Goal: Transaction & Acquisition: Book appointment/travel/reservation

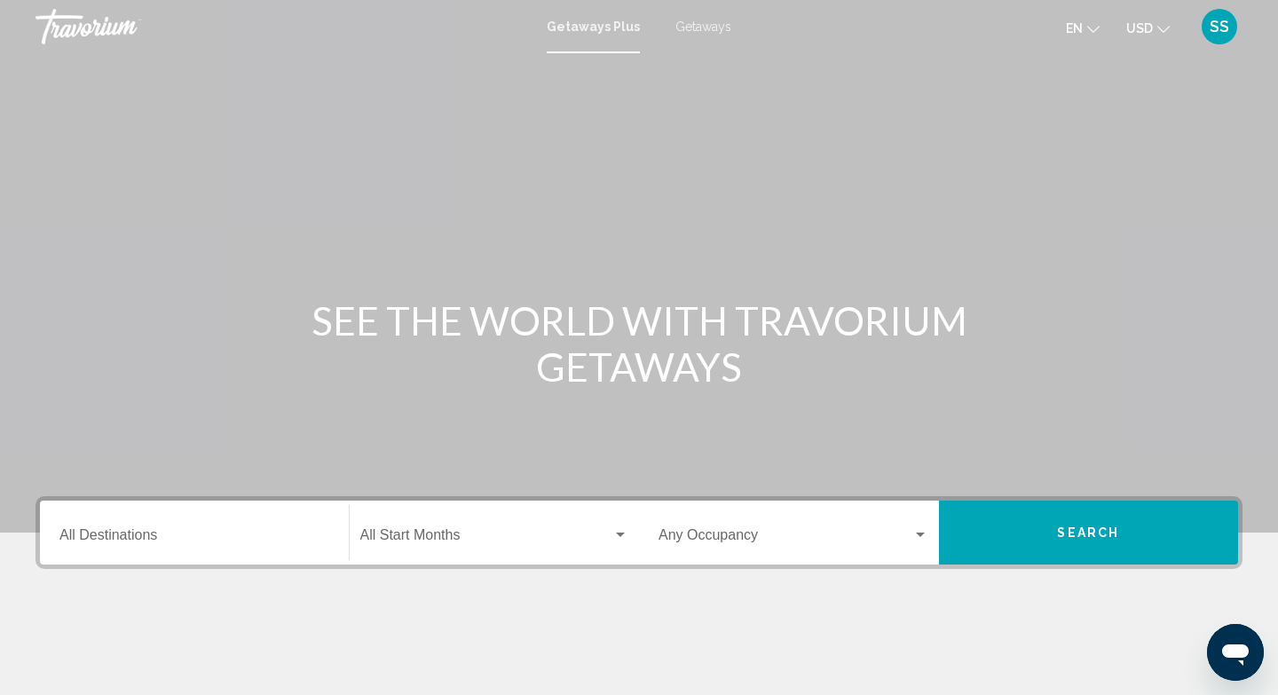
click at [711, 29] on span "Getaways" at bounding box center [704, 27] width 56 height 14
click at [165, 531] on input "Destination All Destinations" at bounding box center [194, 539] width 270 height 16
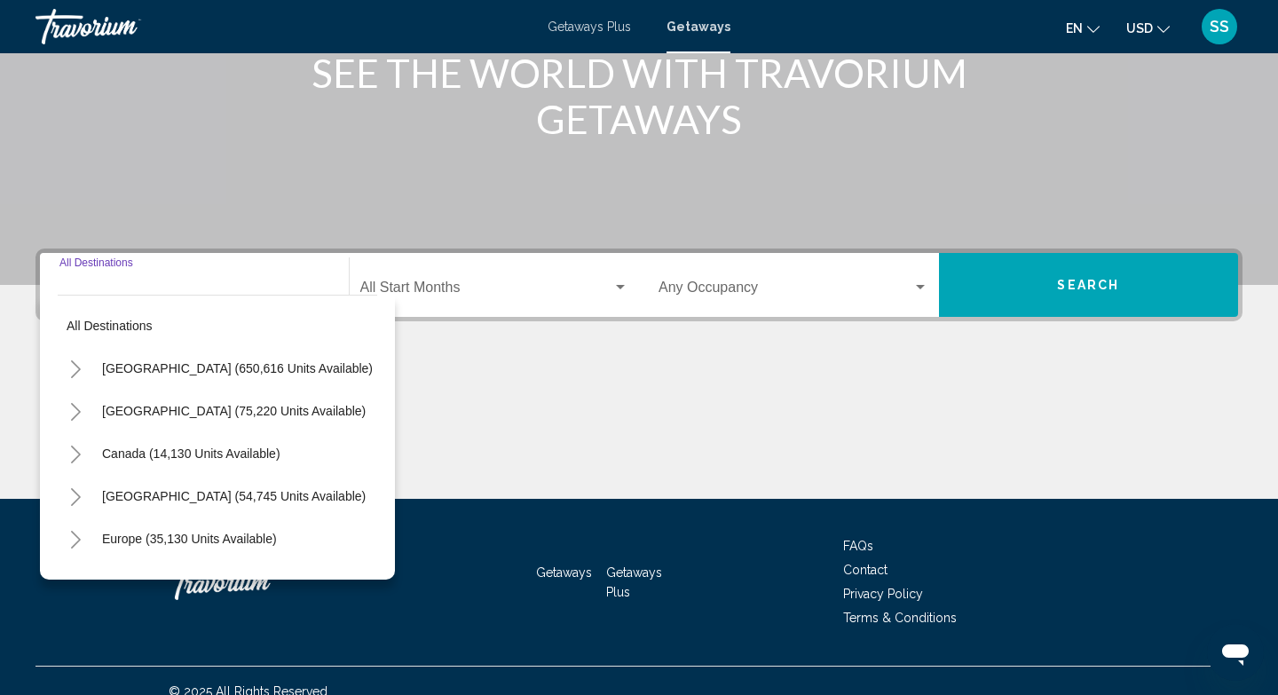
scroll to position [269, 0]
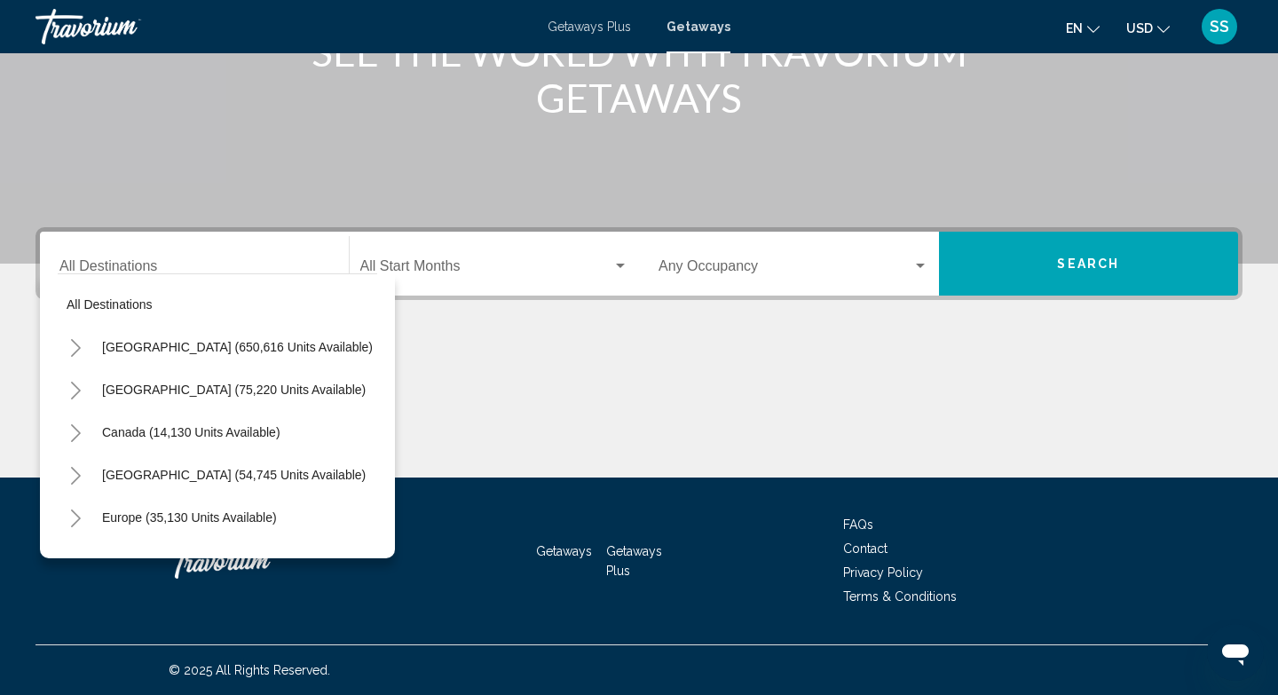
drag, startPoint x: 372, startPoint y: 397, endPoint x: 372, endPoint y: 443, distance: 46.2
click at [372, 443] on mat-tree "All destinations United States (650,616 units available) Mexico (75,220 units a…" at bounding box center [218, 560] width 320 height 554
click at [371, 428] on div "Canada (14,130 units available)" at bounding box center [218, 432] width 320 height 43
click at [373, 417] on div "Canada (14,130 units available)" at bounding box center [218, 432] width 320 height 43
click at [246, 518] on span "Europe (35,130 units available)" at bounding box center [189, 517] width 175 height 14
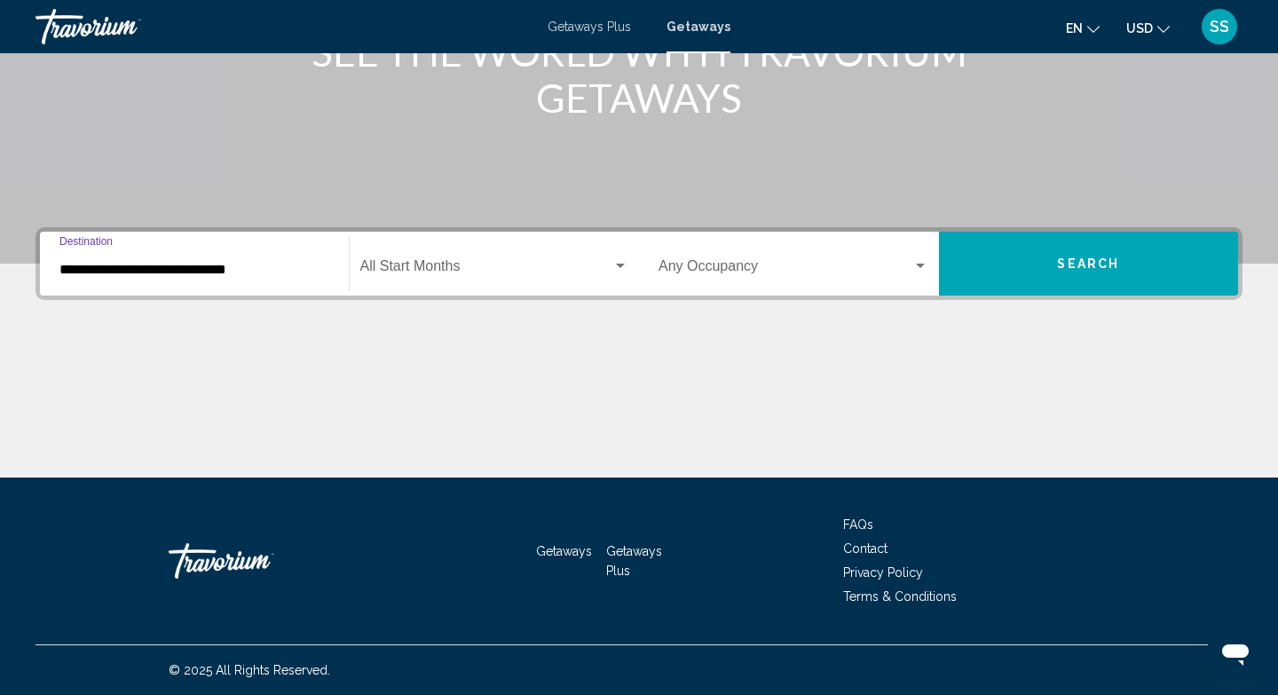
click at [263, 275] on input "**********" at bounding box center [194, 270] width 270 height 16
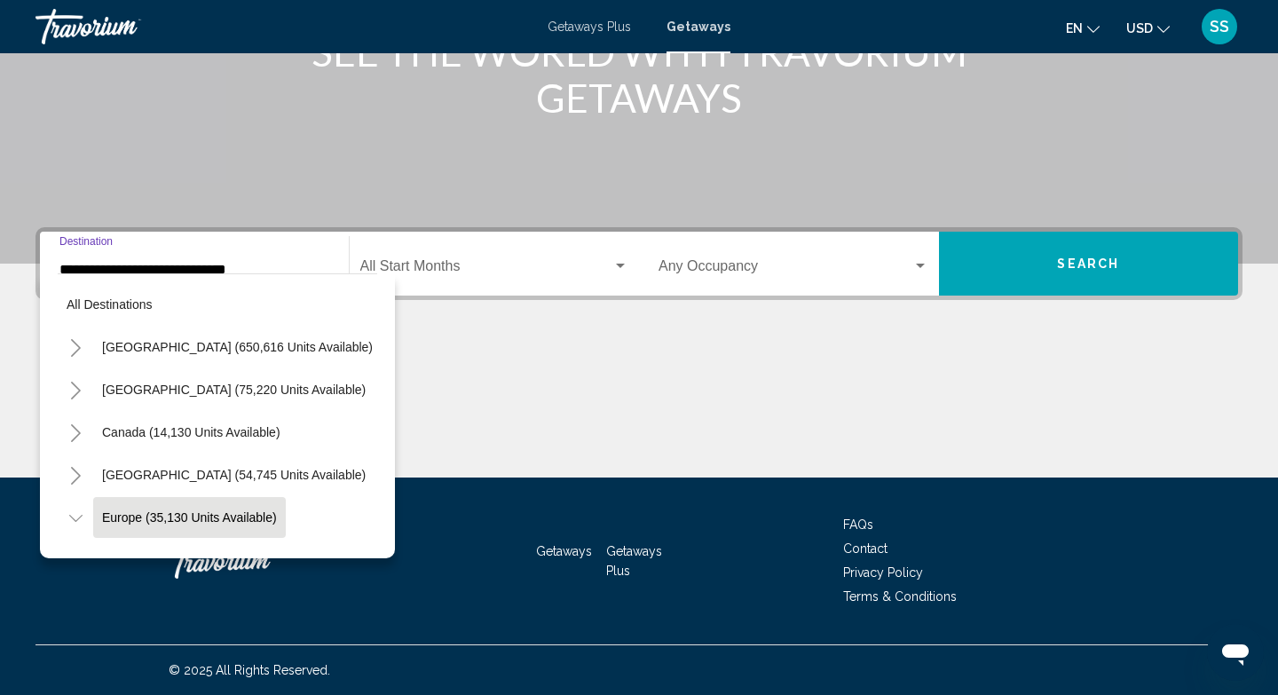
scroll to position [106, 0]
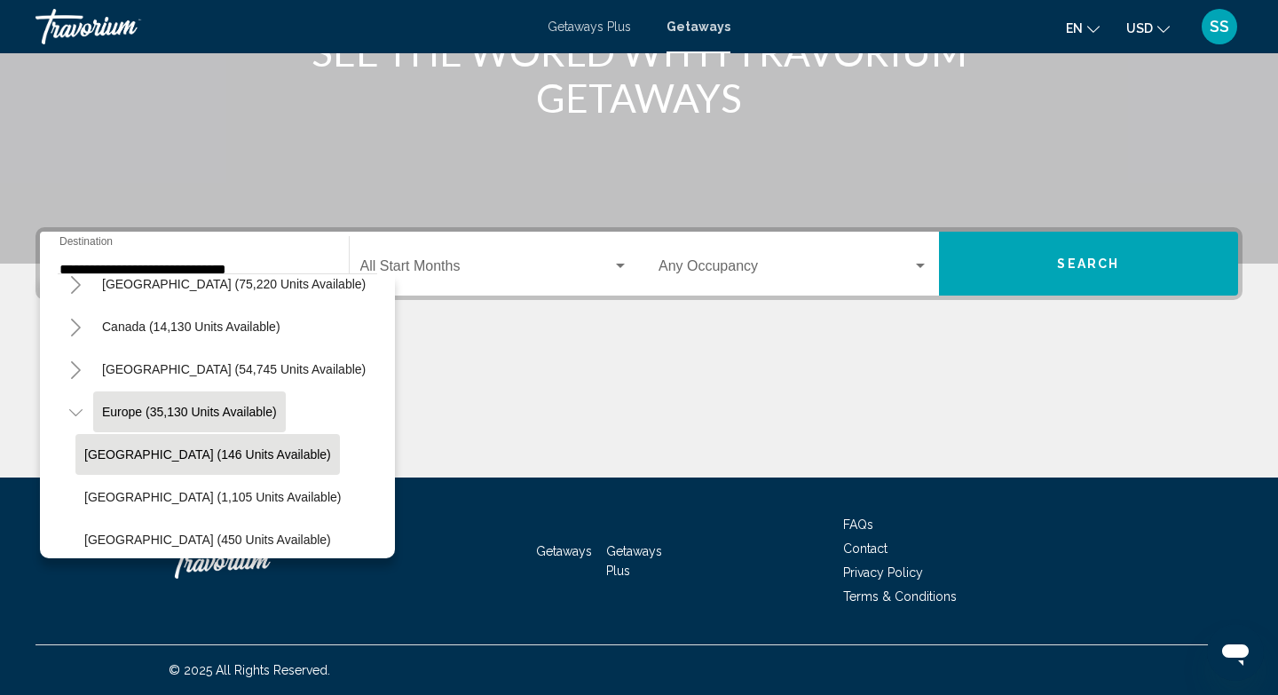
drag, startPoint x: 373, startPoint y: 328, endPoint x: 188, endPoint y: 472, distance: 234.0
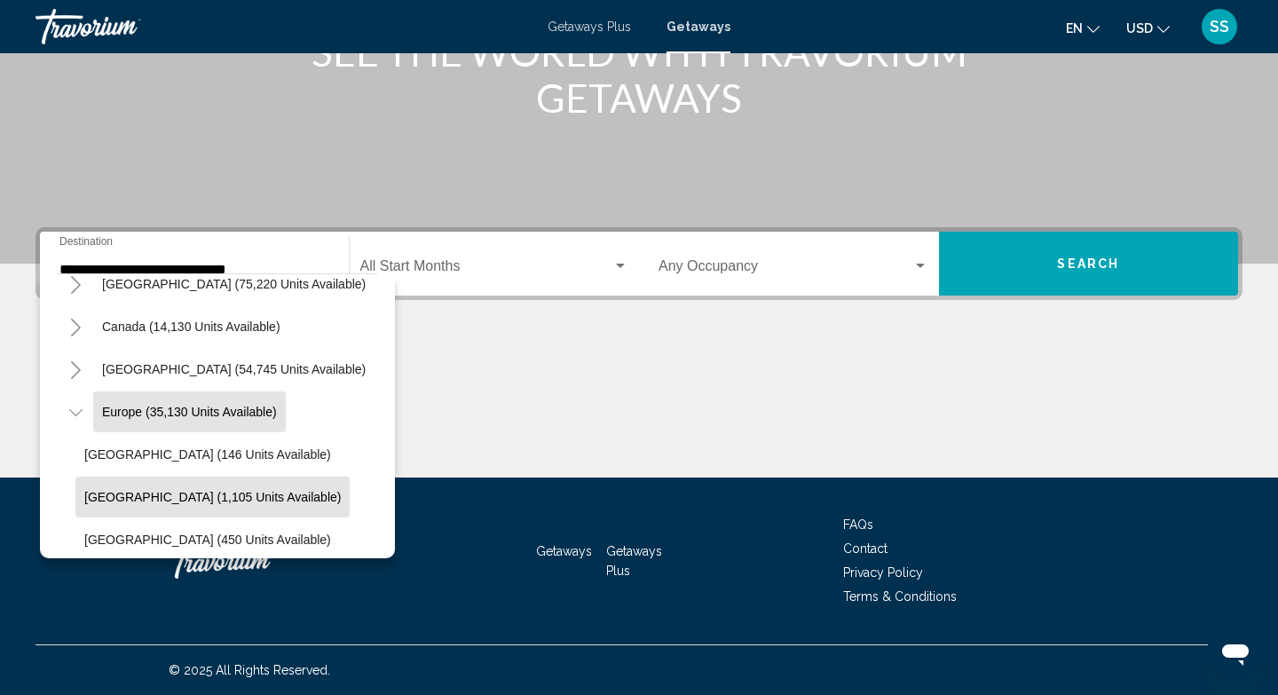
click at [227, 500] on span "Austria (1,105 units available)" at bounding box center [212, 497] width 257 height 14
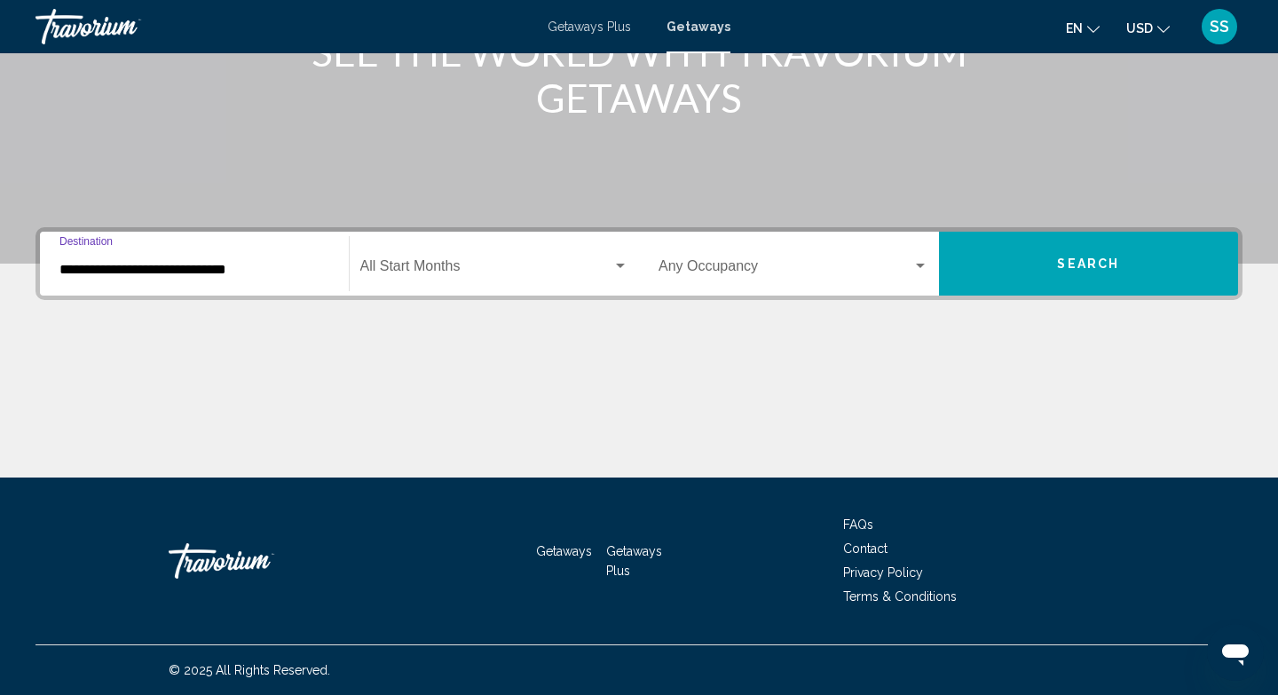
click at [241, 277] on div "**********" at bounding box center [194, 264] width 270 height 56
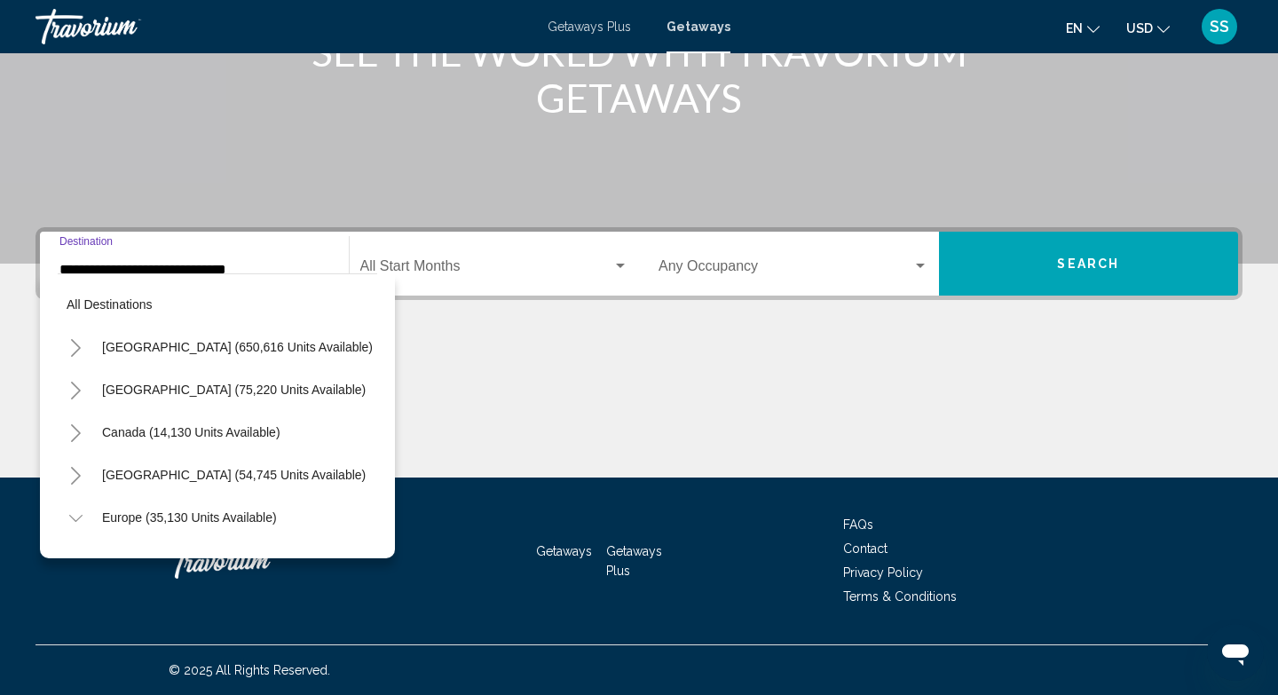
scroll to position [191, 0]
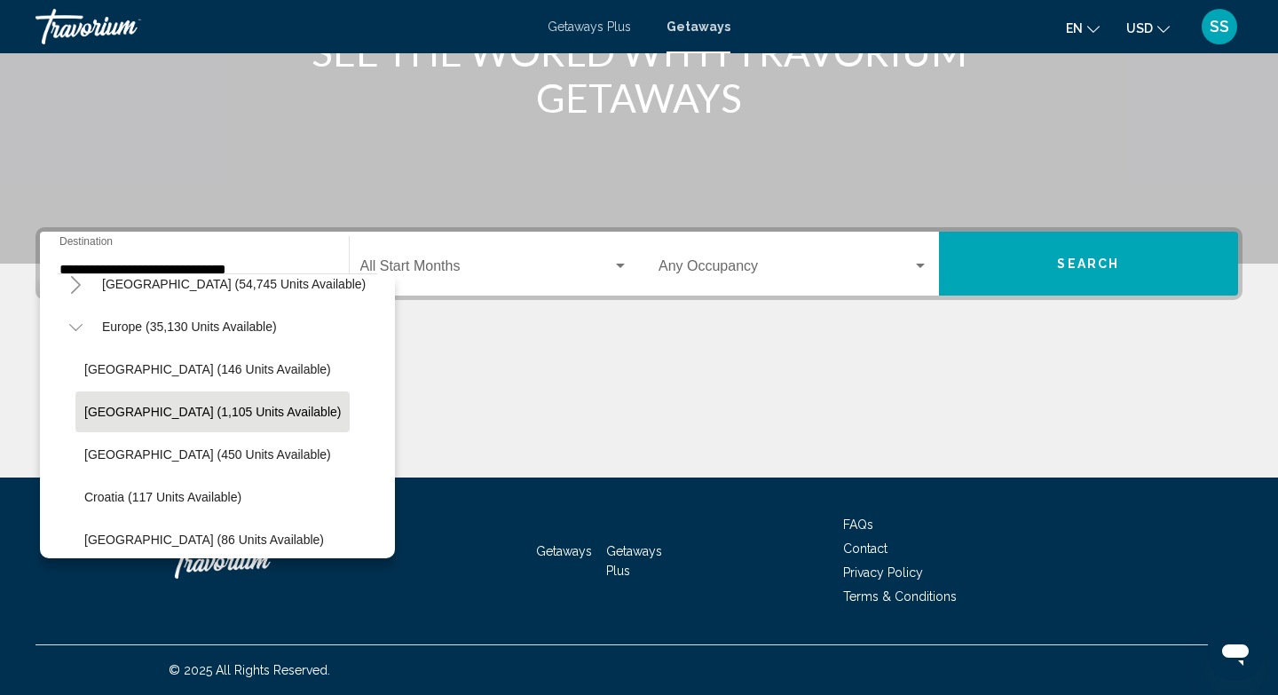
drag, startPoint x: 372, startPoint y: 340, endPoint x: 371, endPoint y: 445, distance: 104.7
click at [291, 542] on li "Denmark (86 units available)" at bounding box center [226, 539] width 302 height 43
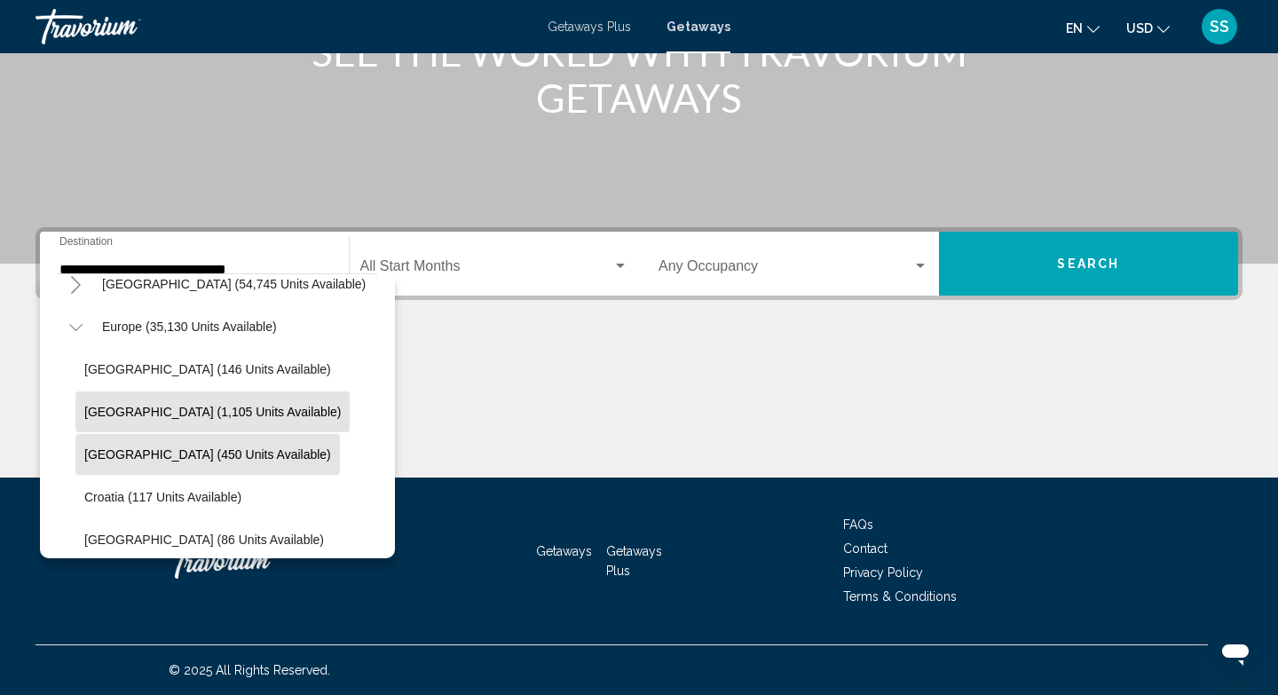
click at [174, 449] on span "Belgium (450 units available)" at bounding box center [207, 454] width 247 height 14
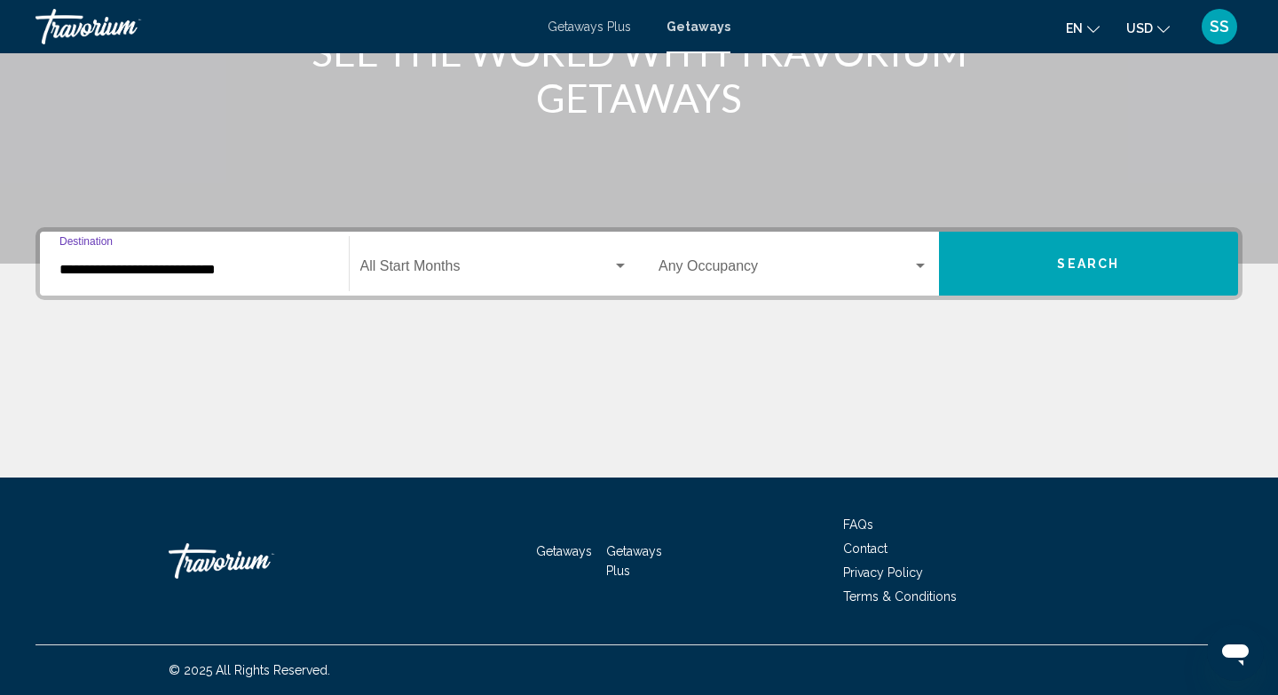
click at [245, 278] on div "**********" at bounding box center [194, 264] width 270 height 56
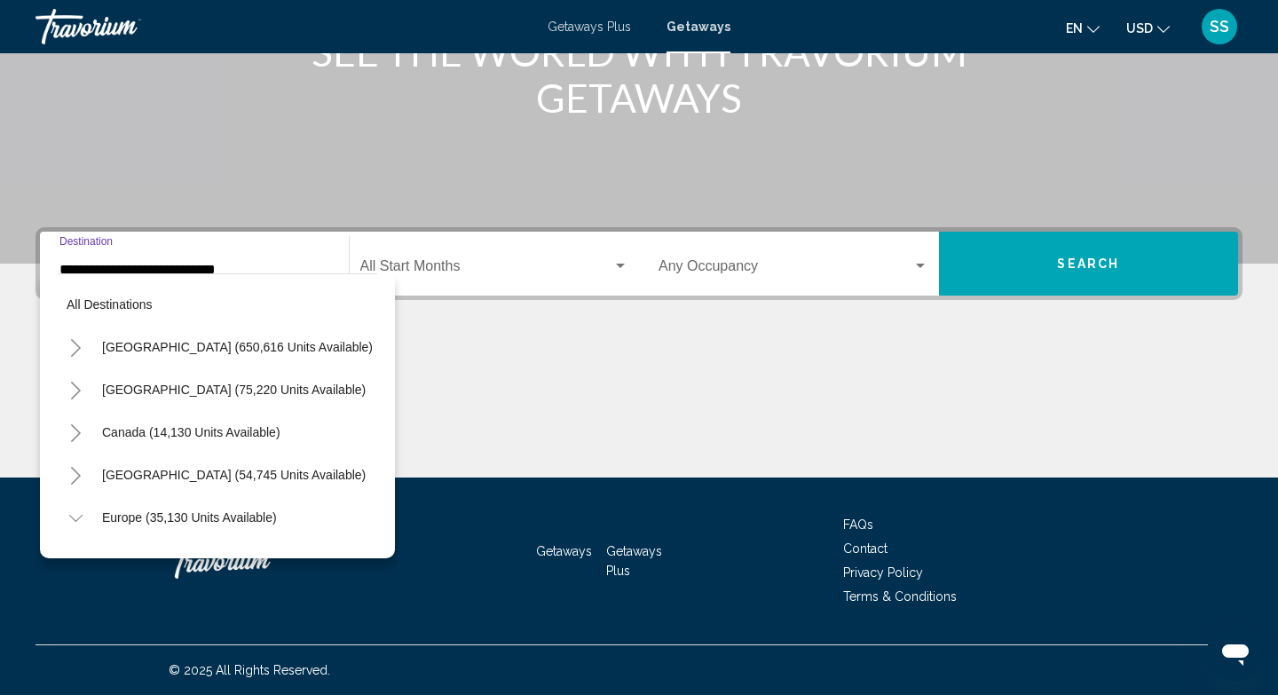
scroll to position [233, 0]
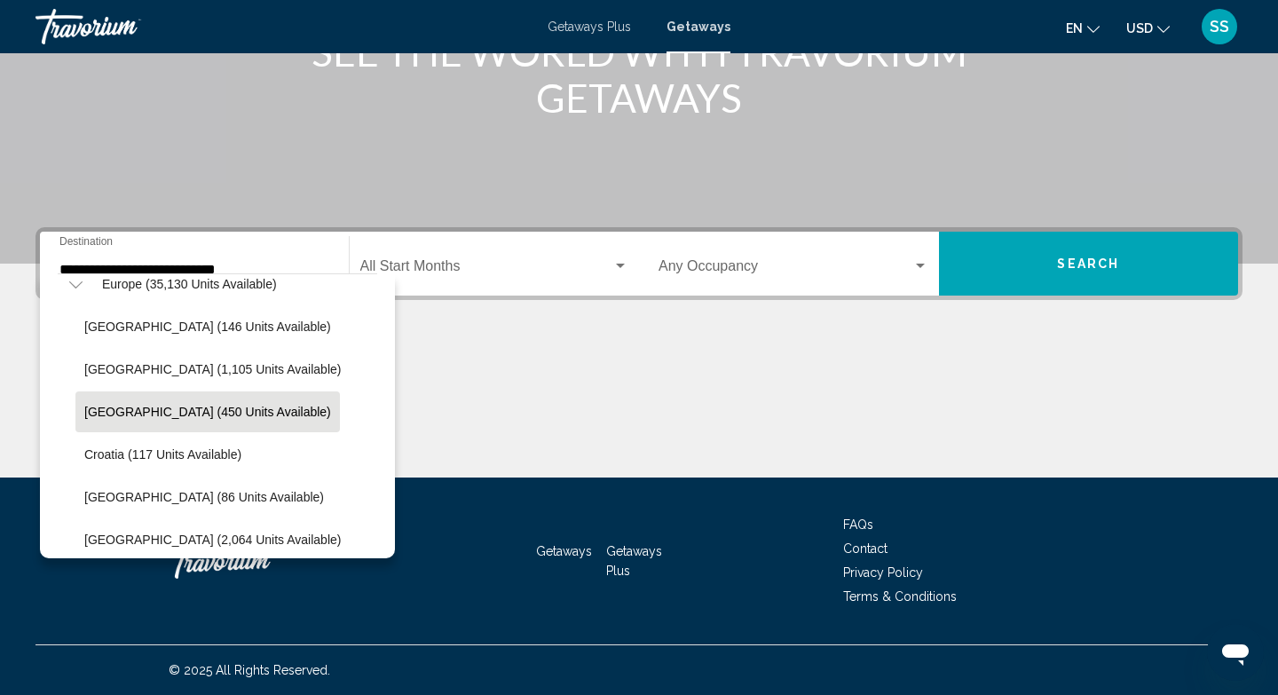
drag, startPoint x: 368, startPoint y: 342, endPoint x: 372, endPoint y: 396, distance: 54.3
click at [372, 396] on li "Belgium (450 units available)" at bounding box center [226, 412] width 302 height 43
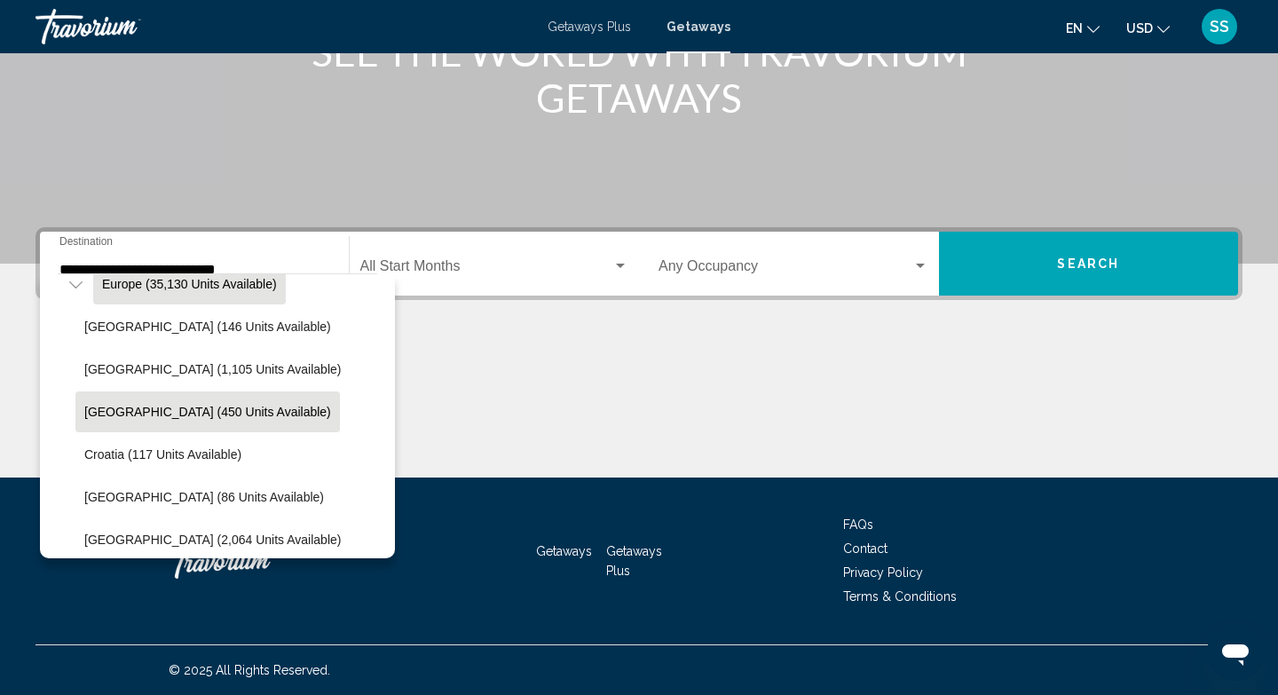
click at [155, 283] on span "Europe (35,130 units available)" at bounding box center [189, 284] width 175 height 14
type input "**********"
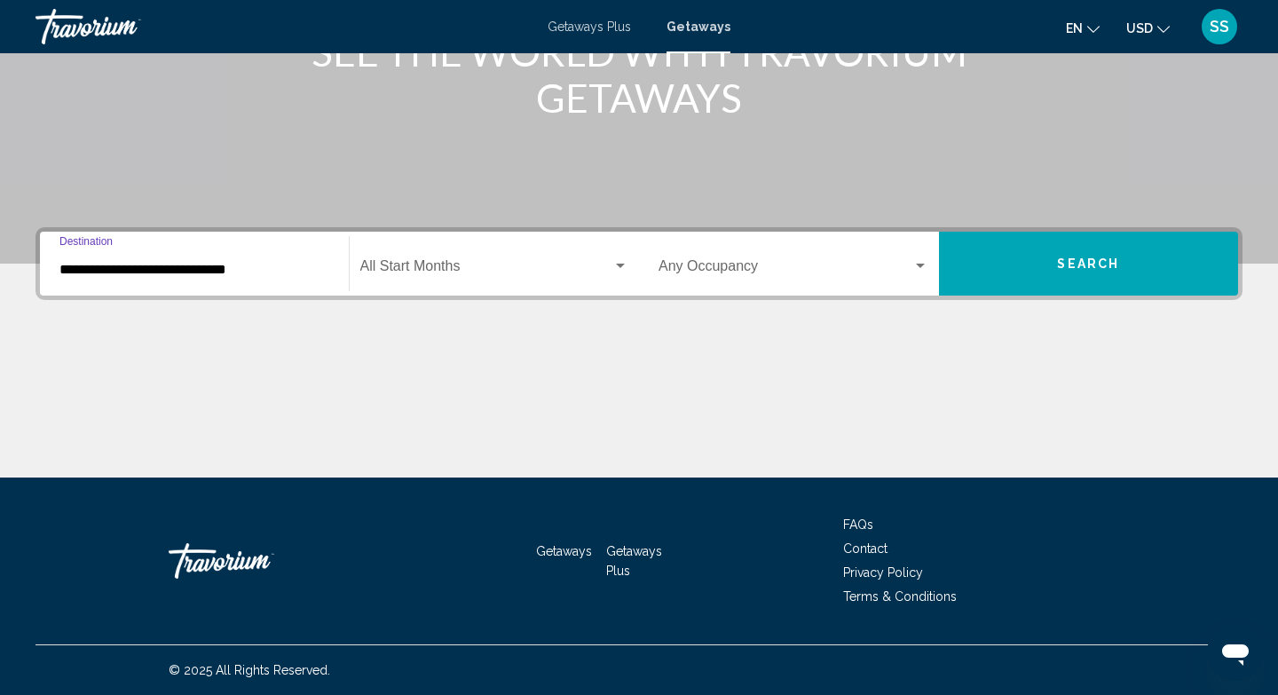
click at [1159, 242] on button "Search" at bounding box center [1089, 264] width 300 height 64
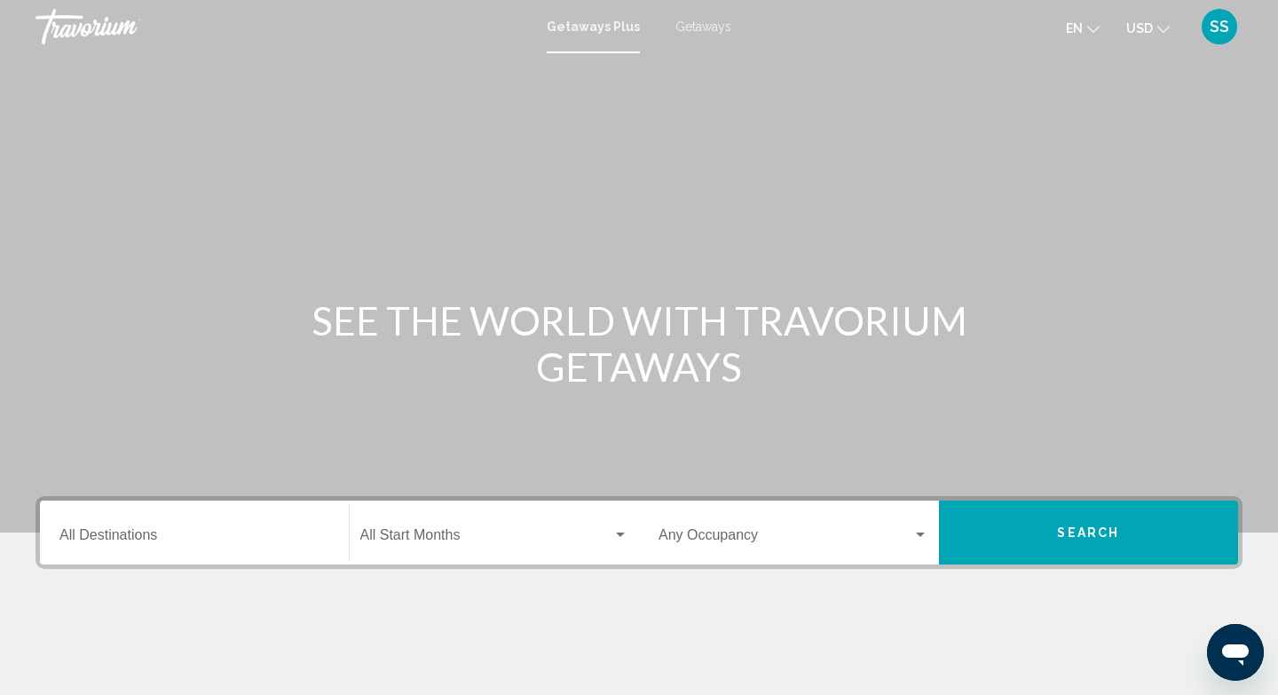
click at [723, 29] on span "Getaways" at bounding box center [704, 27] width 56 height 14
click at [203, 534] on input "Destination All Destinations" at bounding box center [194, 539] width 270 height 16
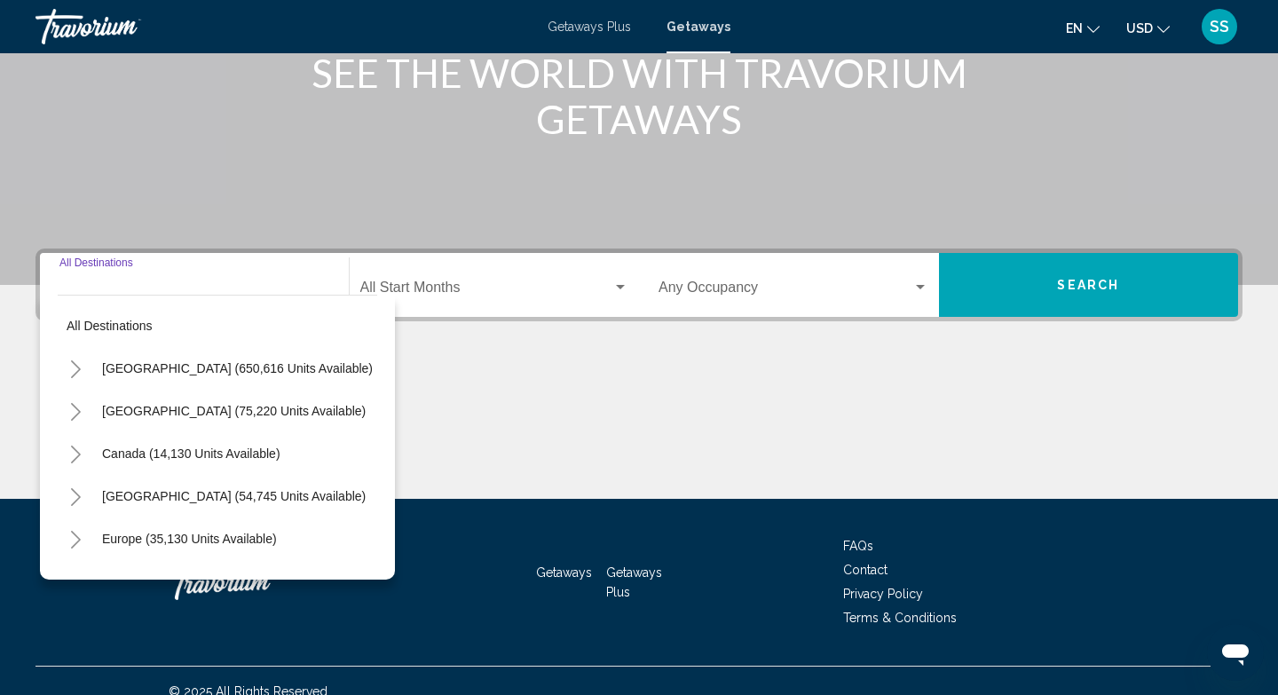
scroll to position [269, 0]
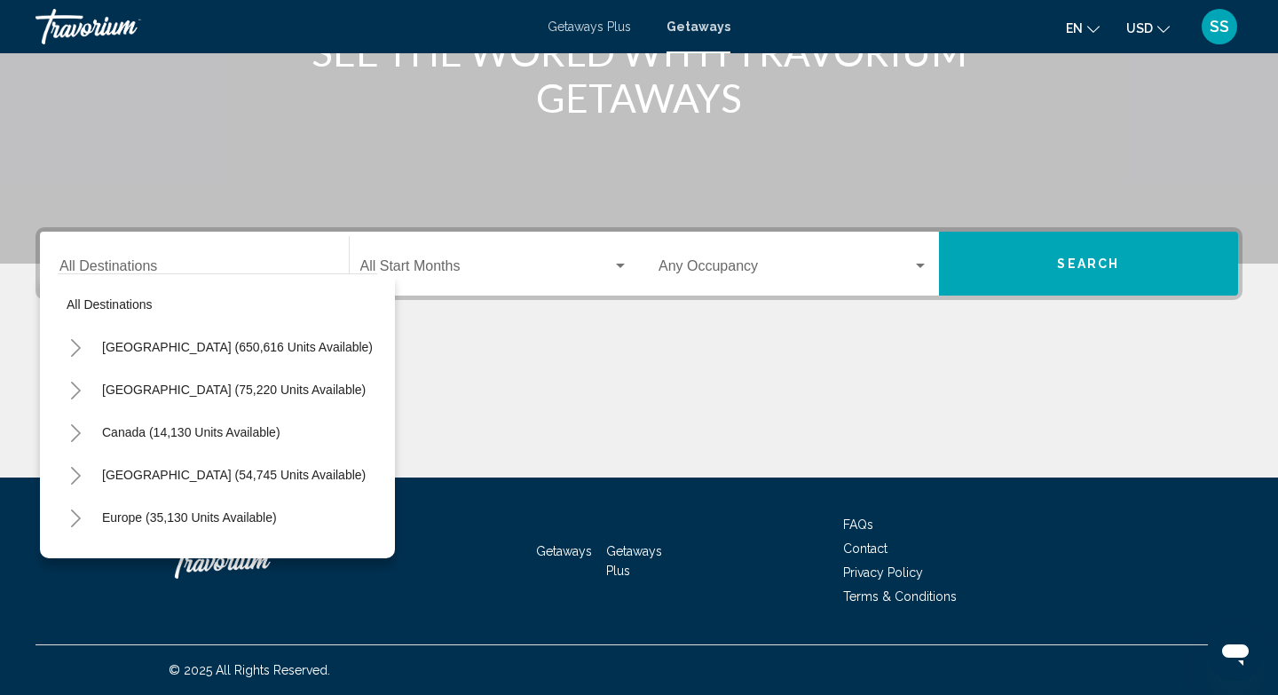
drag, startPoint x: 373, startPoint y: 398, endPoint x: 370, endPoint y: 427, distance: 29.4
click at [370, 427] on mat-tree "All destinations United States (650,616 units available) Mexico (75,220 units a…" at bounding box center [218, 560] width 320 height 554
click at [251, 517] on span "Europe (35,130 units available)" at bounding box center [189, 517] width 175 height 14
type input "**********"
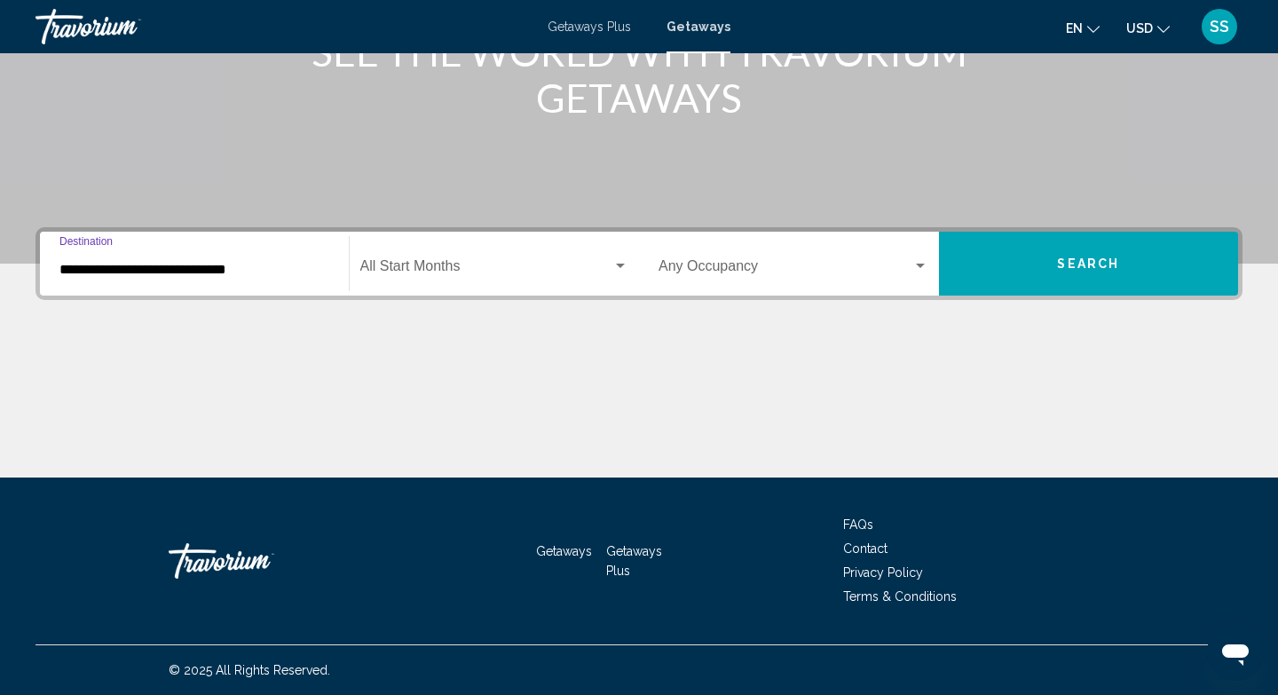
click at [449, 269] on span "Search widget" at bounding box center [486, 270] width 253 height 16
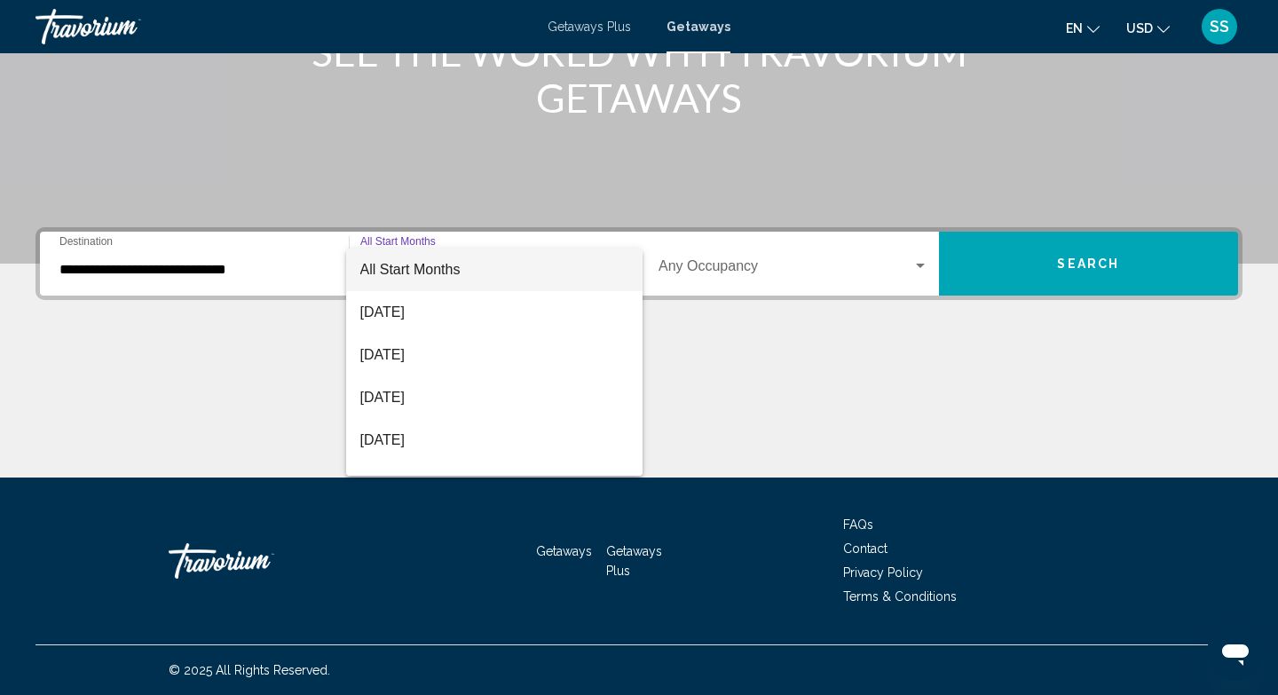
click at [1035, 267] on div at bounding box center [639, 347] width 1278 height 695
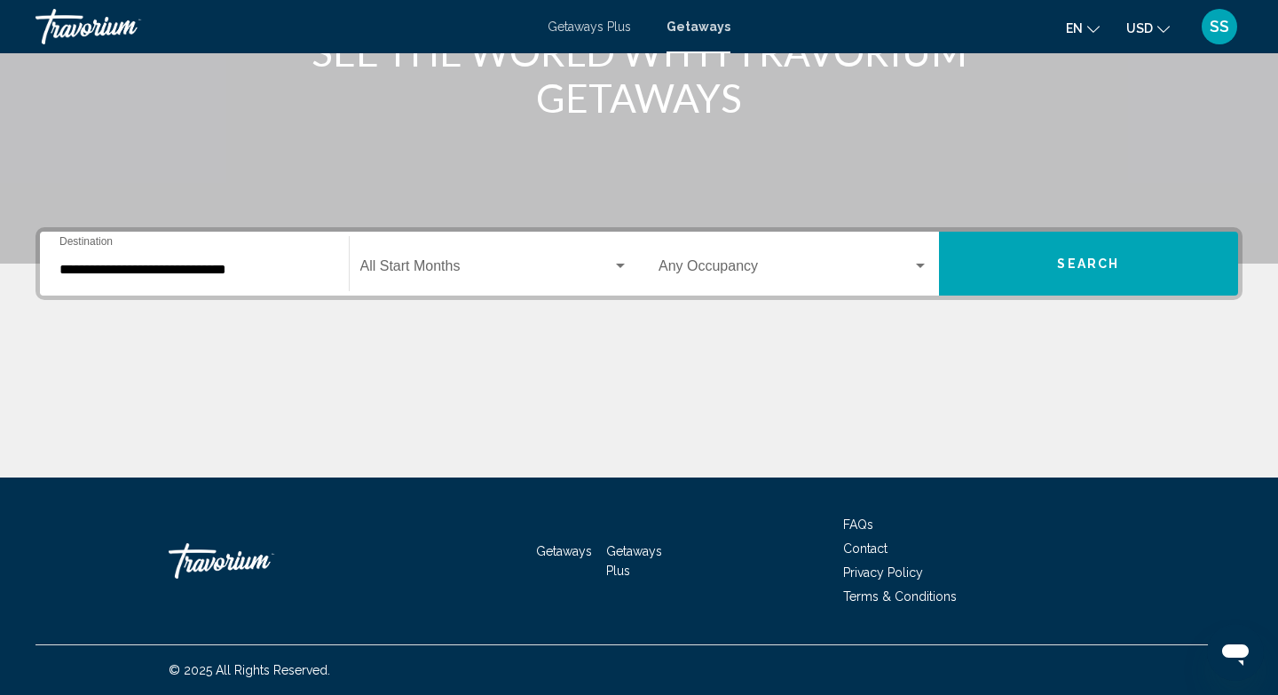
click at [1035, 267] on button "Search" at bounding box center [1089, 264] width 300 height 64
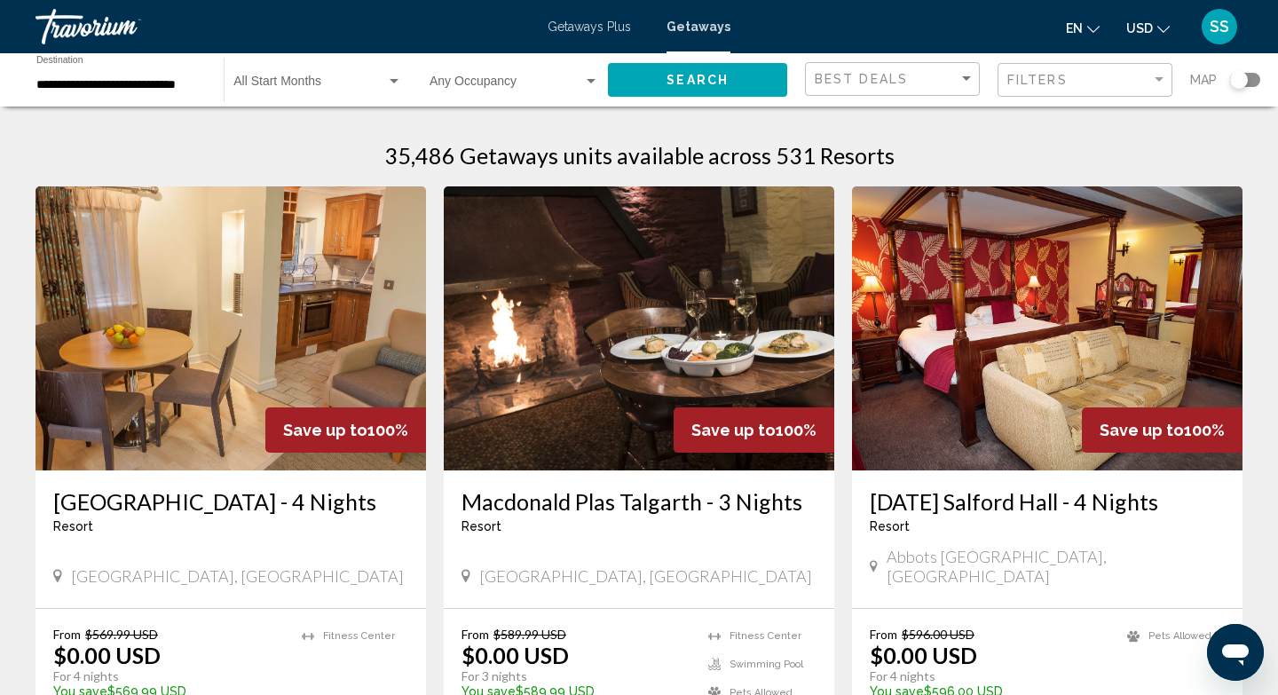
click at [1250, 77] on div "Search widget" at bounding box center [1245, 80] width 30 height 14
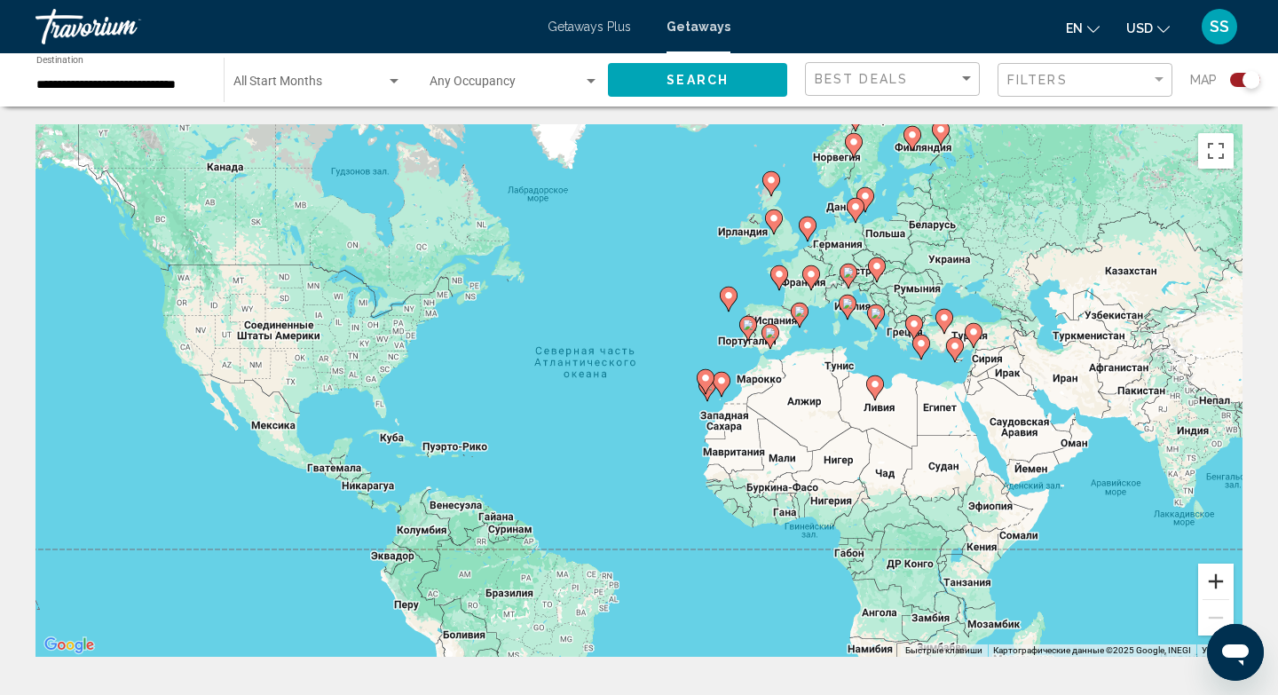
click at [1217, 578] on button "Увеличить" at bounding box center [1216, 582] width 36 height 36
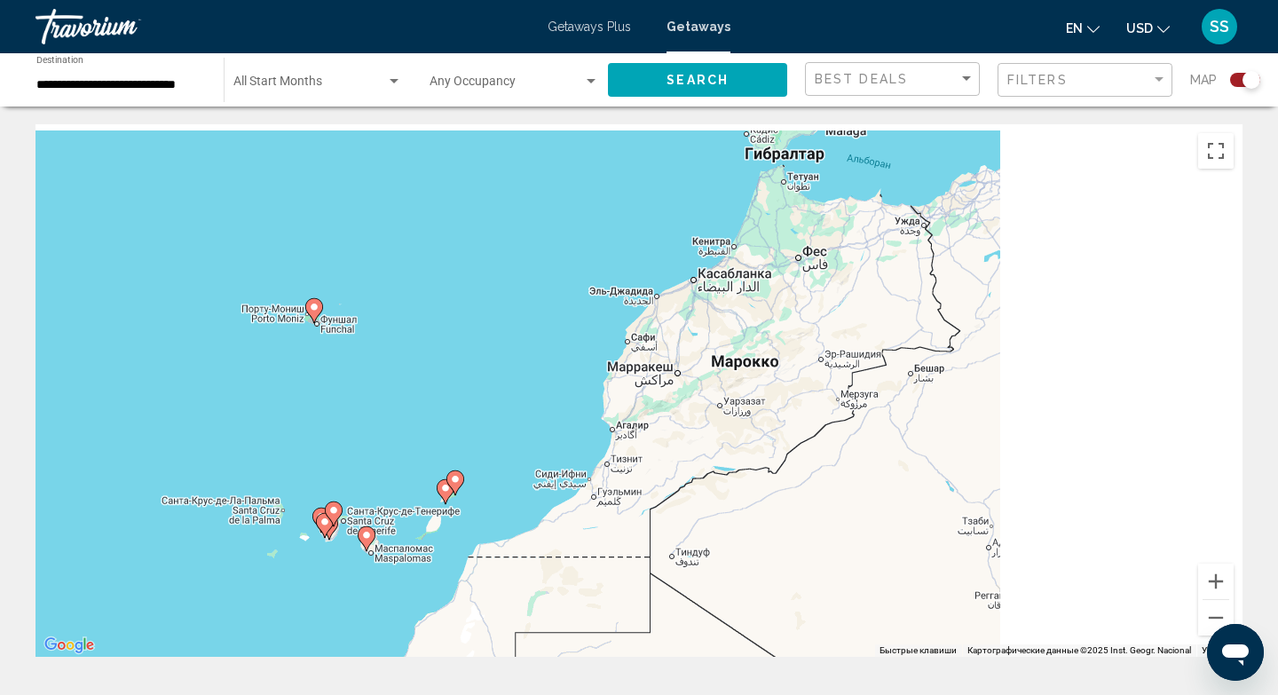
drag, startPoint x: 1144, startPoint y: 349, endPoint x: 288, endPoint y: 408, distance: 857.8
click at [288, 408] on div "Чтобы активировать перетаскивание с помощью клавиатуры, нажмите Alt + Ввод. Пос…" at bounding box center [639, 390] width 1207 height 533
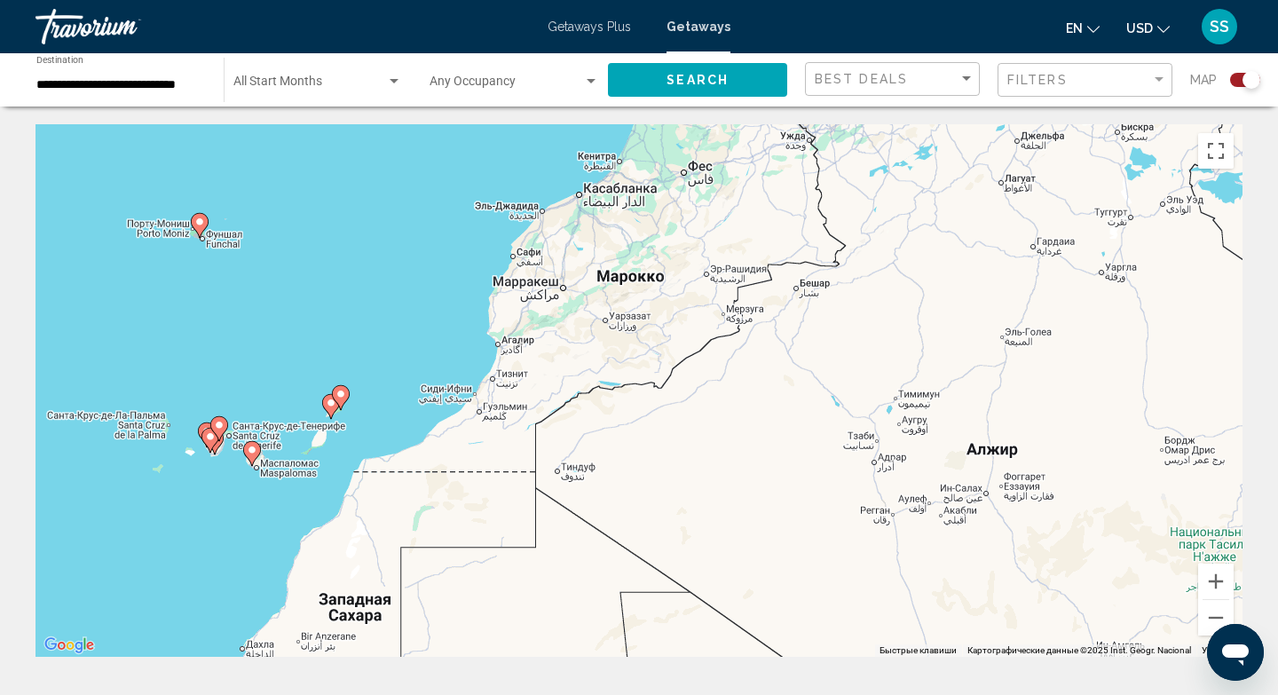
drag, startPoint x: 842, startPoint y: 400, endPoint x: 590, endPoint y: 251, distance: 292.9
click at [590, 251] on div "Чтобы активировать перетаскивание с помощью клавиатуры, нажмите Alt + Ввод. Пос…" at bounding box center [639, 390] width 1207 height 533
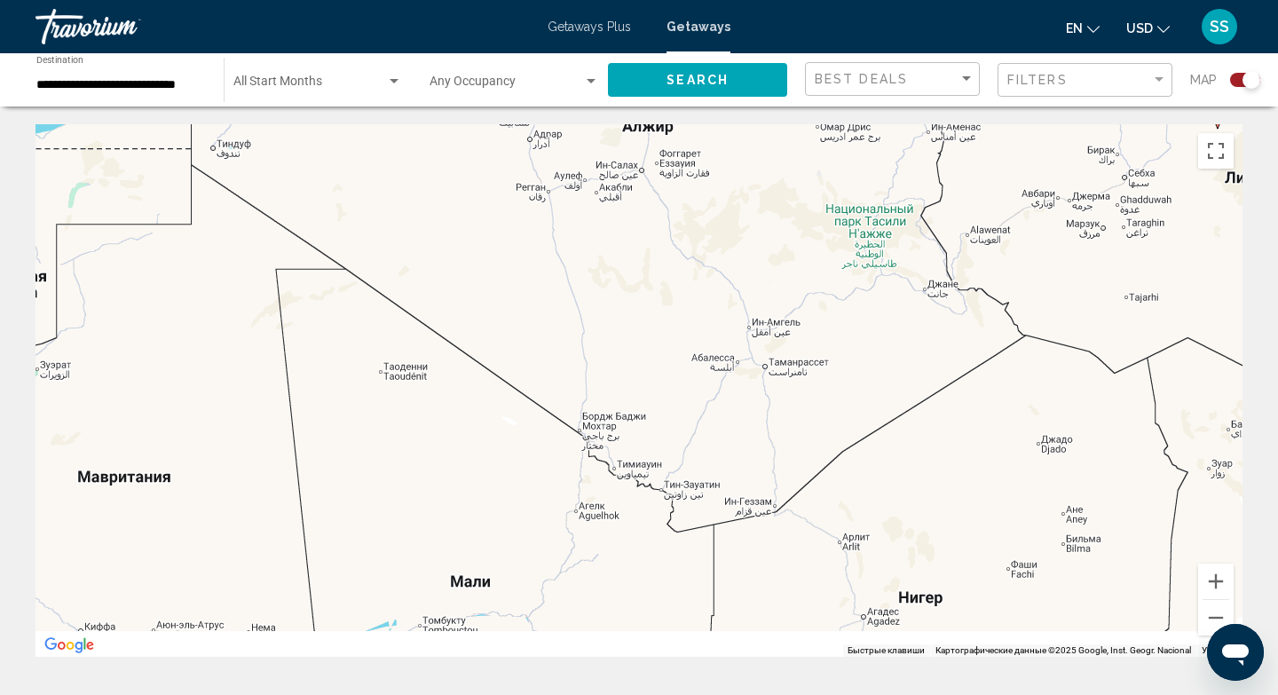
drag, startPoint x: 689, startPoint y: 520, endPoint x: 690, endPoint y: 262, distance: 258.3
click at [690, 262] on div "Чтобы активировать перетаскивание с помощью клавиатуры, нажмите Alt + Ввод. Пос…" at bounding box center [639, 390] width 1207 height 533
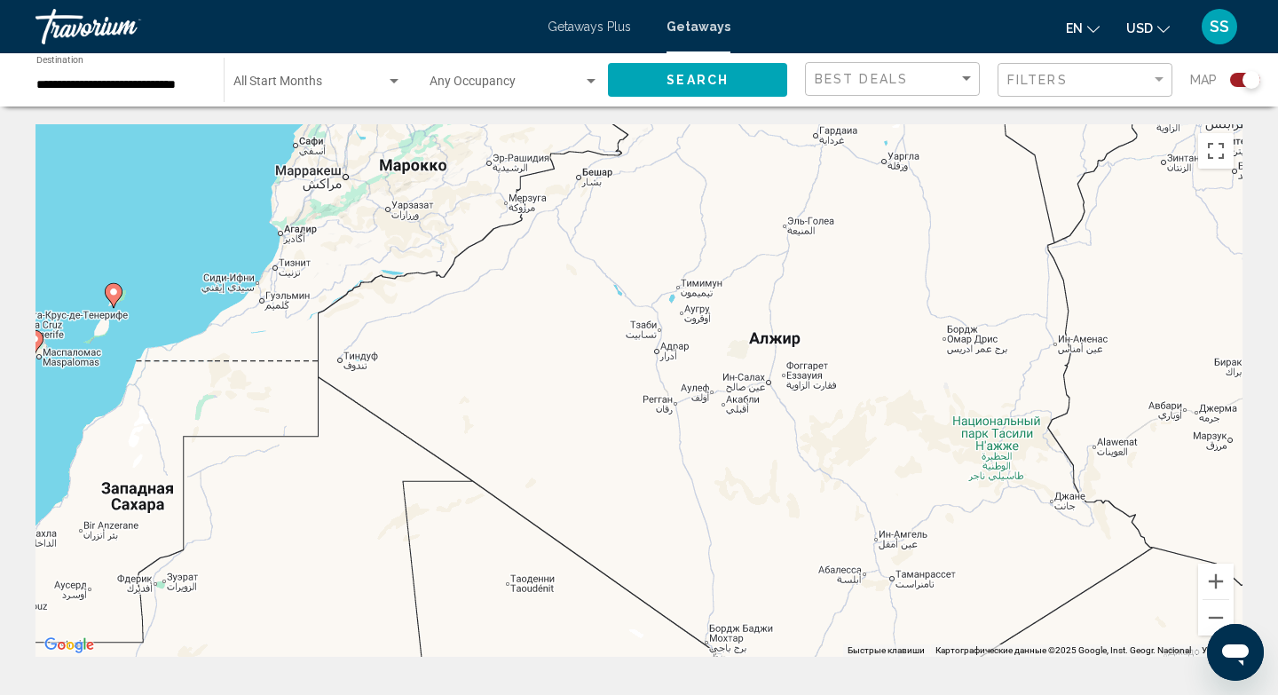
drag, startPoint x: 434, startPoint y: 401, endPoint x: 565, endPoint y: 689, distance: 315.8
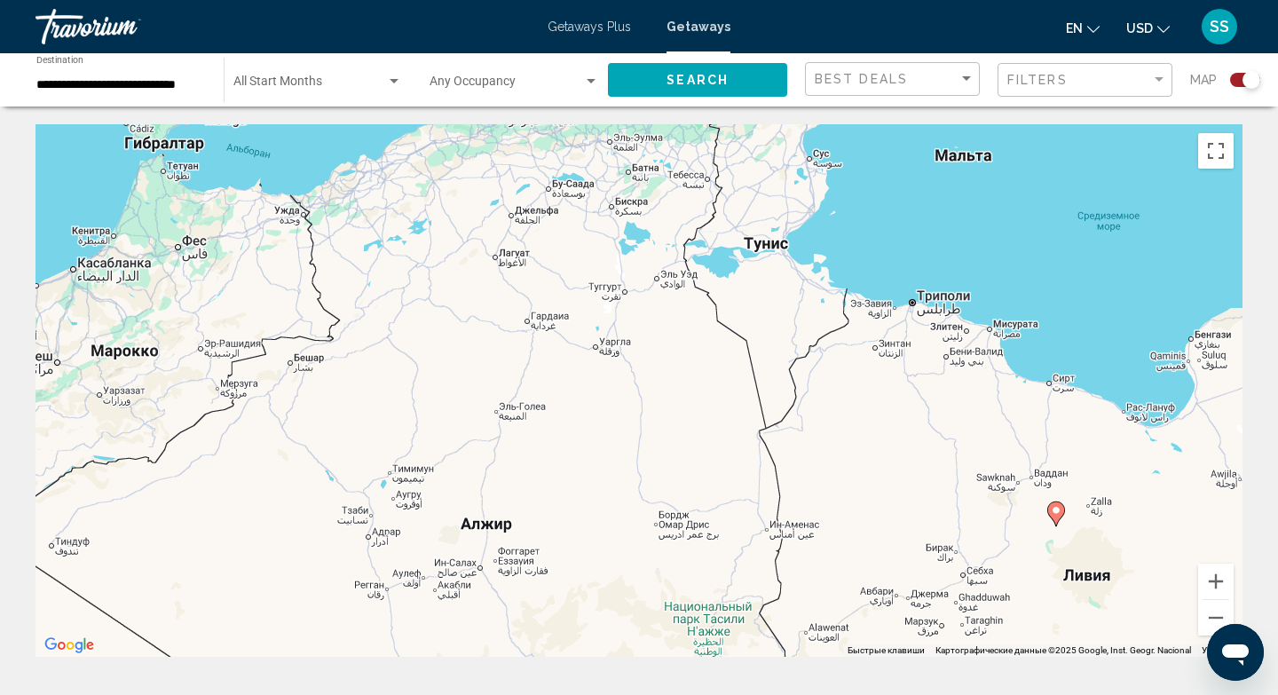
drag, startPoint x: 360, startPoint y: 380, endPoint x: 67, endPoint y: 569, distance: 349.4
click at [67, 569] on div "Чтобы активировать перетаскивание с помощью клавиатуры, нажмите Alt + Ввод. Пос…" at bounding box center [639, 390] width 1207 height 533
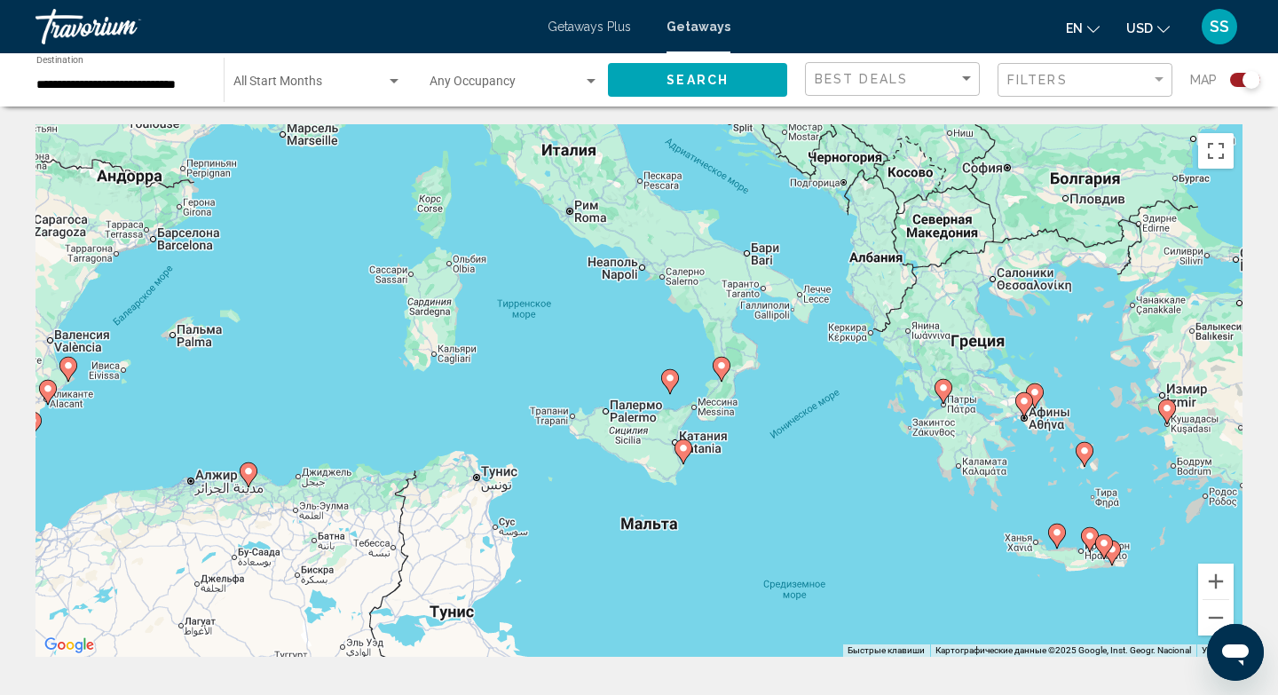
drag, startPoint x: 542, startPoint y: 316, endPoint x: 228, endPoint y: 686, distance: 485.5
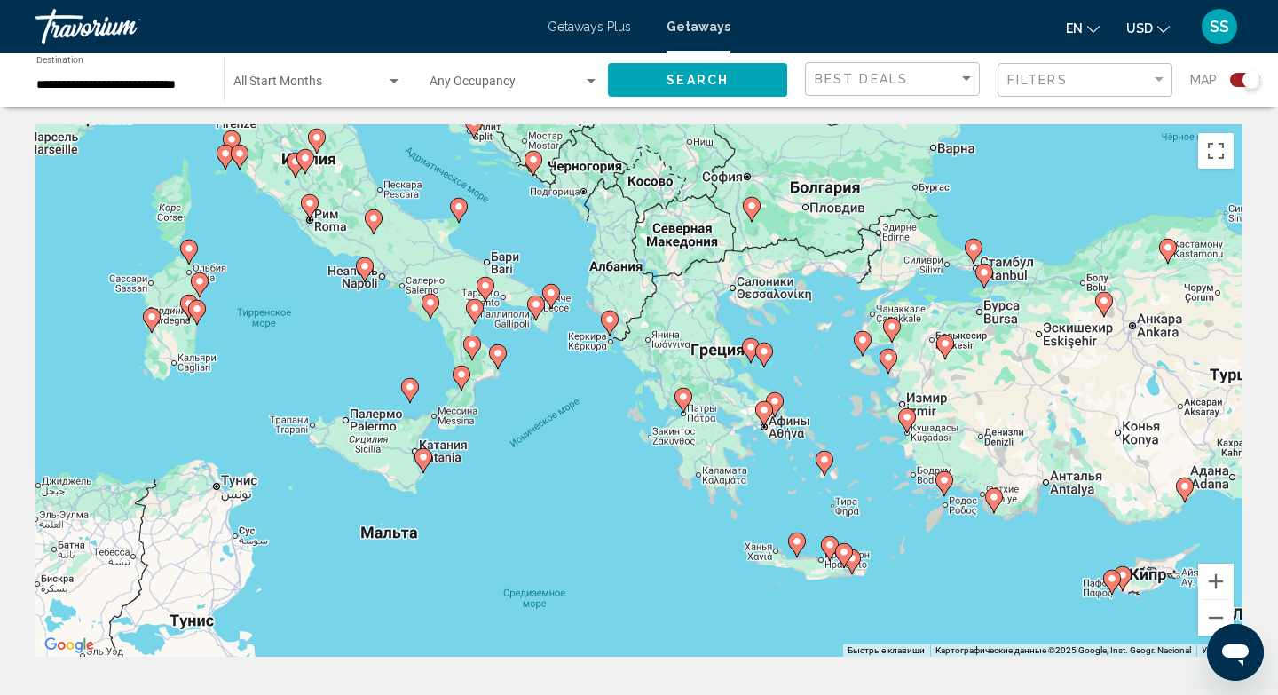
drag, startPoint x: 894, startPoint y: 383, endPoint x: 626, endPoint y: 399, distance: 268.5
click at [626, 399] on div "Чтобы активировать перетаскивание с помощью клавиатуры, нажмите Alt + Ввод. Пос…" at bounding box center [639, 390] width 1207 height 533
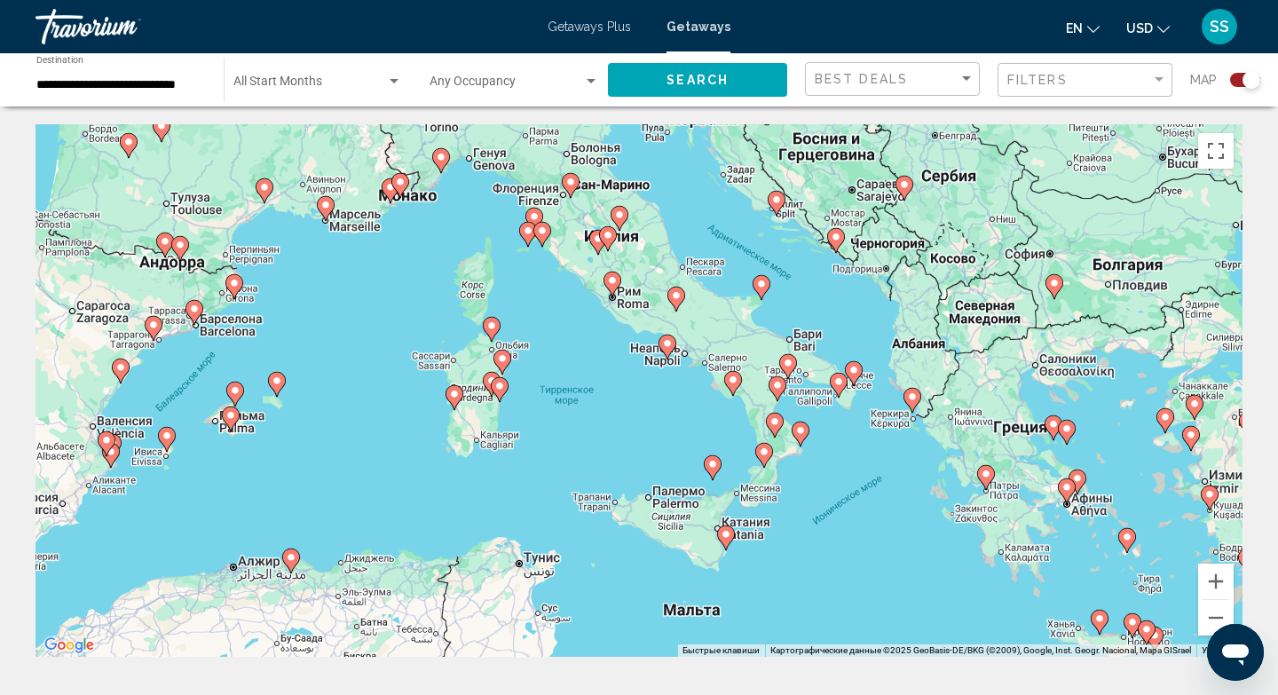
drag, startPoint x: 676, startPoint y: 317, endPoint x: 978, endPoint y: 396, distance: 312.0
click at [978, 396] on div "Чтобы активировать перетаскивание с помощью клавиатуры, нажмите Alt + Ввод. Пос…" at bounding box center [639, 390] width 1207 height 533
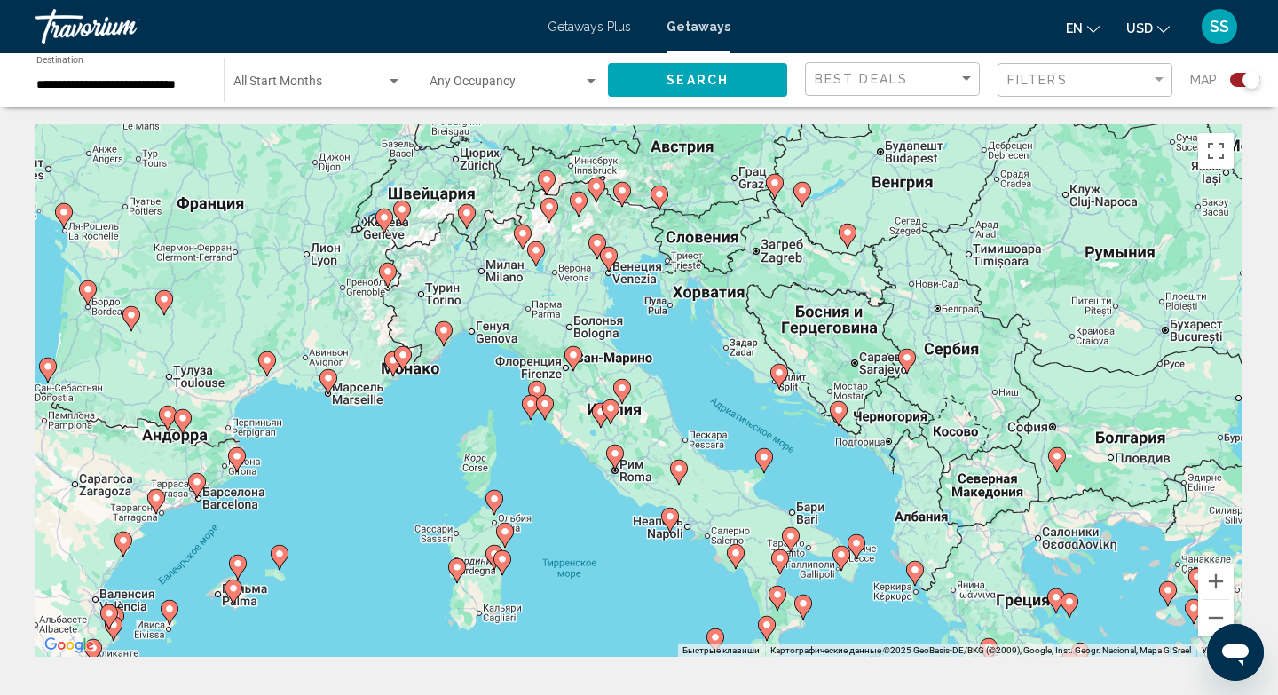
drag, startPoint x: 548, startPoint y: 368, endPoint x: 550, endPoint y: 556, distance: 187.3
click at [550, 556] on div "Чтобы активировать перетаскивание с помощью клавиатуры, нажмите Alt + Ввод. Пос…" at bounding box center [639, 390] width 1207 height 533
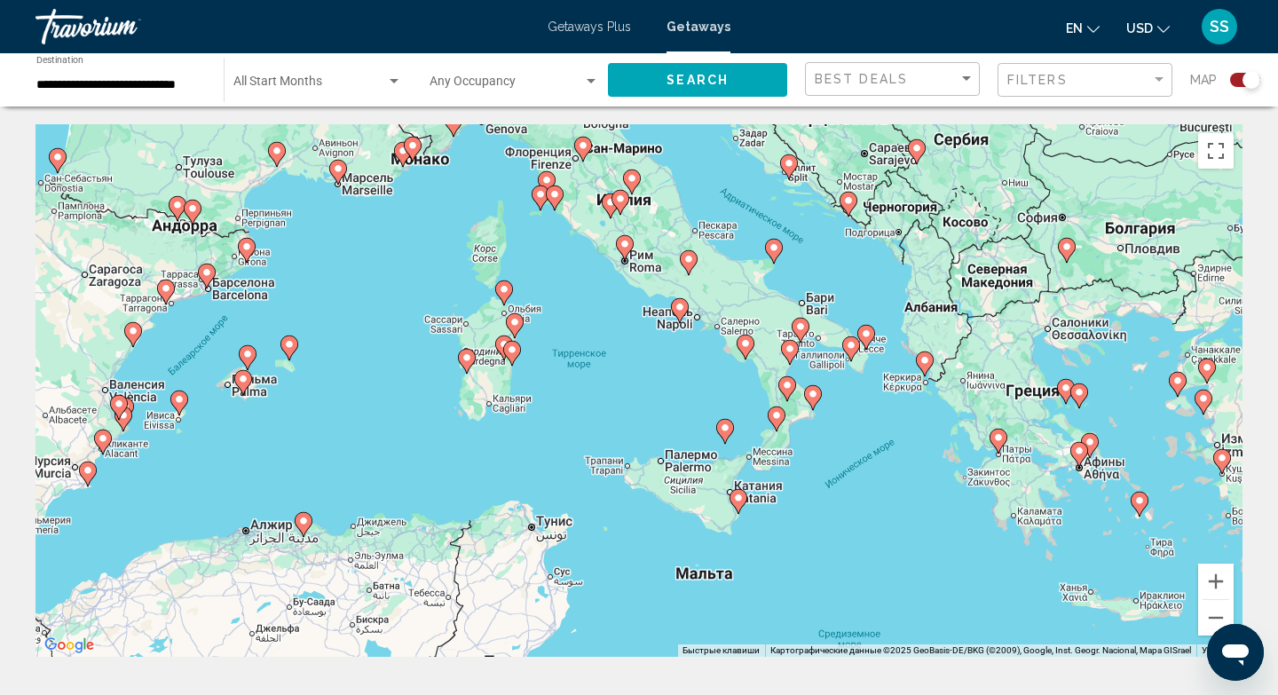
drag, startPoint x: 570, startPoint y: 569, endPoint x: 580, endPoint y: 355, distance: 214.1
click at [580, 355] on div "Чтобы активировать перетаскивание с помощью клавиатуры, нажмите Alt + Ввод. Пос…" at bounding box center [639, 390] width 1207 height 533
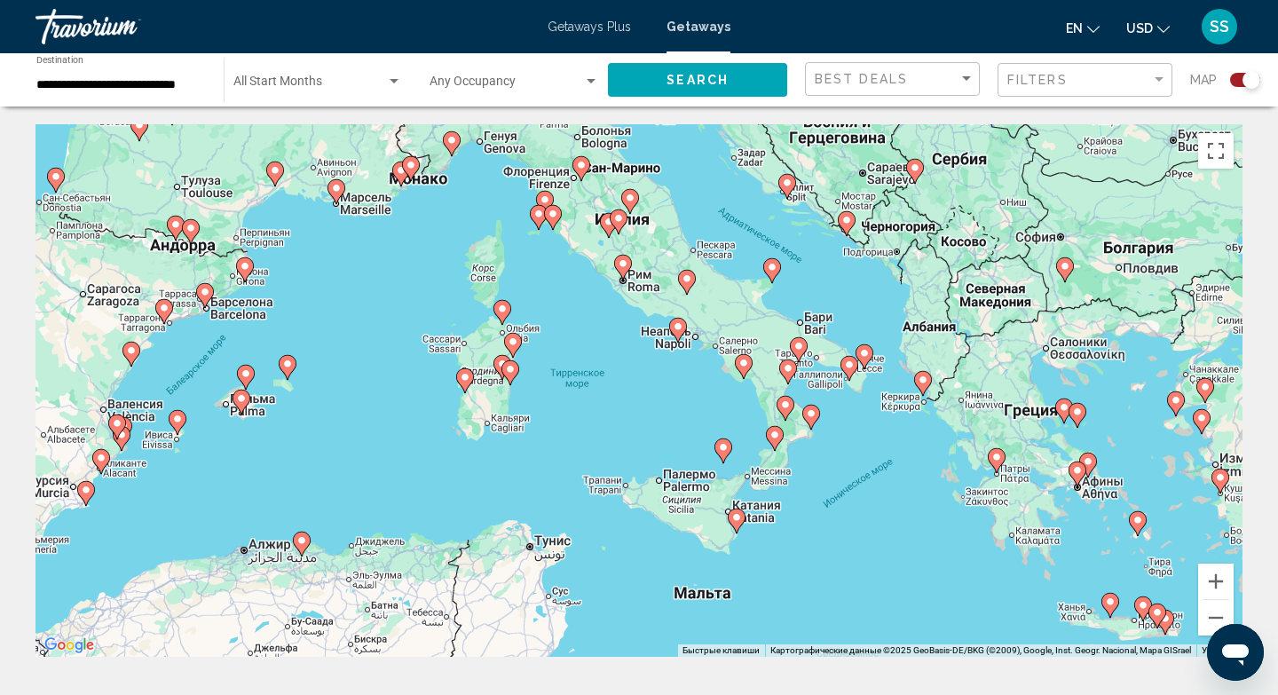
drag, startPoint x: 285, startPoint y: 441, endPoint x: 316, endPoint y: 449, distance: 32.1
click at [311, 449] on div "Чтобы активировать перетаскивание с помощью клавиатуры, нажмите Alt + Ввод. Пос…" at bounding box center [639, 390] width 1207 height 533
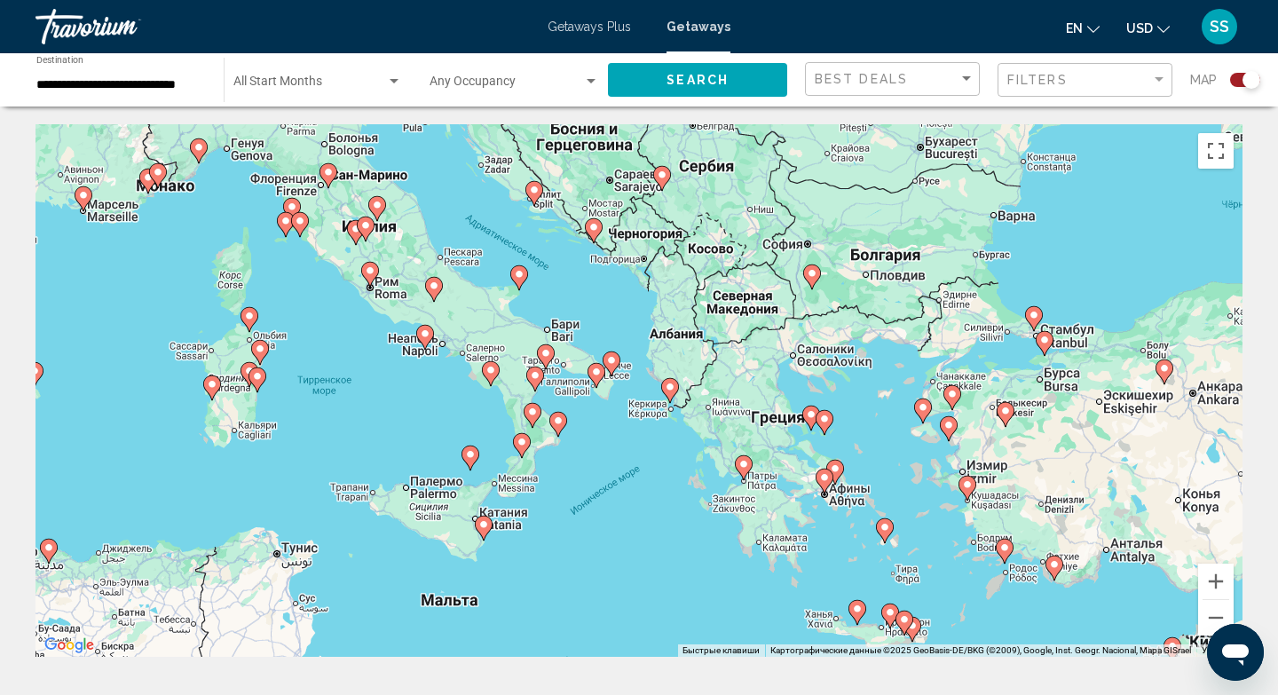
drag, startPoint x: 1017, startPoint y: 298, endPoint x: 709, endPoint y: 330, distance: 309.7
click at [709, 330] on div "Чтобы активировать перетаскивание с помощью клавиатуры, нажмите Alt + Ввод. Пос…" at bounding box center [639, 390] width 1207 height 533
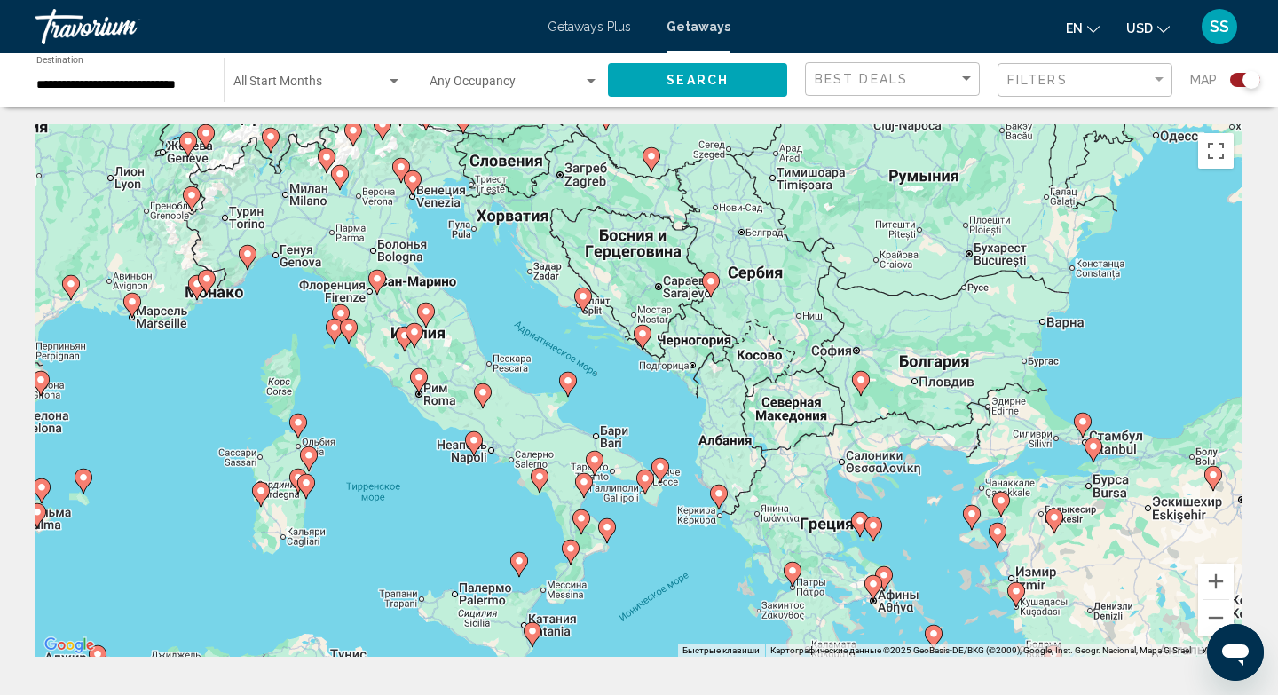
drag, startPoint x: 732, startPoint y: 268, endPoint x: 781, endPoint y: 378, distance: 120.4
click at [781, 380] on div "Чтобы активировать перетаскивание с помощью клавиатуры, нажмите Alt + Ввод. Пос…" at bounding box center [639, 390] width 1207 height 533
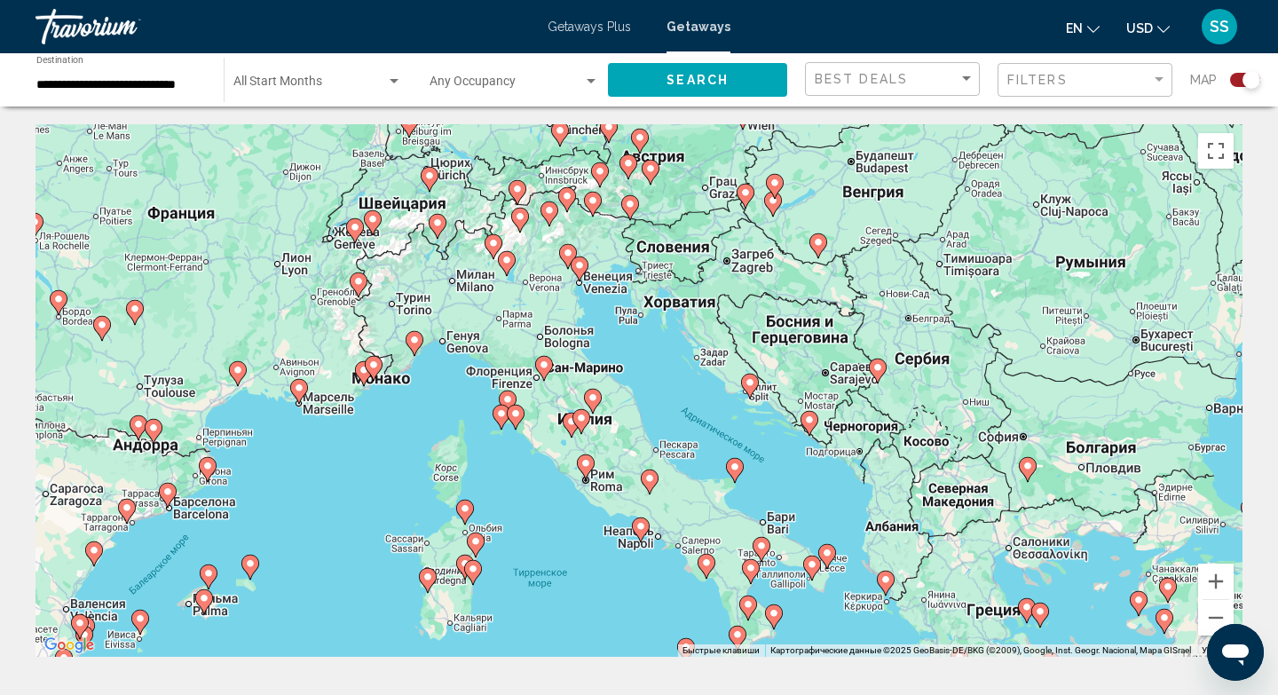
drag, startPoint x: 541, startPoint y: 219, endPoint x: 714, endPoint y: 311, distance: 195.0
click at [714, 311] on div "Чтобы активировать перетаскивание с помощью клавиатуры, нажмите Alt + Ввод. Пос…" at bounding box center [639, 390] width 1207 height 533
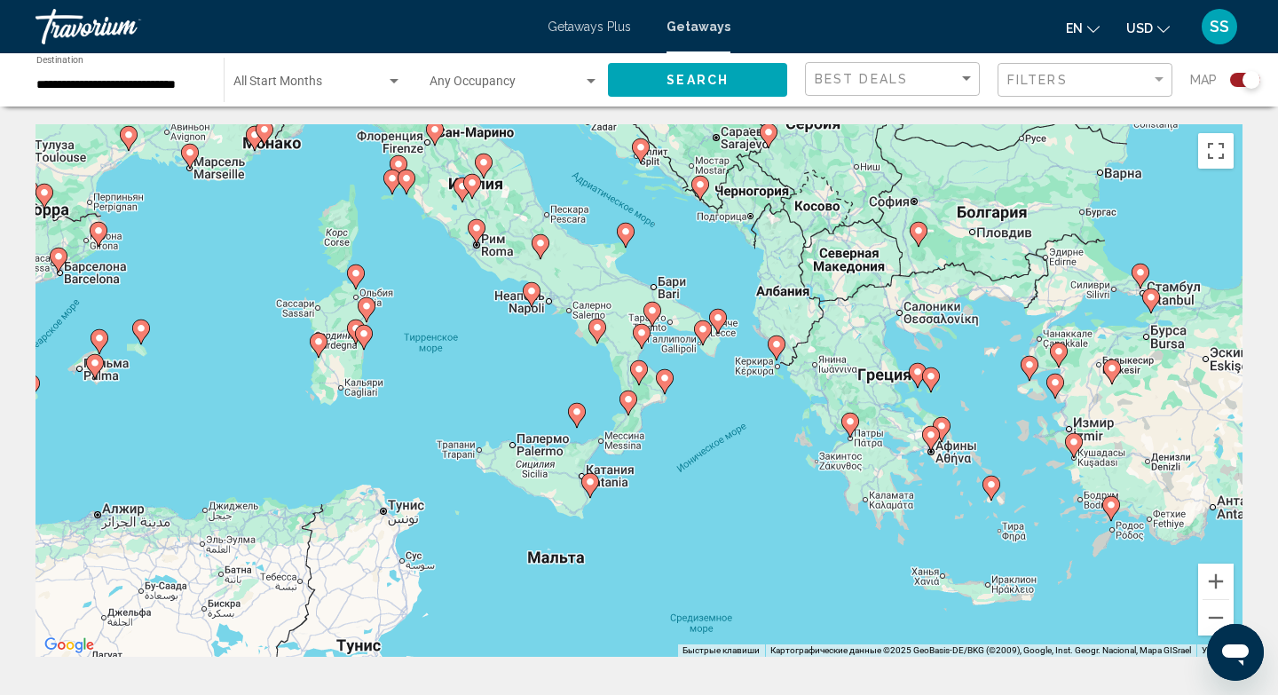
drag, startPoint x: 750, startPoint y: 446, endPoint x: 640, endPoint y: 211, distance: 259.7
click at [640, 211] on div "Чтобы активировать перетаскивание с помощью клавиатуры, нажмите Alt + Ввод. Пос…" at bounding box center [639, 390] width 1207 height 533
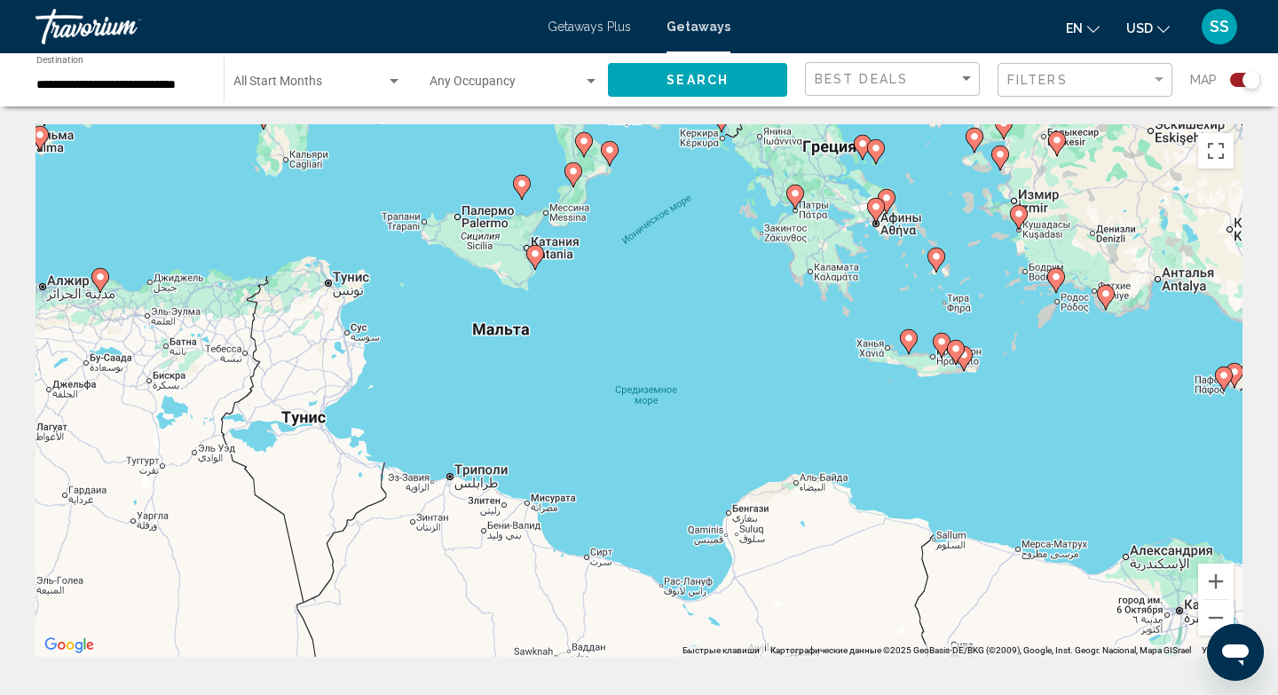
drag, startPoint x: 728, startPoint y: 506, endPoint x: 672, endPoint y: 274, distance: 238.3
click at [672, 274] on div "Чтобы активировать перетаскивание с помощью клавиатуры, нажмите Alt + Ввод. Пос…" at bounding box center [639, 390] width 1207 height 533
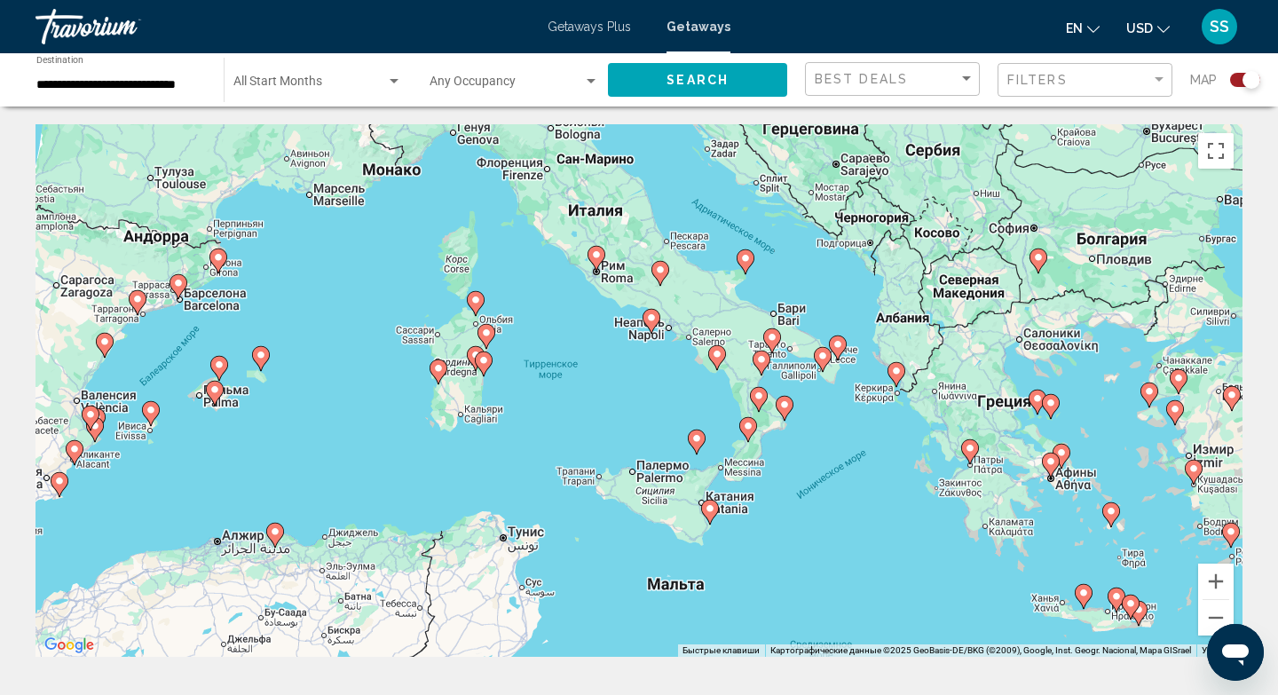
drag, startPoint x: 619, startPoint y: 319, endPoint x: 794, endPoint y: 571, distance: 306.8
click at [794, 572] on div "Чтобы активировать перетаскивание с помощью клавиатуры, нажмите Alt + Ввод. Пос…" at bounding box center [639, 390] width 1207 height 533
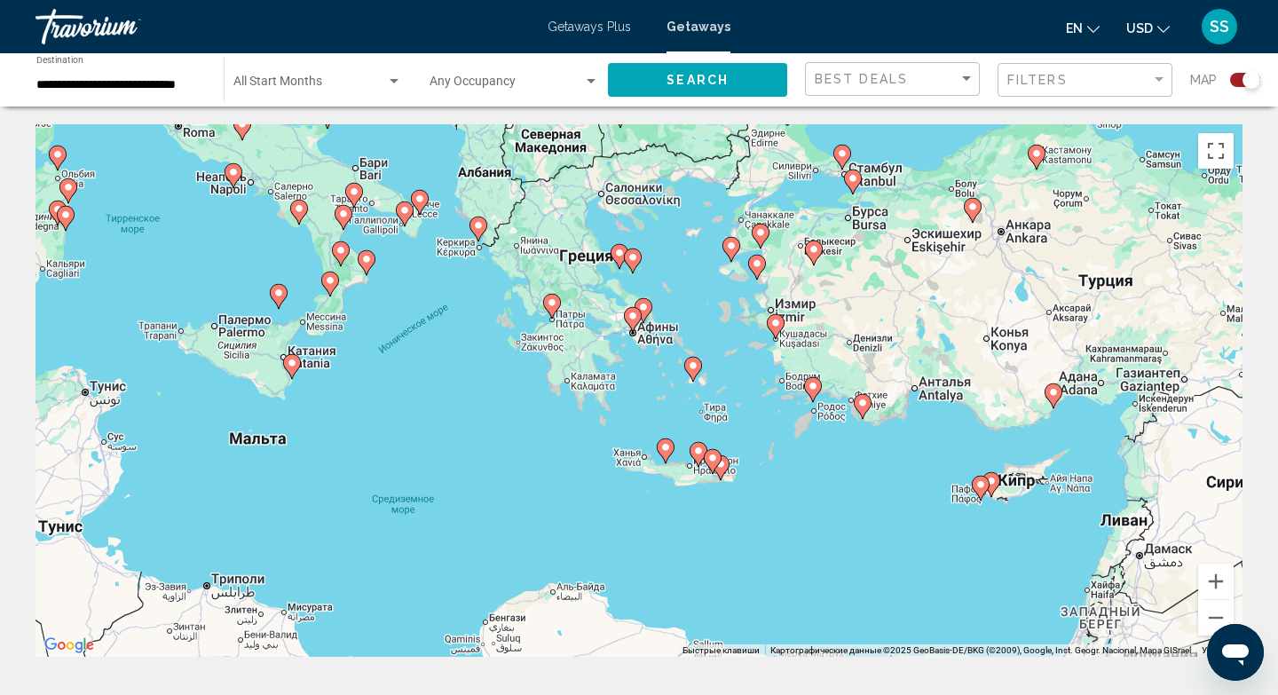
drag, startPoint x: 931, startPoint y: 542, endPoint x: 510, endPoint y: 394, distance: 446.9
click at [510, 394] on div "Чтобы активировать перетаскивание с помощью клавиатуры, нажмите Alt + Ввод. Пос…" at bounding box center [639, 390] width 1207 height 533
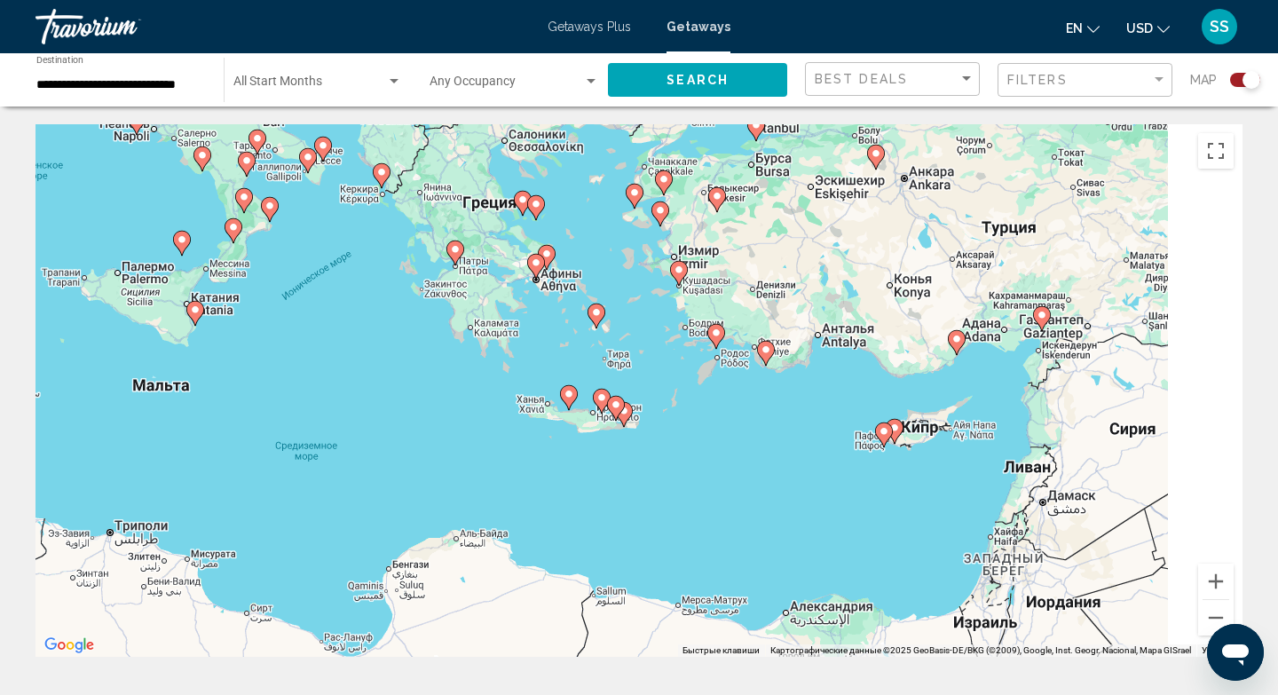
drag, startPoint x: 802, startPoint y: 427, endPoint x: 702, endPoint y: 375, distance: 112.0
click at [702, 375] on div "Чтобы активировать перетаскивание с помощью клавиатуры, нажмите Alt + Ввод. Пос…" at bounding box center [639, 390] width 1207 height 533
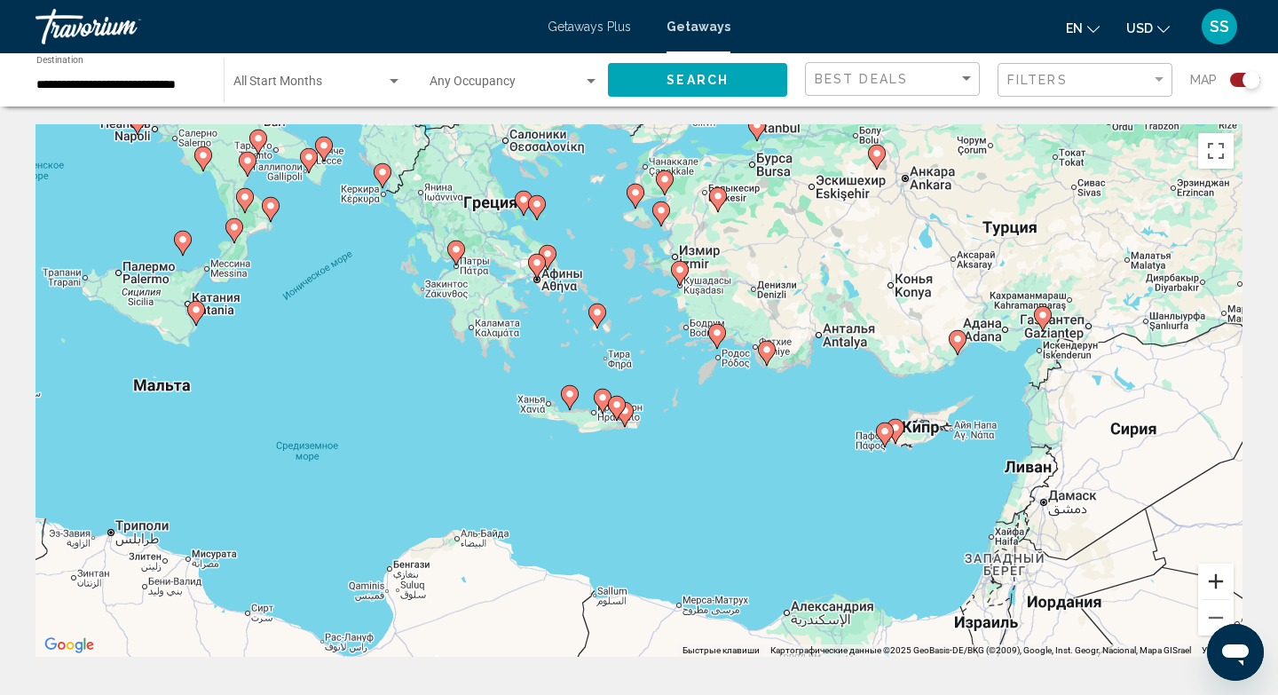
click at [1215, 584] on button "Увеличить" at bounding box center [1216, 582] width 36 height 36
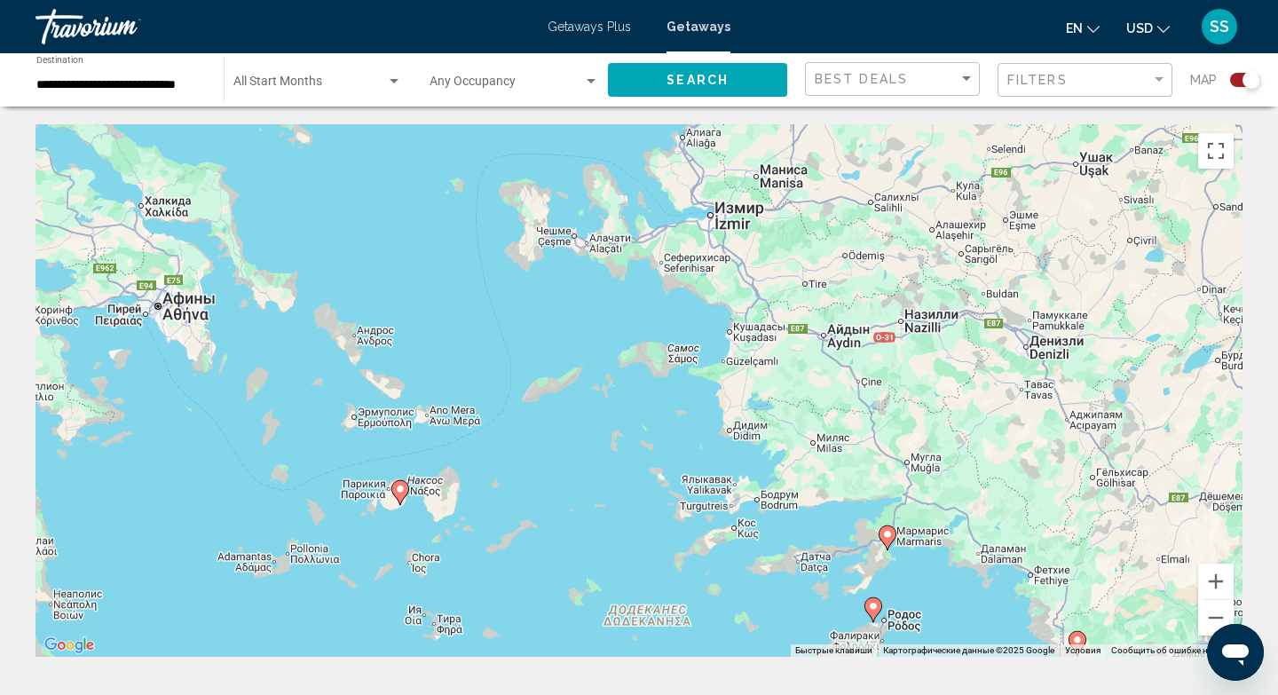
drag, startPoint x: 693, startPoint y: 195, endPoint x: 620, endPoint y: 559, distance: 371.1
click at [620, 559] on div "Чтобы активировать перетаскивание с помощью клавиатуры, нажмите Alt + Ввод. Пос…" at bounding box center [639, 390] width 1207 height 533
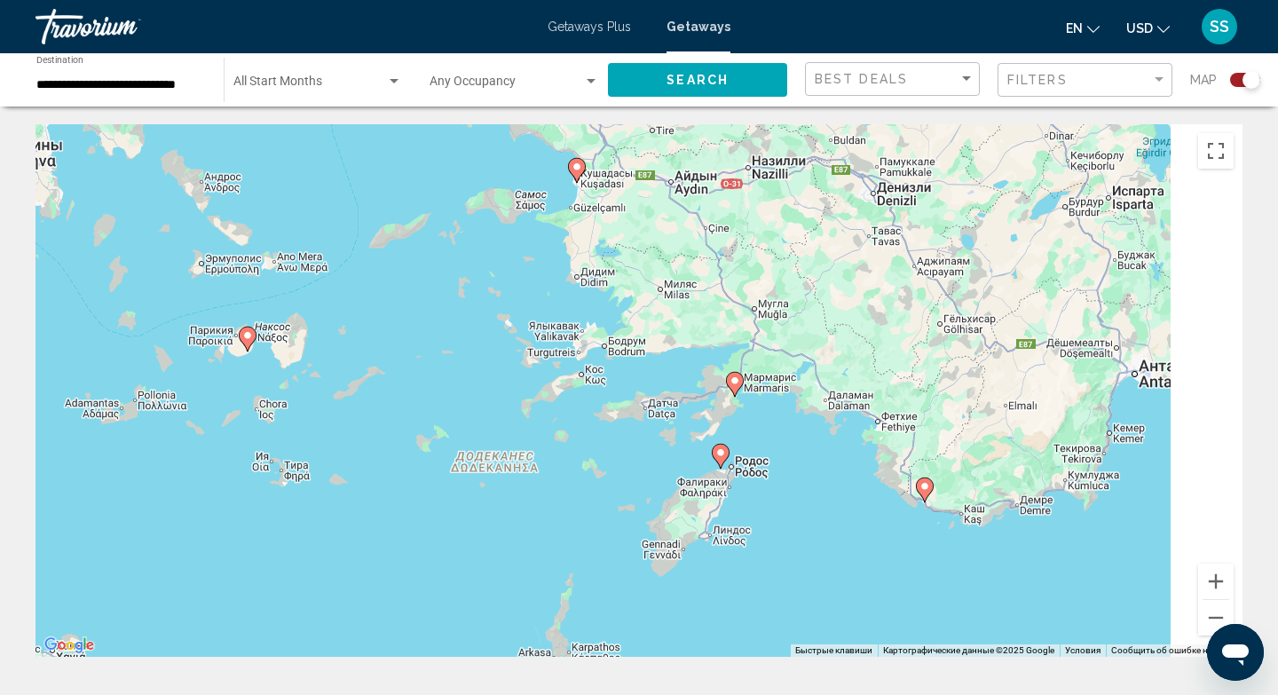
drag, startPoint x: 811, startPoint y: 540, endPoint x: 649, endPoint y: 377, distance: 229.7
click at [649, 377] on div "Чтобы активировать перетаскивание с помощью клавиатуры, нажмите Alt + Ввод. Пос…" at bounding box center [639, 390] width 1207 height 533
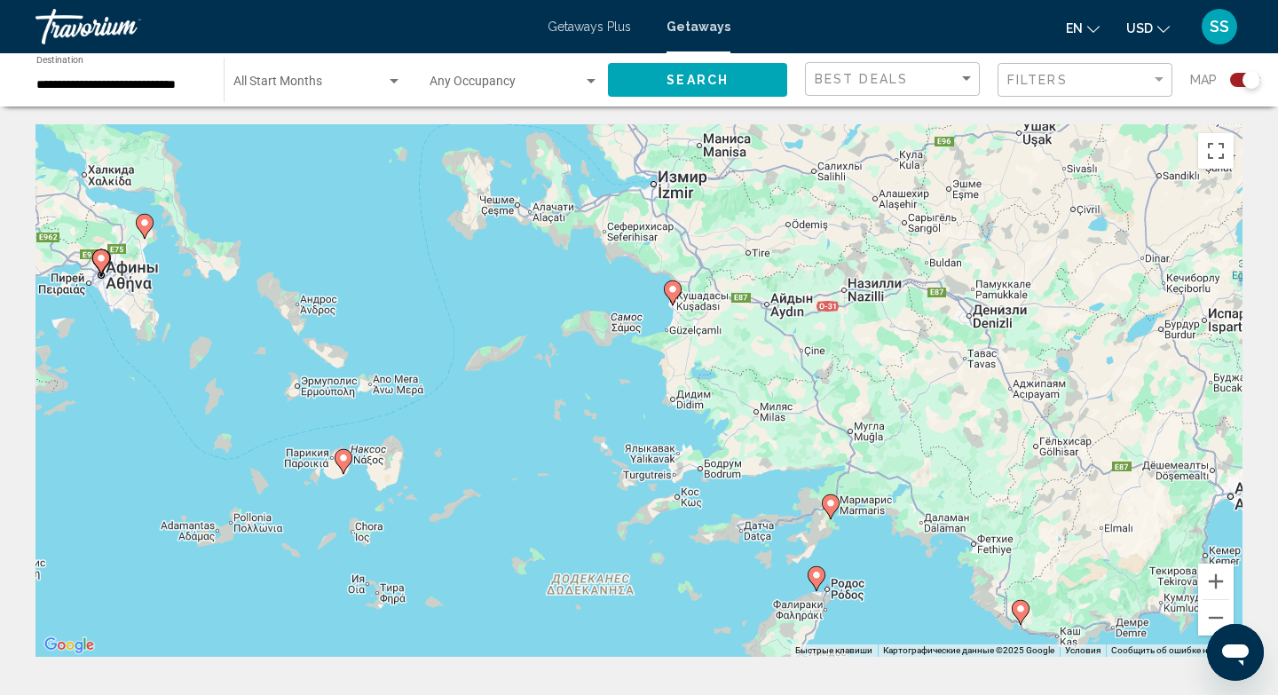
drag, startPoint x: 661, startPoint y: 272, endPoint x: 763, endPoint y: 399, distance: 162.3
click at [763, 399] on div "Чтобы активировать перетаскивание с помощью клавиатуры, нажмите Alt + Ввод. Пос…" at bounding box center [639, 390] width 1207 height 533
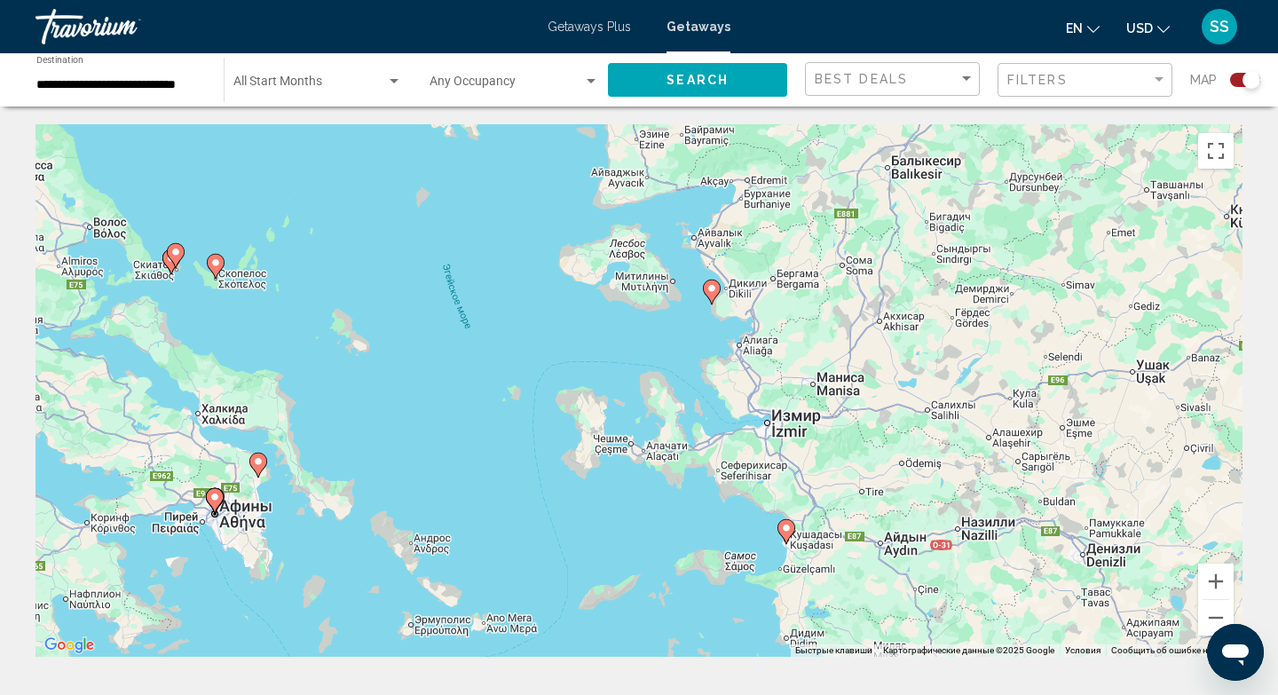
drag, startPoint x: 621, startPoint y: 252, endPoint x: 735, endPoint y: 495, distance: 268.4
click at [735, 495] on div "Чтобы активировать перетаскивание с помощью клавиатуры, нажмите Alt + Ввод. Пос…" at bounding box center [639, 390] width 1207 height 533
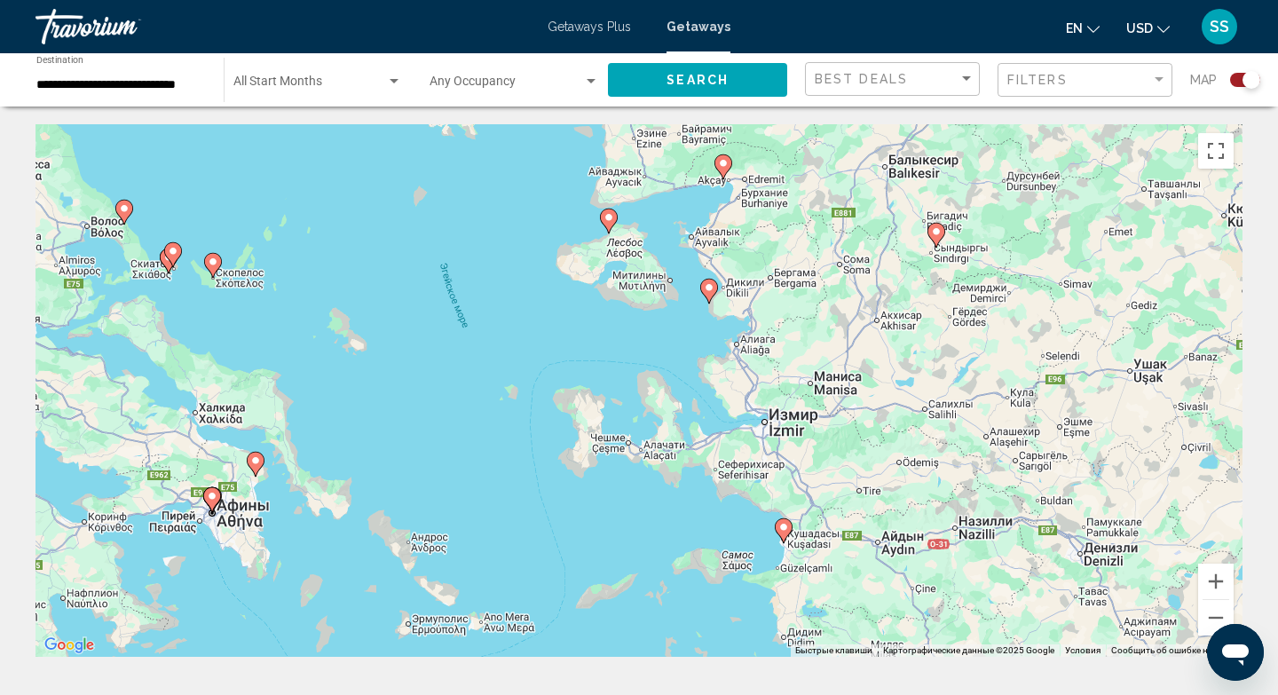
click at [705, 283] on image "Main content" at bounding box center [709, 287] width 11 height 11
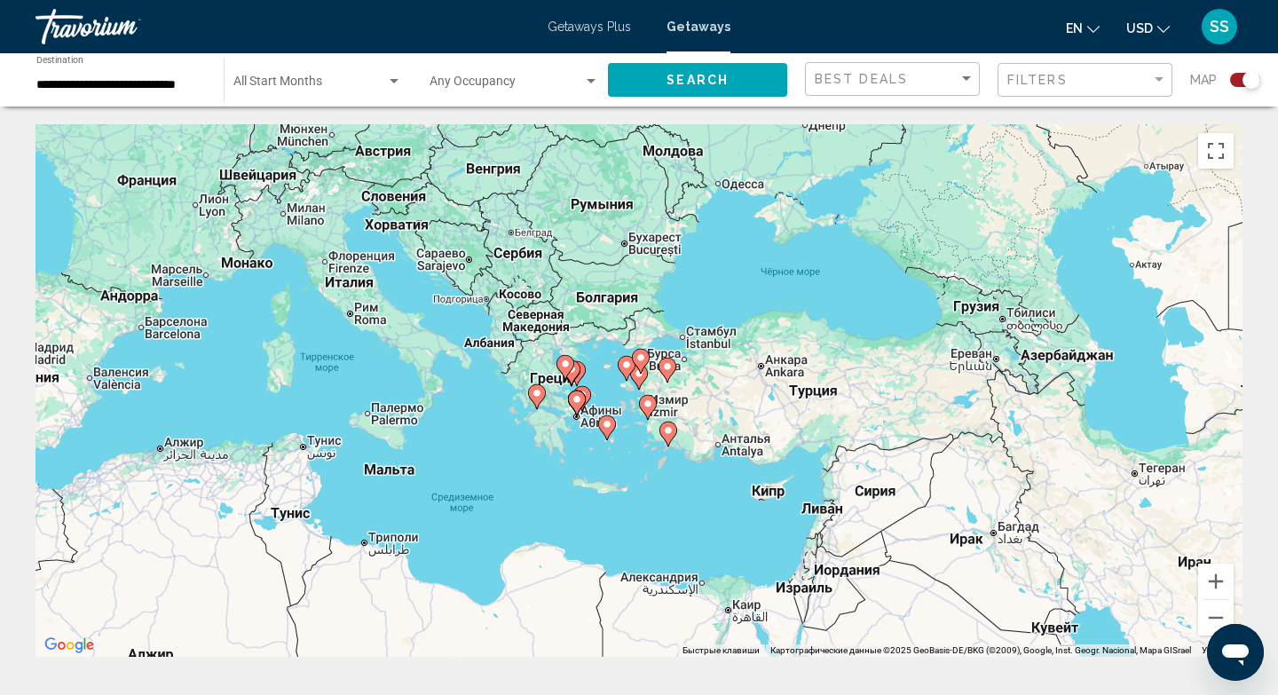
click at [665, 436] on icon "Main content" at bounding box center [668, 434] width 16 height 23
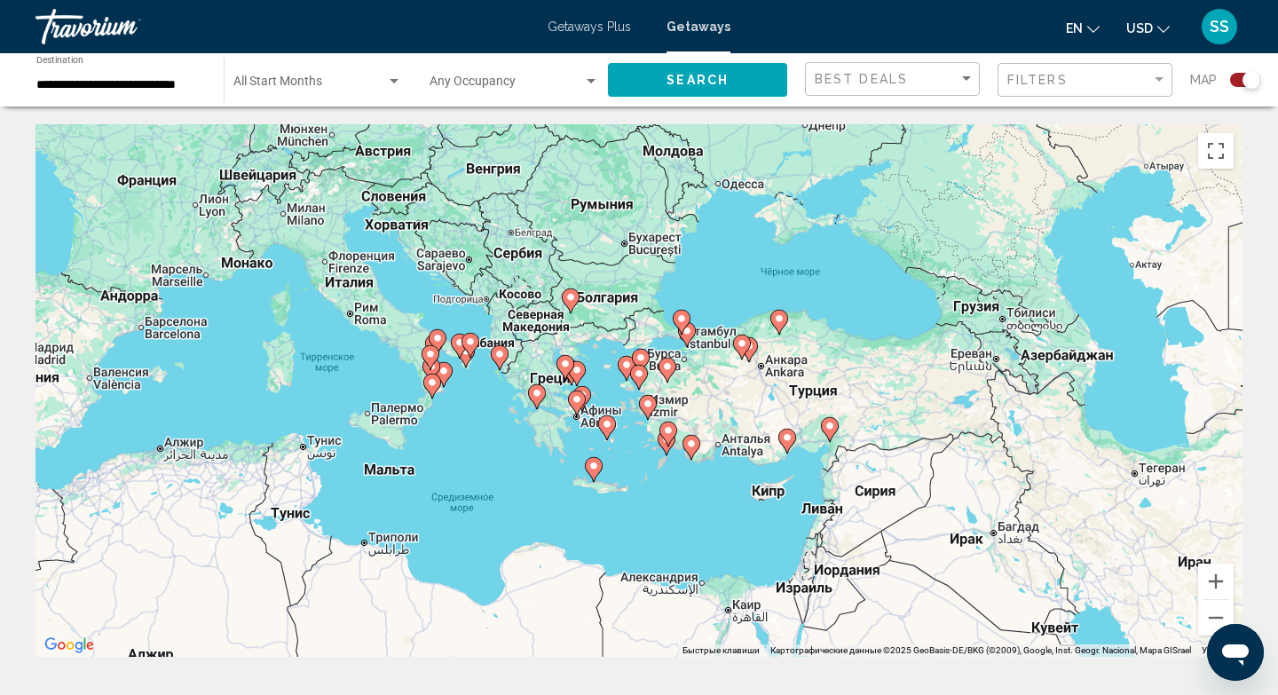
type input "**********"
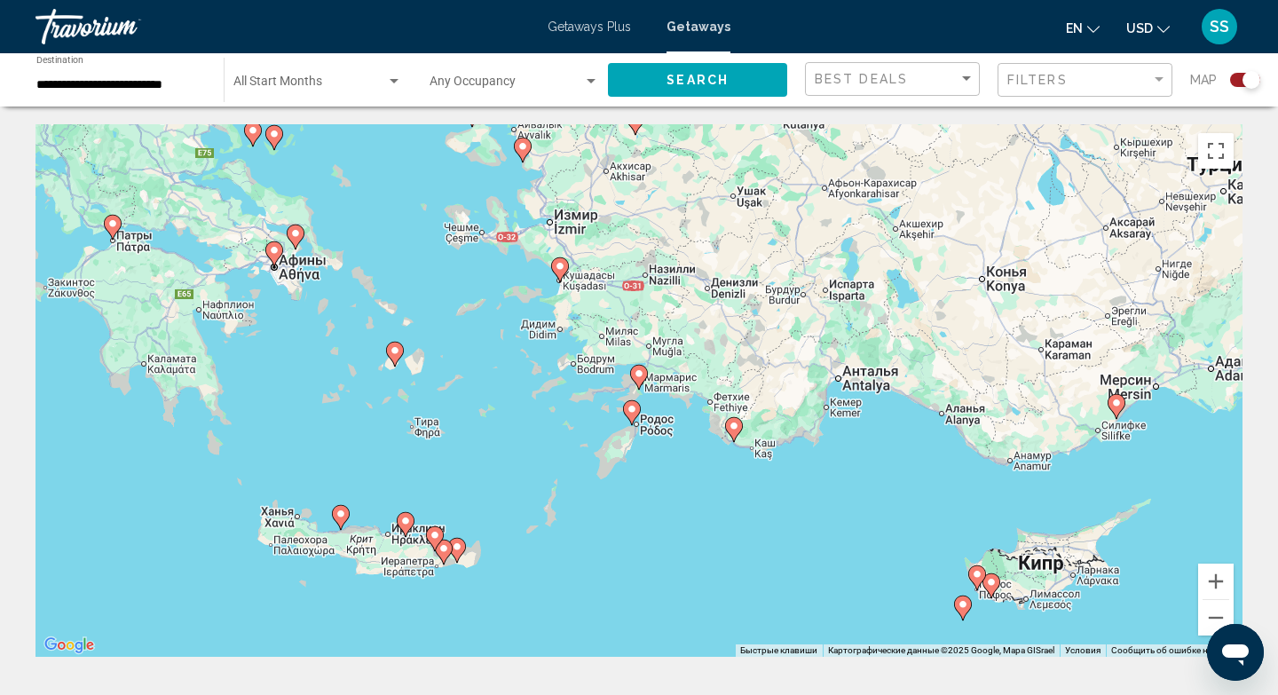
click at [564, 269] on image "Main content" at bounding box center [560, 266] width 11 height 11
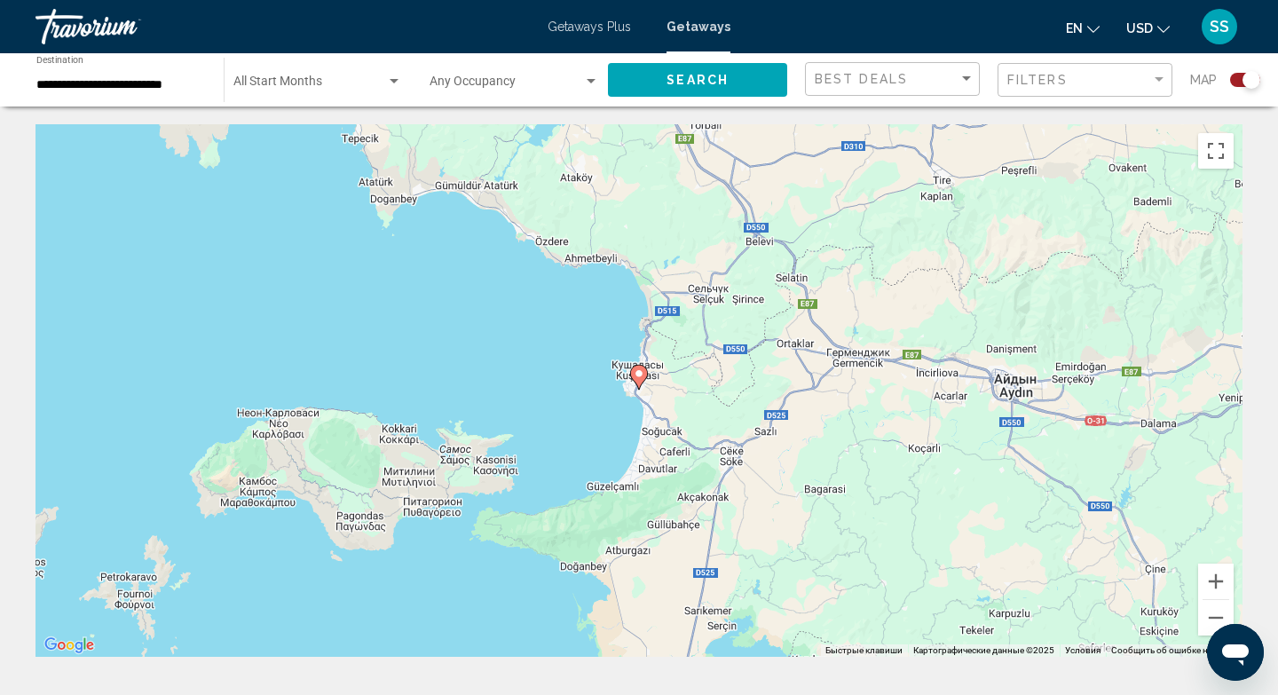
click at [639, 379] on icon "Main content" at bounding box center [639, 377] width 16 height 23
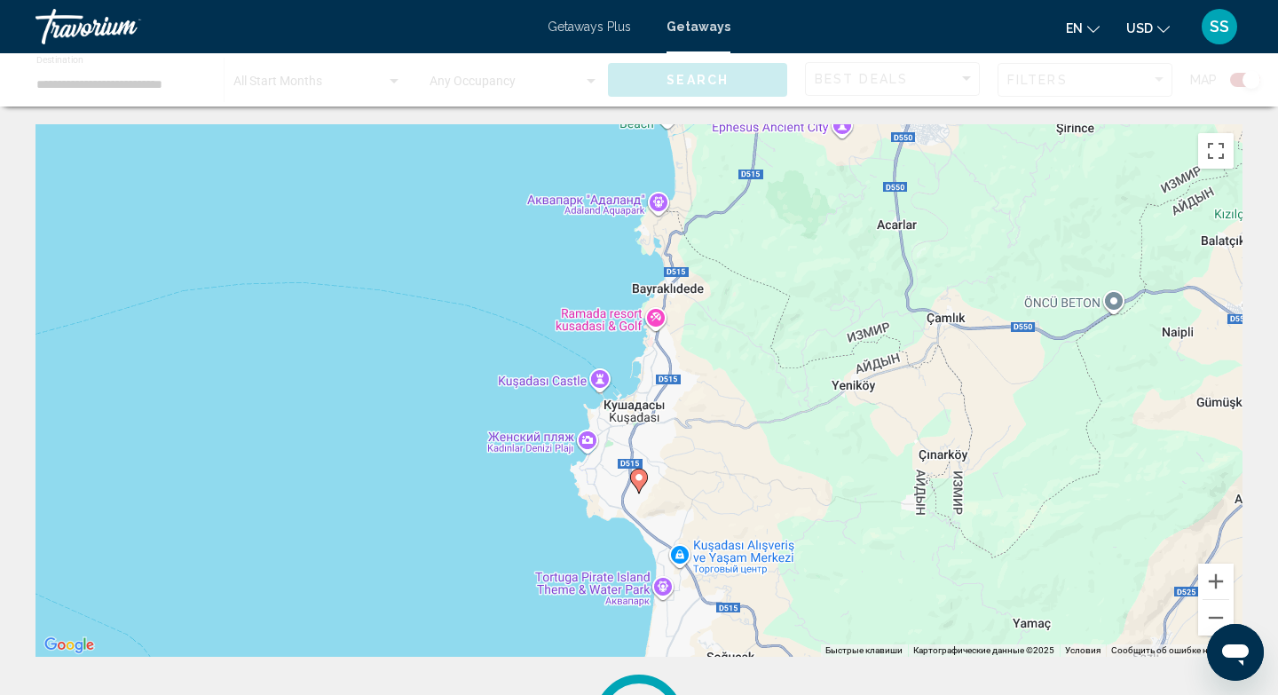
drag, startPoint x: 628, startPoint y: 573, endPoint x: 628, endPoint y: 423, distance: 149.1
click at [628, 423] on div "Чтобы активировать перетаскивание с помощью клавиатуры, нажмите Alt + Ввод. Пос…" at bounding box center [639, 390] width 1207 height 533
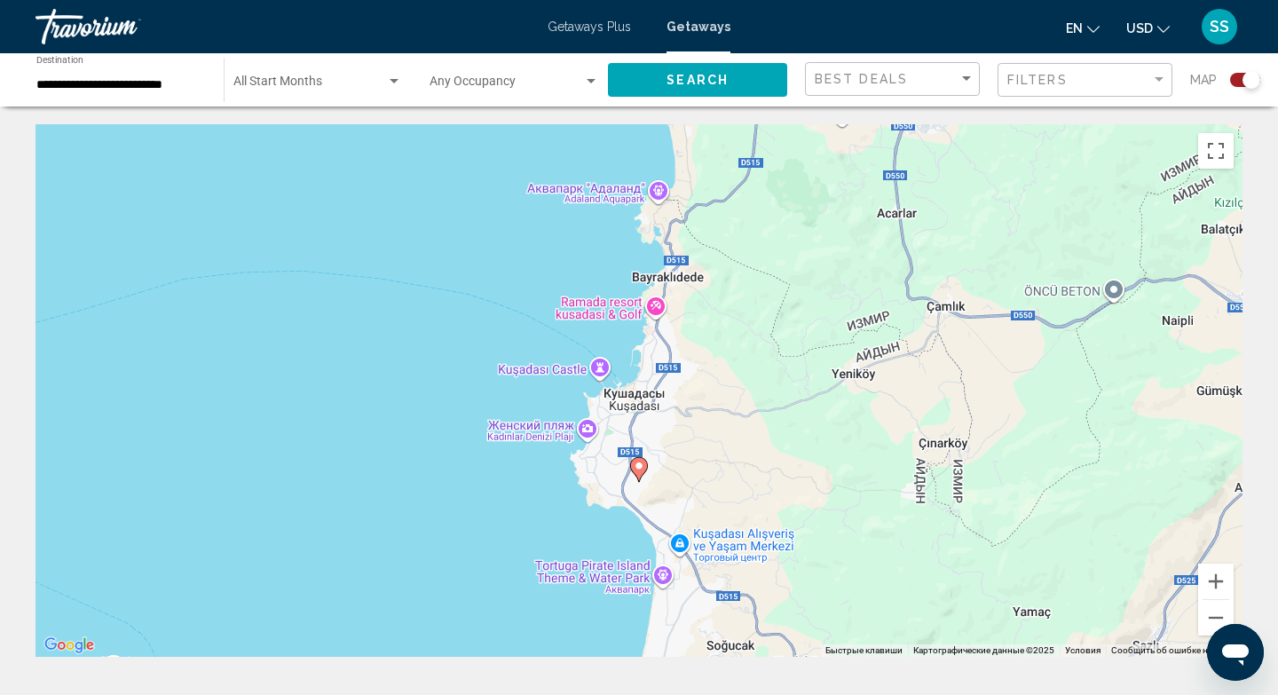
click at [632, 462] on icon "Main content" at bounding box center [639, 469] width 16 height 23
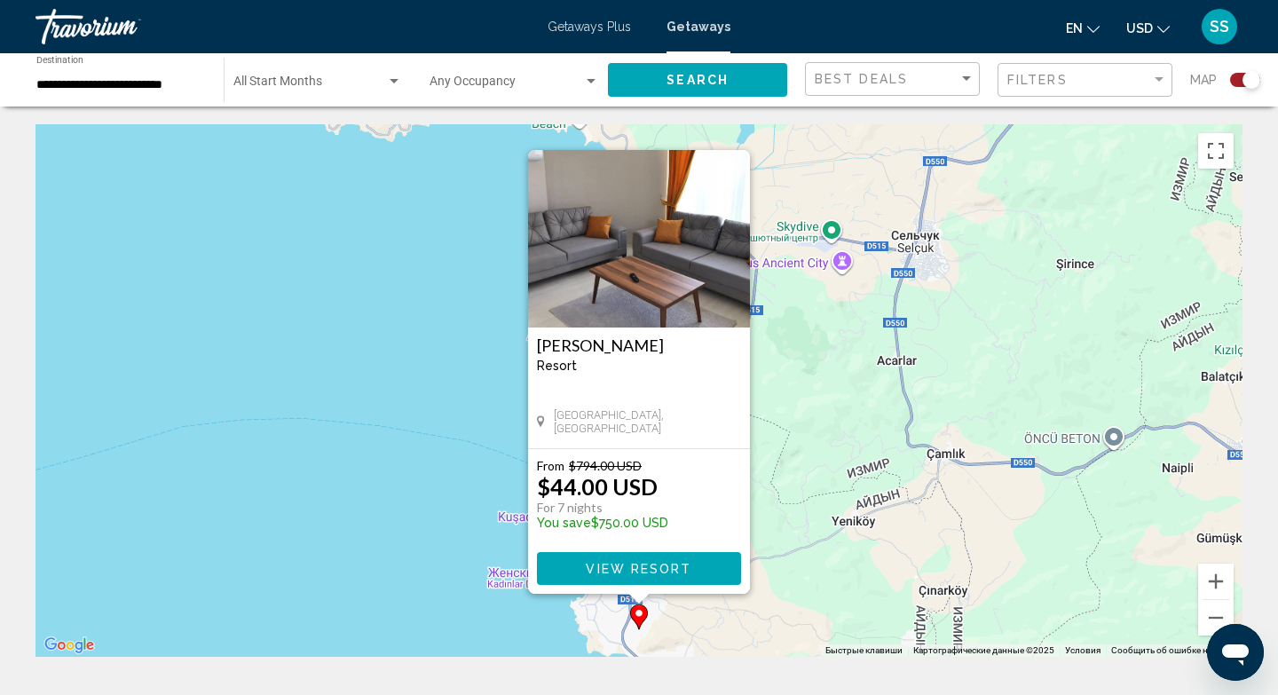
click at [674, 578] on button "View Resort" at bounding box center [639, 568] width 204 height 33
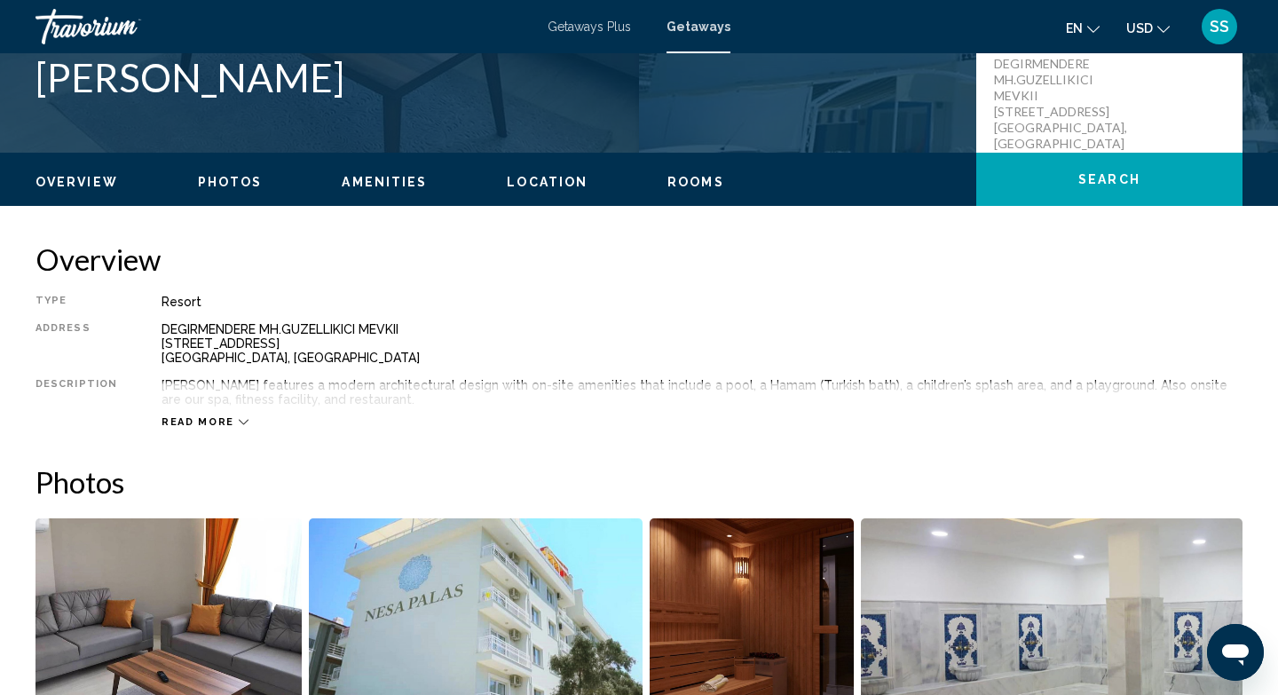
scroll to position [426, 0]
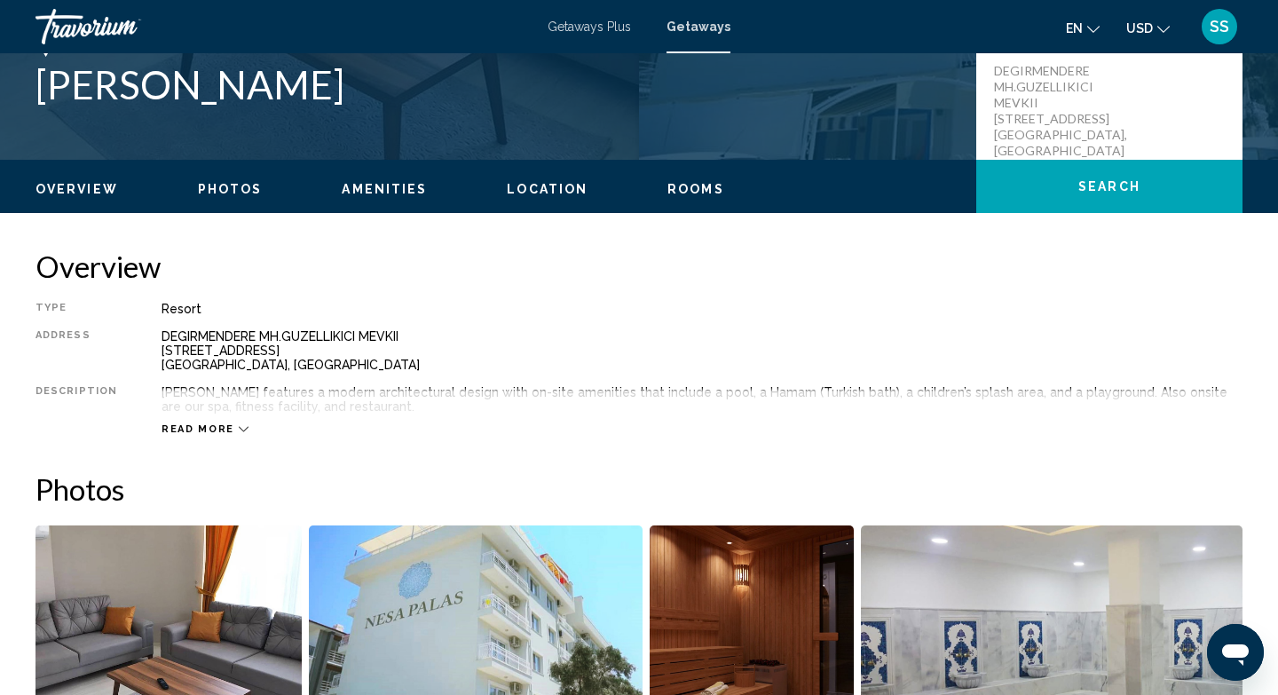
drag, startPoint x: 548, startPoint y: 249, endPoint x: 898, endPoint y: 1, distance: 429.3
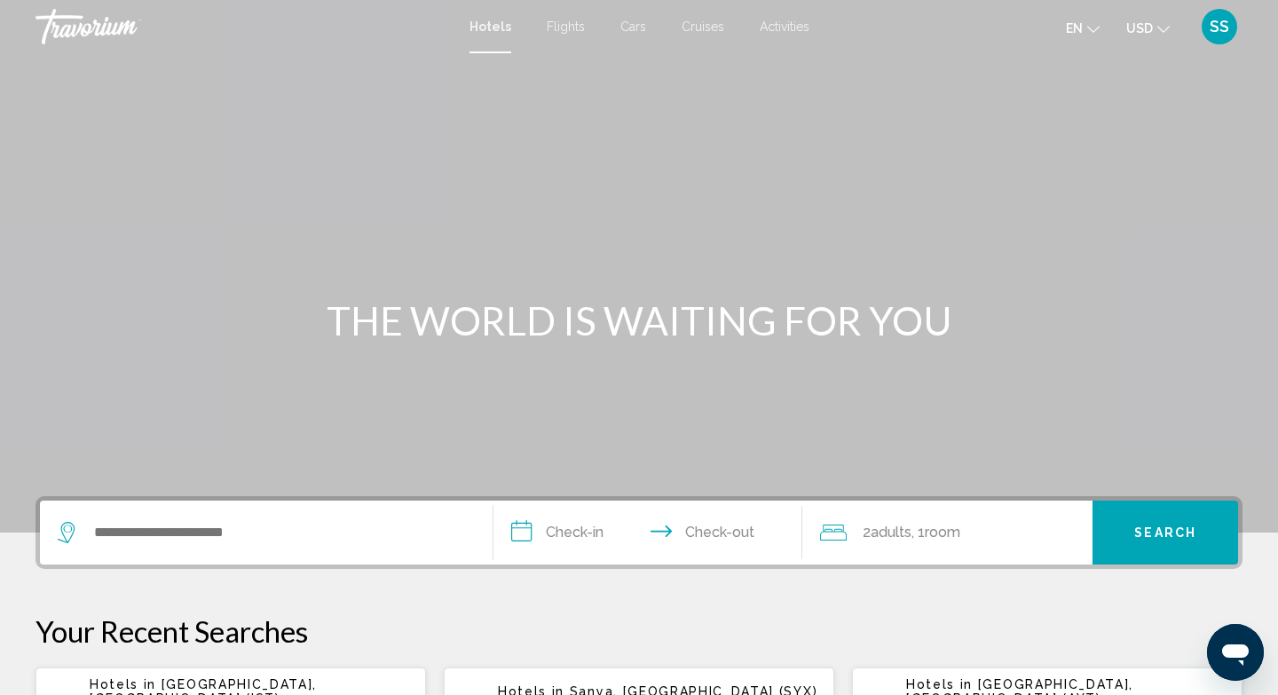
click at [631, 28] on span "Cars" at bounding box center [633, 27] width 26 height 14
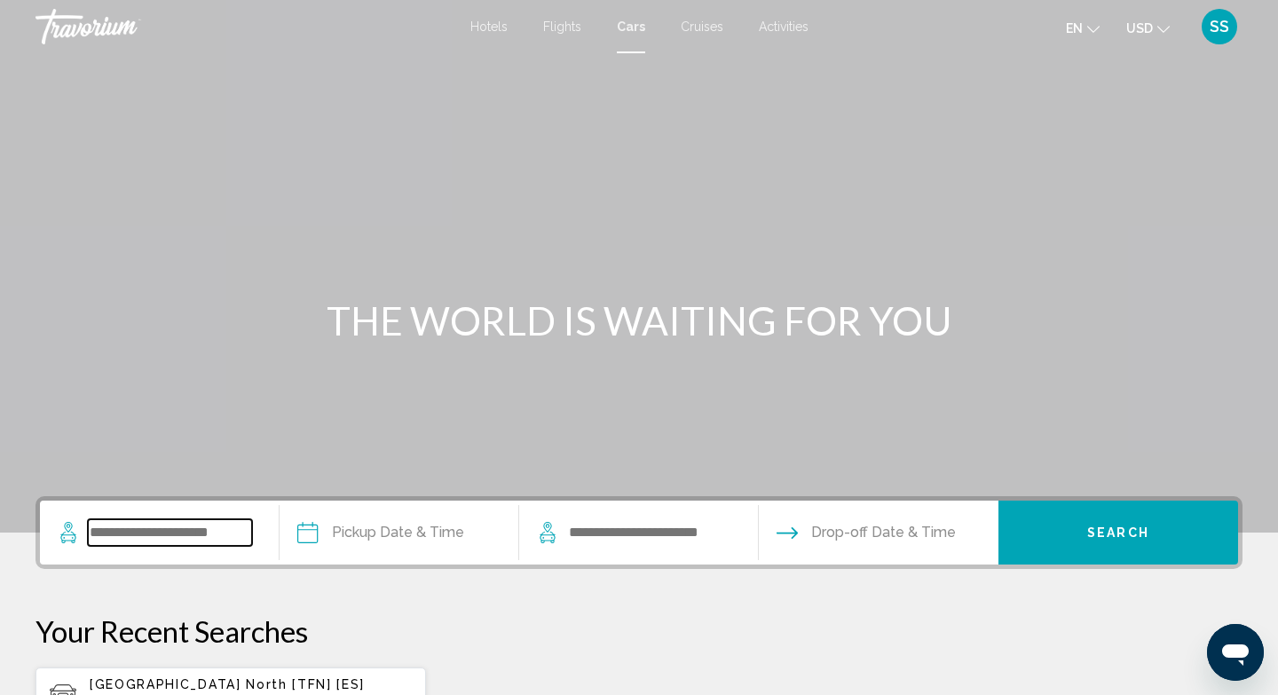
click at [204, 538] on input "Search widget" at bounding box center [170, 532] width 164 height 27
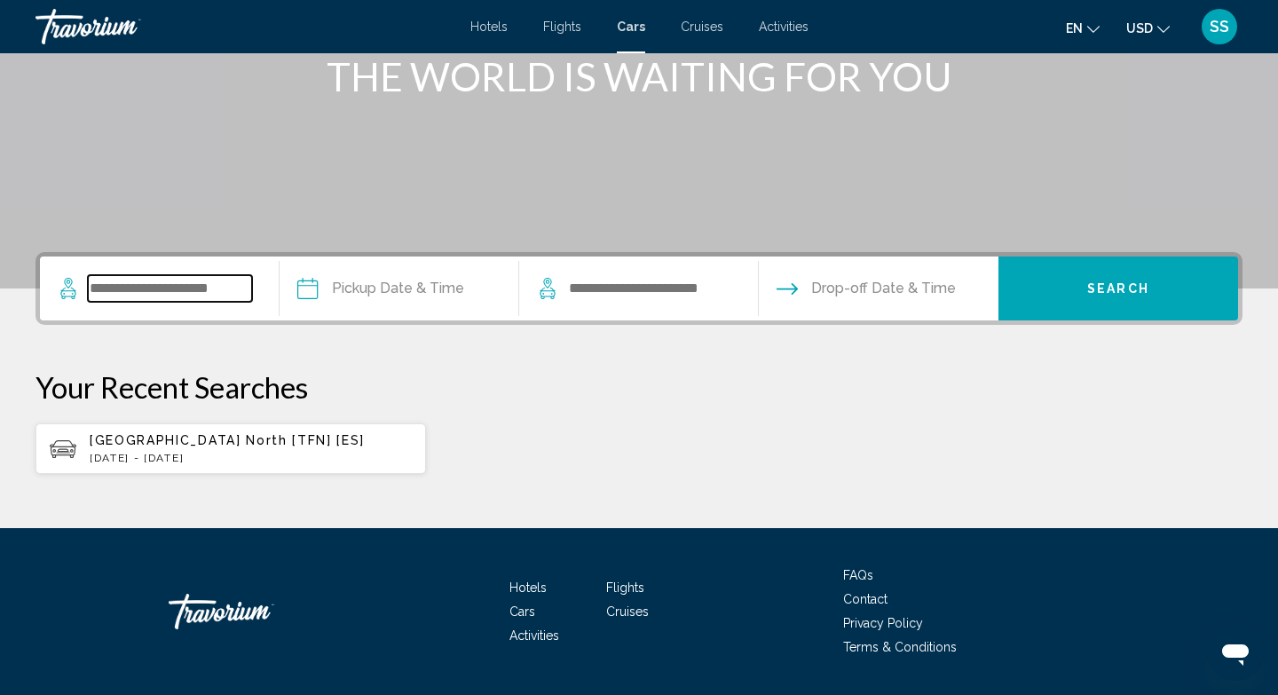
scroll to position [295, 0]
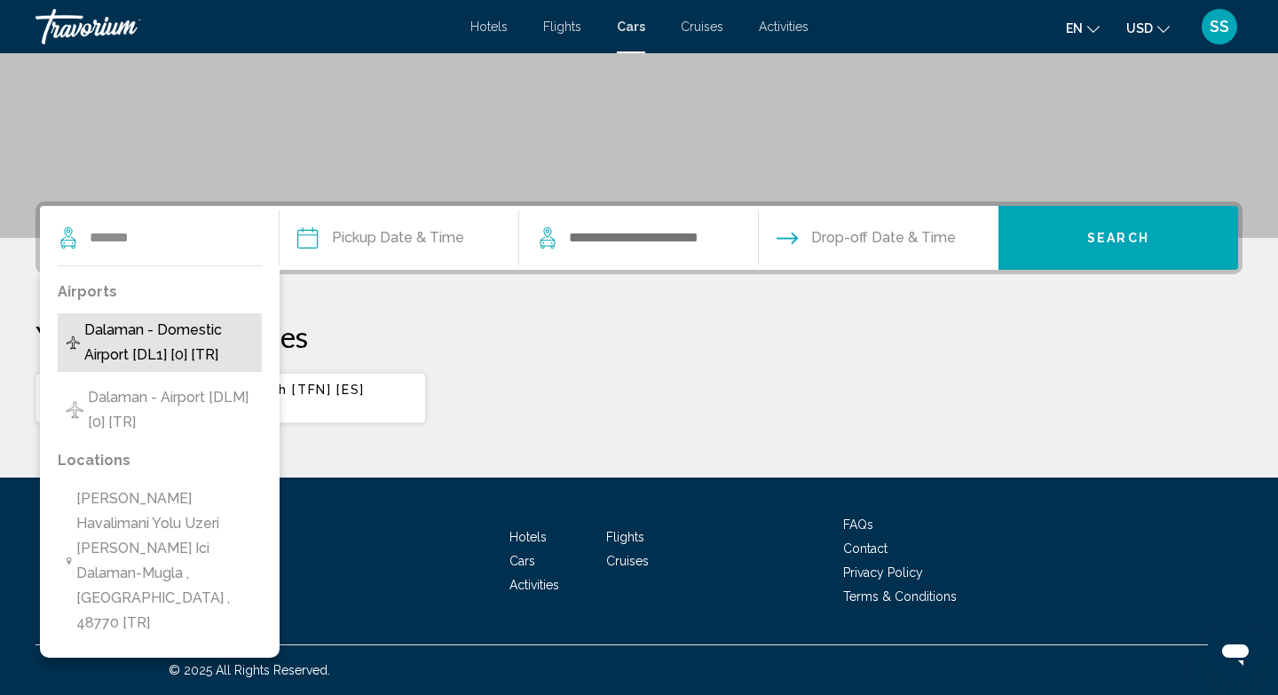
click at [217, 349] on span "Dalaman - Domestic Airport [DL1] [0] [TR]" at bounding box center [168, 343] width 169 height 50
type input "**********"
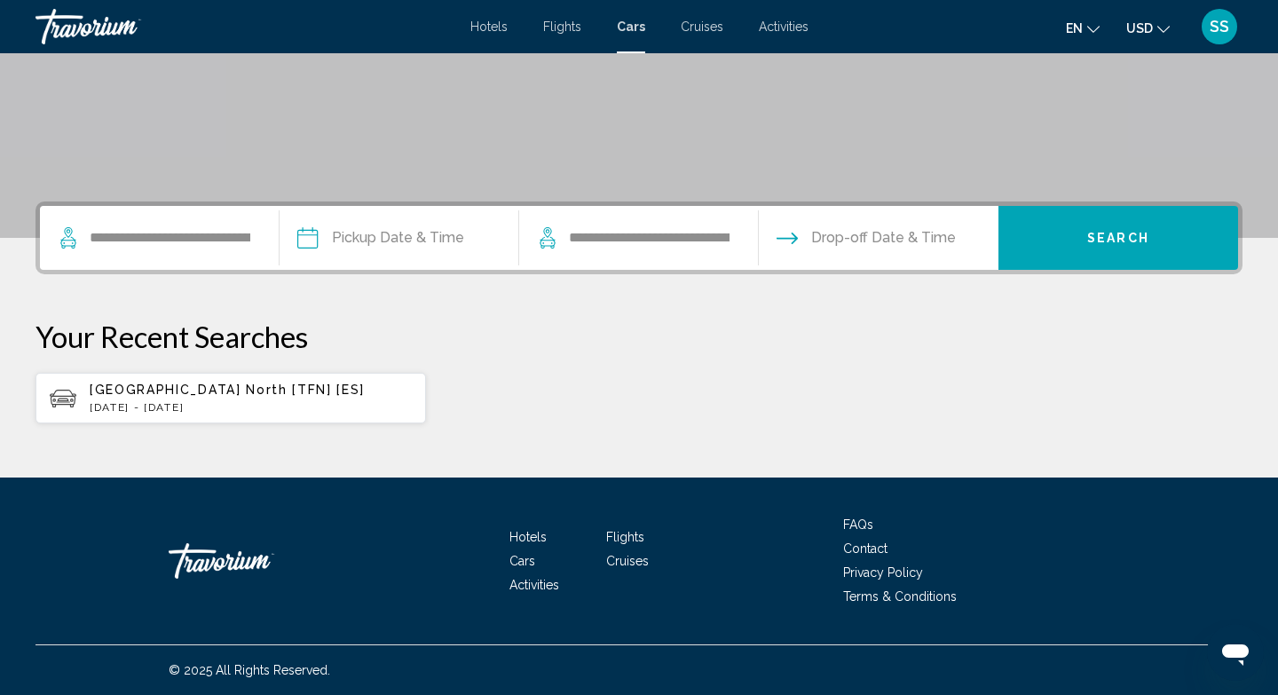
click at [386, 237] on input "Pickup date" at bounding box center [398, 240] width 247 height 69
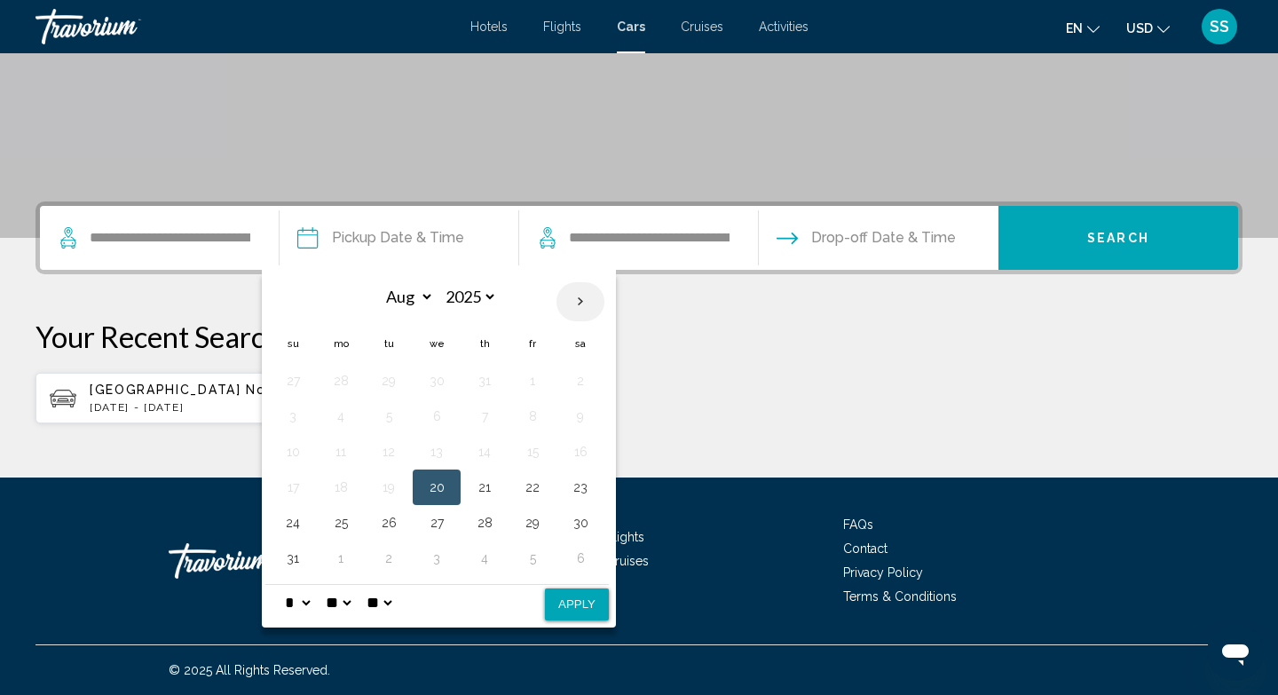
click at [583, 295] on th "Next month" at bounding box center [581, 301] width 48 height 39
select select "*"
click at [535, 486] on button "26" at bounding box center [532, 487] width 28 height 25
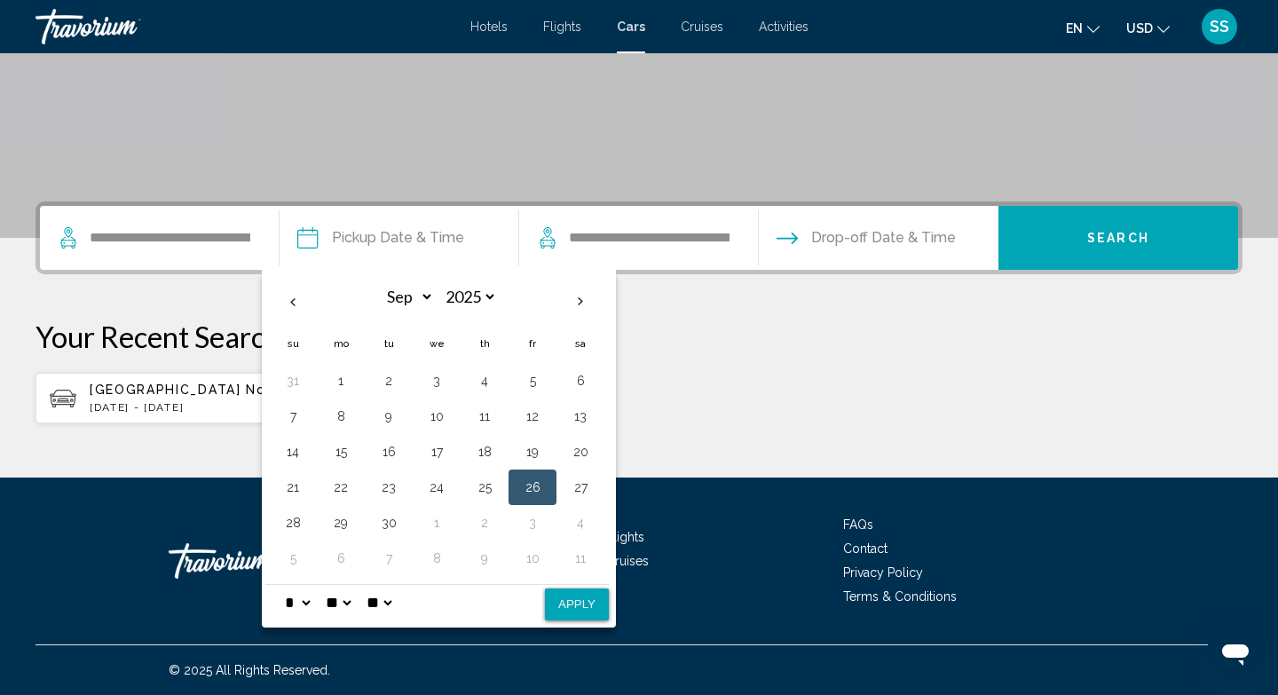
click at [571, 606] on button "Apply" at bounding box center [577, 605] width 64 height 32
type input "**********"
select select "*"
select select "**"
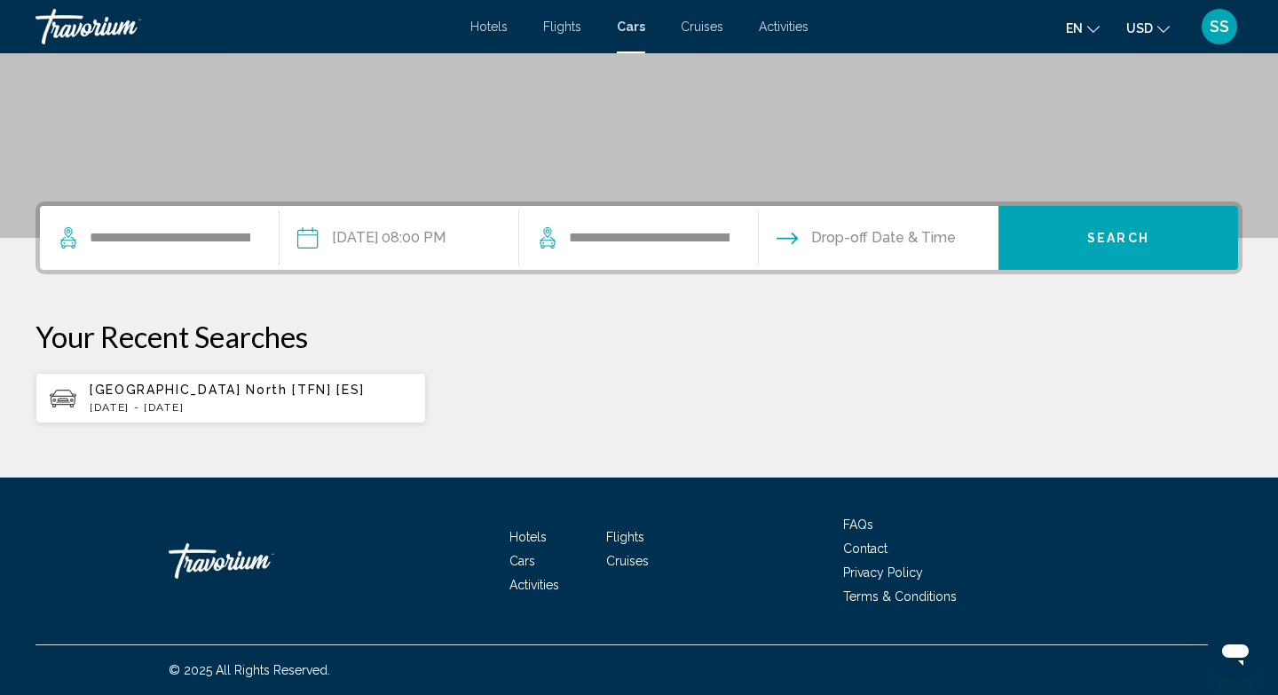
click at [909, 241] on input "Drop-off date" at bounding box center [878, 240] width 247 height 69
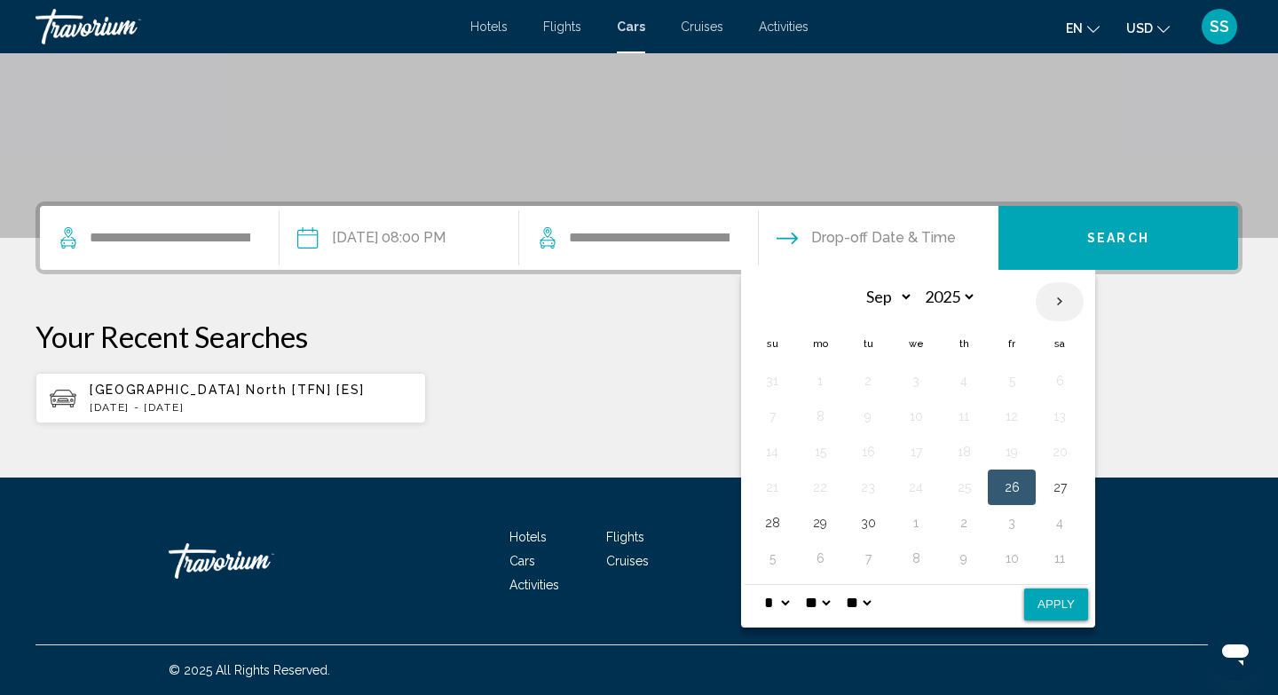
click at [1059, 295] on th "Next month" at bounding box center [1060, 301] width 48 height 39
select select "*"
click at [914, 379] on button "1" at bounding box center [916, 380] width 28 height 25
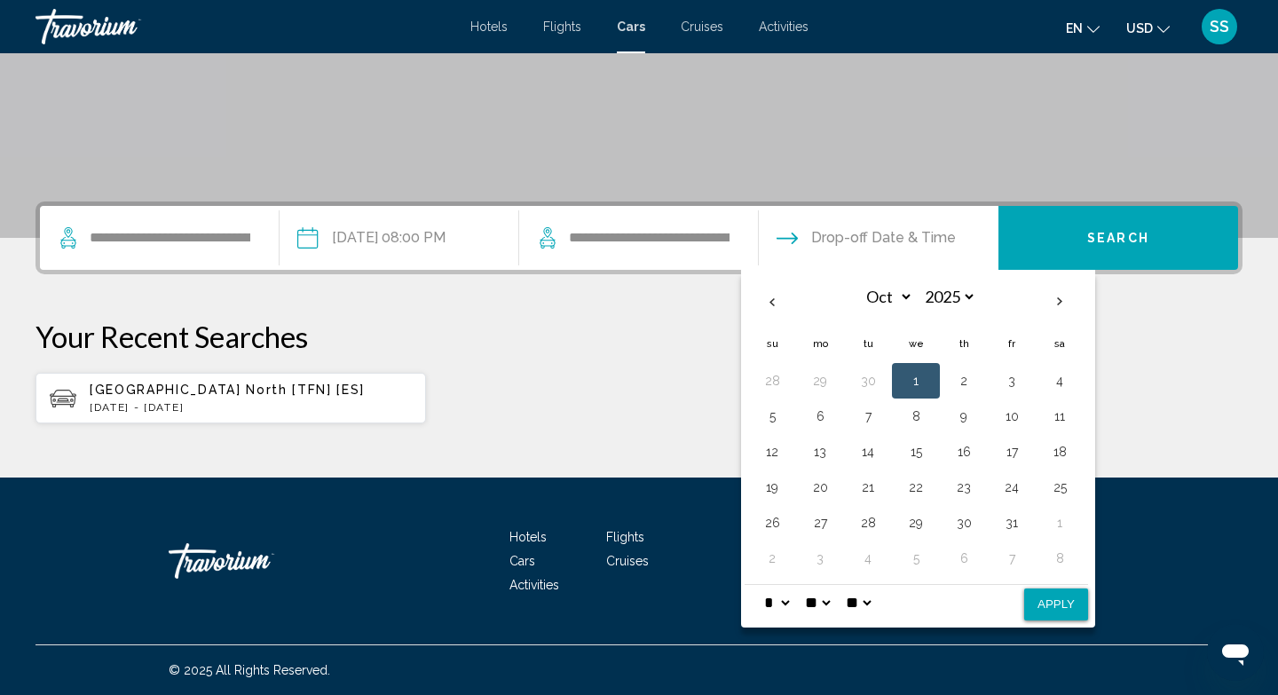
click at [1040, 604] on button "Apply" at bounding box center [1056, 605] width 64 height 32
type input "**********"
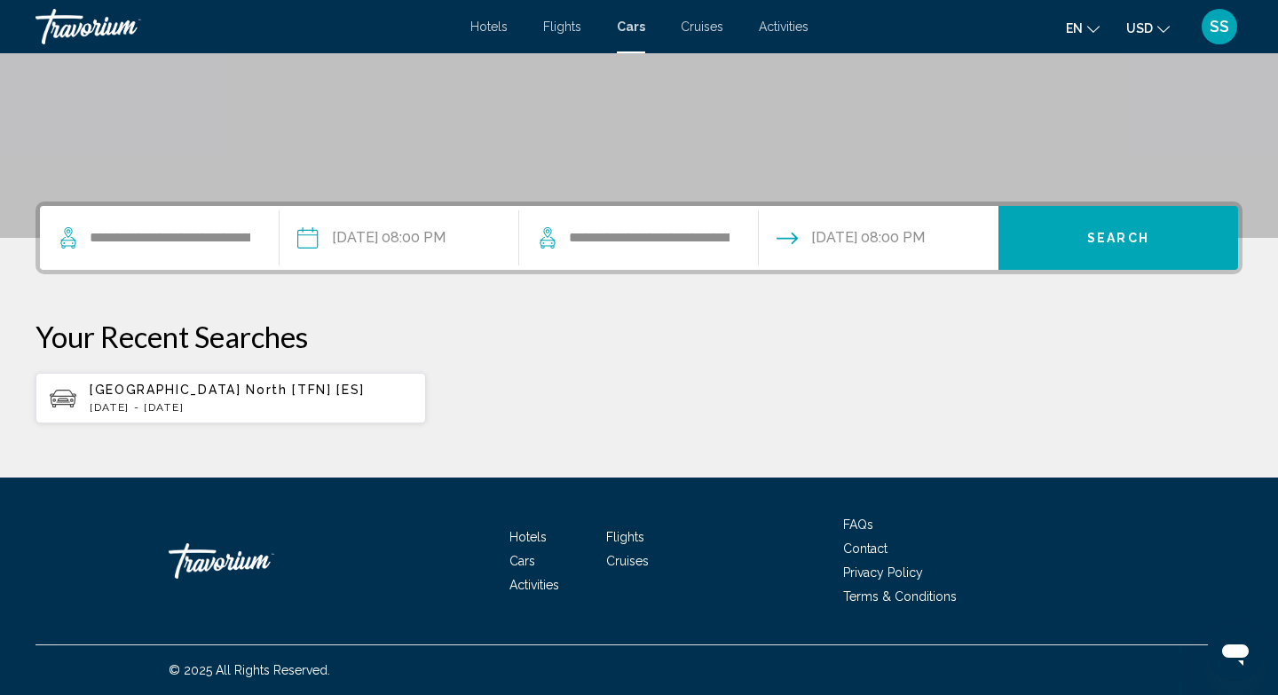
click at [1111, 232] on span "Search" at bounding box center [1118, 239] width 62 height 14
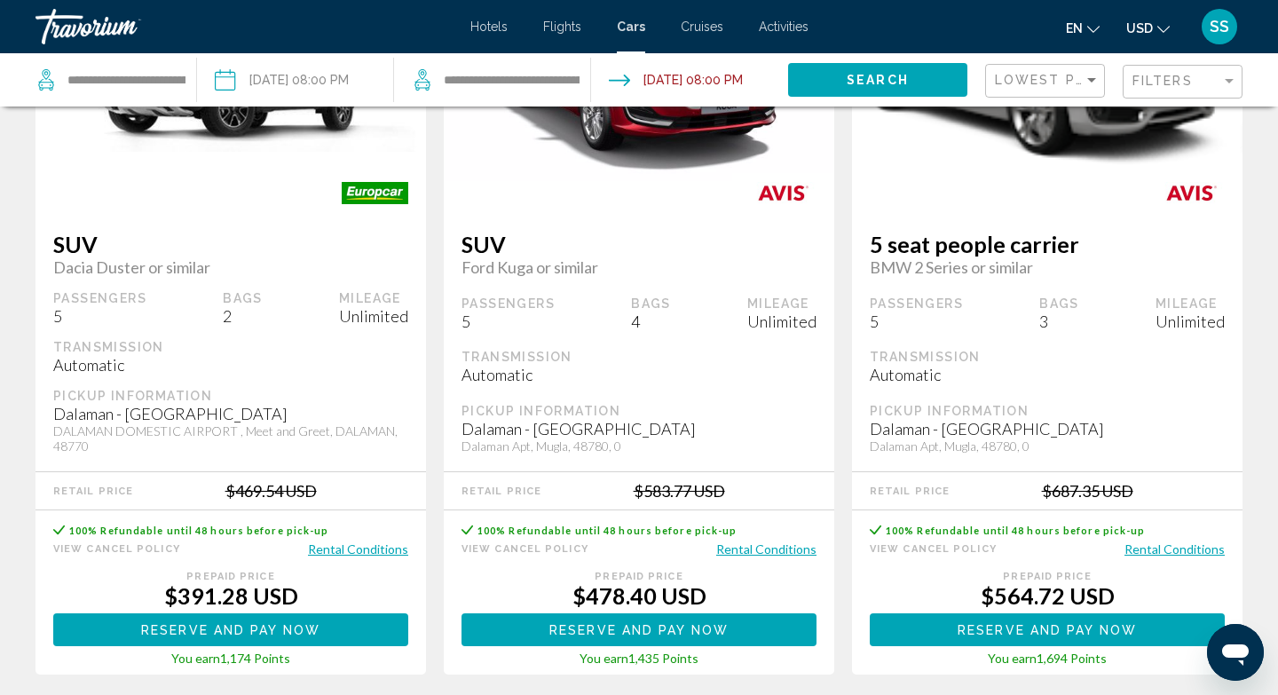
scroll to position [2588, 0]
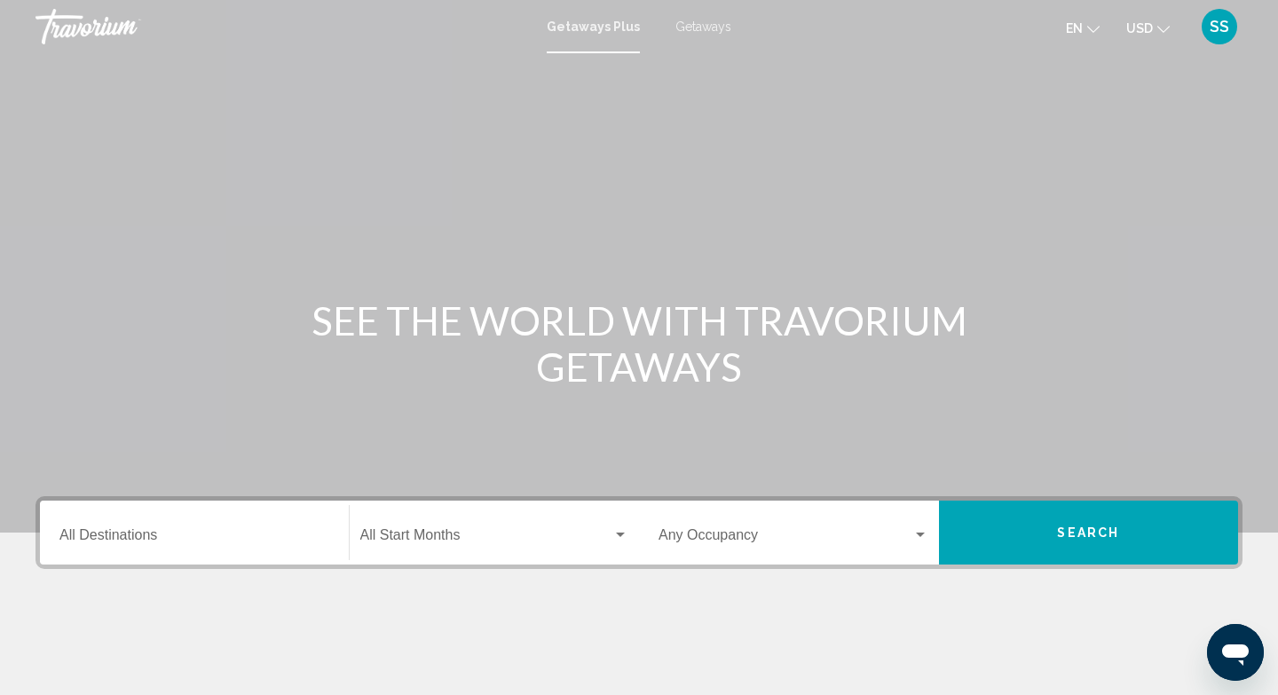
click at [708, 20] on span "Getaways" at bounding box center [704, 27] width 56 height 14
click at [246, 518] on div "Destination All Destinations" at bounding box center [194, 533] width 270 height 56
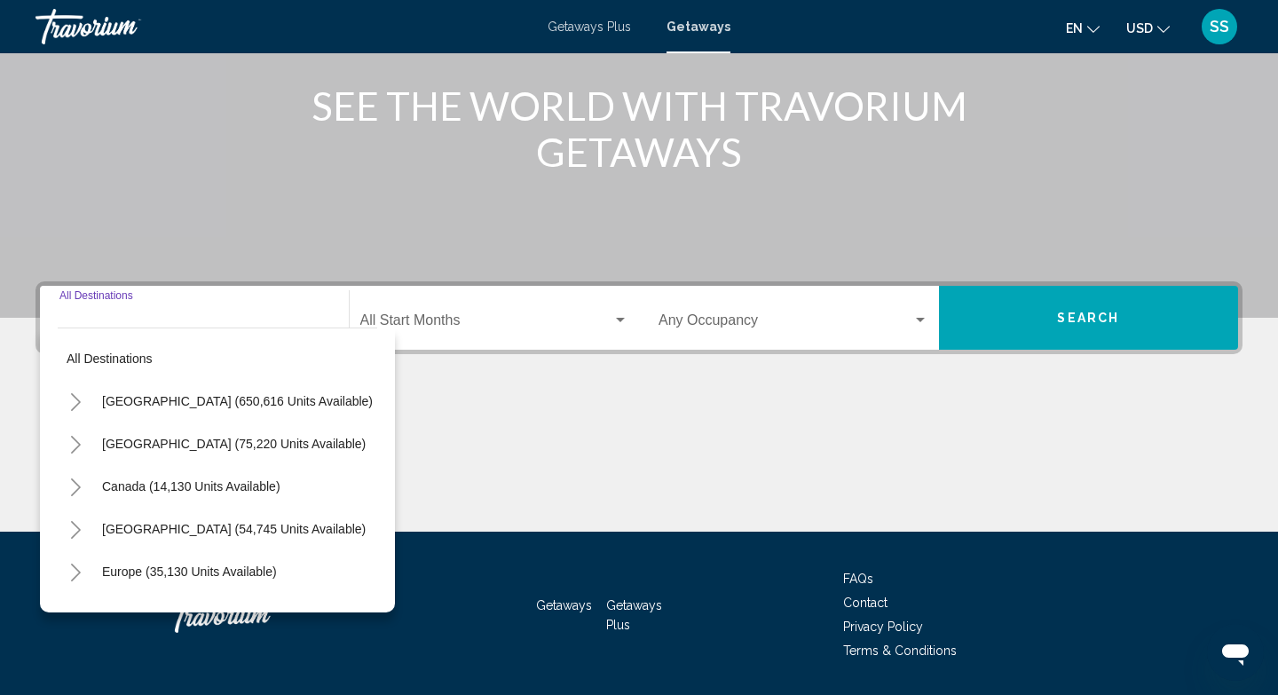
scroll to position [269, 0]
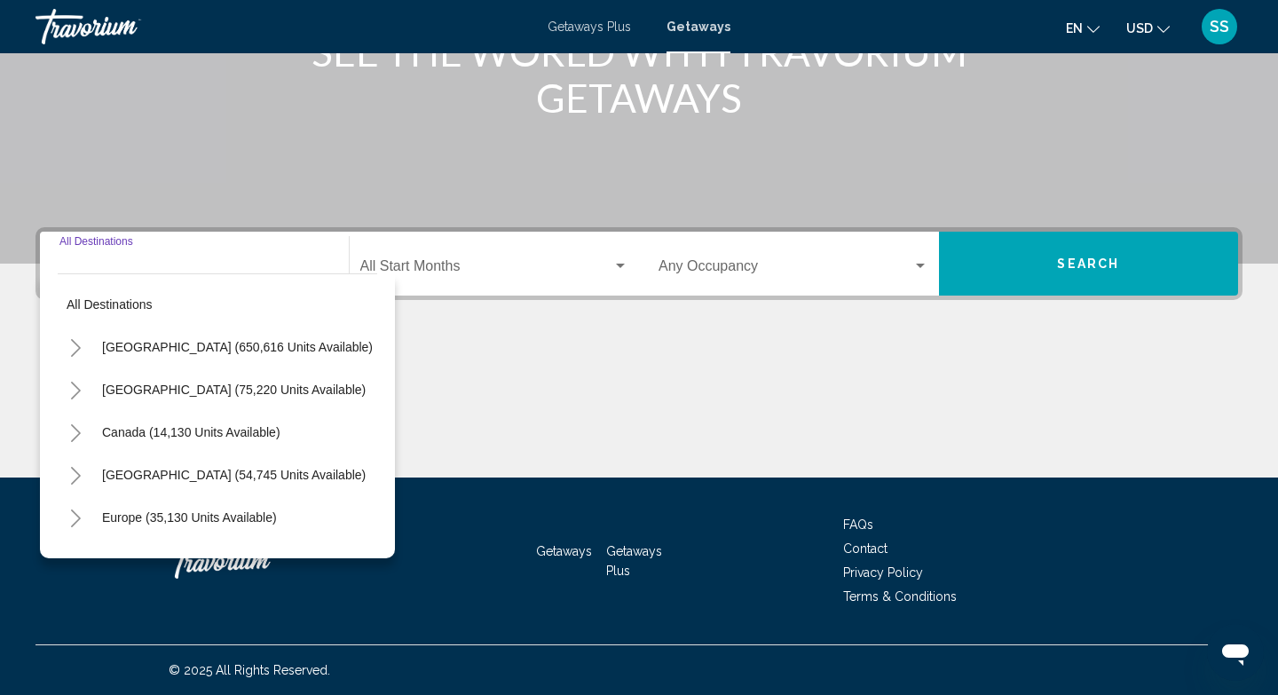
click at [376, 421] on div "Canada (14,130 units available)" at bounding box center [218, 432] width 320 height 43
click at [375, 426] on div "Canada (14,130 units available)" at bounding box center [218, 432] width 320 height 43
drag, startPoint x: 371, startPoint y: 384, endPoint x: 370, endPoint y: 433, distance: 48.8
click at [370, 434] on mat-tree "All destinations United States (650,616 units available) Mexico (75,220 units a…" at bounding box center [218, 560] width 320 height 554
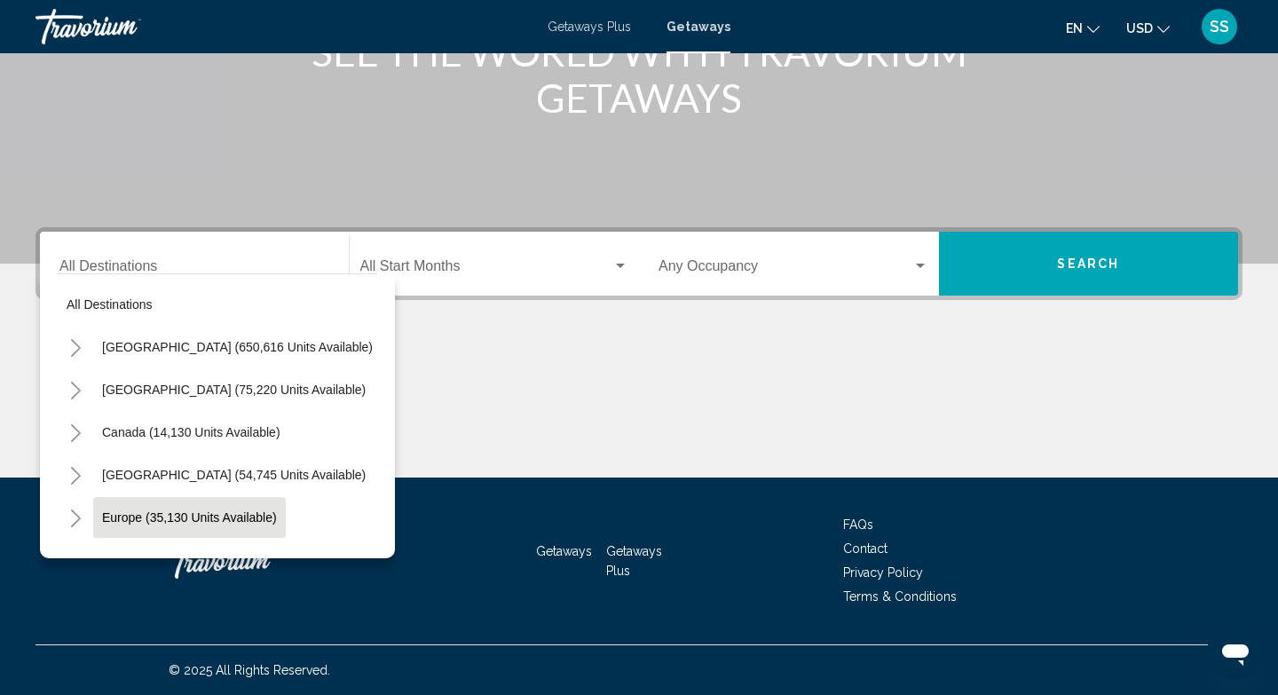
click at [194, 519] on span "Europe (35,130 units available)" at bounding box center [189, 517] width 175 height 14
type input "**********"
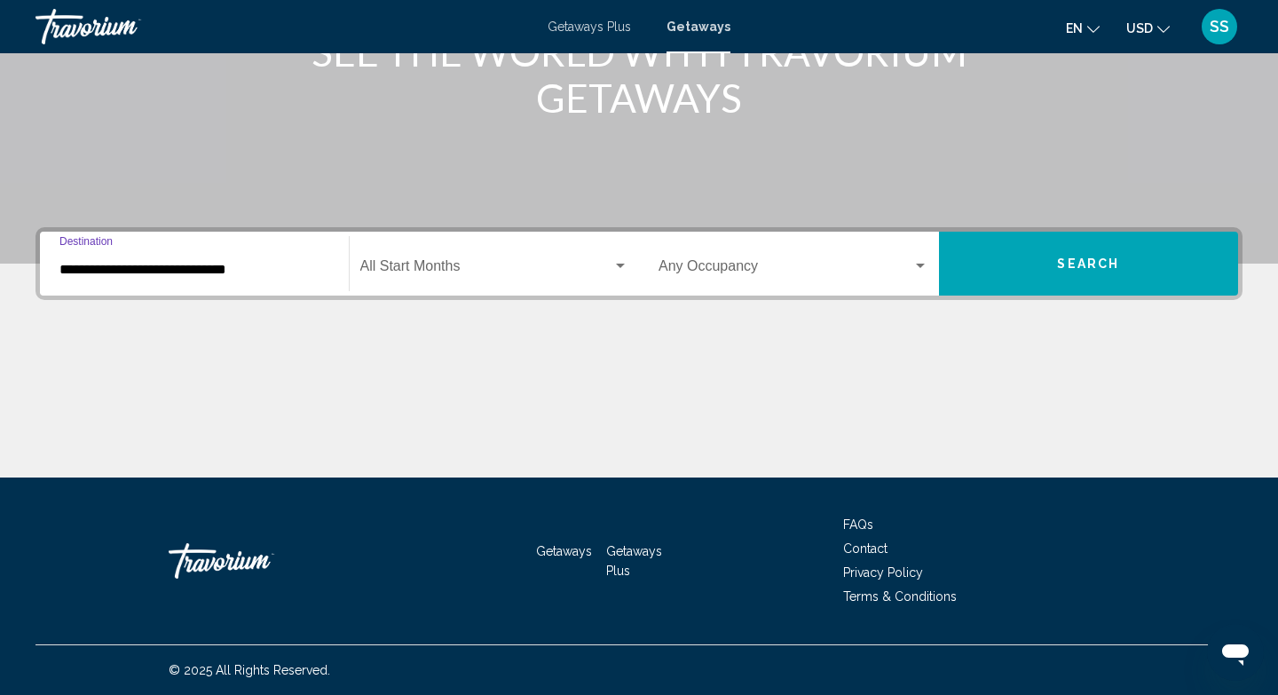
click at [486, 269] on span "Search widget" at bounding box center [486, 270] width 253 height 16
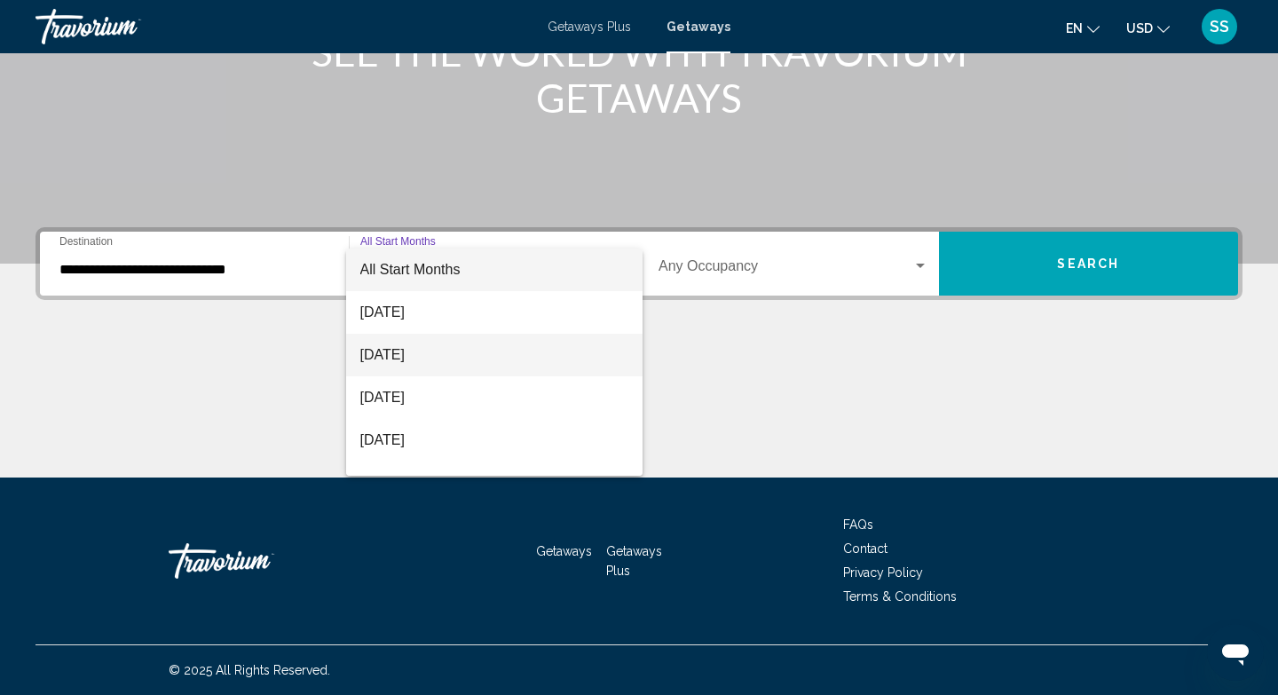
click at [470, 354] on span "September 2025" at bounding box center [494, 355] width 269 height 43
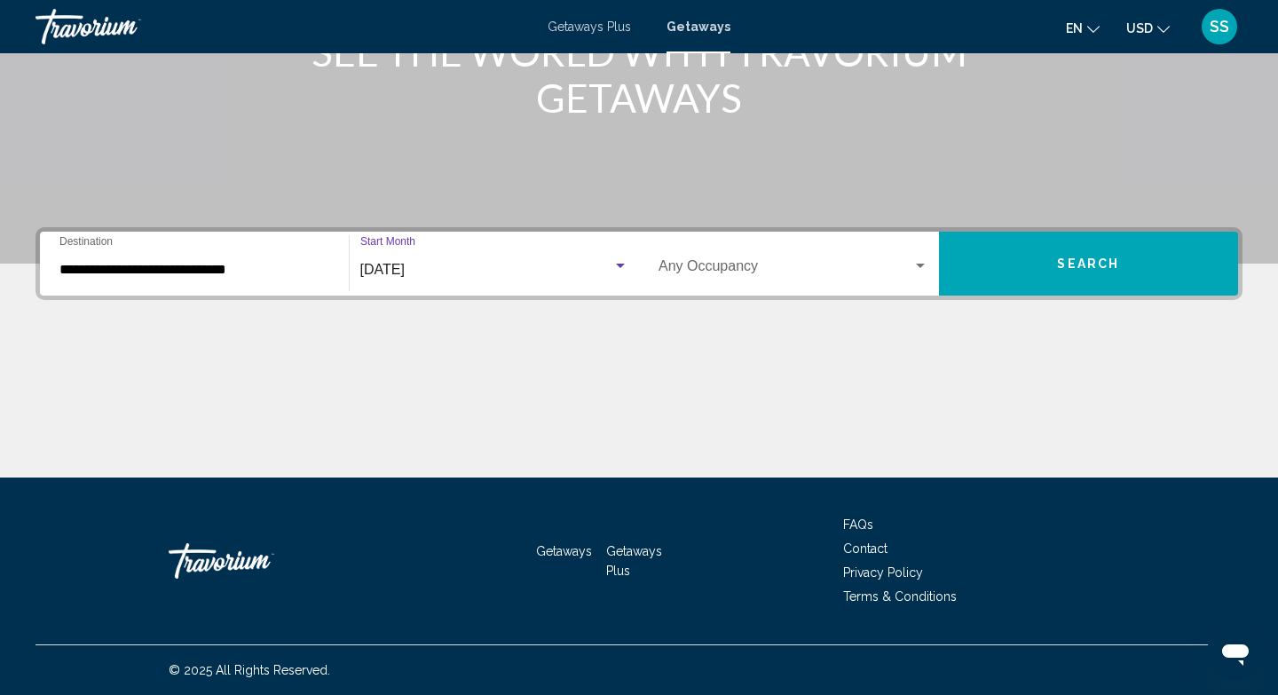
click at [1007, 256] on button "Search" at bounding box center [1089, 264] width 300 height 64
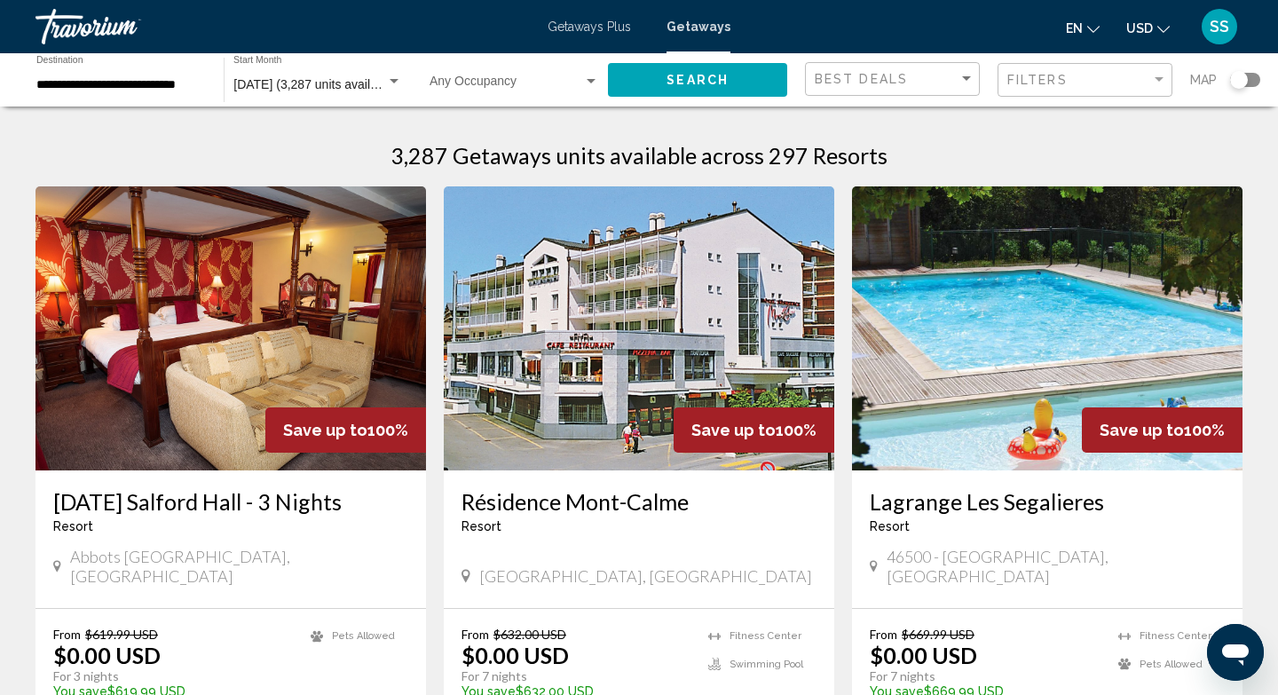
click at [1255, 82] on div "Search widget" at bounding box center [1245, 80] width 30 height 14
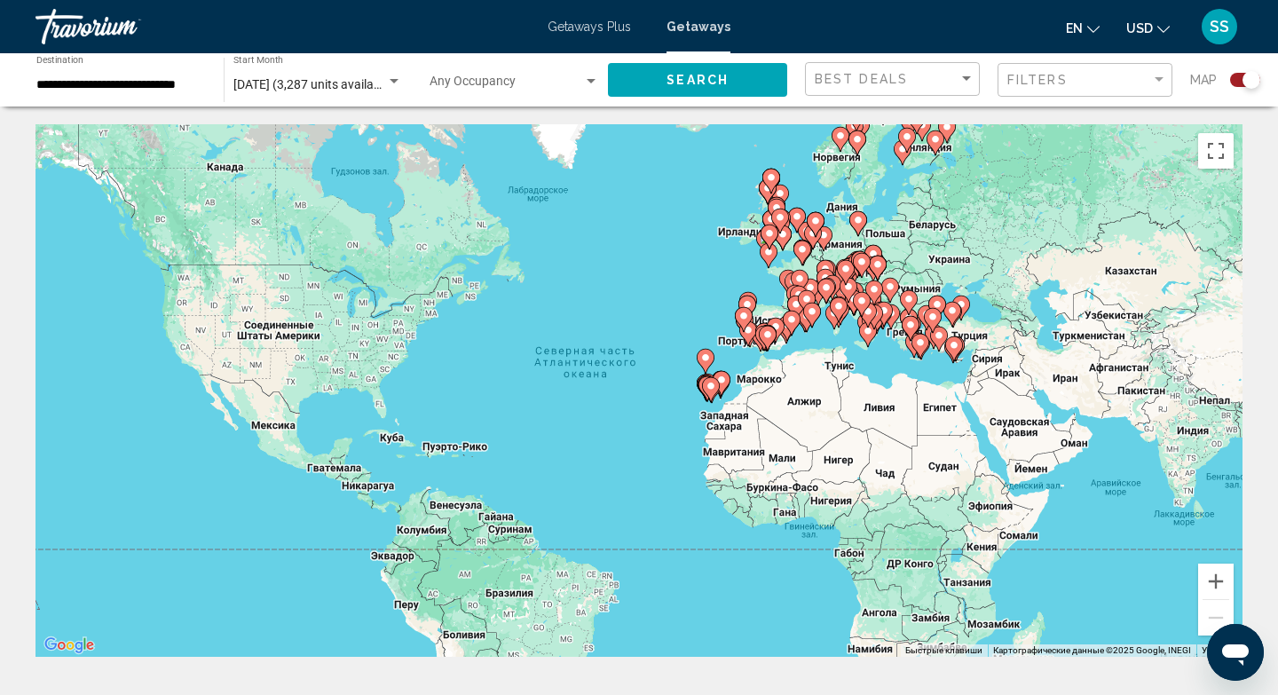
click at [972, 337] on div "Чтобы активировать перетаскивание с помощью клавиатуры, нажмите Alt + Ввод. Пос…" at bounding box center [639, 390] width 1207 height 533
click at [1218, 579] on button "Увеличить" at bounding box center [1216, 582] width 36 height 36
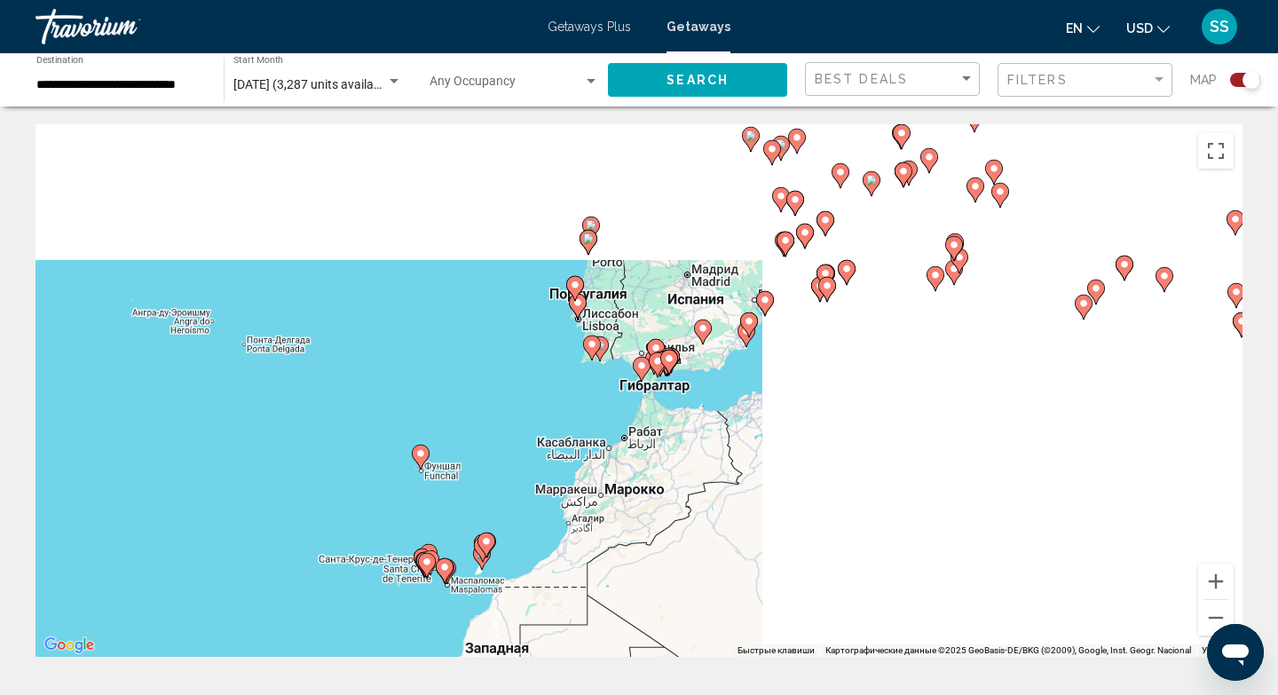
drag, startPoint x: 968, startPoint y: 456, endPoint x: 663, endPoint y: 557, distance: 321.4
click at [662, 557] on div "Чтобы активировать перетаскивание с помощью клавиатуры, нажмите Alt + Ввод. Пос…" at bounding box center [639, 390] width 1207 height 533
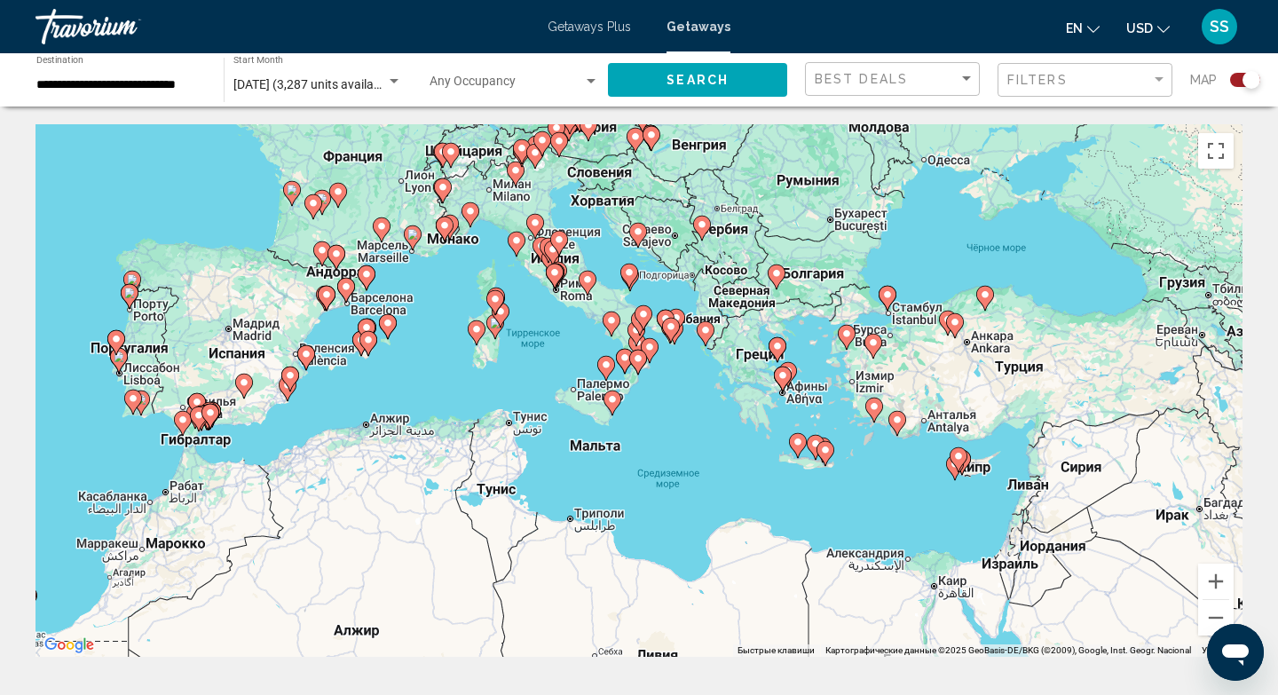
drag, startPoint x: 1107, startPoint y: 416, endPoint x: 652, endPoint y: 471, distance: 458.7
click at [652, 471] on div "Чтобы активировать перетаскивание с помощью клавиатуры, нажмите Alt + Ввод. Пос…" at bounding box center [639, 390] width 1207 height 533
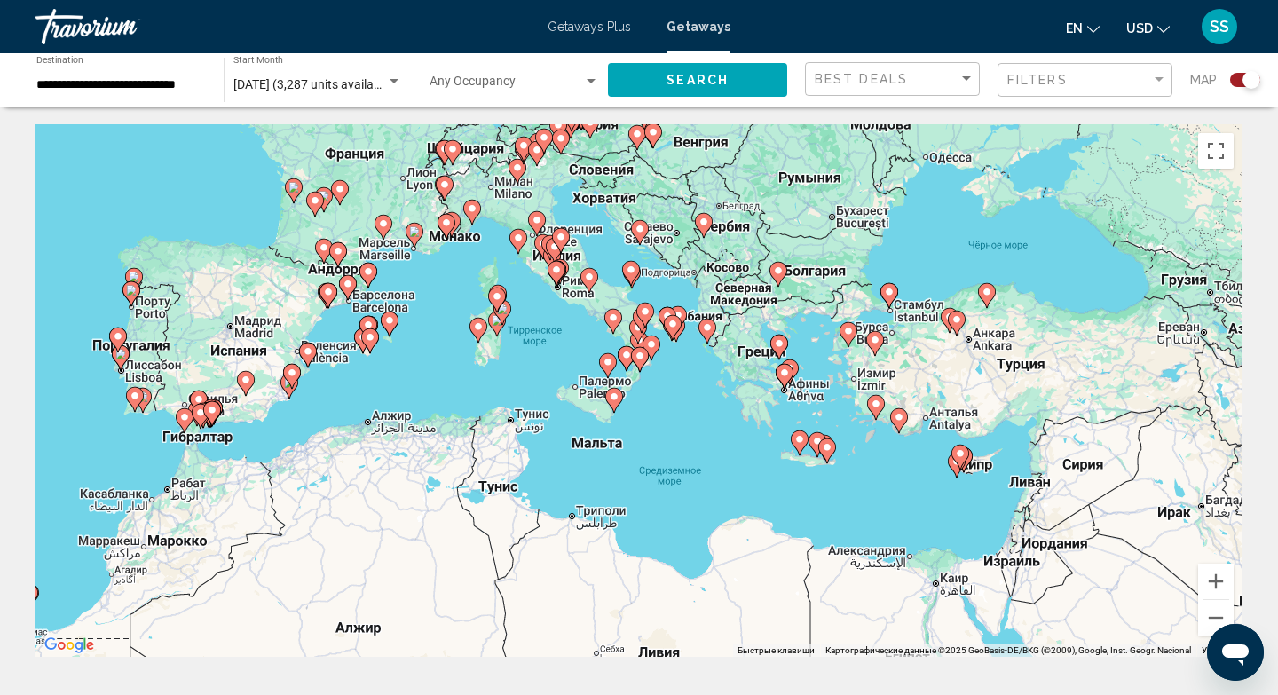
click at [869, 401] on icon "Main content" at bounding box center [876, 407] width 16 height 23
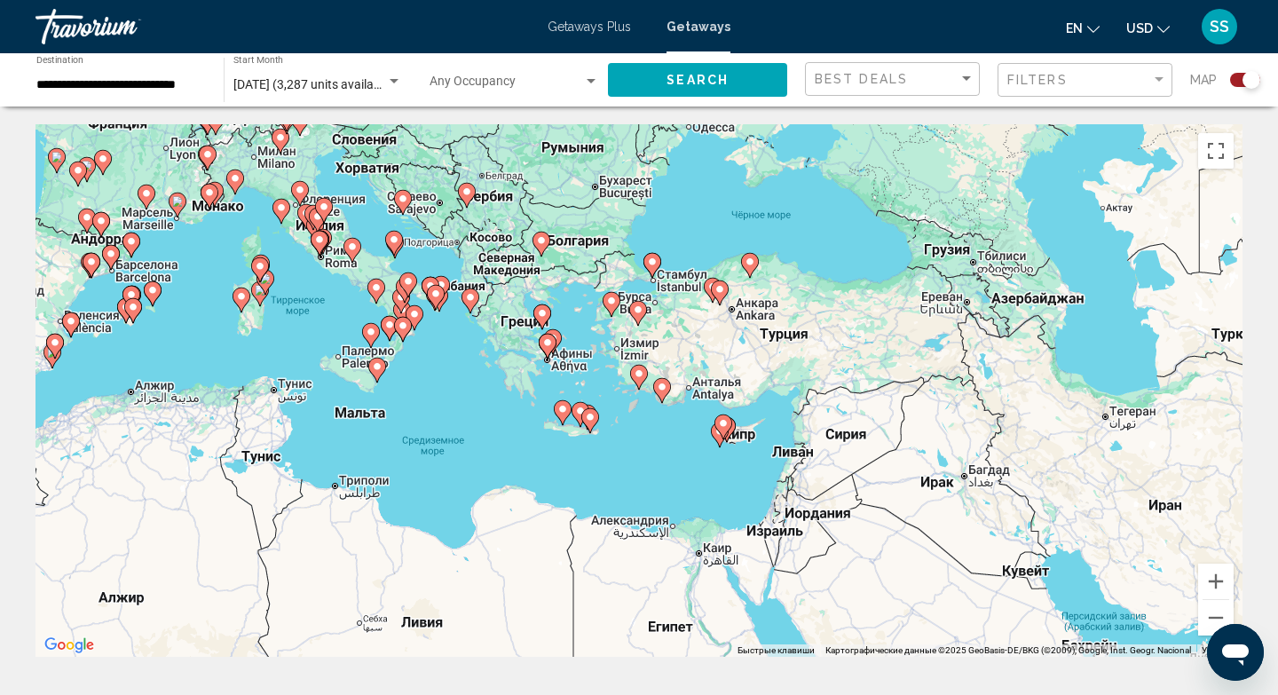
click at [645, 375] on icon "Main content" at bounding box center [639, 377] width 16 height 23
type input "**********"
click at [645, 375] on icon "Main content" at bounding box center [639, 377] width 16 height 23
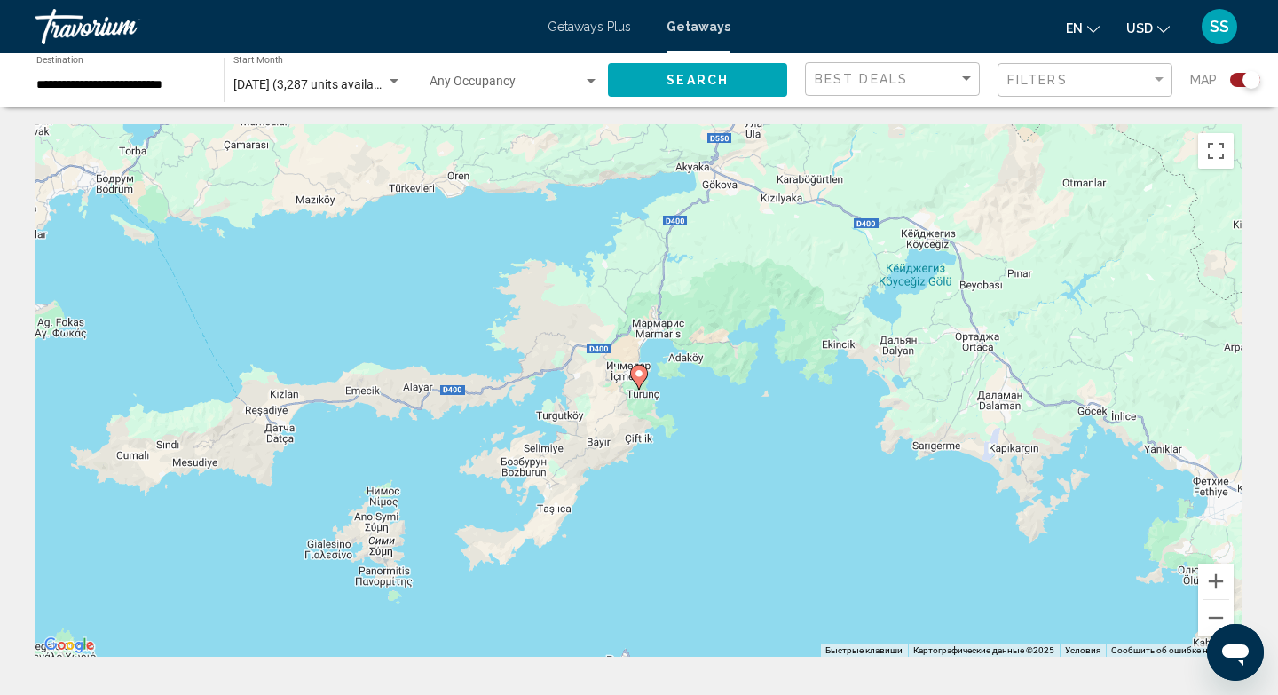
click at [636, 384] on icon "Main content" at bounding box center [639, 377] width 18 height 25
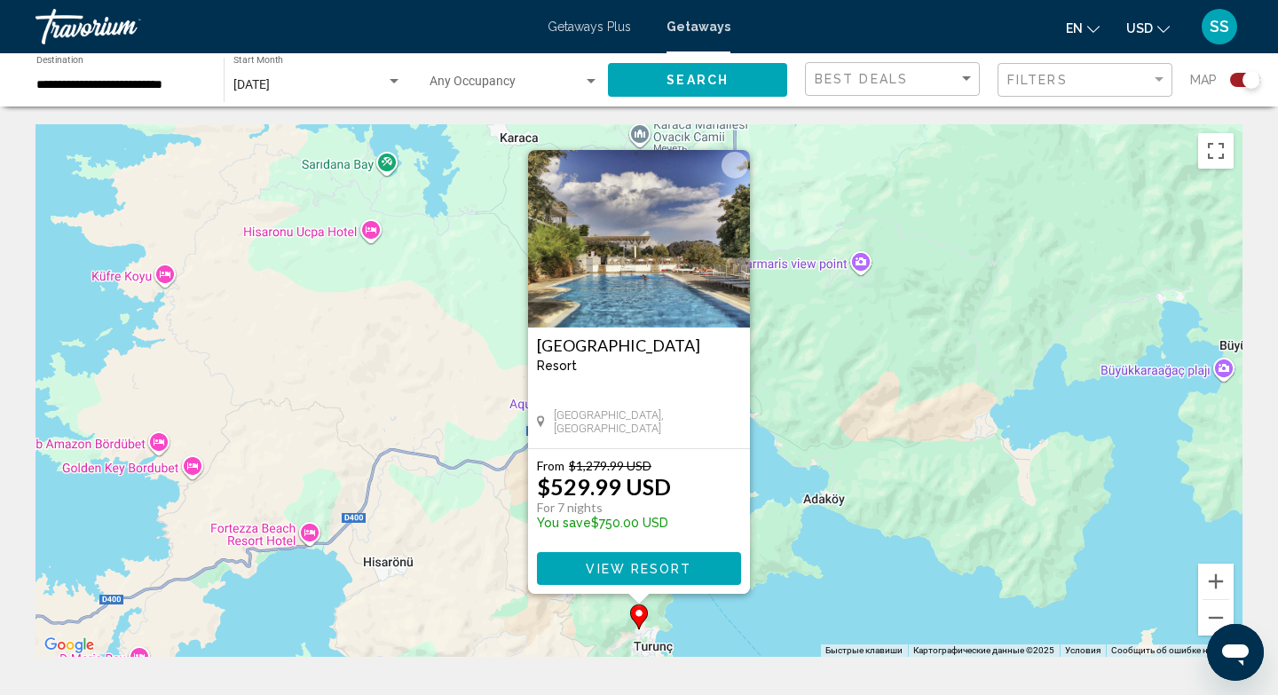
click at [845, 347] on div "Чтобы активировать перетаскивание с помощью клавиатуры, нажмите Alt + Ввод. Пос…" at bounding box center [639, 390] width 1207 height 533
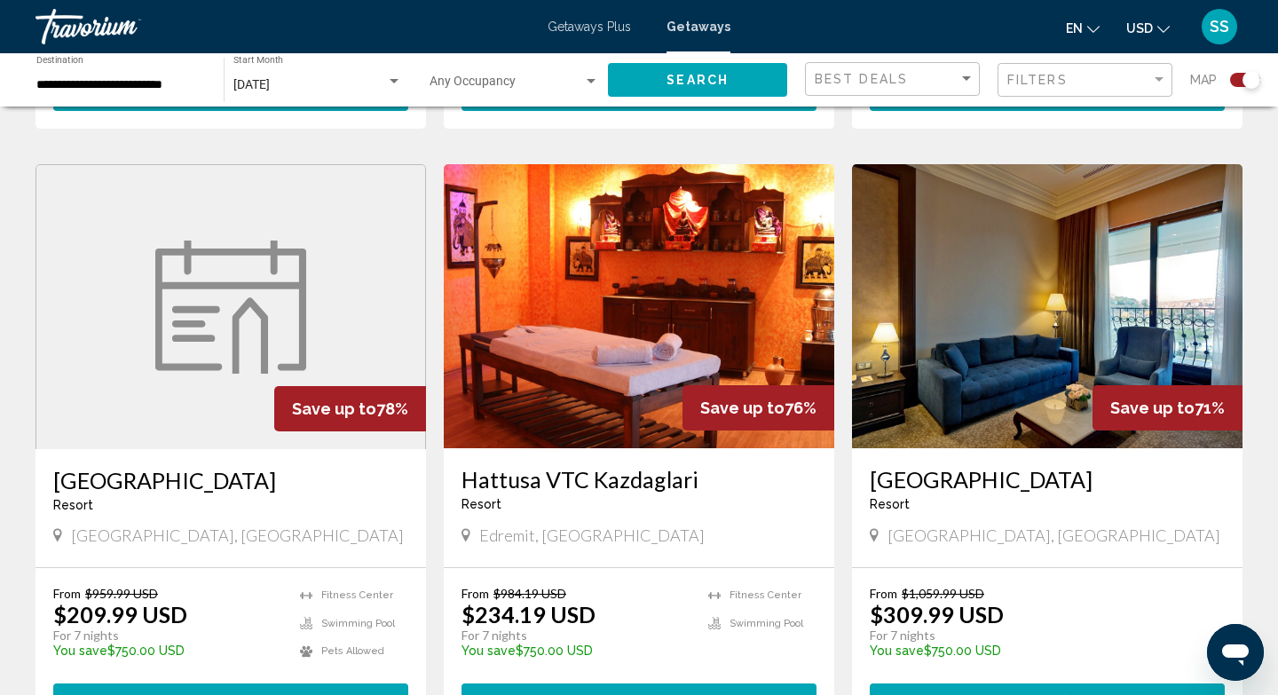
scroll to position [1811, 0]
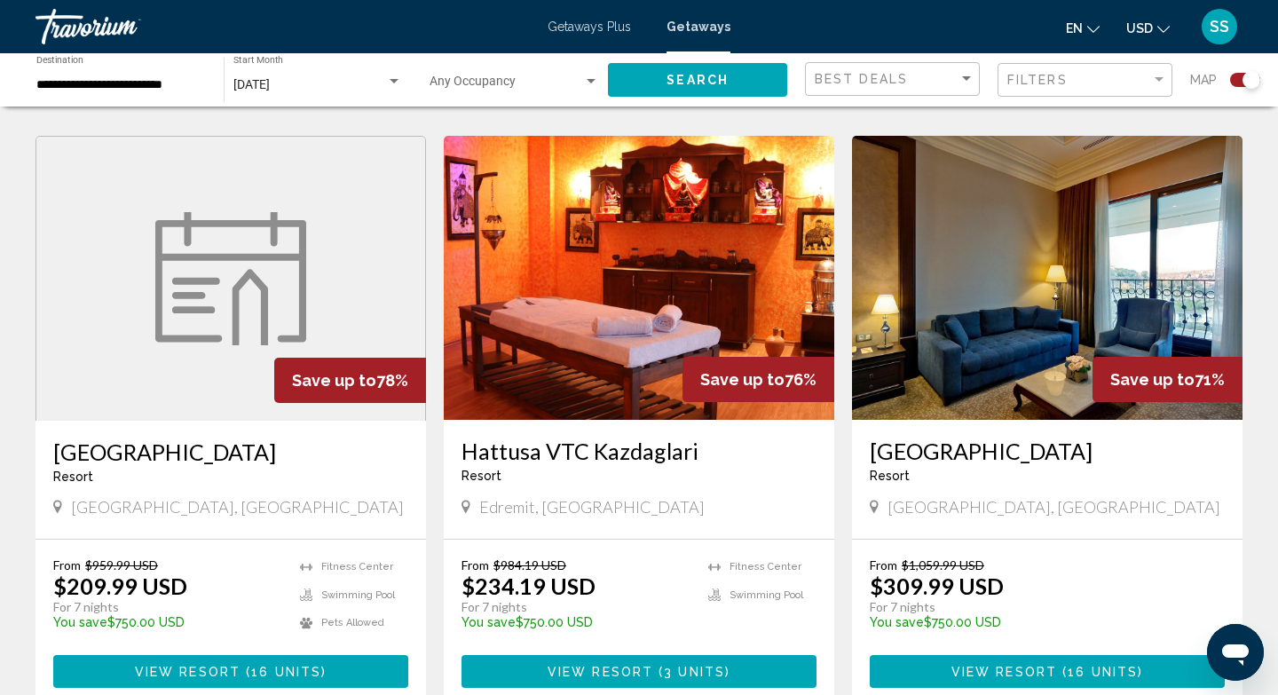
click at [129, 673] on button "View Resort ( 16 units )" at bounding box center [230, 671] width 355 height 33
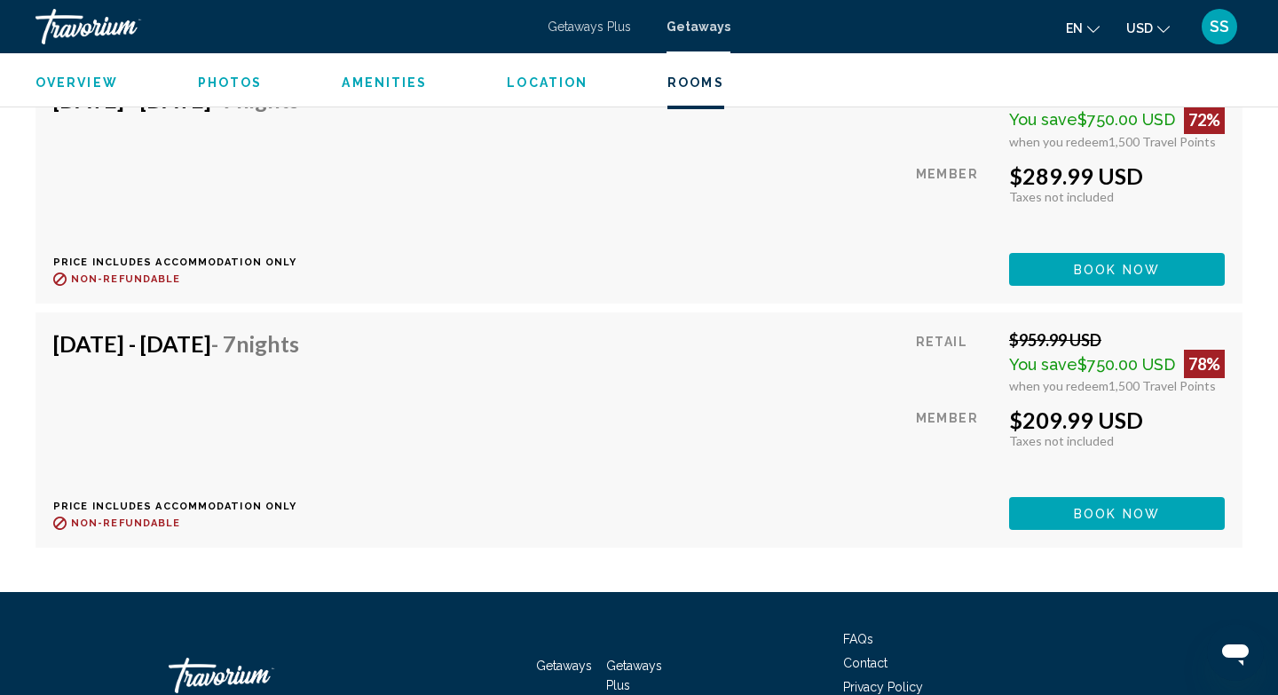
scroll to position [3444, 0]
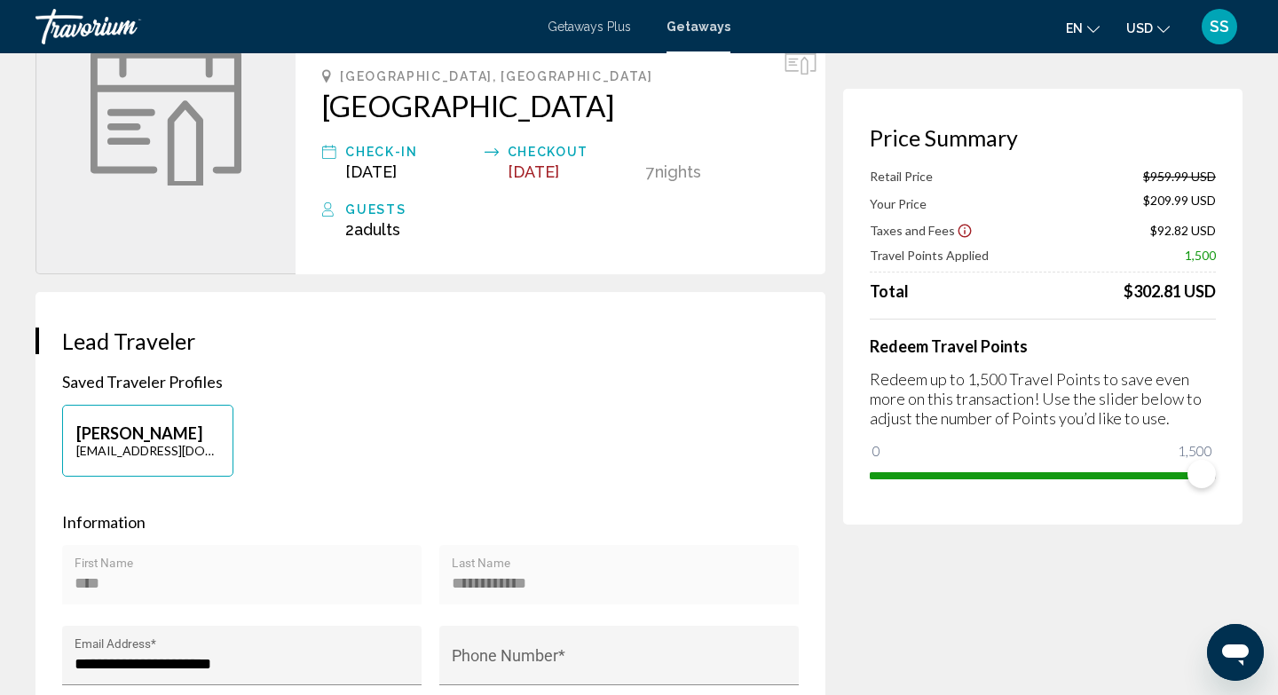
scroll to position [107, 0]
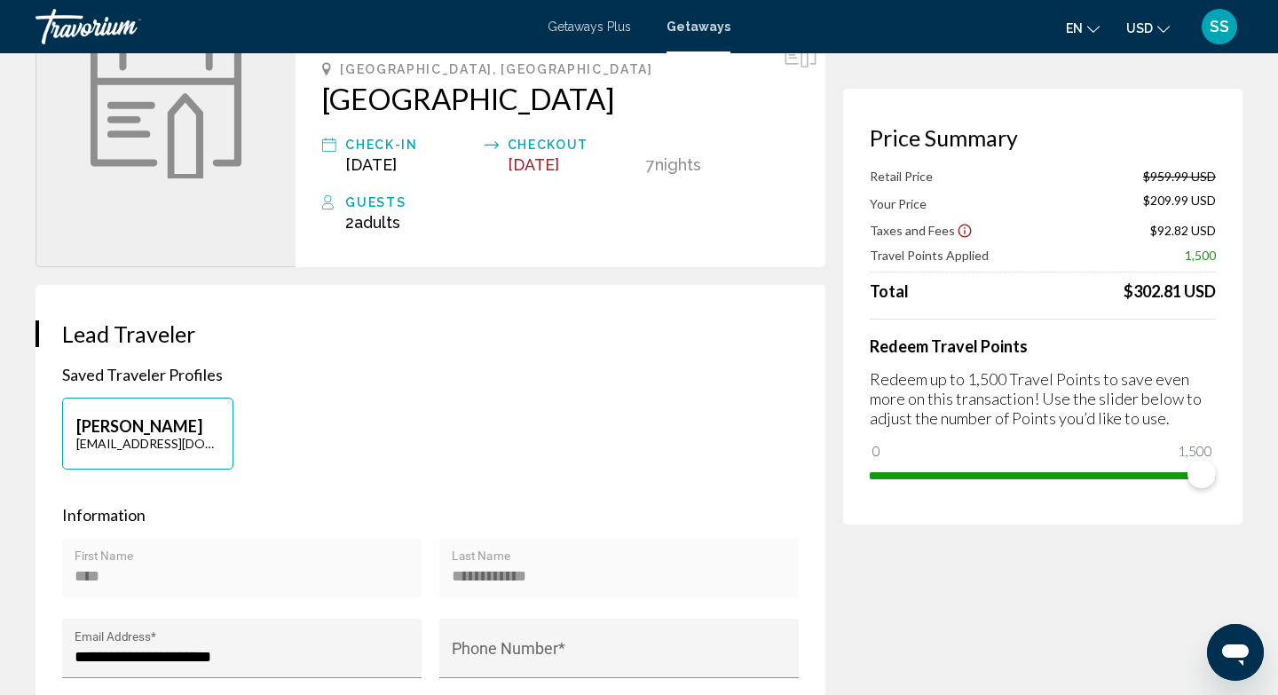
click at [1225, 654] on icon "Открыть окно обмена сообщениями" at bounding box center [1235, 654] width 27 height 21
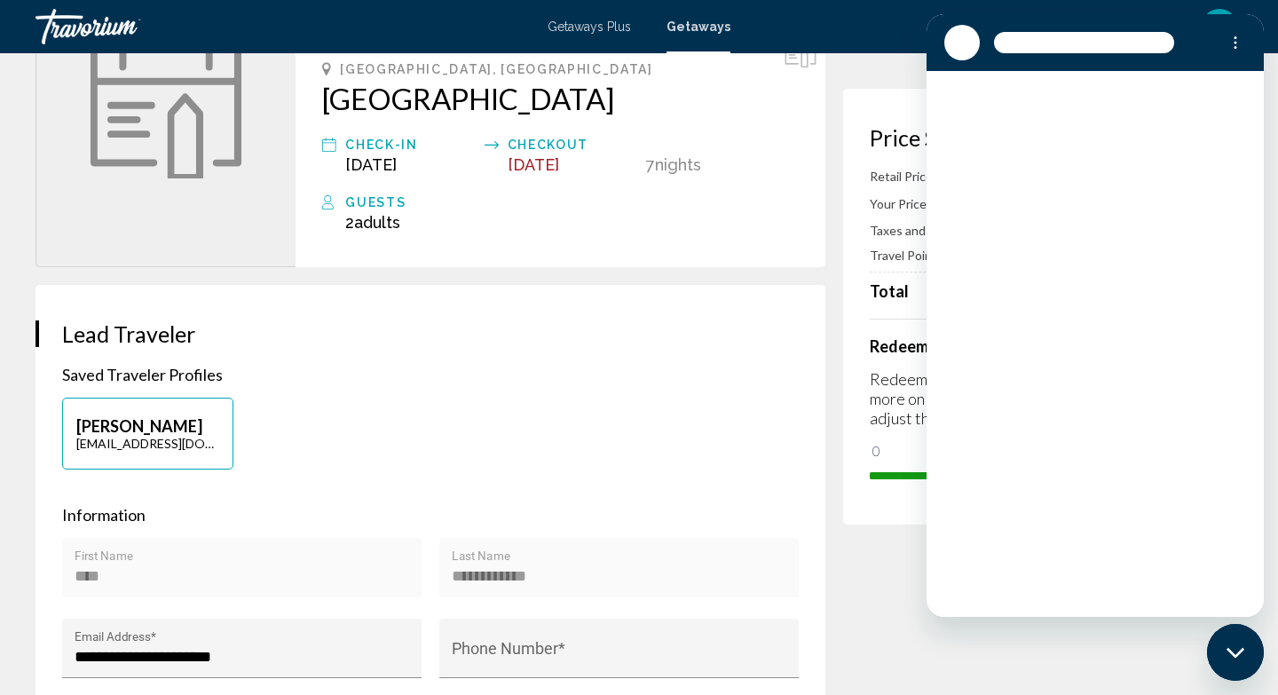
scroll to position [0, 0]
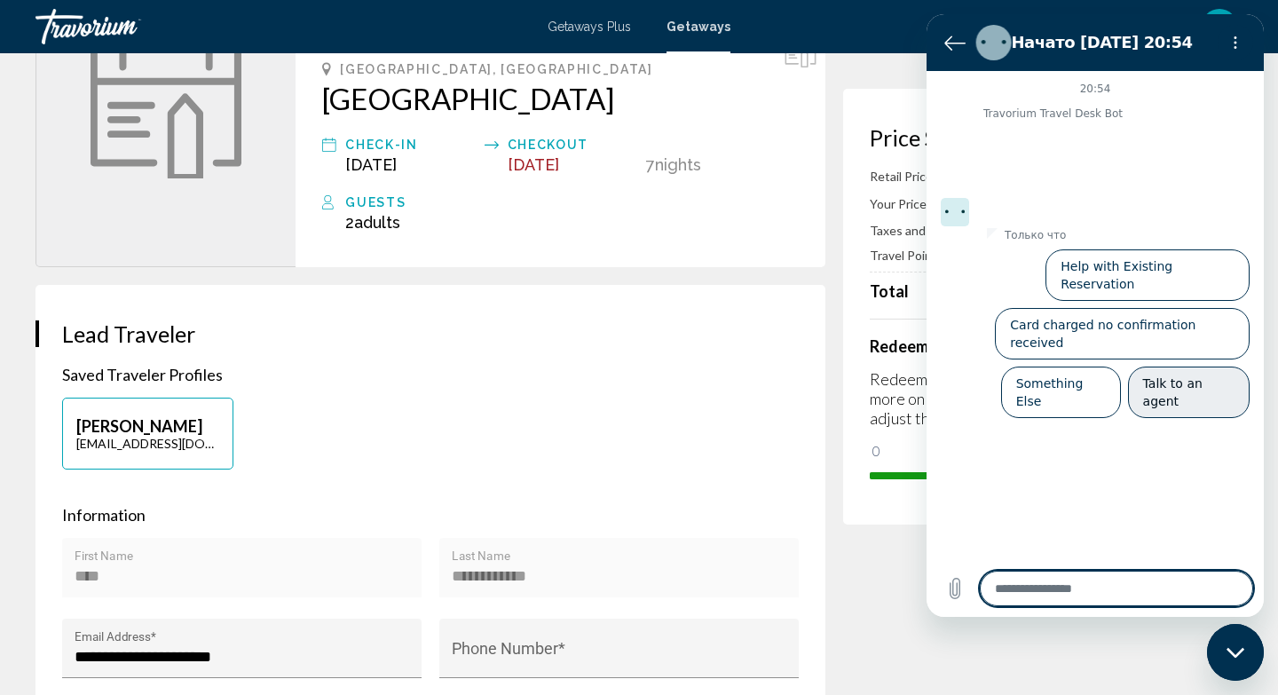
click at [1198, 367] on button "Talk to an agent" at bounding box center [1189, 392] width 122 height 51
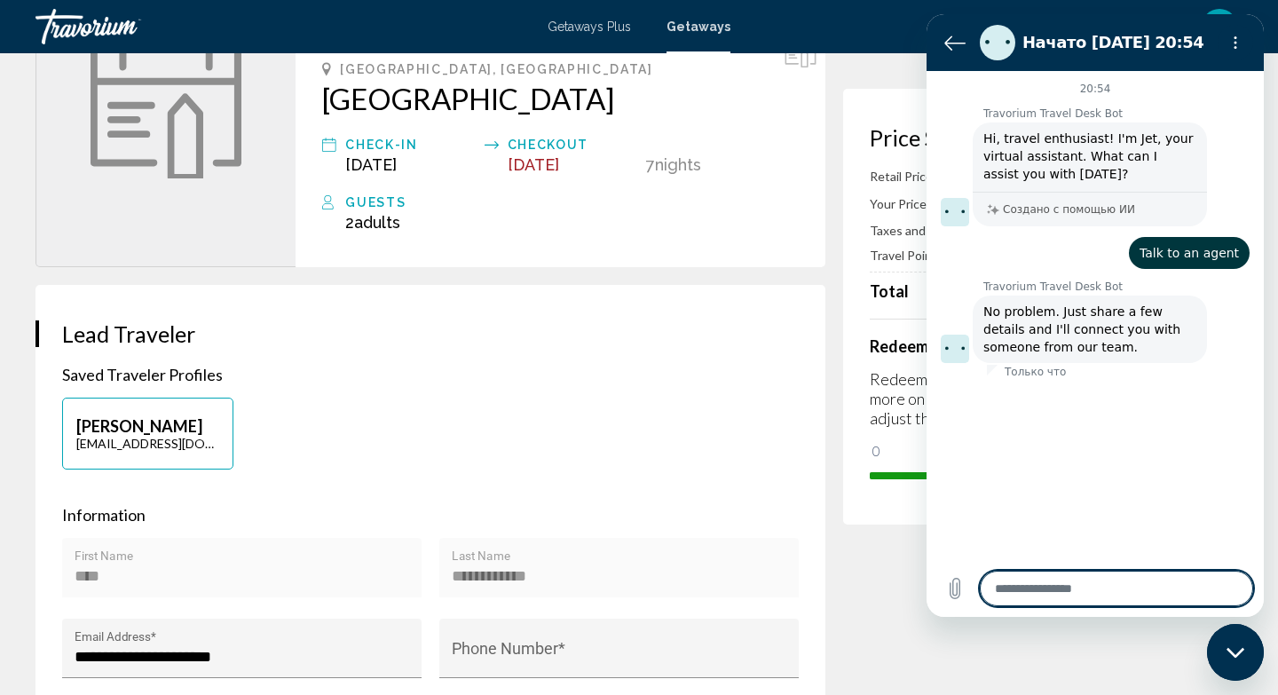
click at [1014, 591] on textarea at bounding box center [1116, 589] width 273 height 36
type textarea "*"
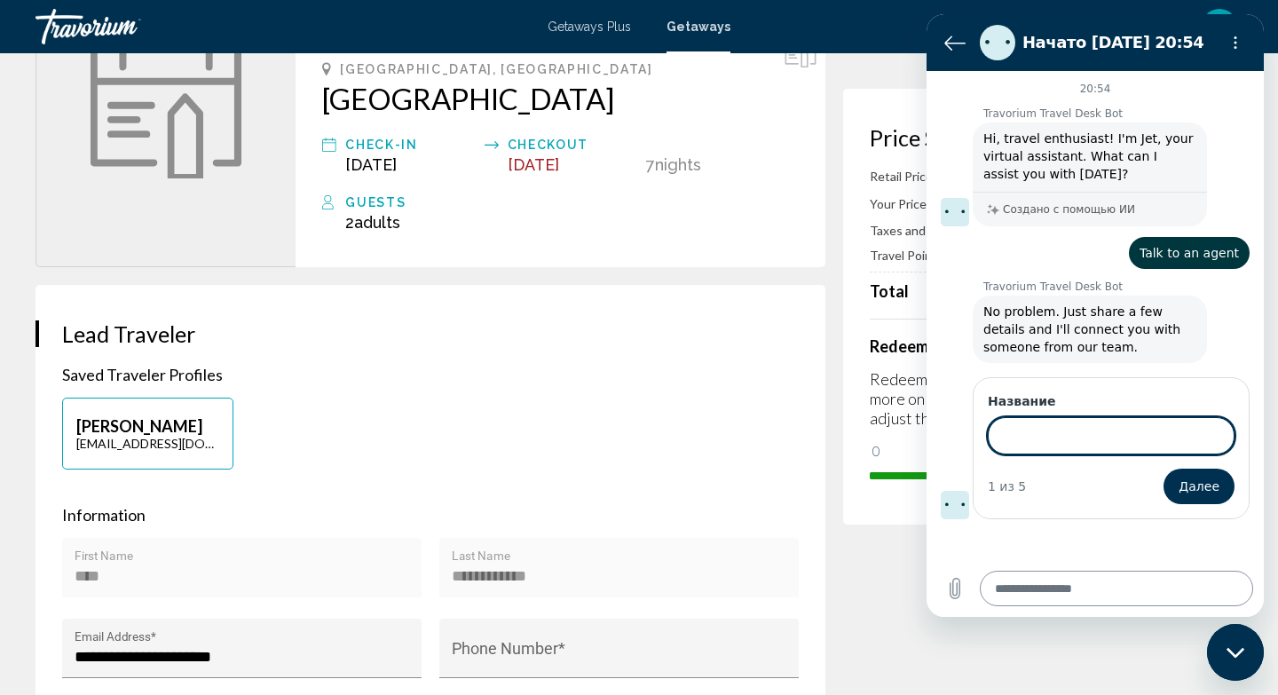
type input "*"
type input "**********"
click at [1194, 484] on span "Далее" at bounding box center [1199, 486] width 41 height 21
type textarea "*"
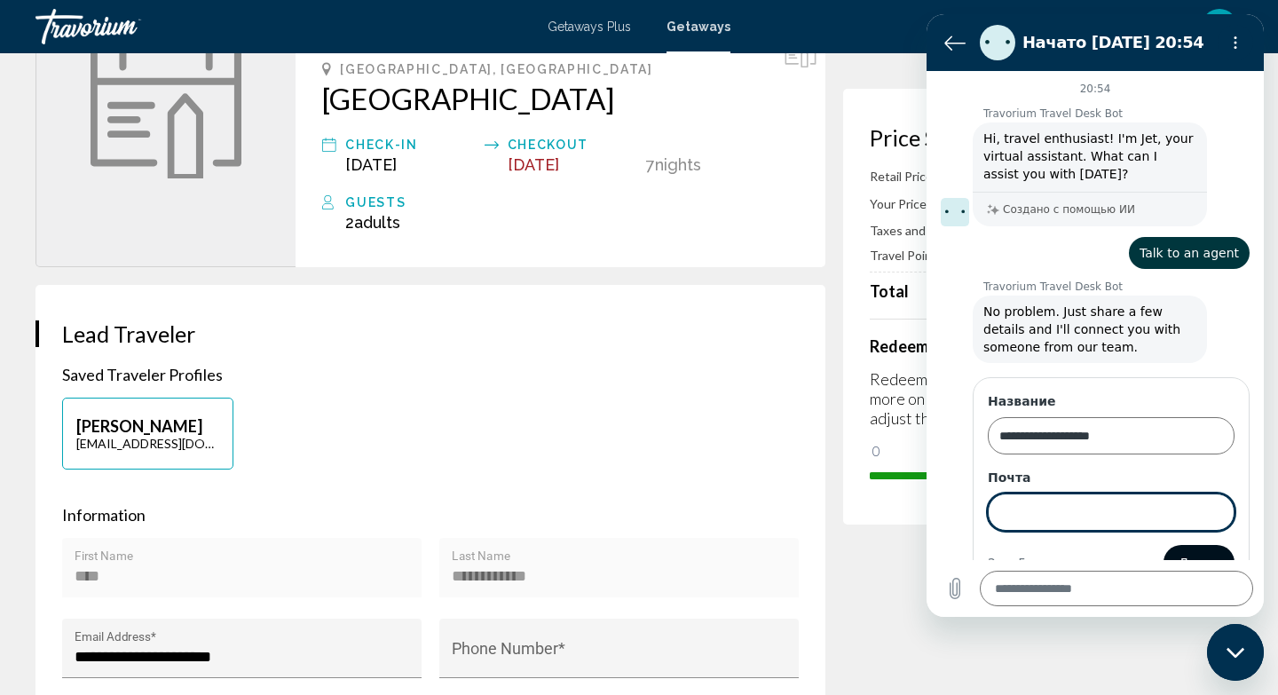
scroll to position [36, 0]
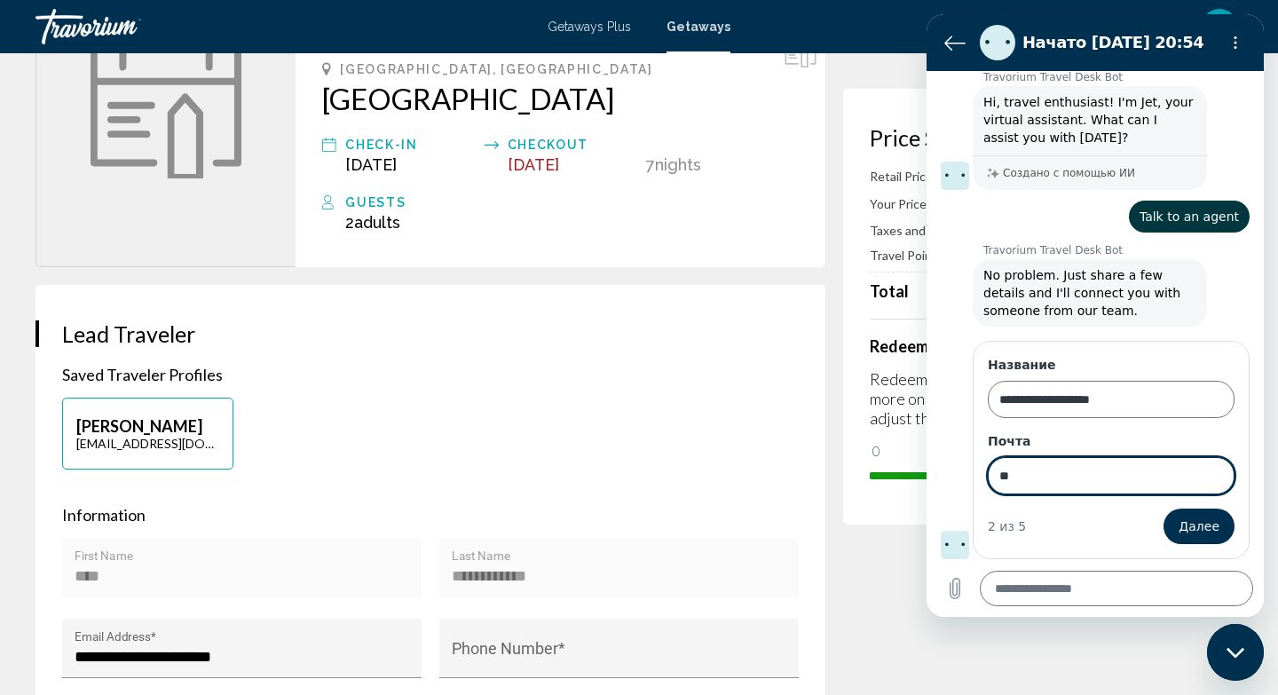
type input "*"
click at [1199, 532] on span "Далее" at bounding box center [1199, 526] width 41 height 21
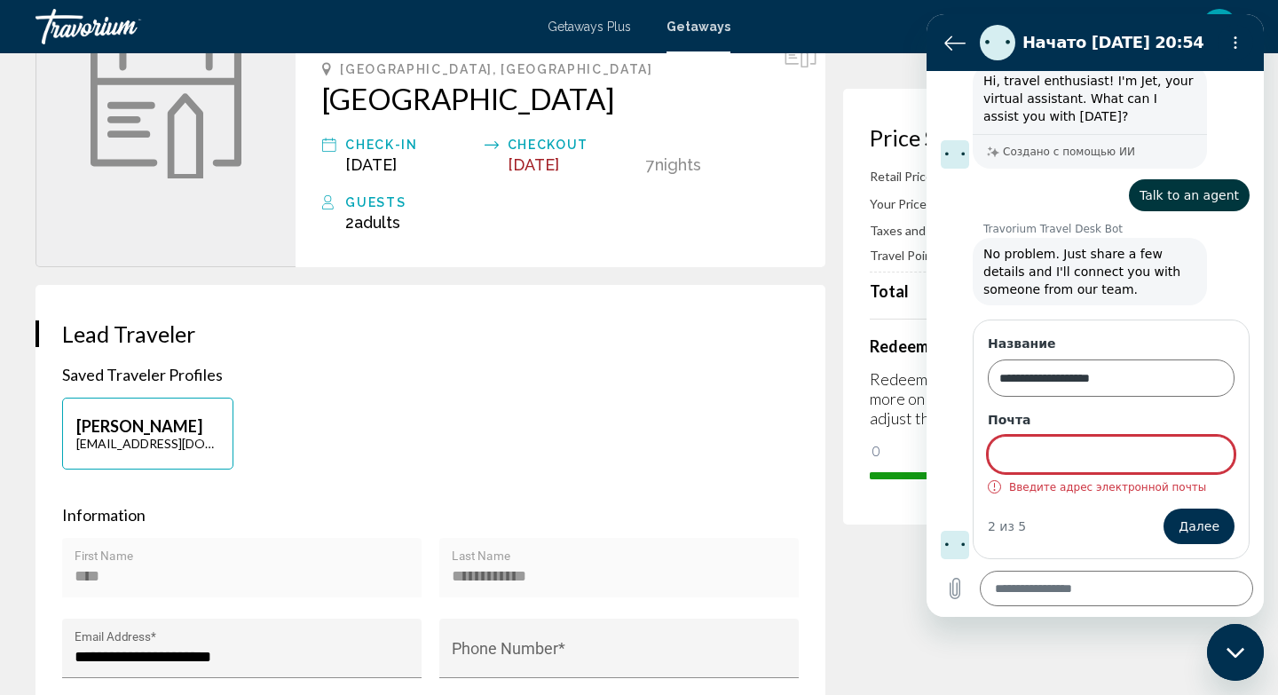
click at [1039, 460] on input "Почта" at bounding box center [1111, 454] width 247 height 37
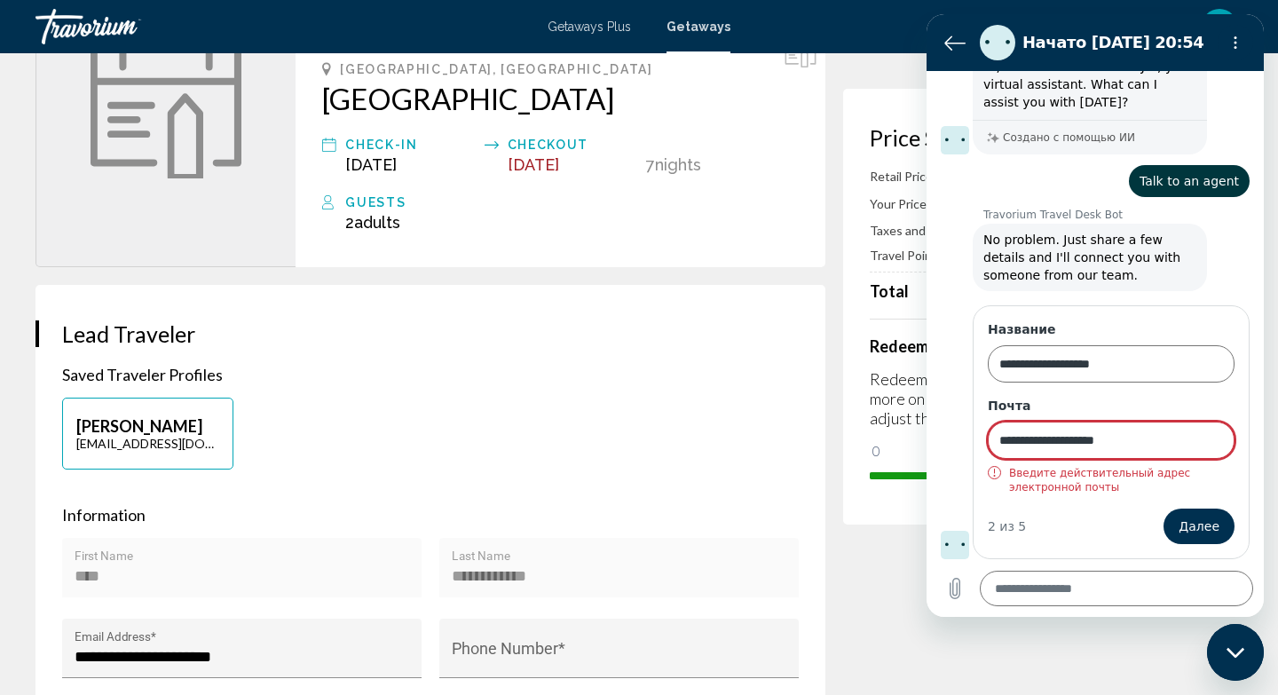
scroll to position [36, 0]
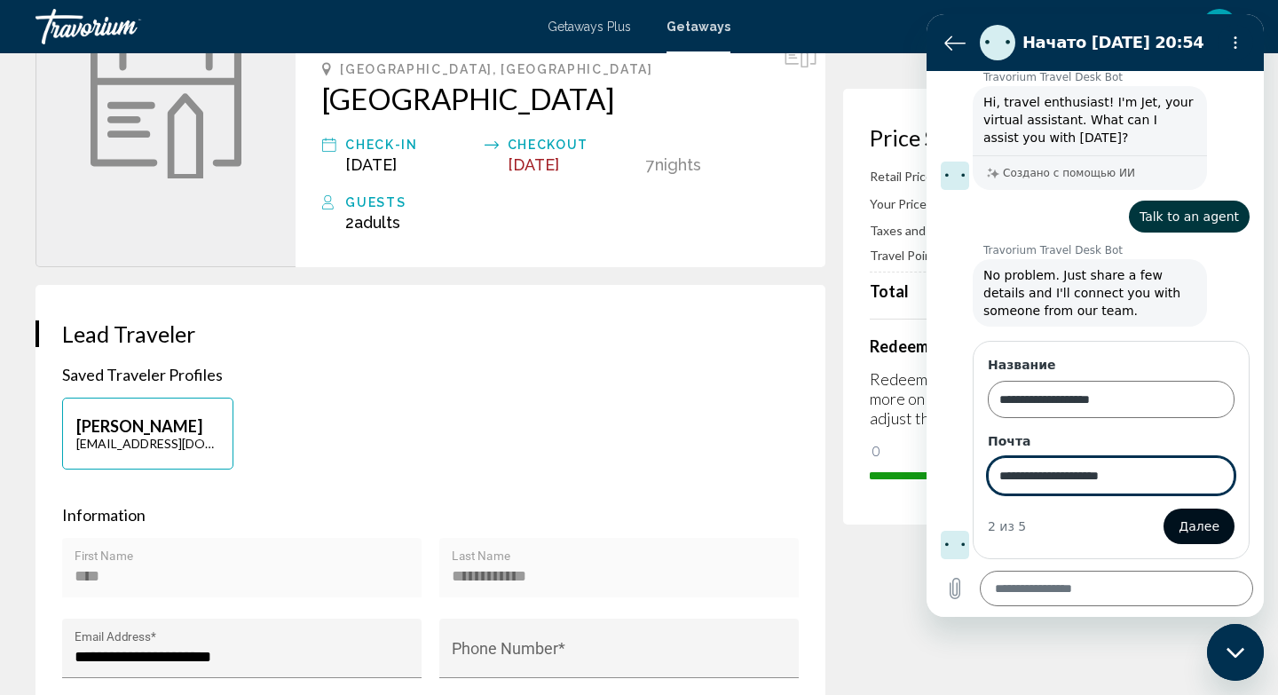
type input "**********"
click at [1207, 527] on span "Далее" at bounding box center [1199, 526] width 41 height 21
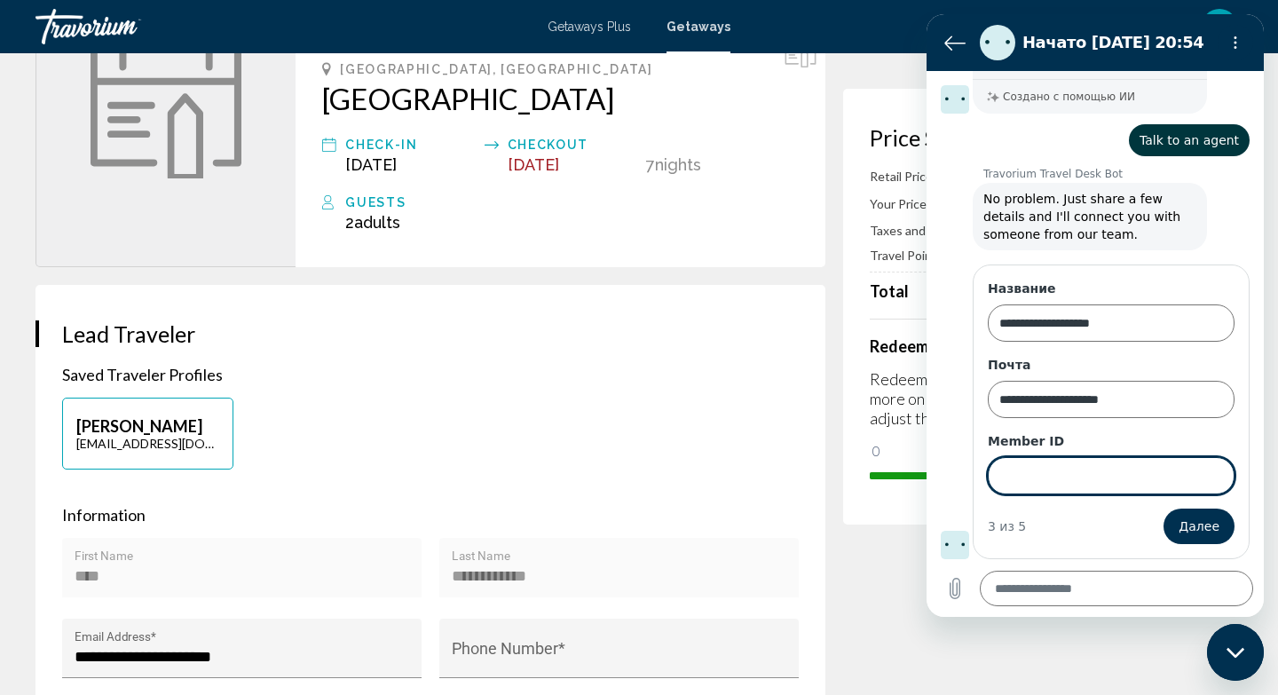
scroll to position [113, 0]
type textarea "*"
type input "******"
click at [1199, 521] on span "Далее" at bounding box center [1199, 526] width 41 height 21
type textarea "*"
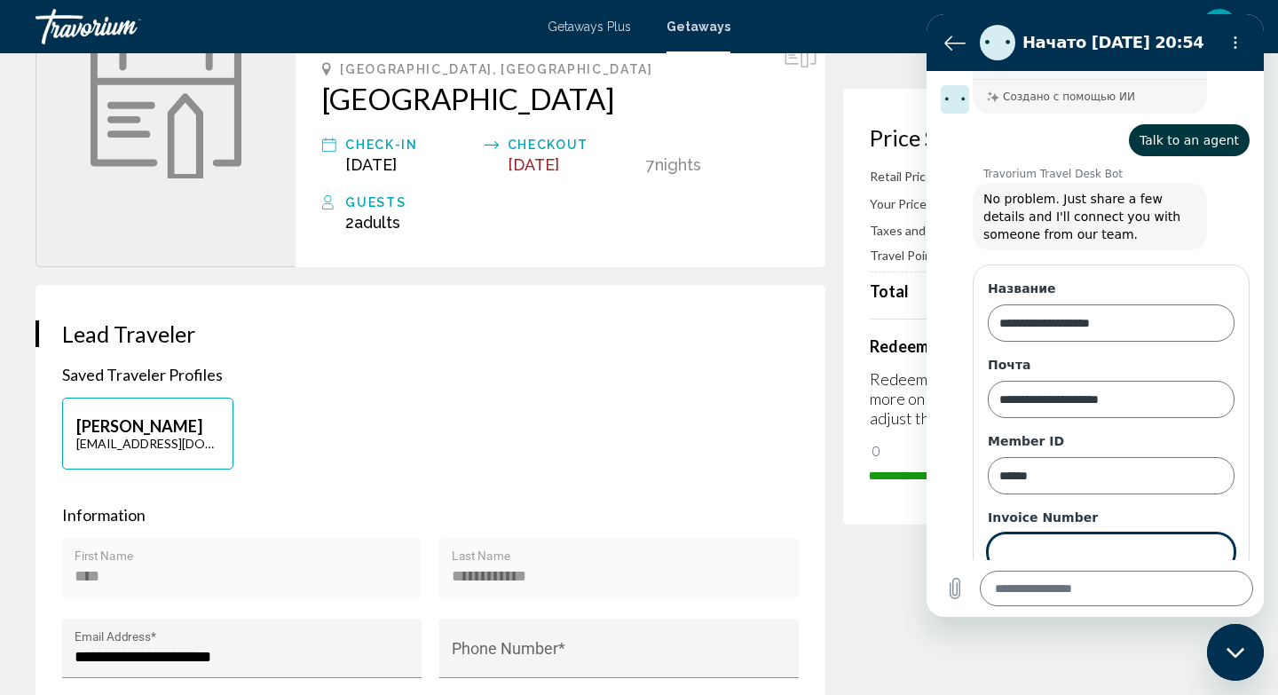
scroll to position [189, 0]
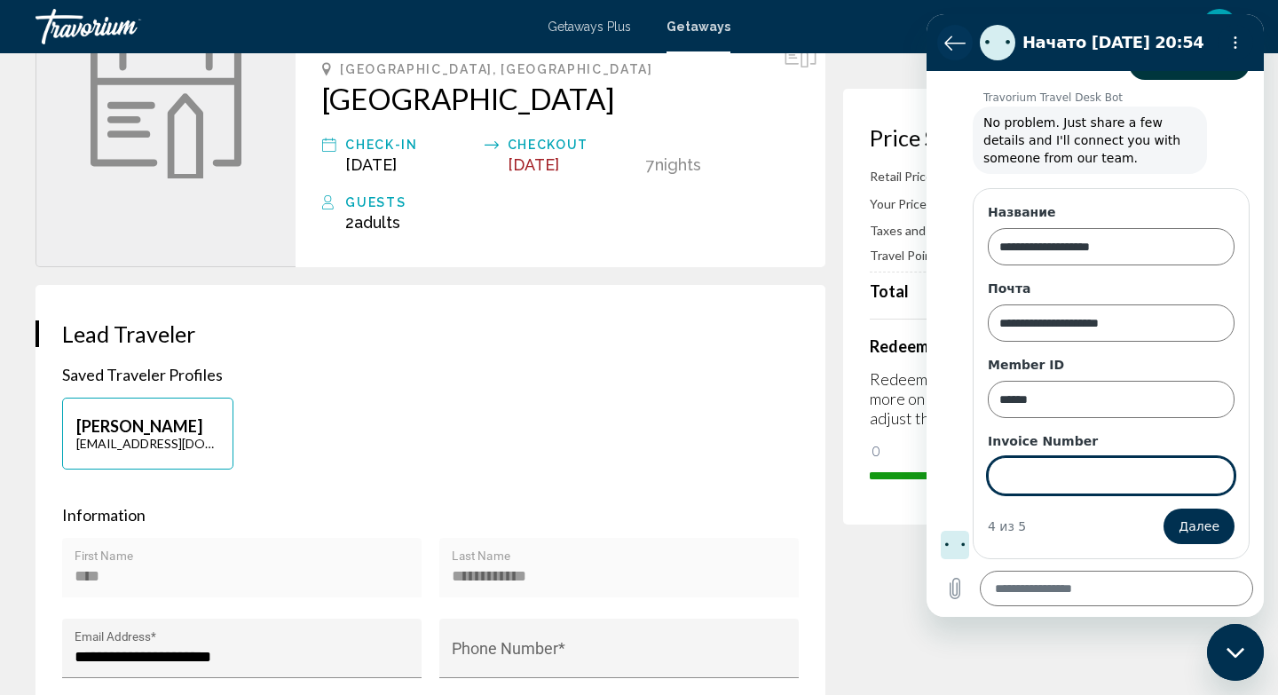
click at [955, 48] on icon "Вернуться к списку разговоров" at bounding box center [954, 42] width 21 height 21
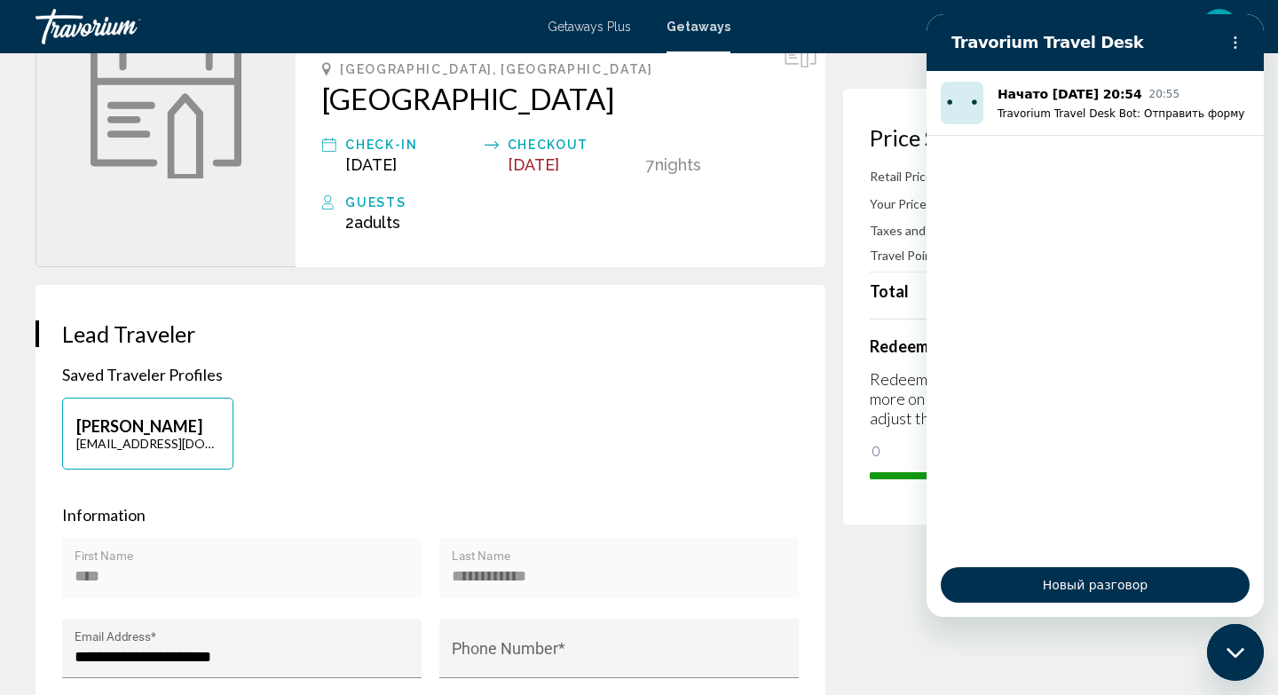
click at [955, 48] on h2 "Travorium Travel Desk" at bounding box center [1081, 42] width 259 height 21
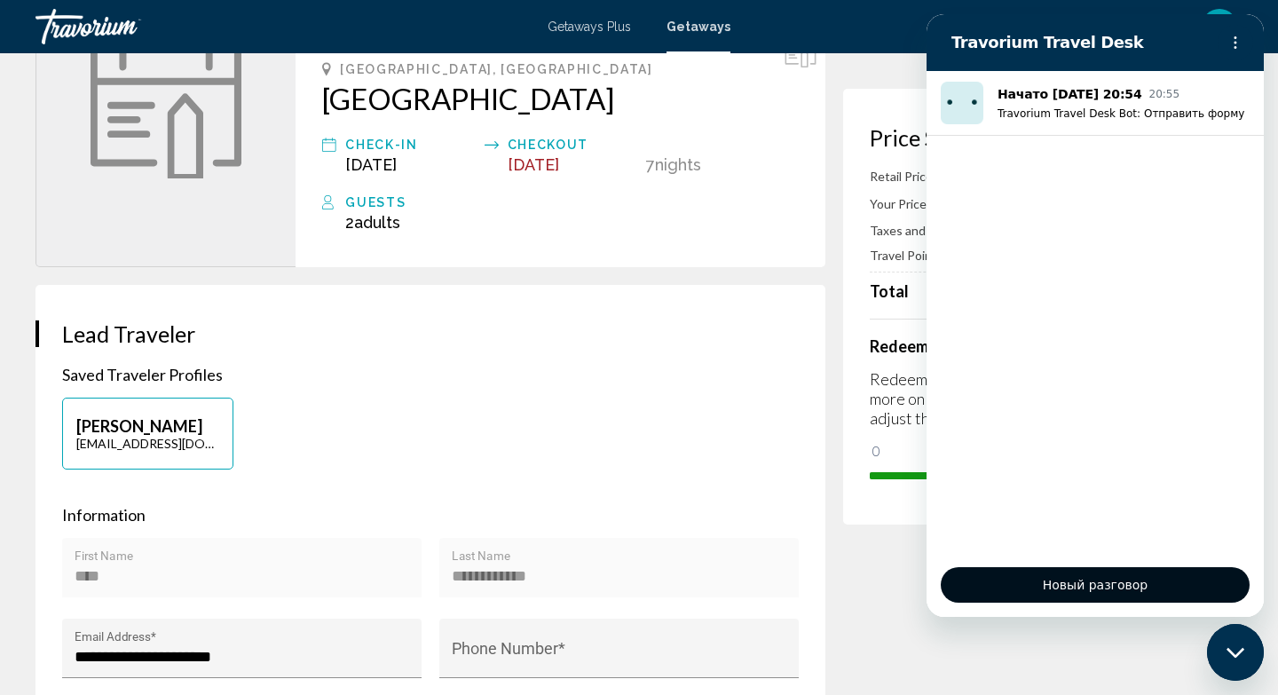
click at [1078, 574] on span "Новый разговор" at bounding box center [1095, 584] width 279 height 21
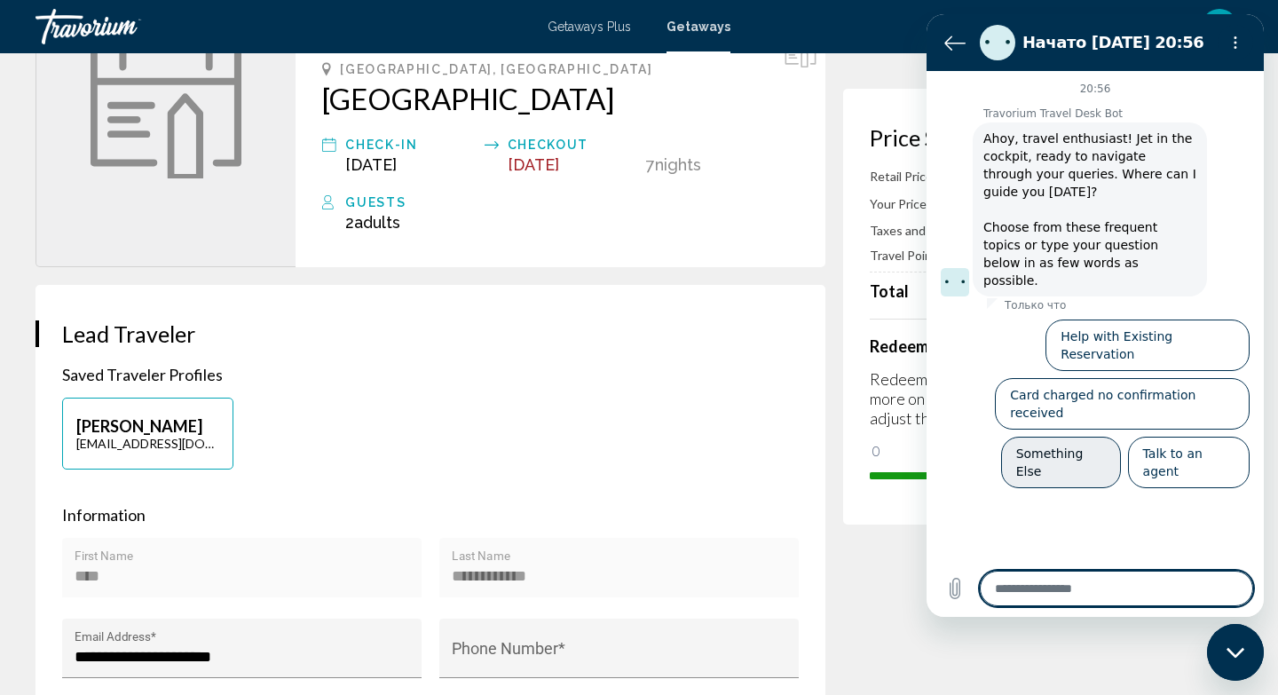
click at [1074, 437] on button "Something Else" at bounding box center [1061, 462] width 120 height 51
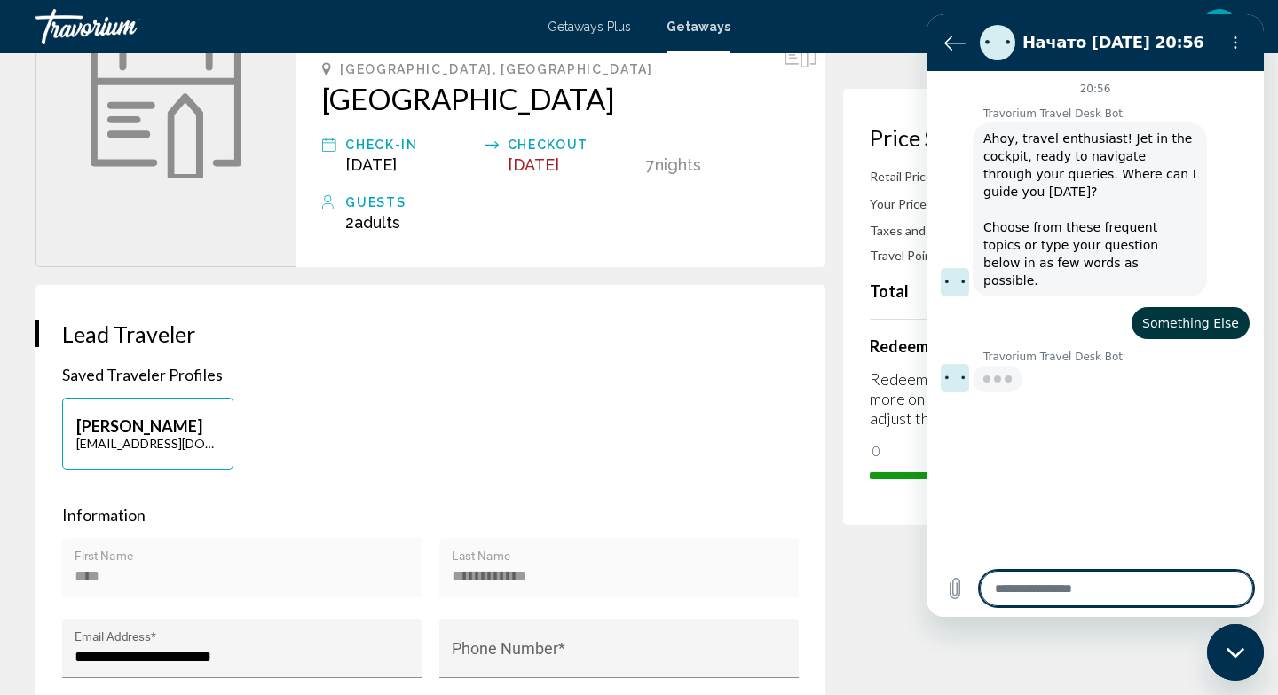
click at [1068, 585] on textarea at bounding box center [1116, 589] width 273 height 36
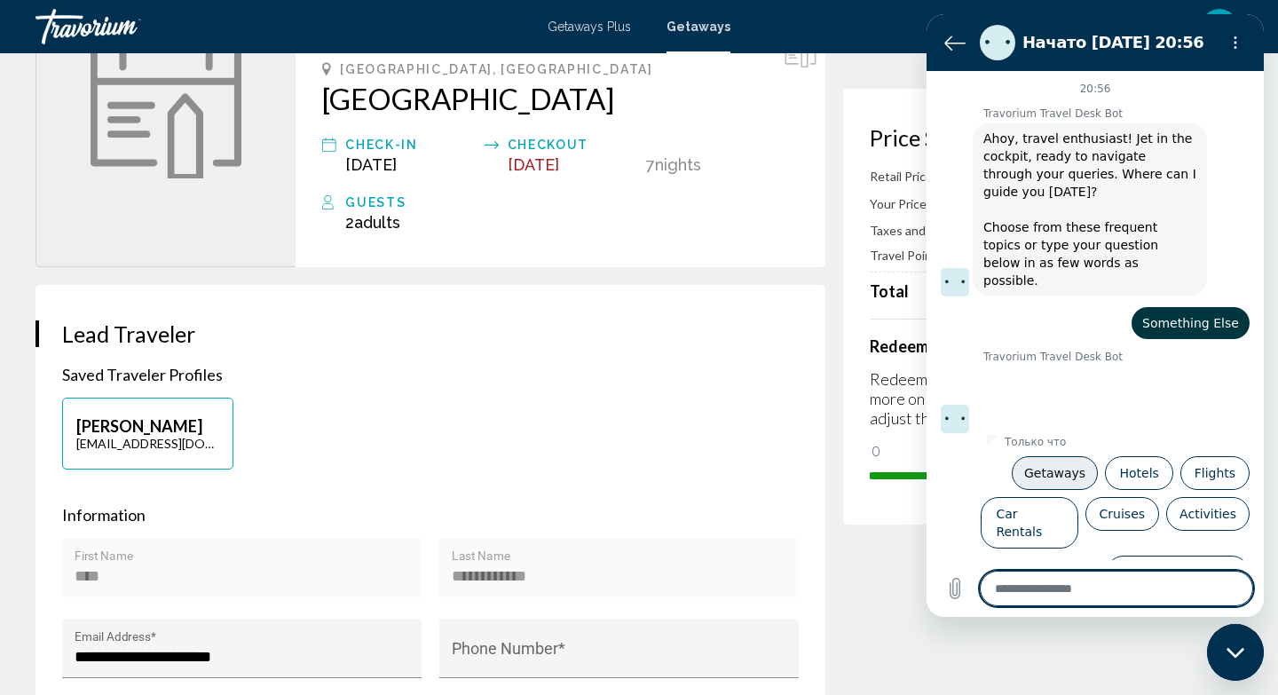
click at [1068, 456] on button "Getaways" at bounding box center [1055, 473] width 87 height 34
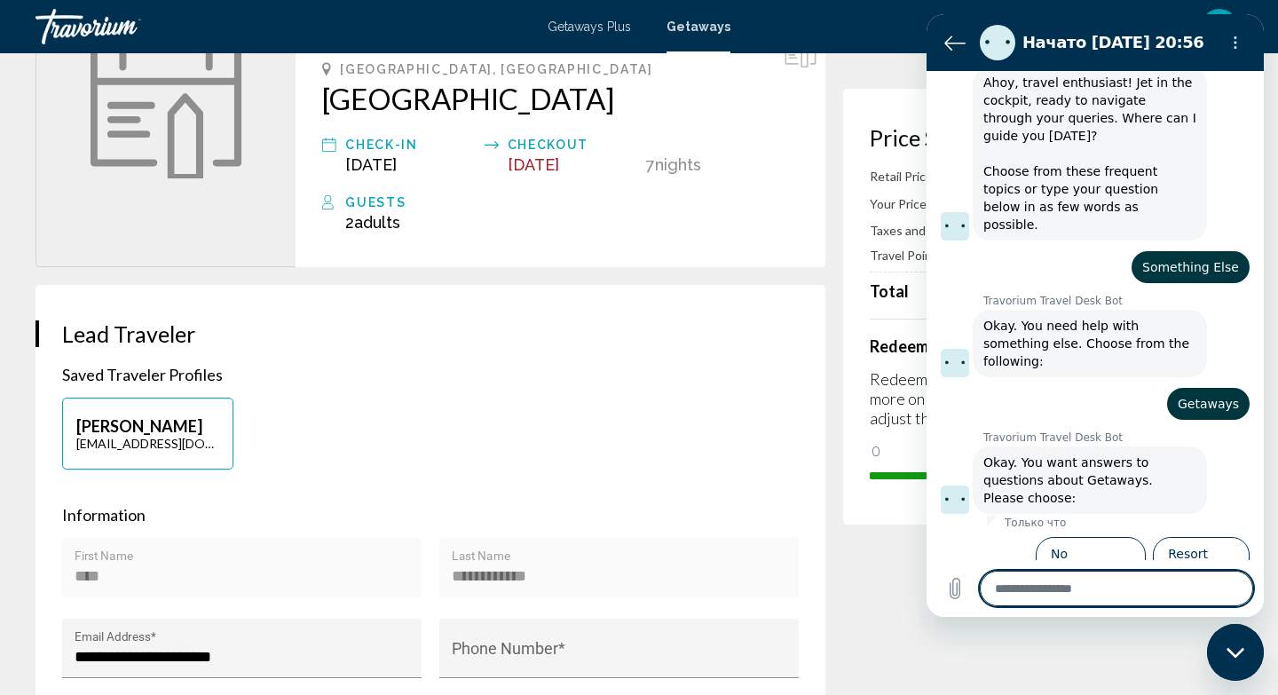
scroll to position [59, 0]
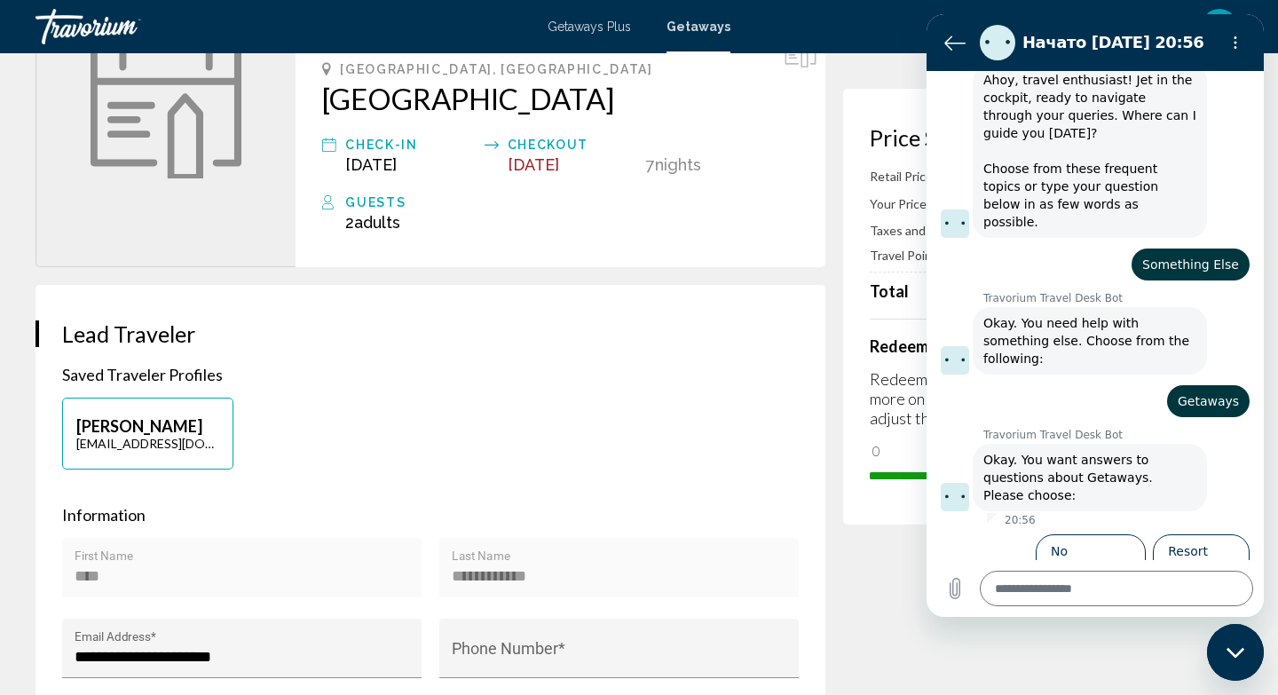
type textarea "*"
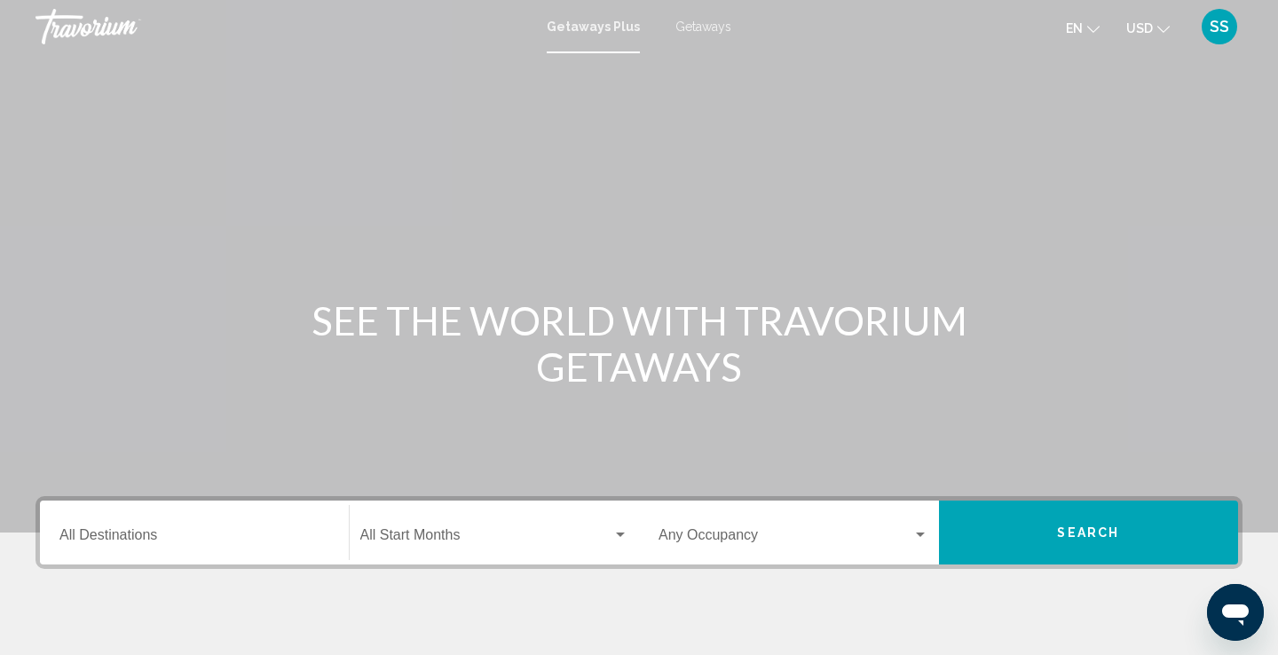
click at [711, 24] on span "Getaways" at bounding box center [704, 27] width 56 height 14
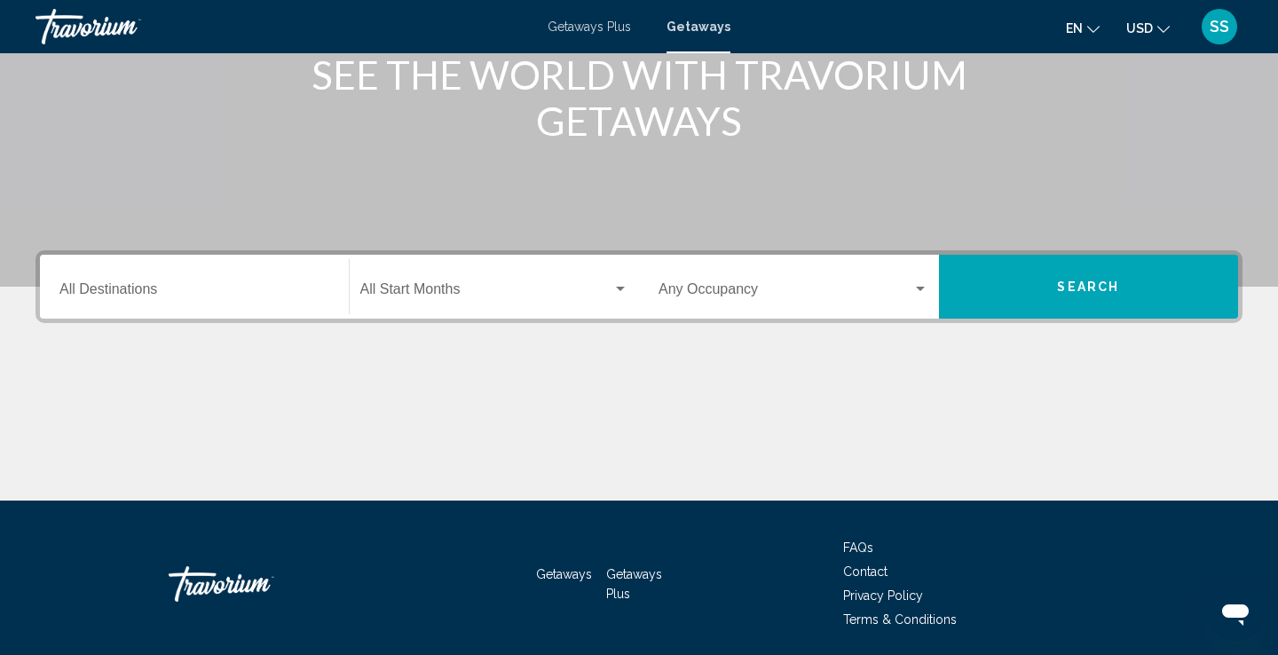
scroll to position [249, 0]
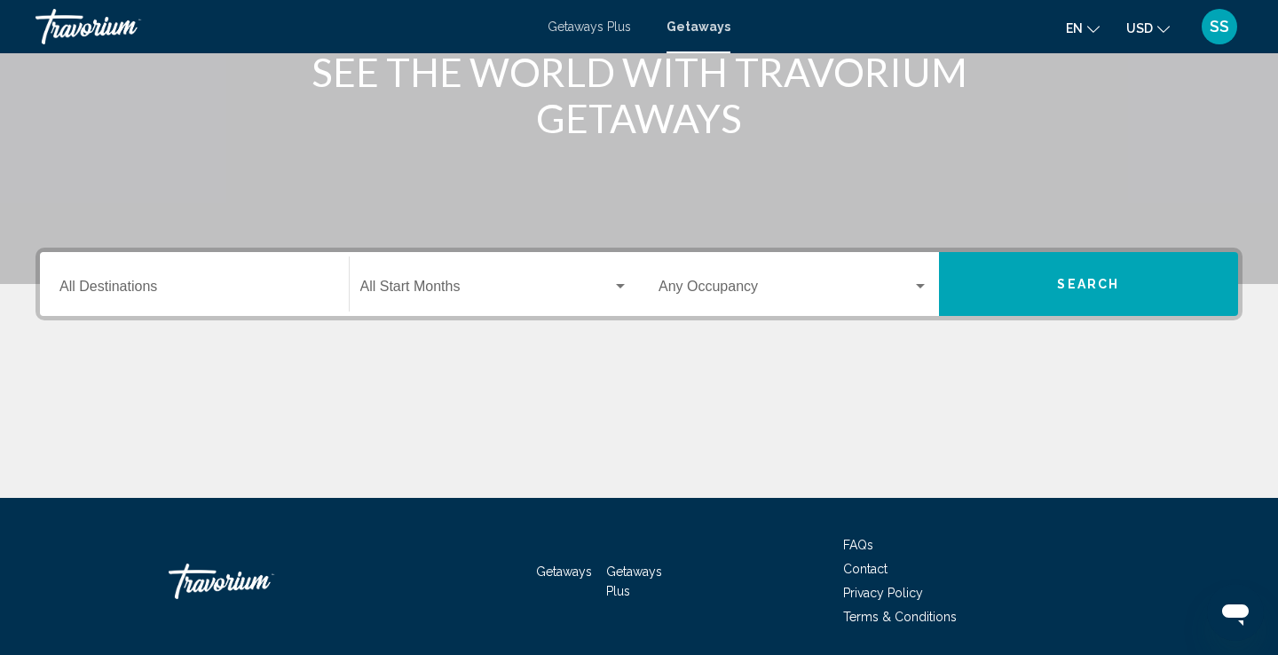
click at [247, 273] on div "Destination All Destinations" at bounding box center [194, 285] width 270 height 56
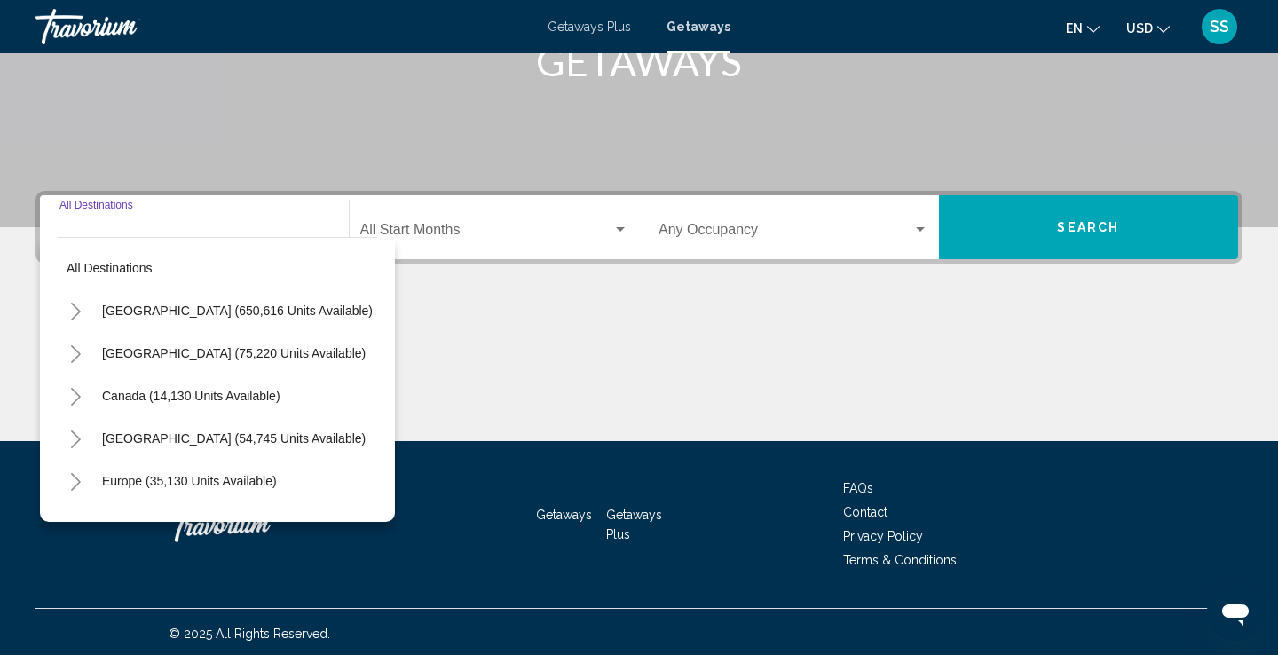
scroll to position [308, 0]
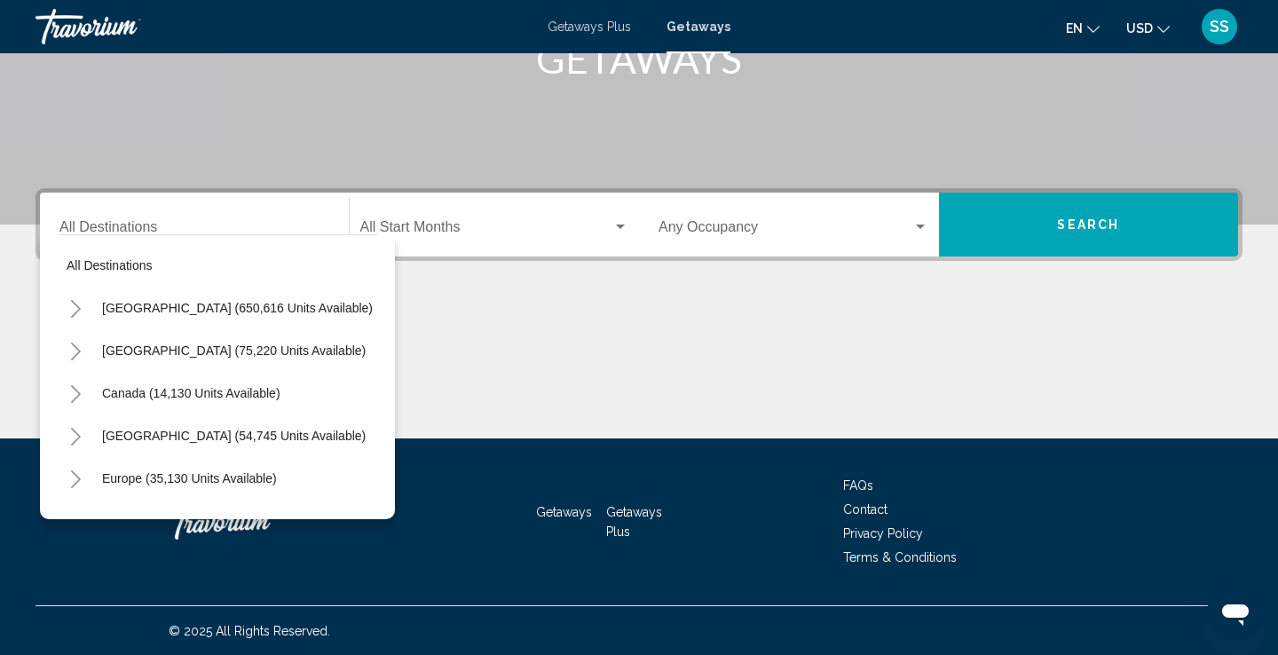
click at [374, 296] on div "[GEOGRAPHIC_DATA] (650,616 units available)" at bounding box center [218, 308] width 320 height 43
click at [370, 374] on div "Canada (14,130 units available)" at bounding box center [218, 393] width 320 height 43
click at [178, 478] on span "Europe (35,130 units available)" at bounding box center [189, 478] width 175 height 14
type input "**********"
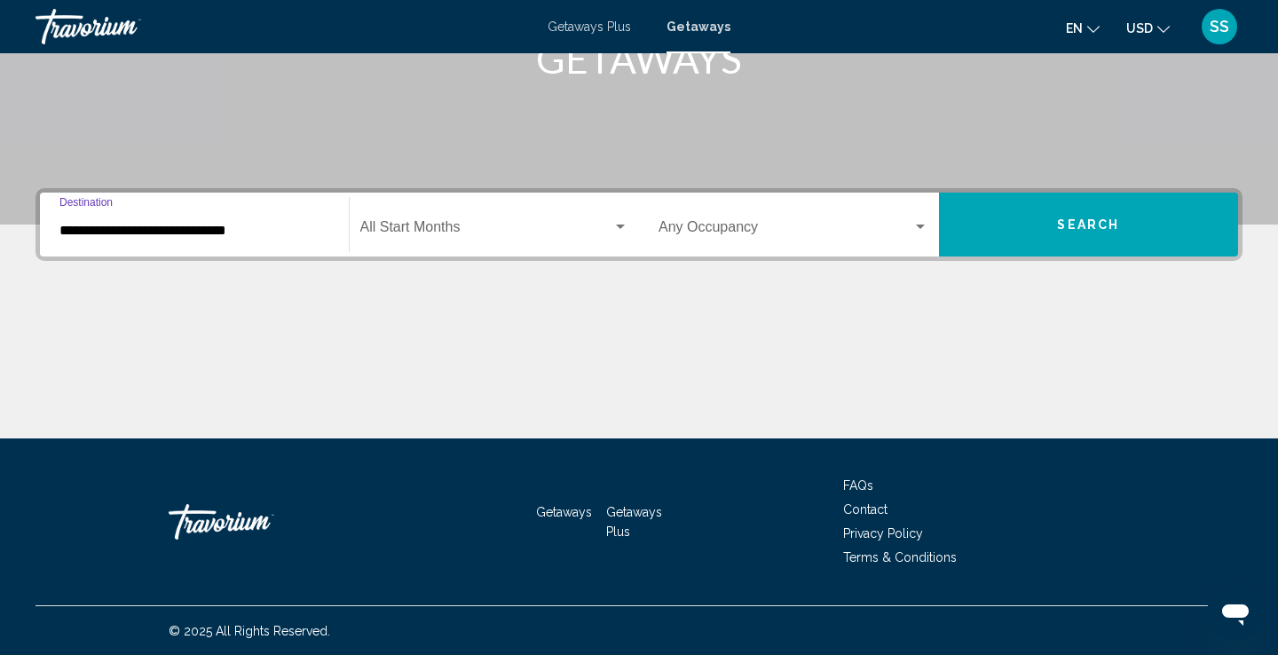
click at [590, 233] on span "Search widget" at bounding box center [486, 231] width 253 height 16
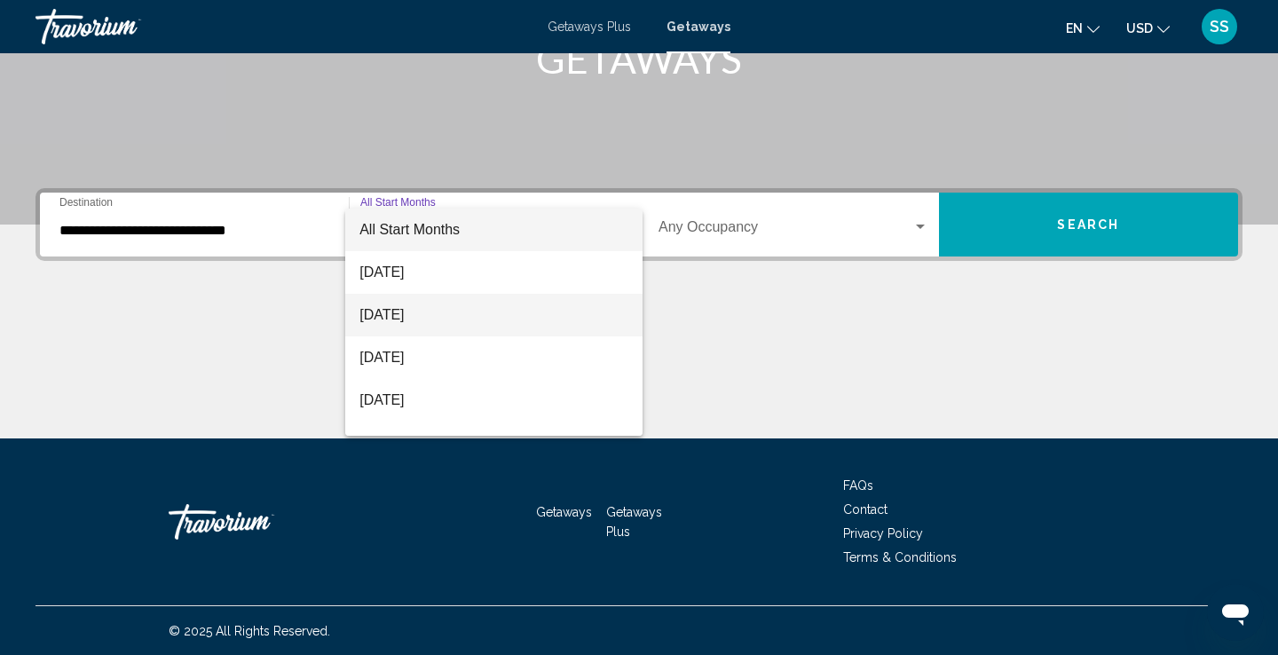
click at [500, 312] on span "[DATE]" at bounding box center [494, 315] width 269 height 43
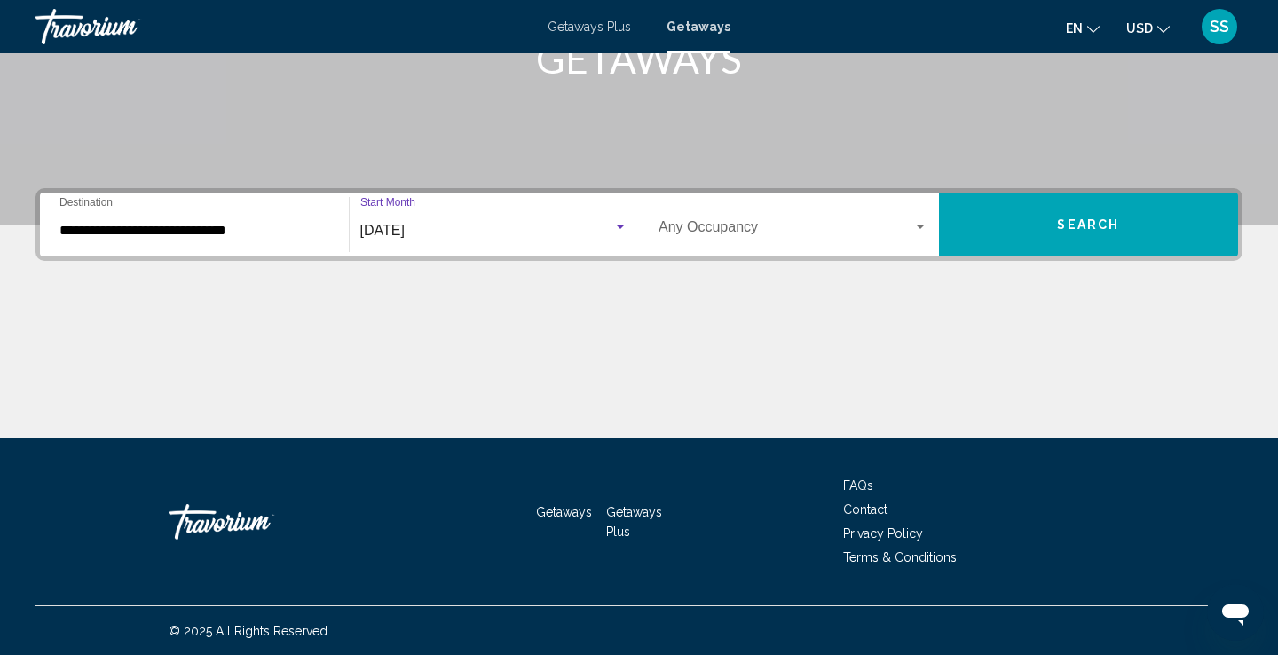
click at [1043, 220] on button "Search" at bounding box center [1089, 225] width 300 height 64
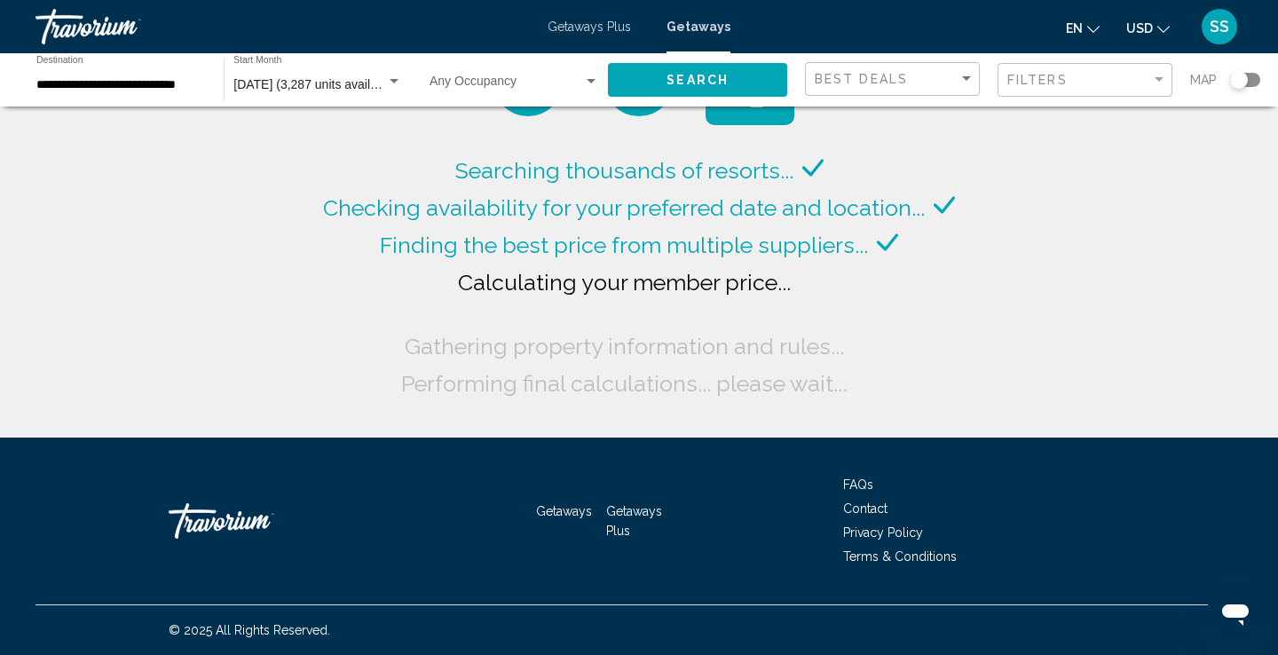
click at [1253, 79] on div "Search widget" at bounding box center [1245, 80] width 30 height 14
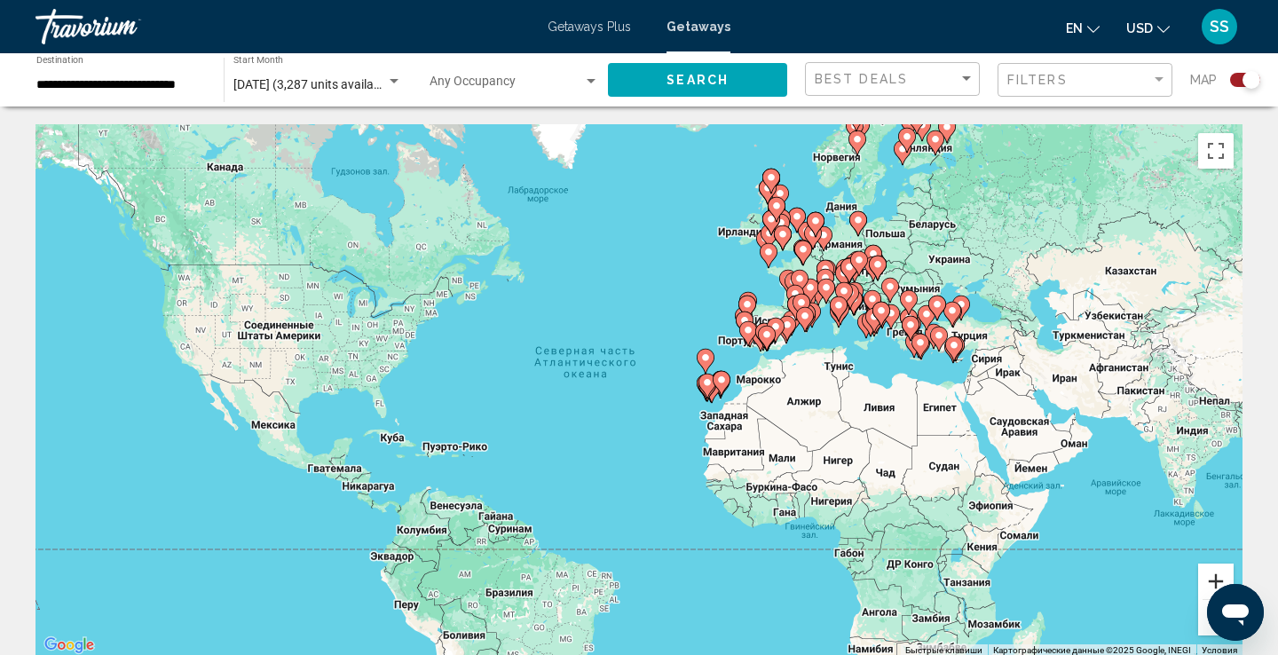
click at [1215, 585] on button "Увеличить" at bounding box center [1216, 582] width 36 height 36
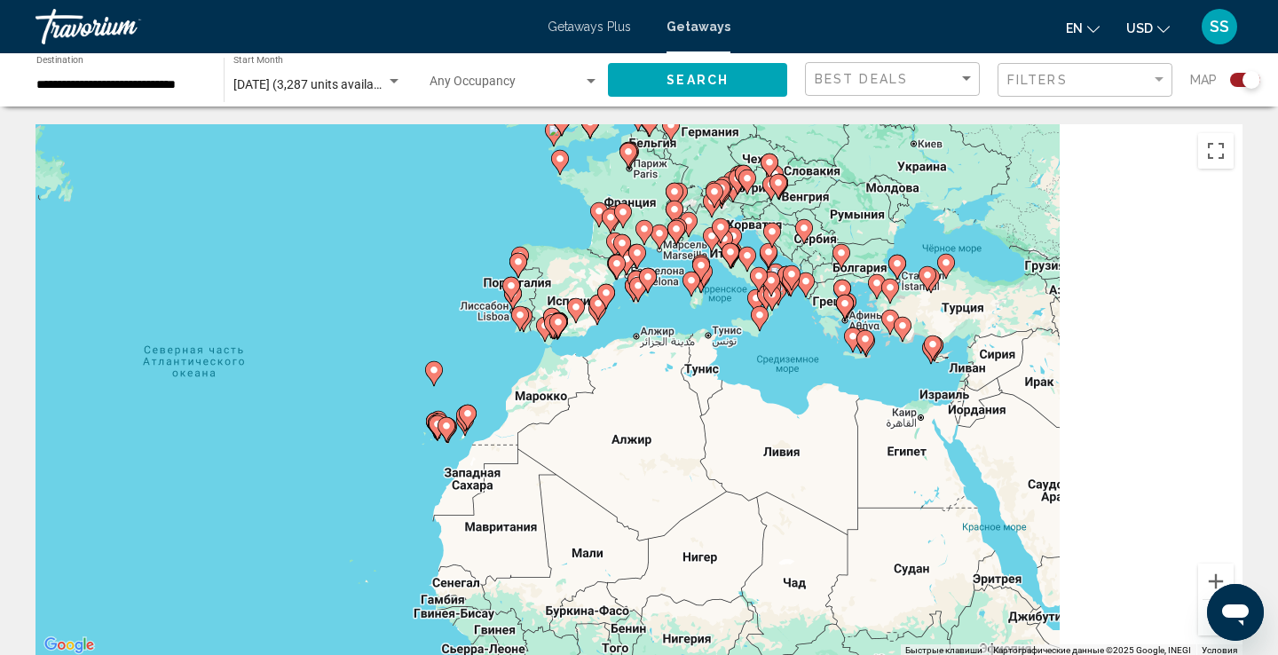
drag, startPoint x: 1046, startPoint y: 463, endPoint x: 701, endPoint y: 486, distance: 345.1
click at [701, 486] on div "Чтобы активировать перетаскивание с помощью клавиатуры, нажмите Alt + Ввод. Пос…" at bounding box center [639, 390] width 1207 height 533
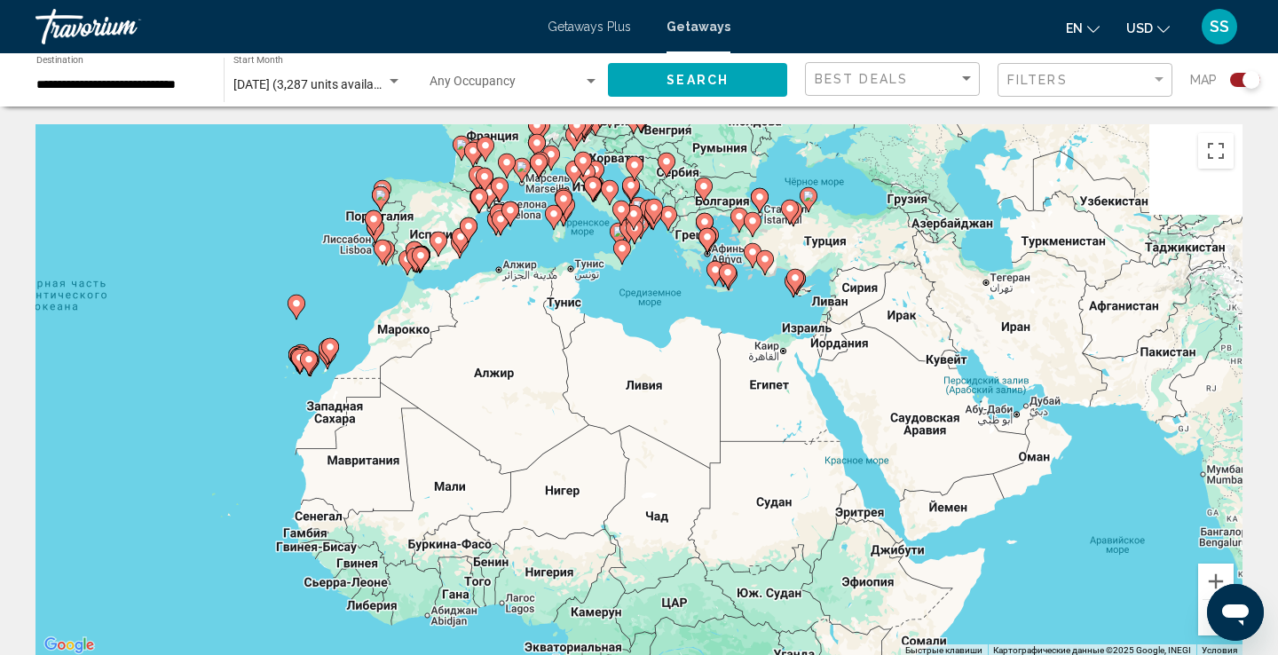
drag, startPoint x: 954, startPoint y: 393, endPoint x: 803, endPoint y: 329, distance: 163.9
click at [803, 329] on div "Чтобы активировать перетаскивание с помощью клавиатуры, нажмите Alt + Ввод. Пос…" at bounding box center [639, 390] width 1207 height 533
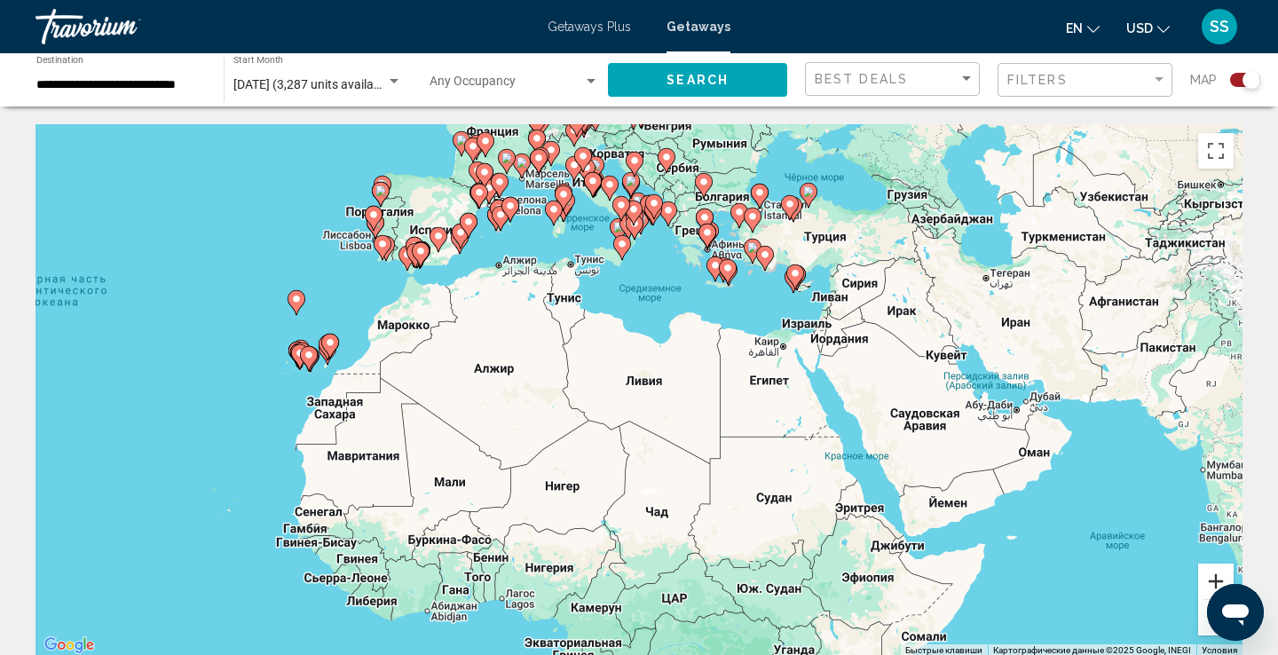
click at [1216, 574] on button "Увеличить" at bounding box center [1216, 582] width 36 height 36
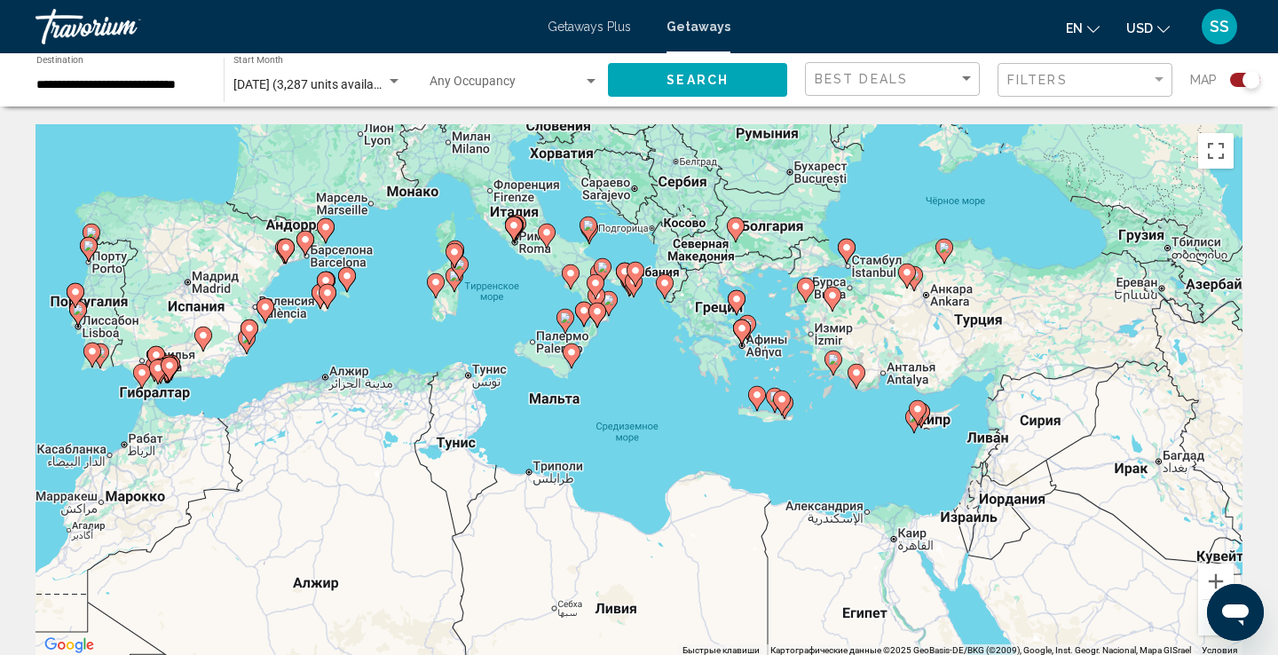
drag, startPoint x: 891, startPoint y: 197, endPoint x: 857, endPoint y: 427, distance: 232.5
click at [857, 428] on div "Чтобы активировать перетаскивание с помощью клавиатуры, нажмите Alt + Ввод. Пос…" at bounding box center [639, 390] width 1207 height 533
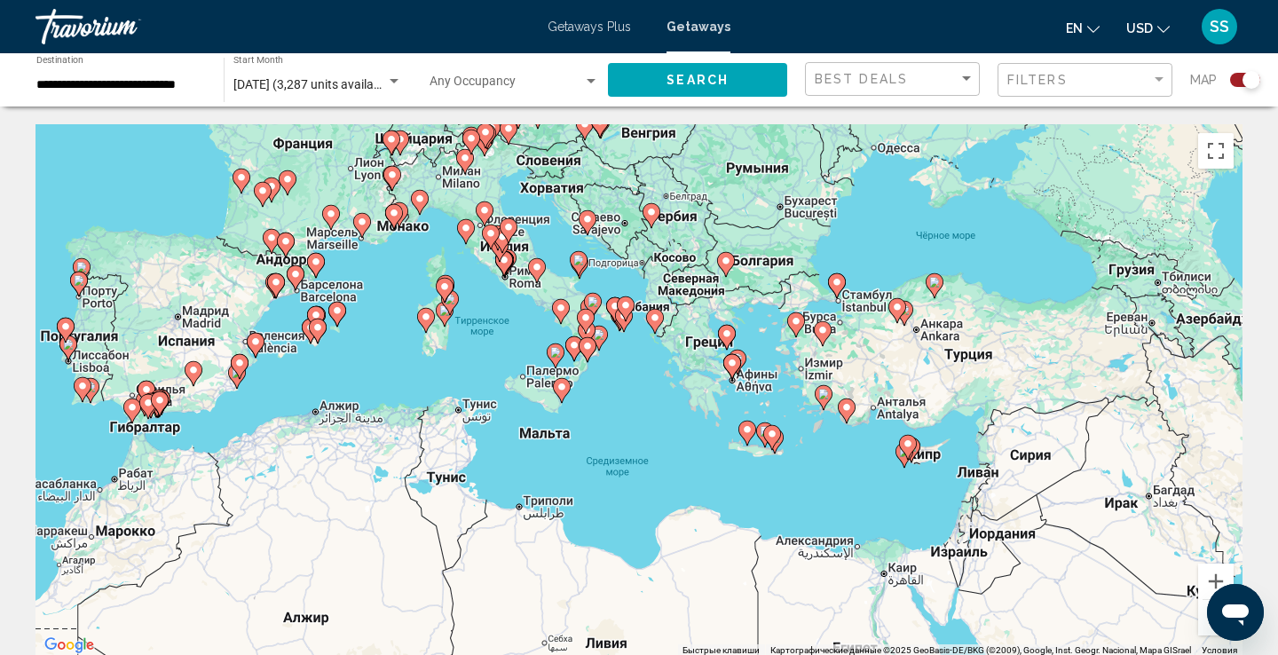
drag, startPoint x: 861, startPoint y: 414, endPoint x: 852, endPoint y: 462, distance: 49.6
click at [852, 462] on div "Чтобы активировать перетаскивание с помощью клавиатуры, нажмите Alt + Ввод. Пос…" at bounding box center [639, 390] width 1207 height 533
click at [838, 407] on icon "Main content" at bounding box center [847, 411] width 18 height 25
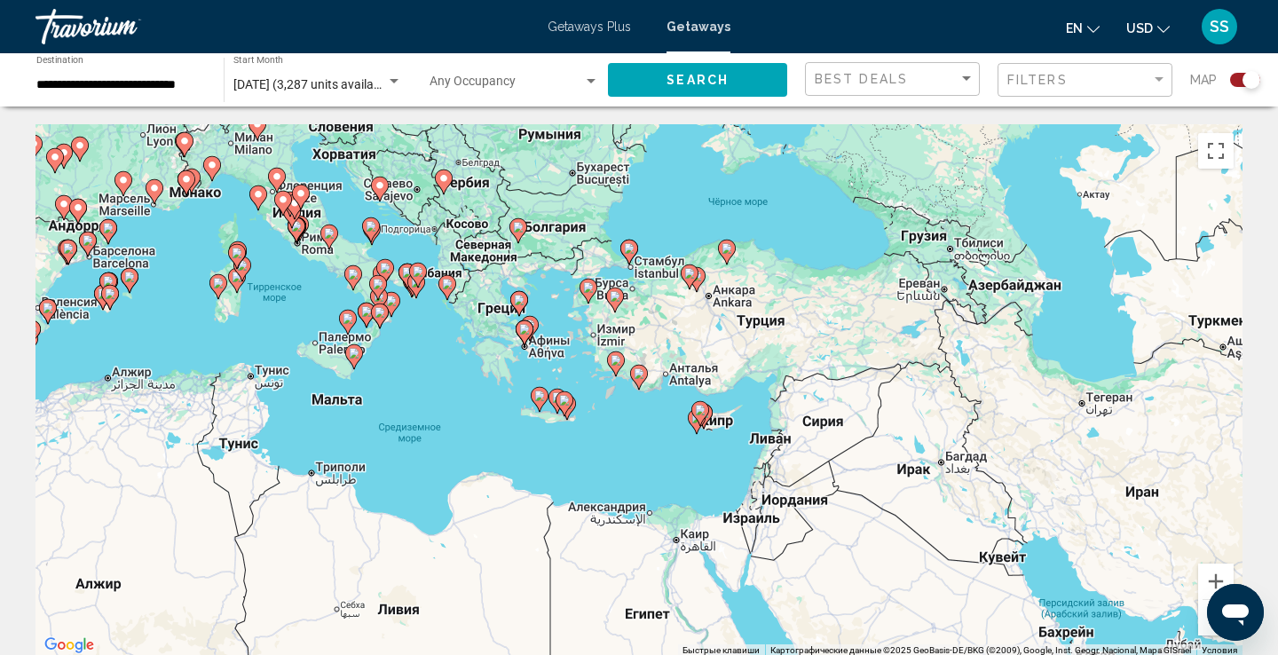
click at [639, 372] on image "Main content" at bounding box center [639, 373] width 11 height 11
type input "**********"
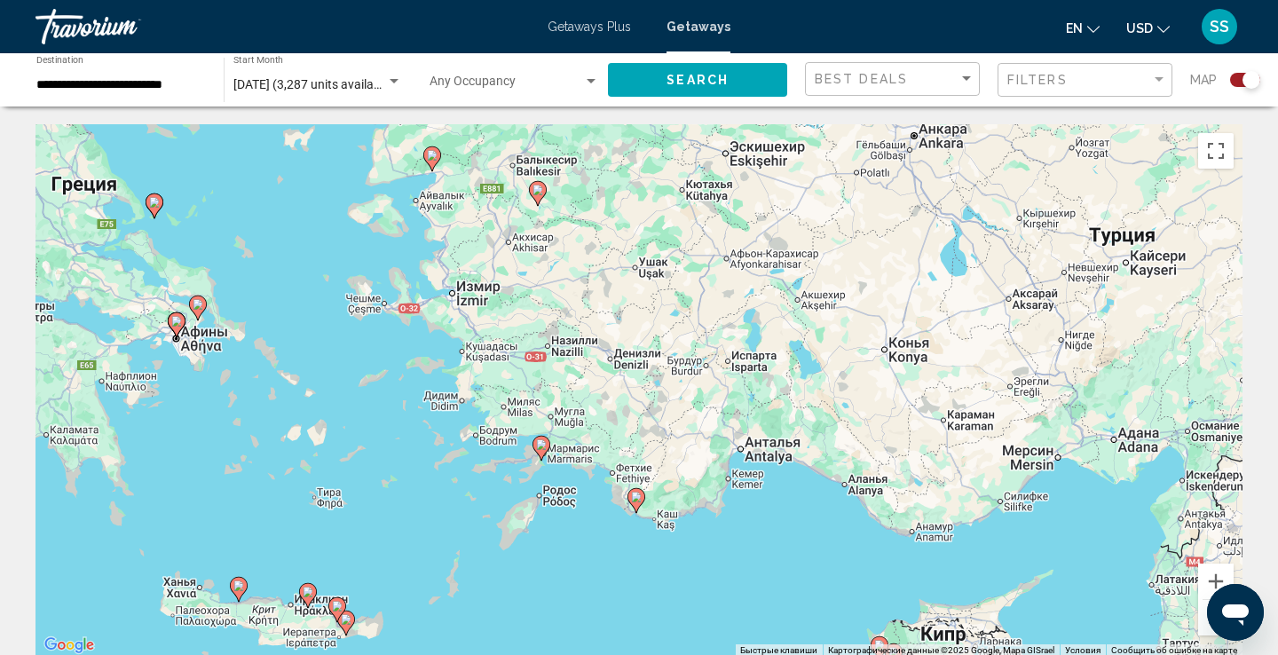
drag, startPoint x: 644, startPoint y: 278, endPoint x: 642, endPoint y: 404, distance: 126.1
click at [642, 404] on div "Чтобы активировать перетаскивание с помощью клавиатуры, нажмите Alt + Ввод. Пос…" at bounding box center [639, 390] width 1207 height 533
click at [638, 494] on image "Main content" at bounding box center [636, 497] width 11 height 11
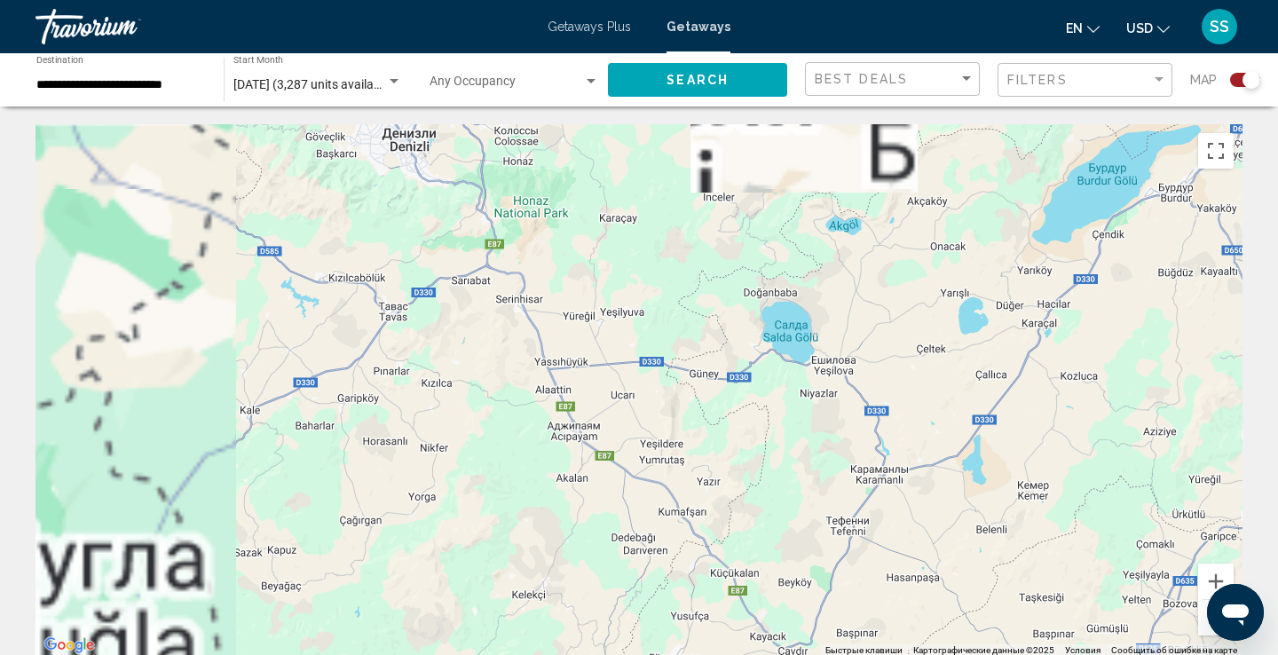
drag, startPoint x: 632, startPoint y: 554, endPoint x: 650, endPoint y: 312, distance: 243.0
click at [650, 312] on div "Для навигации используйте клавиши со стрелками. Чтобы активировать перетаскиван…" at bounding box center [639, 390] width 1207 height 533
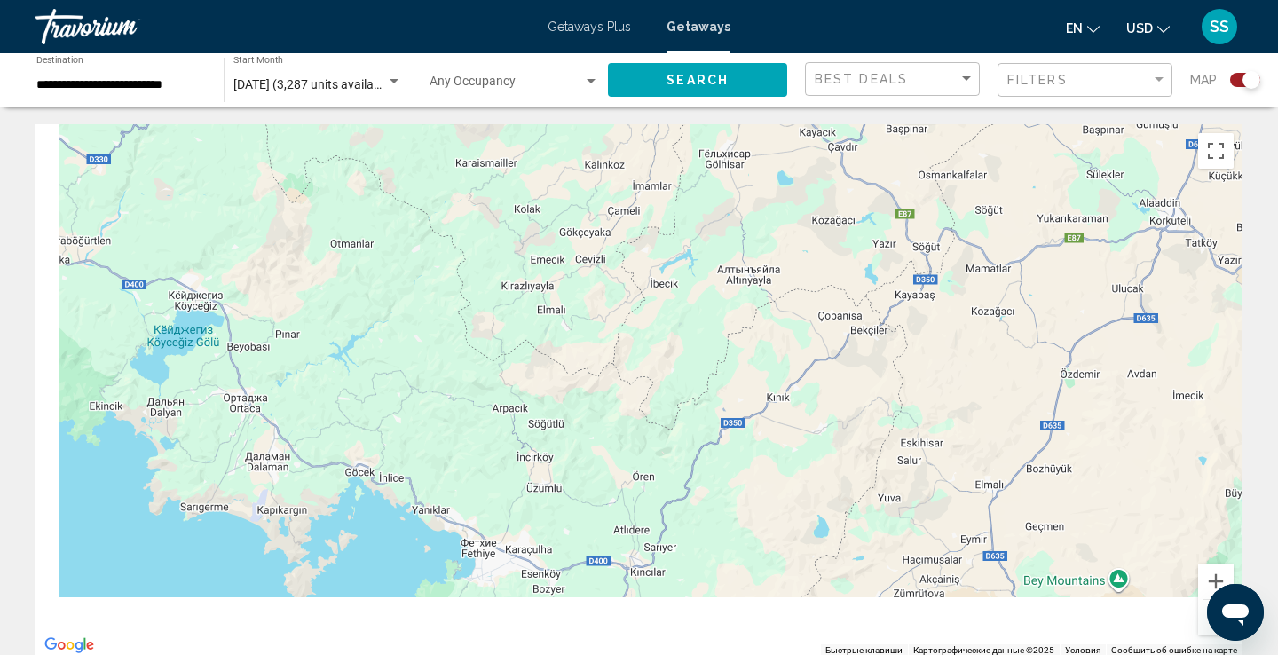
drag, startPoint x: 711, startPoint y: 489, endPoint x: 743, endPoint y: 223, distance: 268.2
click at [743, 223] on div "Для навигации используйте клавиши со стрелками. Чтобы активировать перетаскиван…" at bounding box center [639, 390] width 1207 height 533
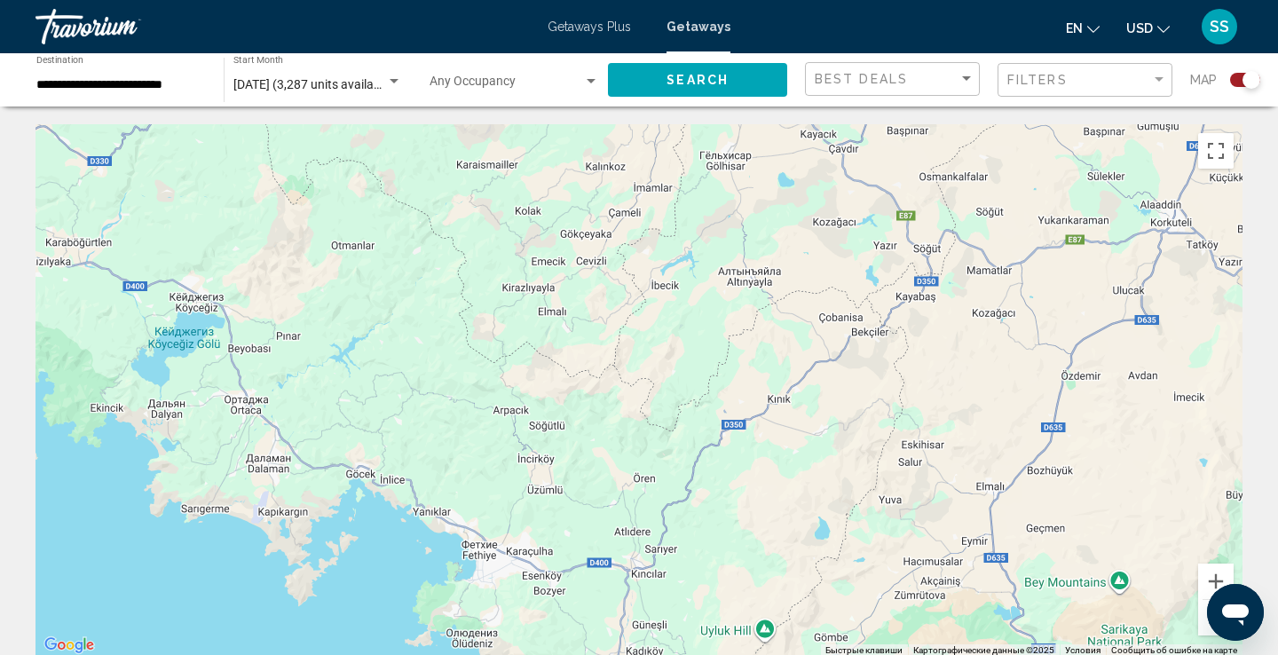
drag, startPoint x: 734, startPoint y: 424, endPoint x: 798, endPoint y: 184, distance: 248.9
click at [798, 184] on div "Для навигации используйте клавиши со стрелками. Чтобы активировать перетаскиван…" at bounding box center [639, 390] width 1207 height 533
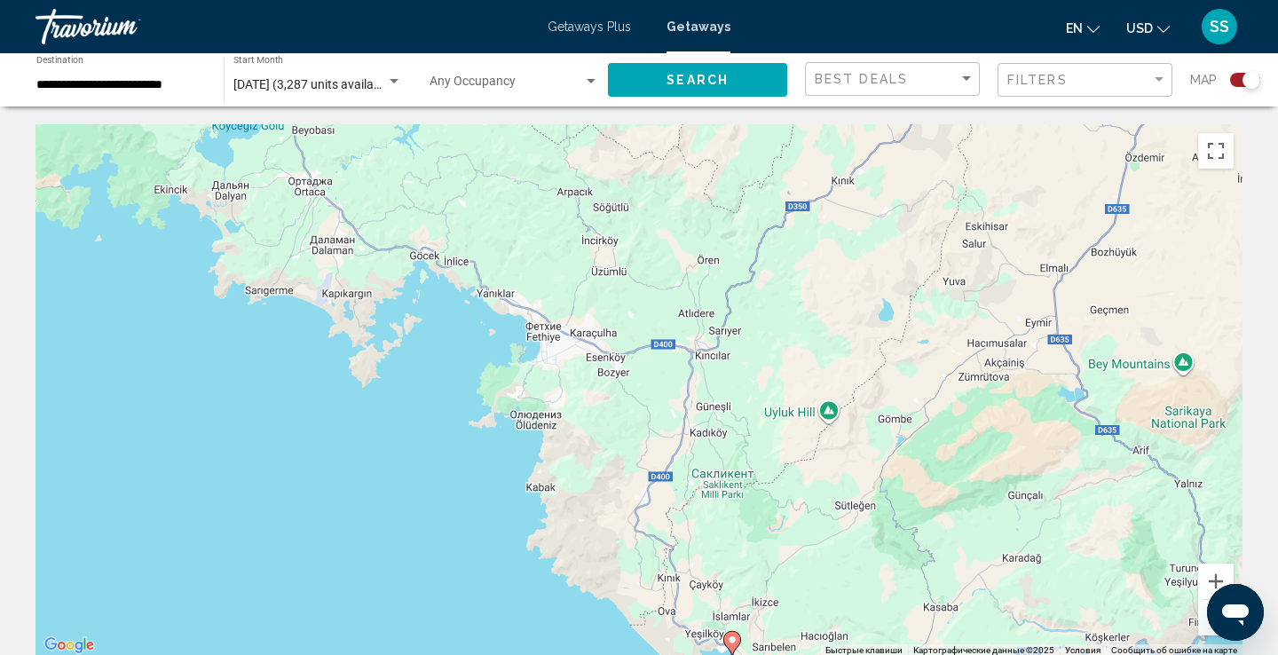
click at [1205, 627] on button "Уменьшить" at bounding box center [1216, 618] width 36 height 36
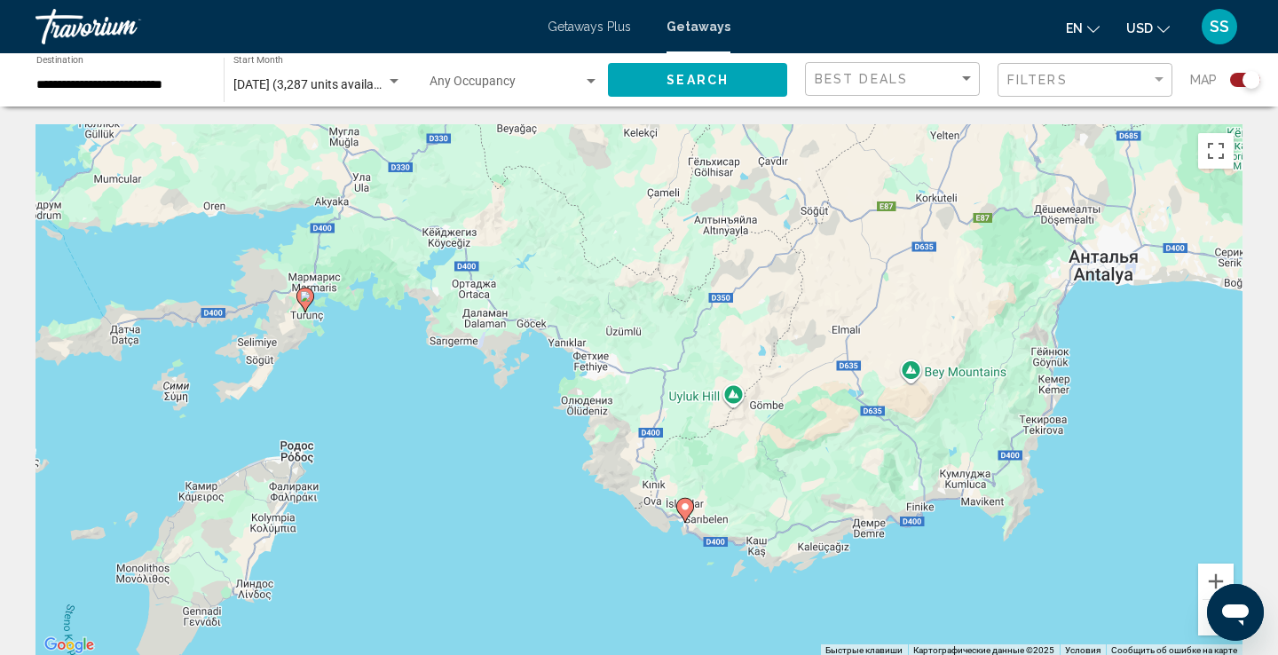
click at [687, 504] on image "Main content" at bounding box center [685, 507] width 11 height 11
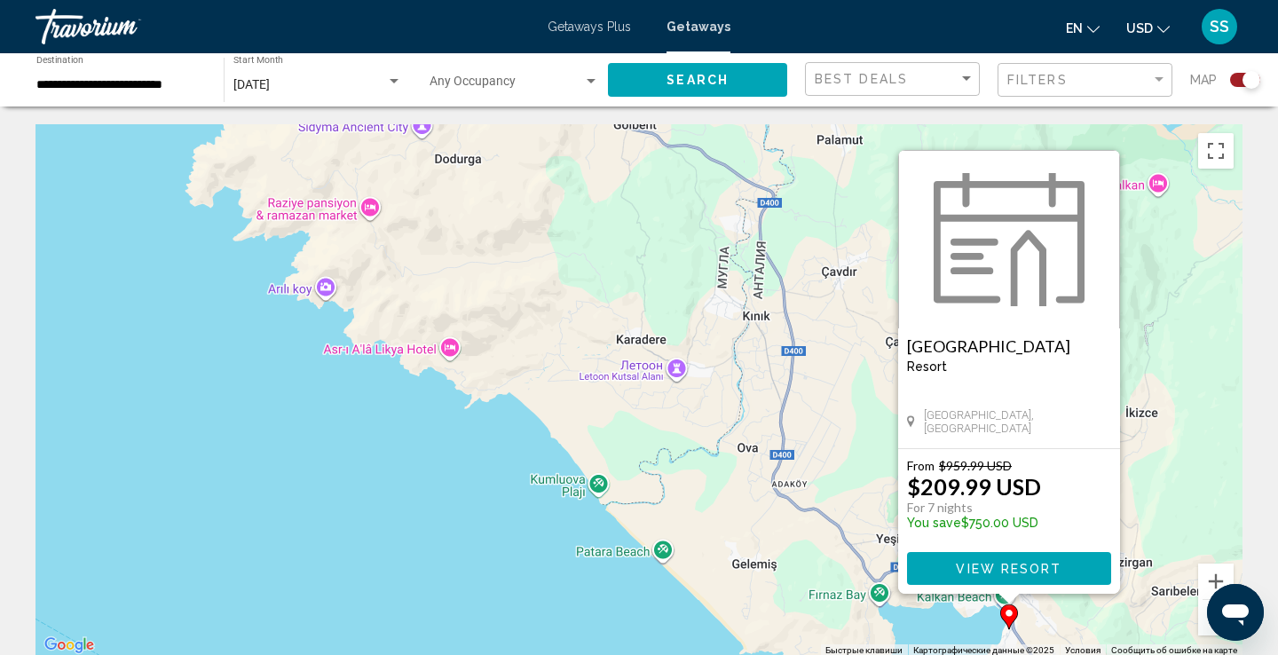
click at [991, 565] on span "View Resort" at bounding box center [1009, 569] width 106 height 14
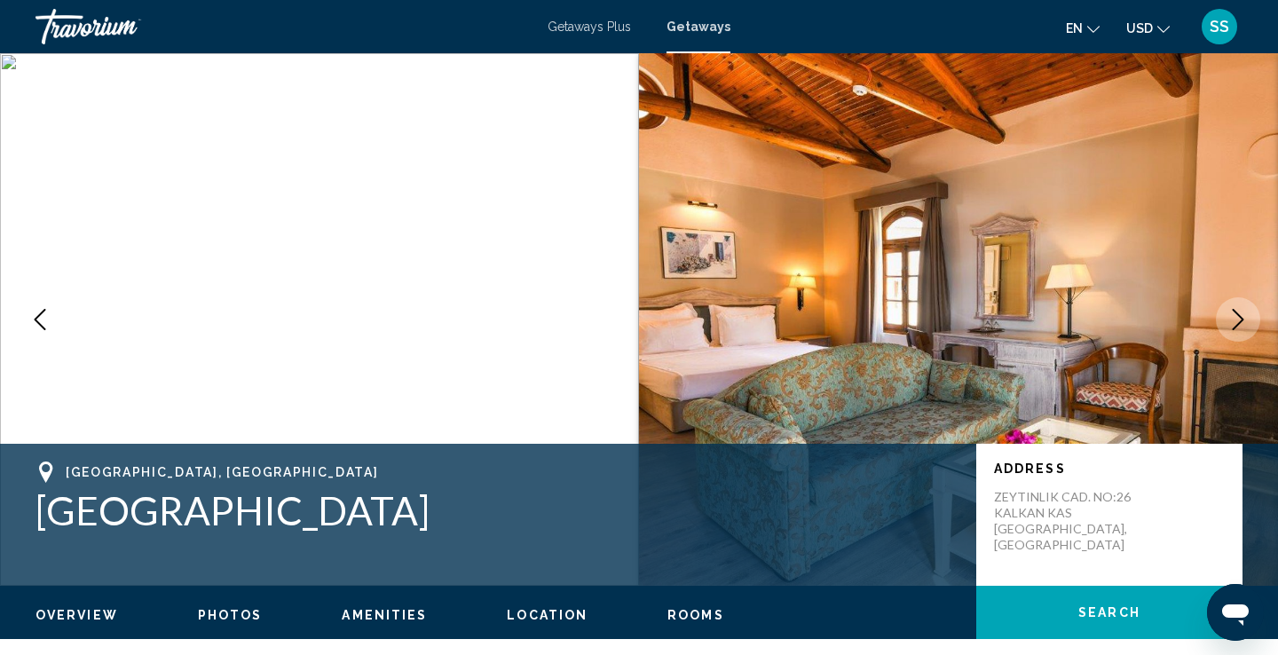
click at [1236, 322] on icon "Next image" at bounding box center [1238, 319] width 21 height 21
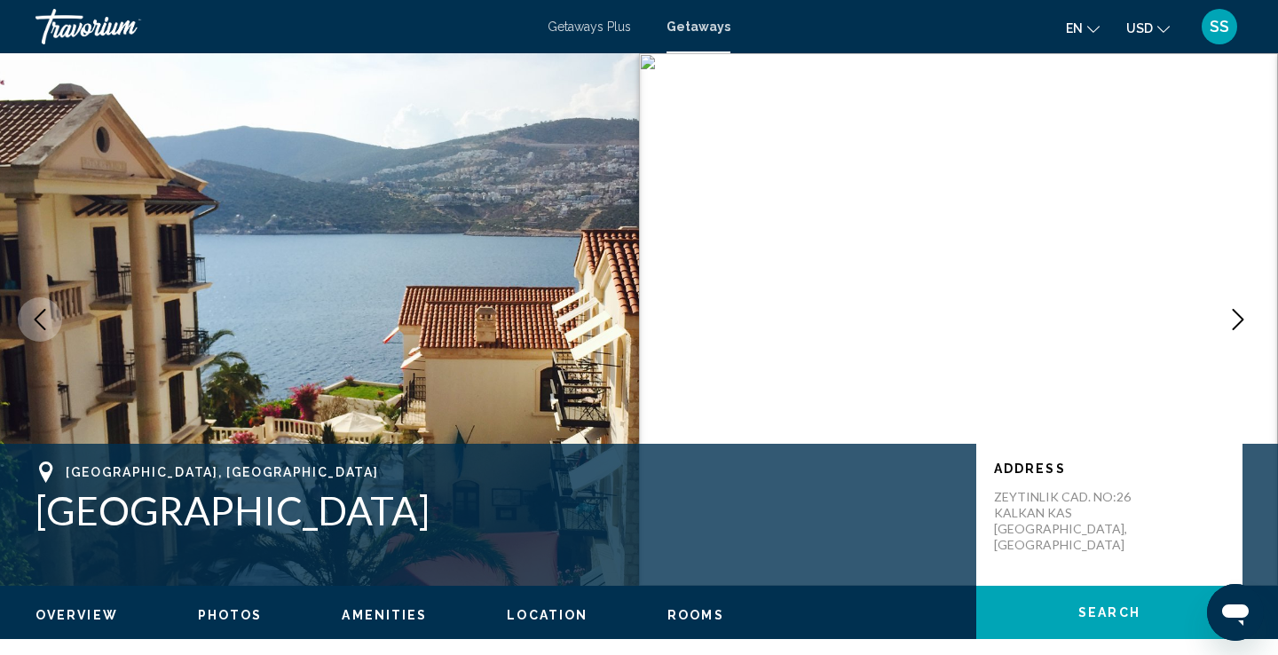
click at [1232, 336] on button "Next image" at bounding box center [1238, 319] width 44 height 44
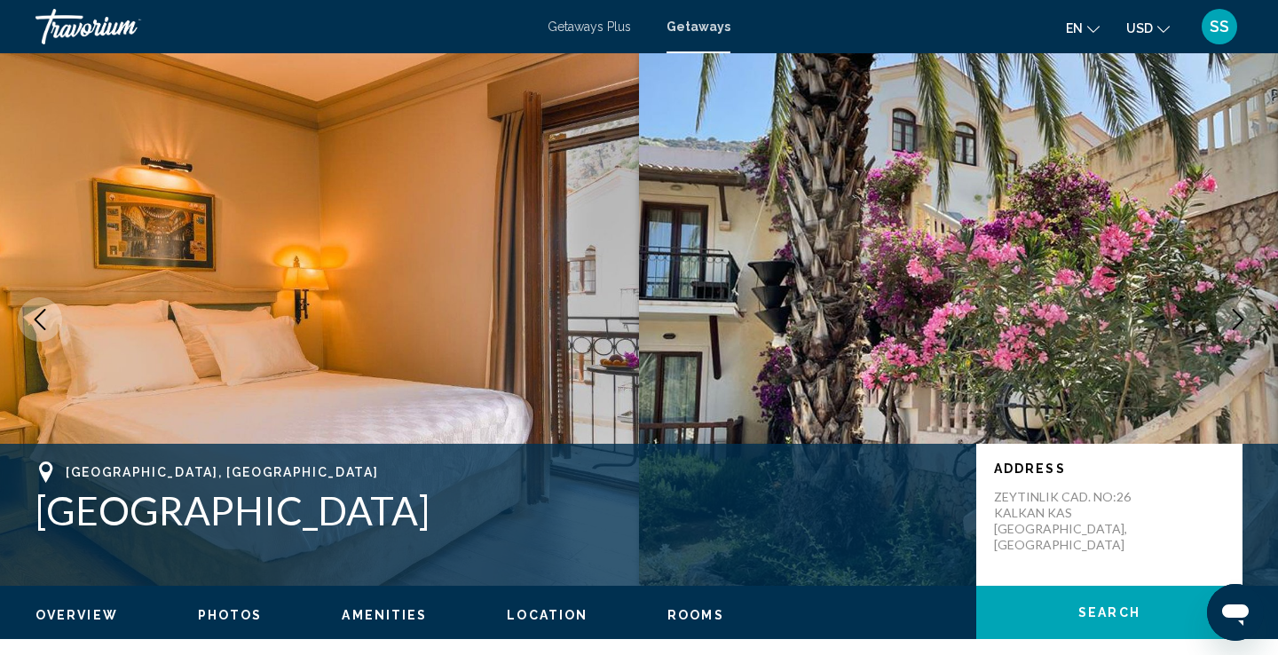
click at [1236, 312] on icon "Next image" at bounding box center [1239, 319] width 12 height 21
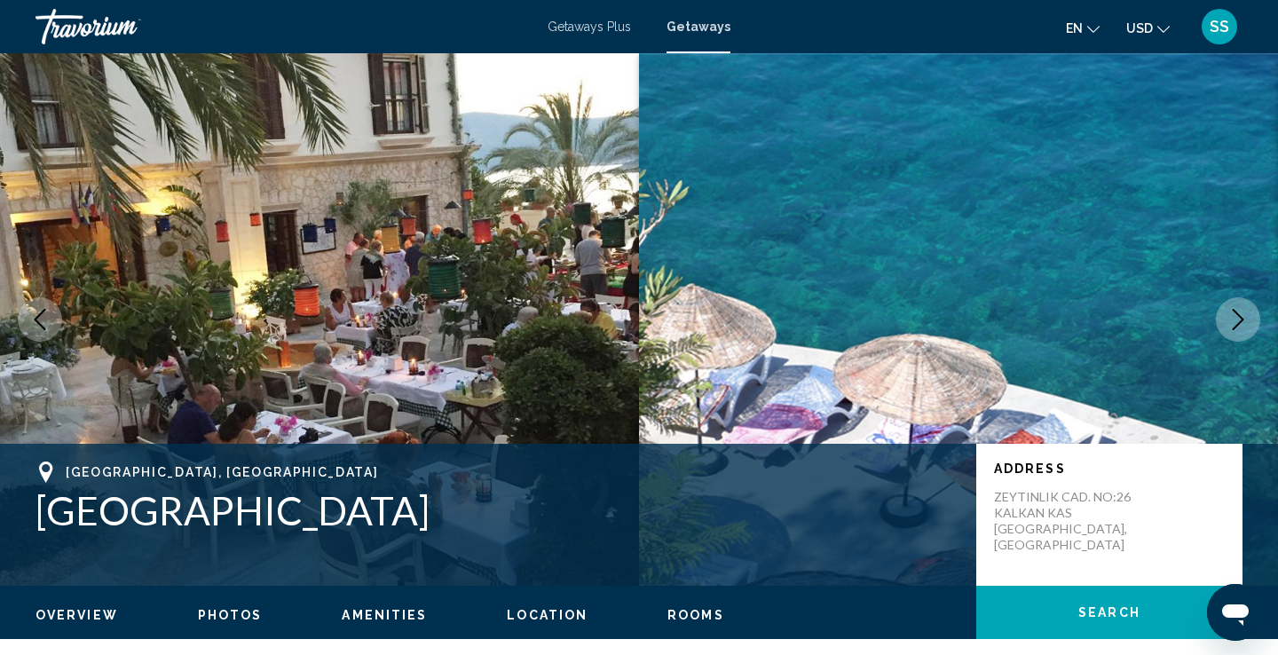
click at [1236, 312] on icon "Next image" at bounding box center [1239, 319] width 12 height 21
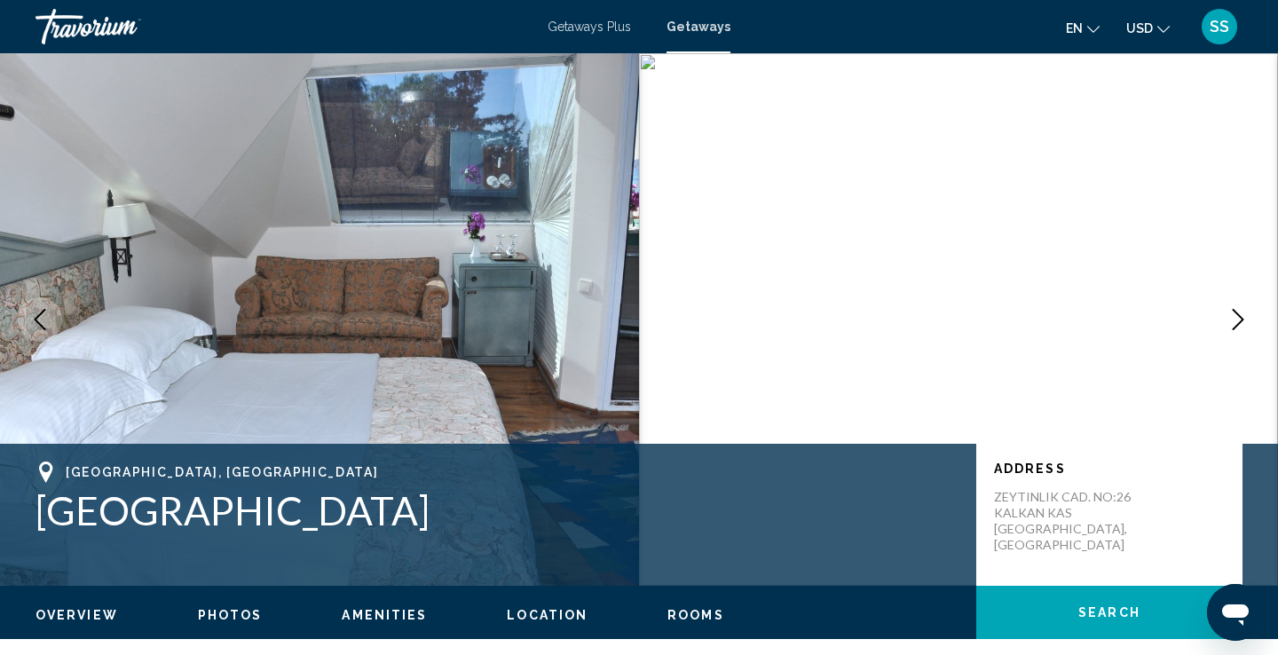
click at [1237, 313] on icon "Next image" at bounding box center [1239, 319] width 12 height 21
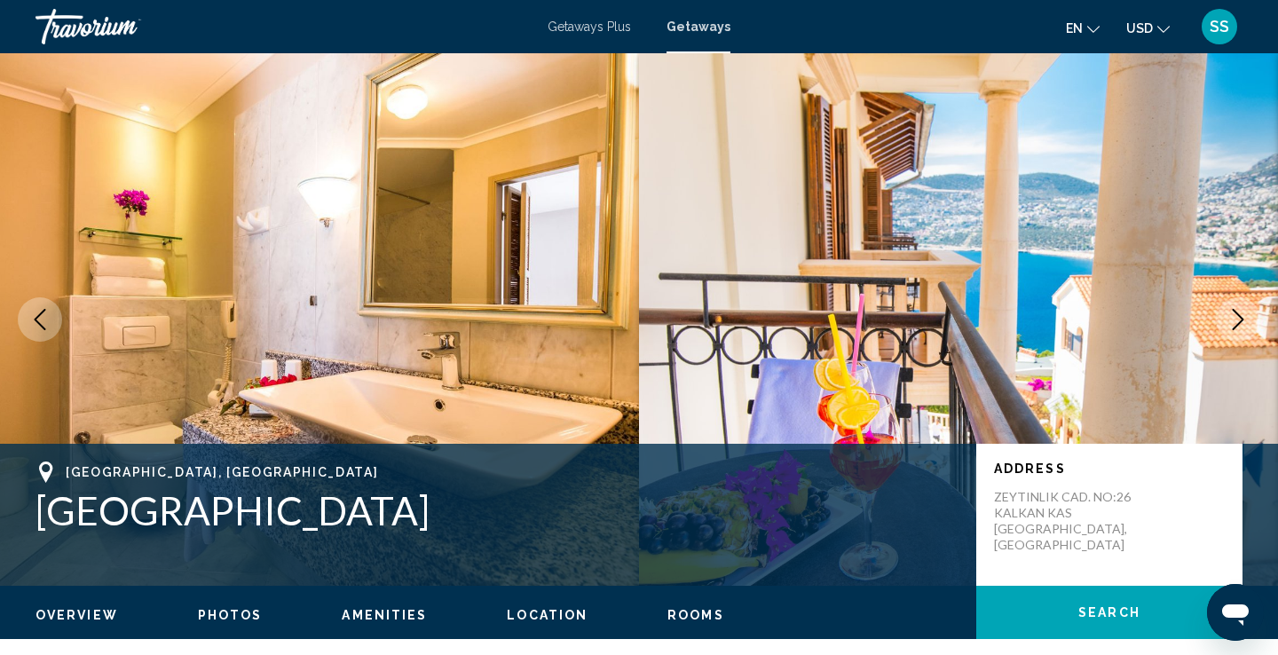
click at [782, 505] on h1 "[GEOGRAPHIC_DATA]" at bounding box center [497, 510] width 923 height 46
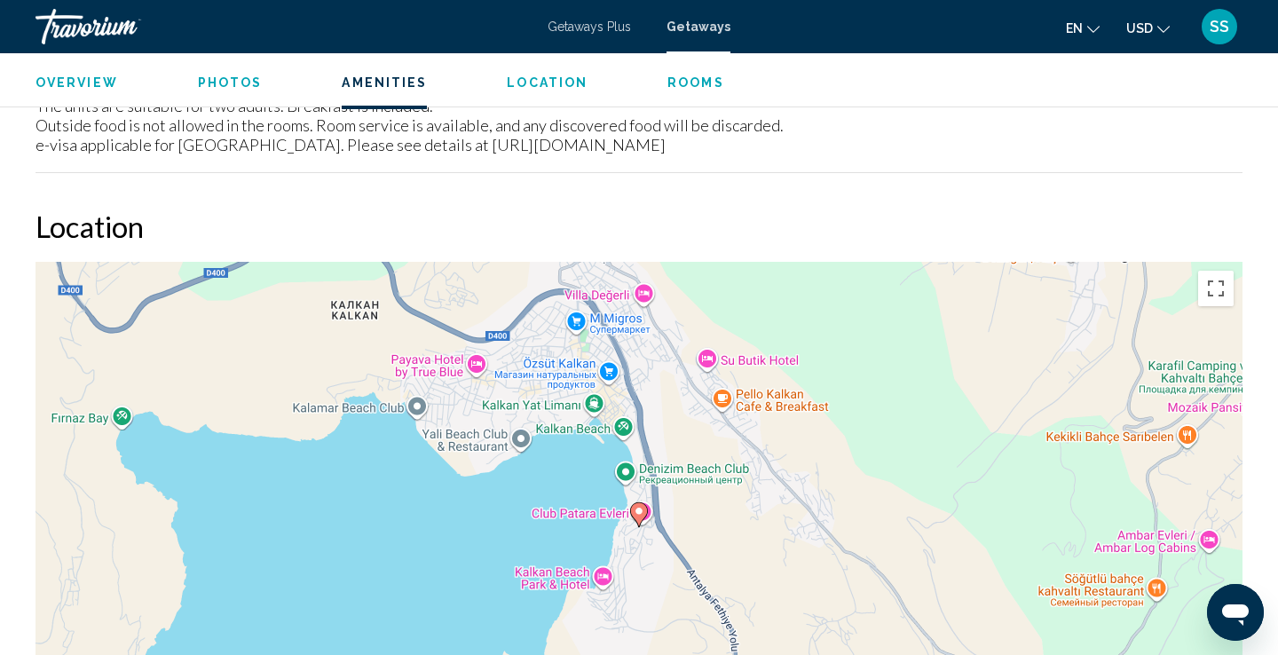
scroll to position [1917, 0]
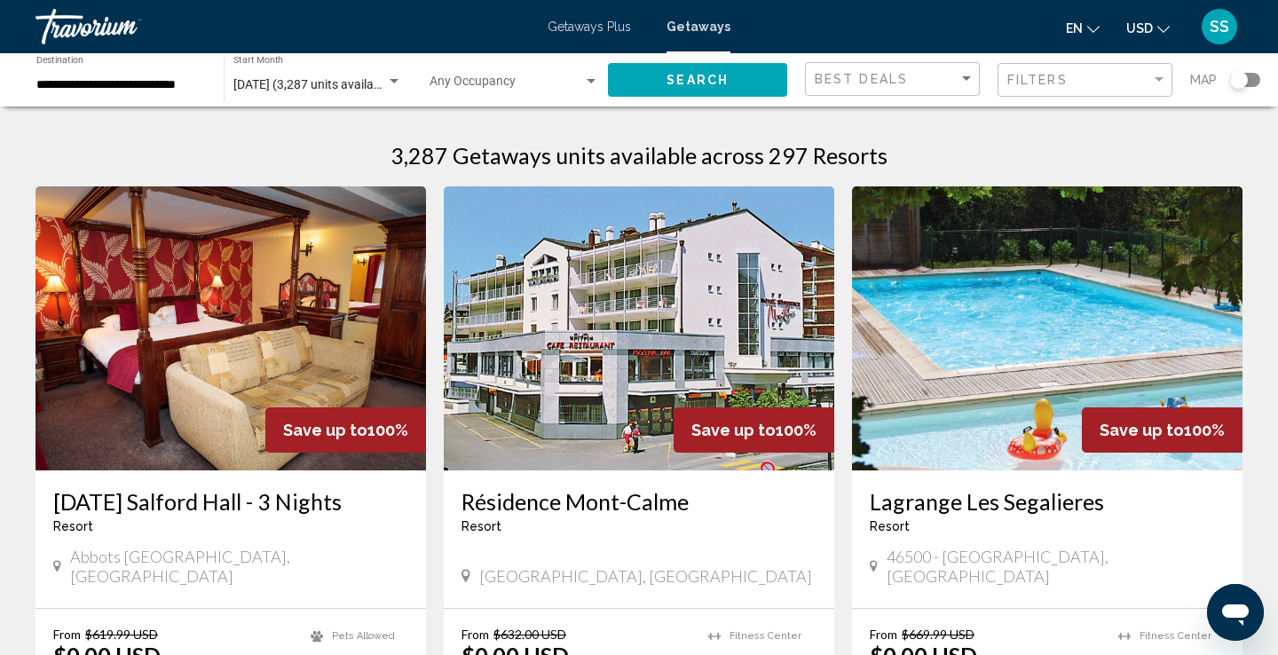
click at [1258, 83] on div "Search widget" at bounding box center [1245, 80] width 30 height 14
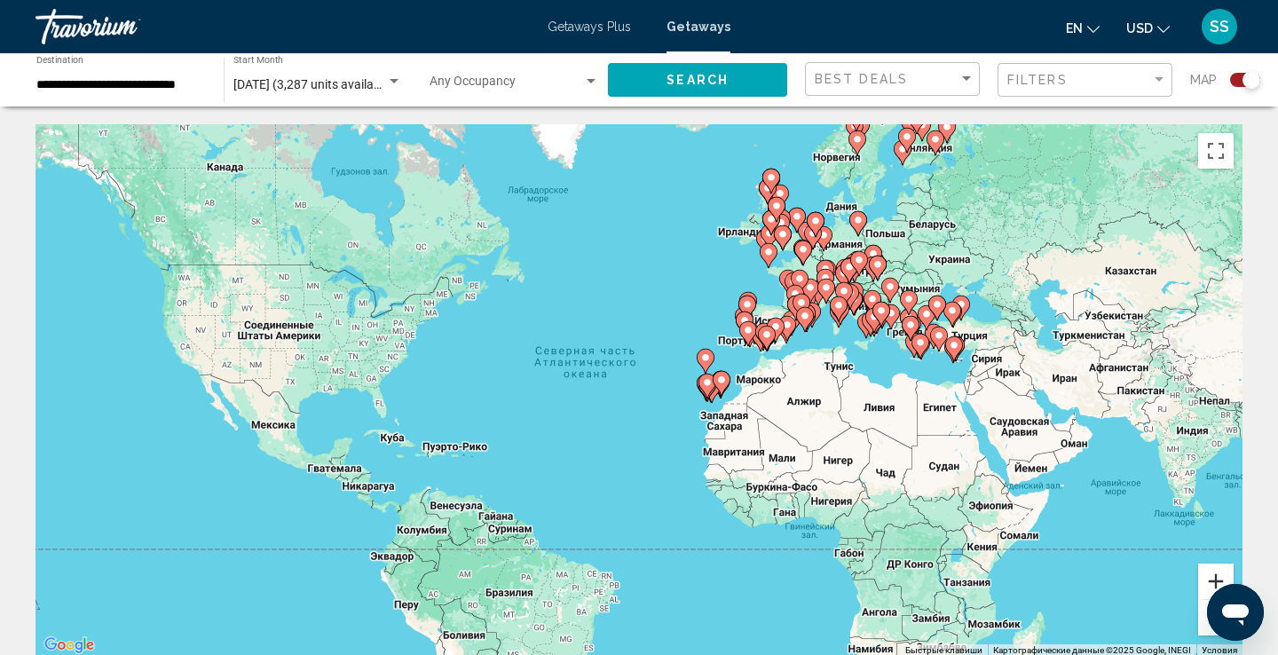
click at [1219, 588] on button "Увеличить" at bounding box center [1216, 582] width 36 height 36
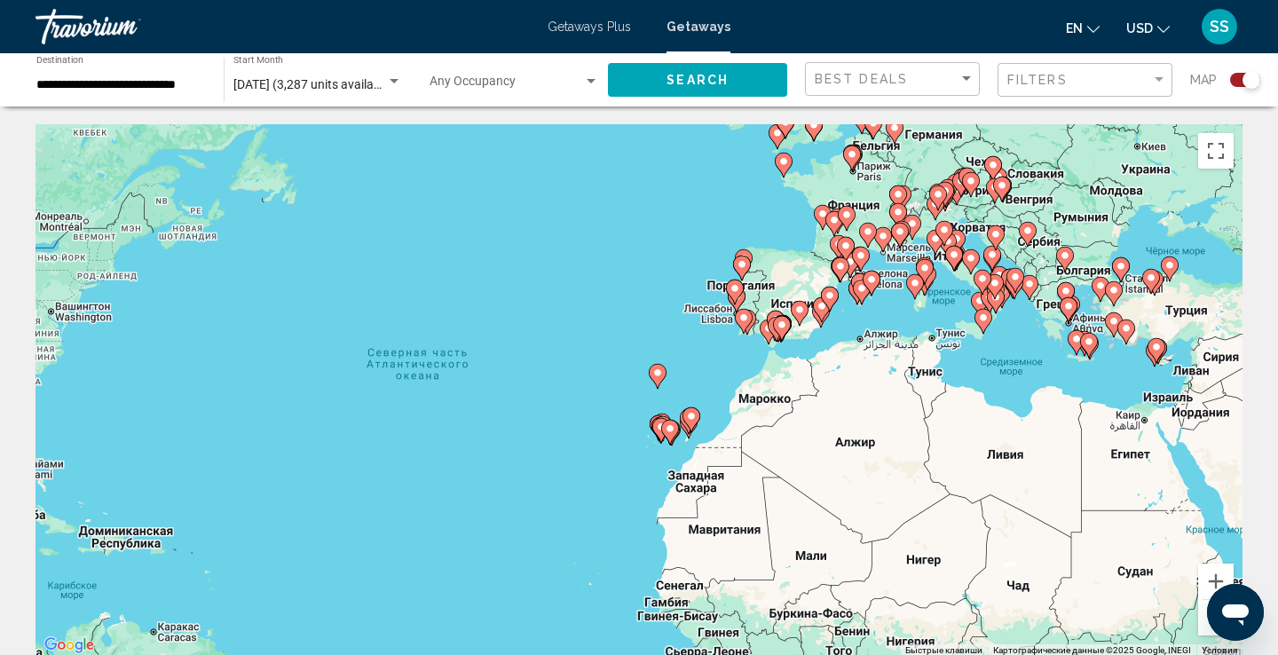
drag, startPoint x: 1158, startPoint y: 261, endPoint x: 992, endPoint y: 307, distance: 172.3
click at [992, 307] on div "Чтобы активировать перетаскивание с помощью клавиатуры, нажмите Alt + Ввод. Пос…" at bounding box center [639, 390] width 1207 height 533
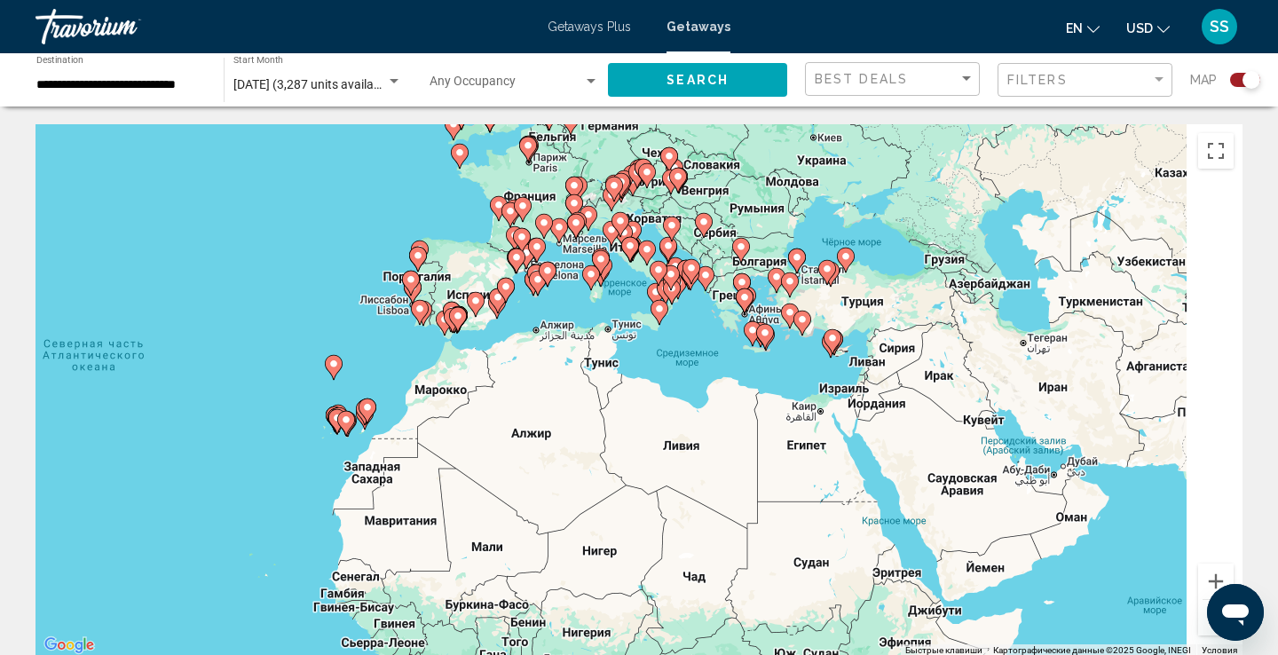
drag, startPoint x: 1073, startPoint y: 337, endPoint x: 703, endPoint y: 324, distance: 370.4
click at [703, 324] on div "Для навигации используйте клавиши со стрелками. Чтобы активировать перетаскиван…" at bounding box center [639, 390] width 1207 height 533
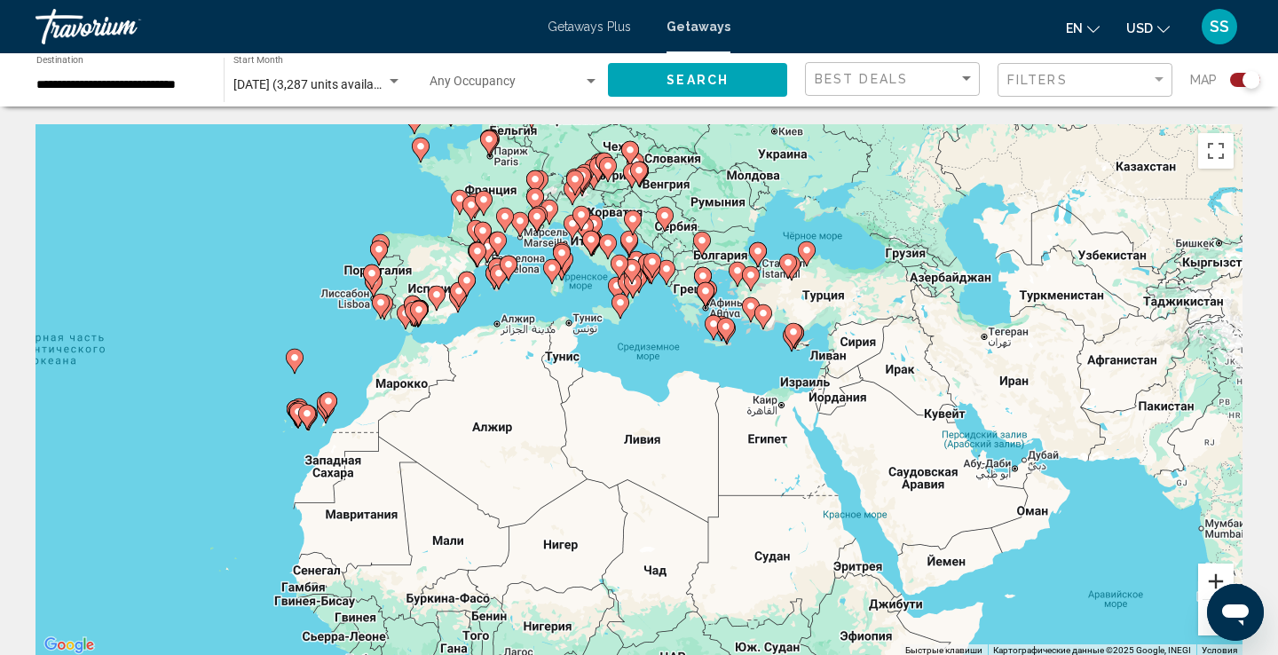
click at [1216, 575] on button "Увеличить" at bounding box center [1216, 582] width 36 height 36
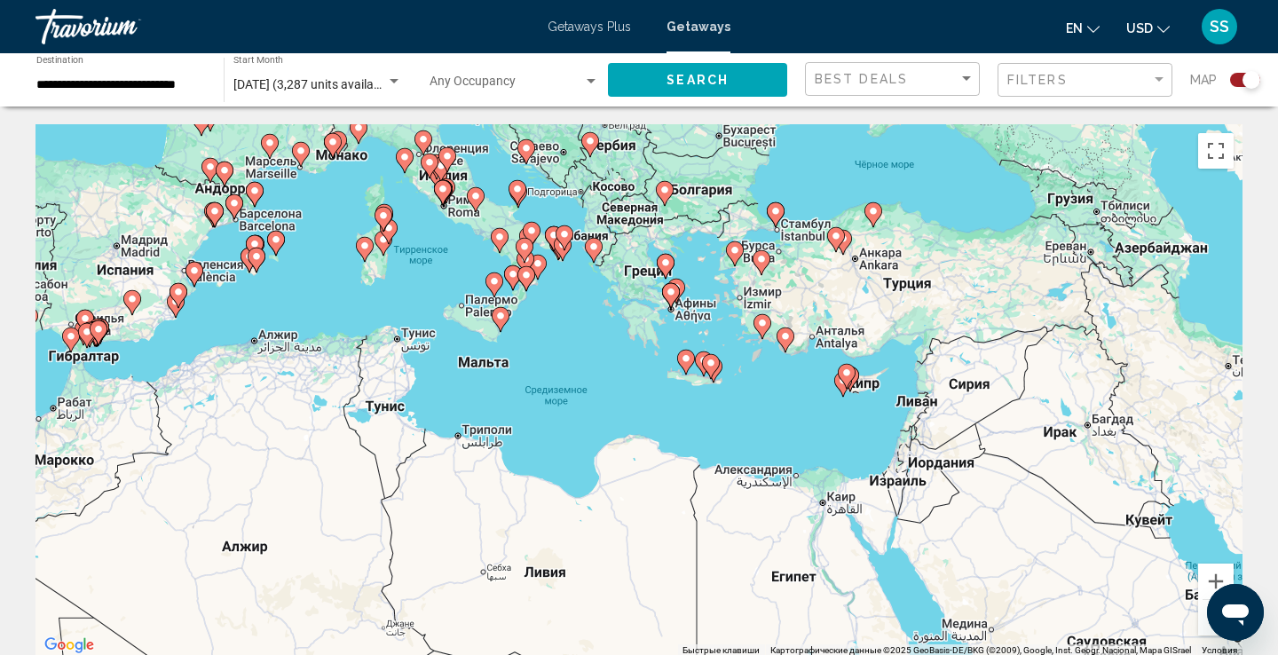
drag, startPoint x: 860, startPoint y: 262, endPoint x: 757, endPoint y: 350, distance: 135.4
click at [757, 350] on div "Чтобы активировать перетаскивание с помощью клавиатуры, нажмите Alt + Ввод. Пос…" at bounding box center [639, 390] width 1207 height 533
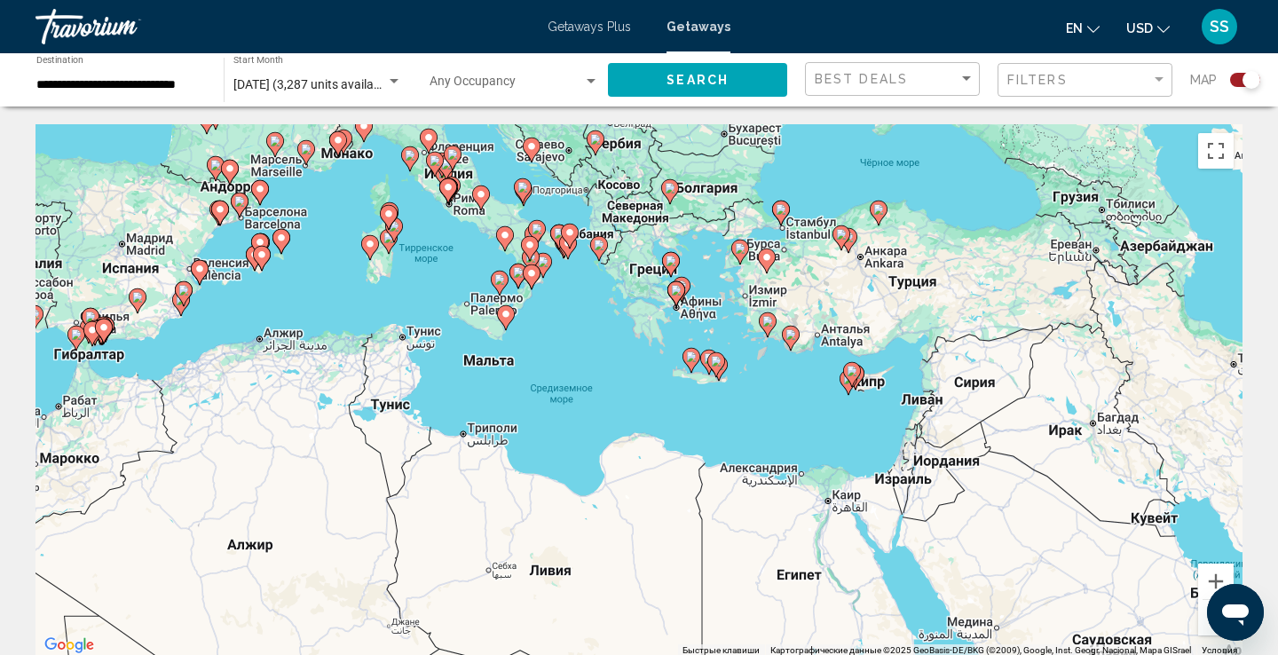
click at [766, 318] on image "Main content" at bounding box center [768, 321] width 11 height 11
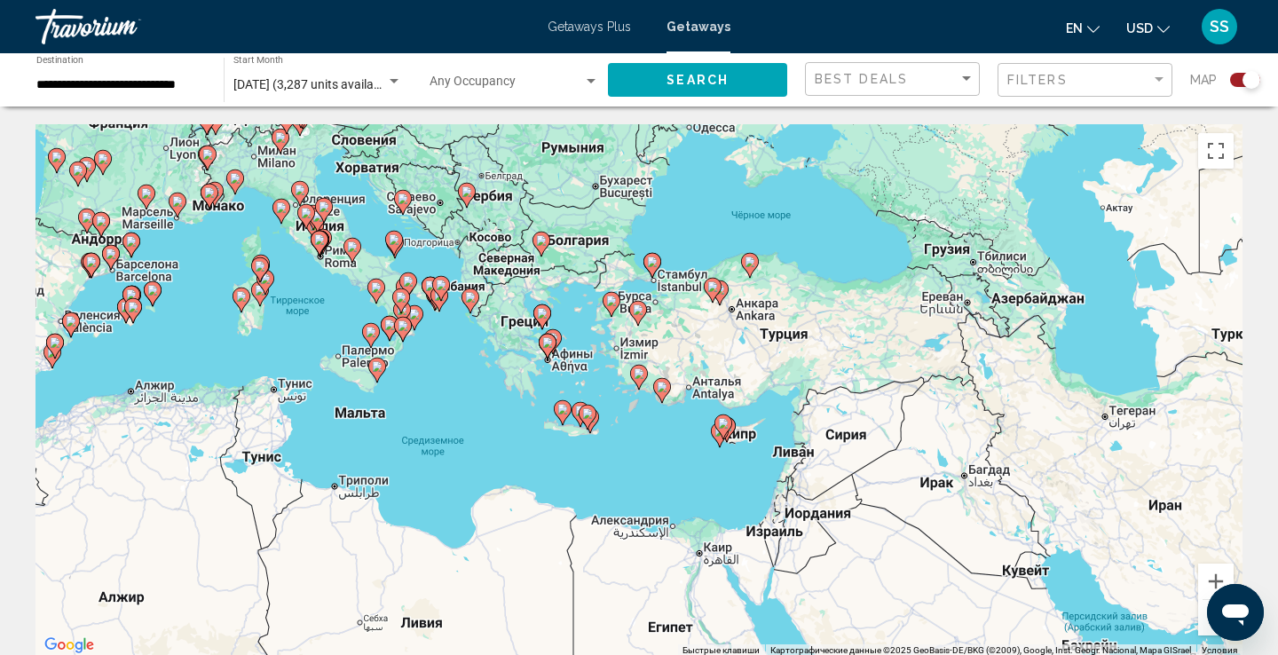
click at [638, 378] on image "Main content" at bounding box center [639, 373] width 11 height 11
type input "**********"
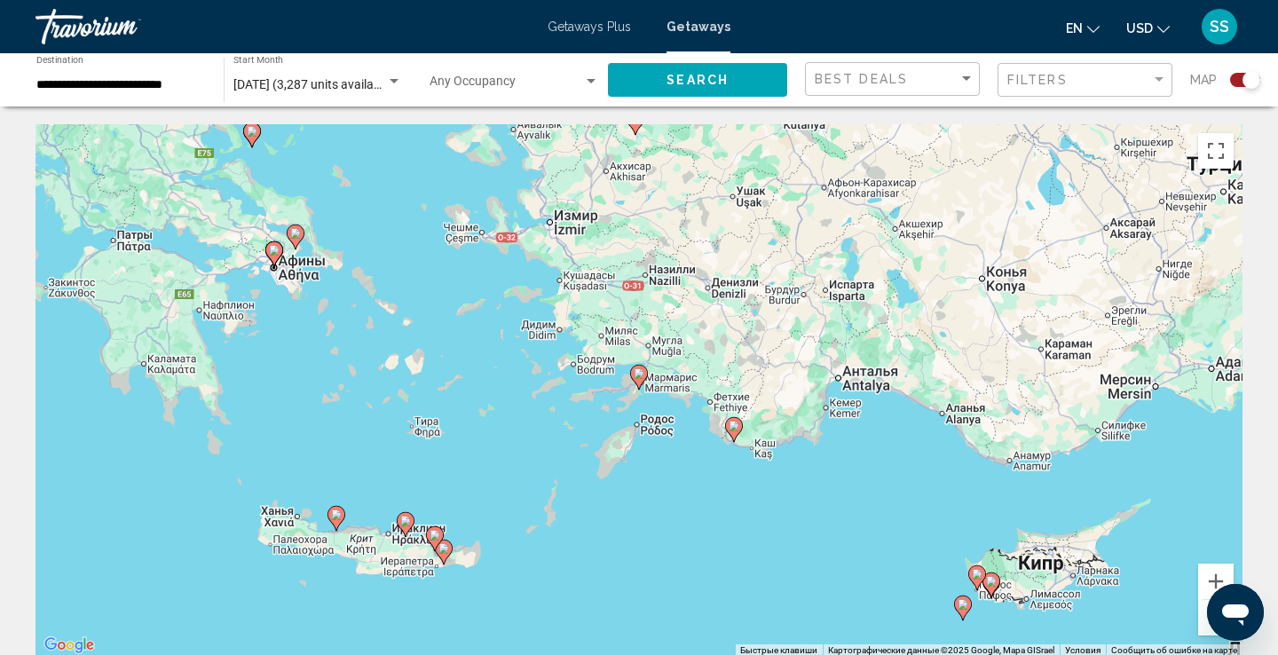
click at [636, 375] on image "Main content" at bounding box center [639, 373] width 11 height 11
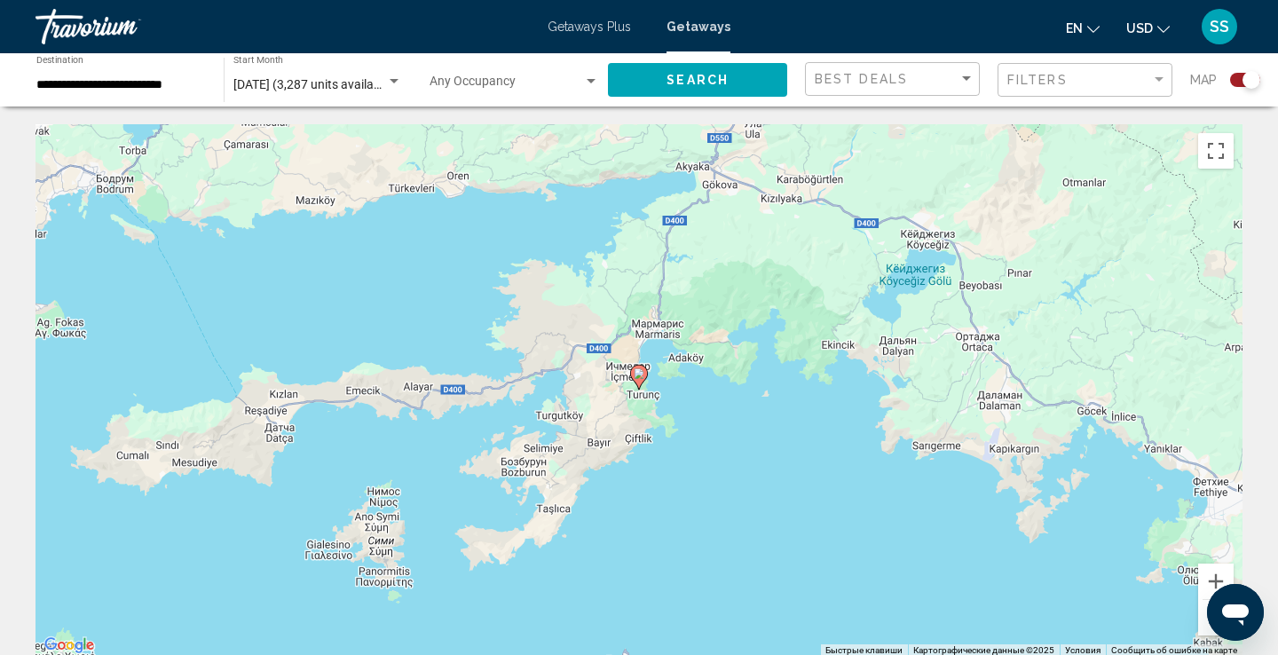
click at [639, 377] on image "Main content" at bounding box center [639, 373] width 11 height 11
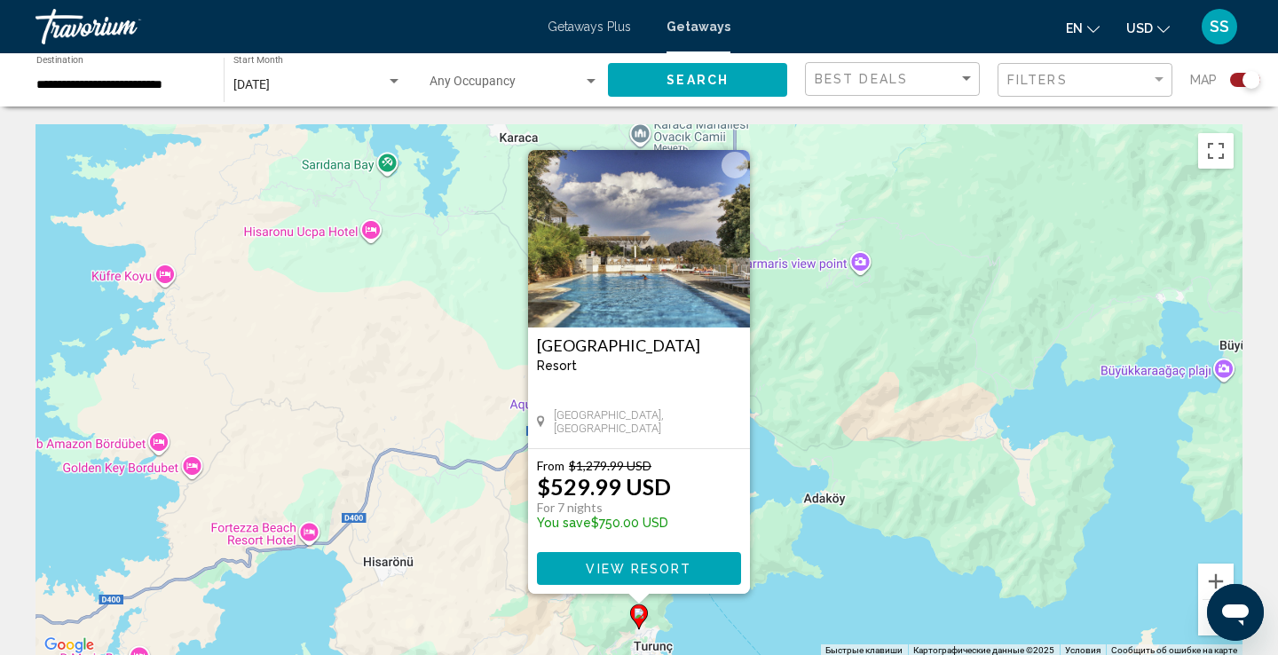
click at [618, 562] on span "View Resort" at bounding box center [639, 569] width 106 height 14
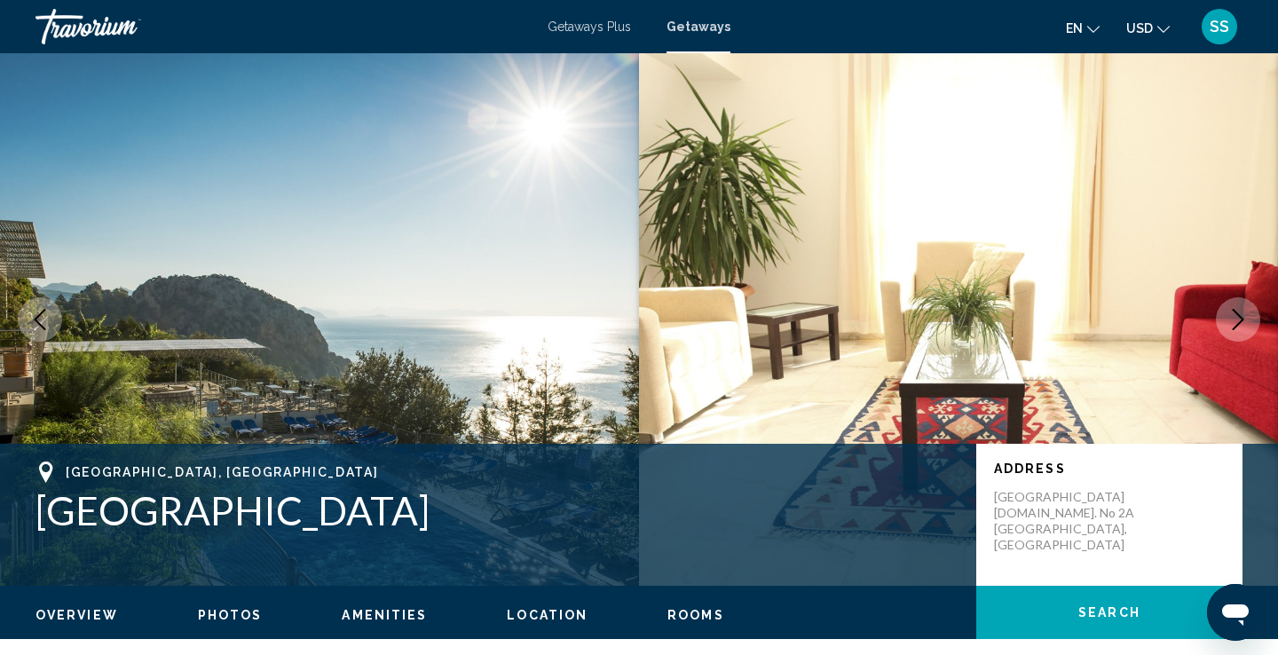
click at [1236, 314] on icon "Next image" at bounding box center [1238, 319] width 21 height 21
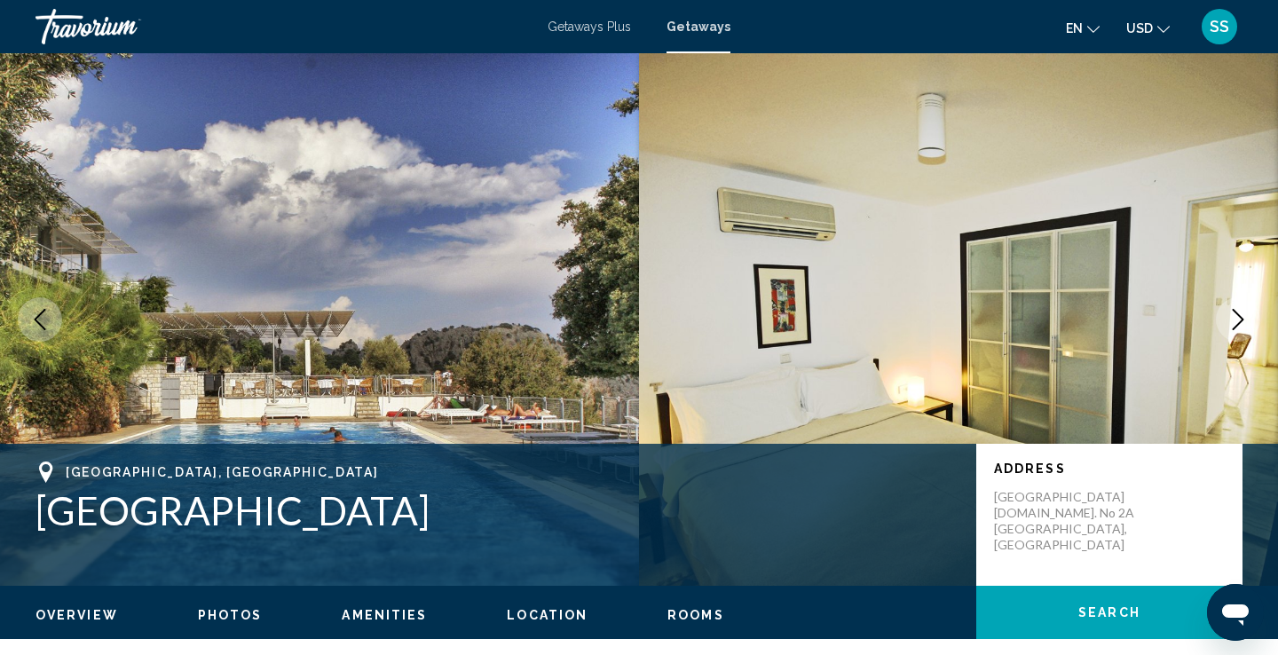
click at [1237, 321] on icon "Next image" at bounding box center [1238, 319] width 21 height 21
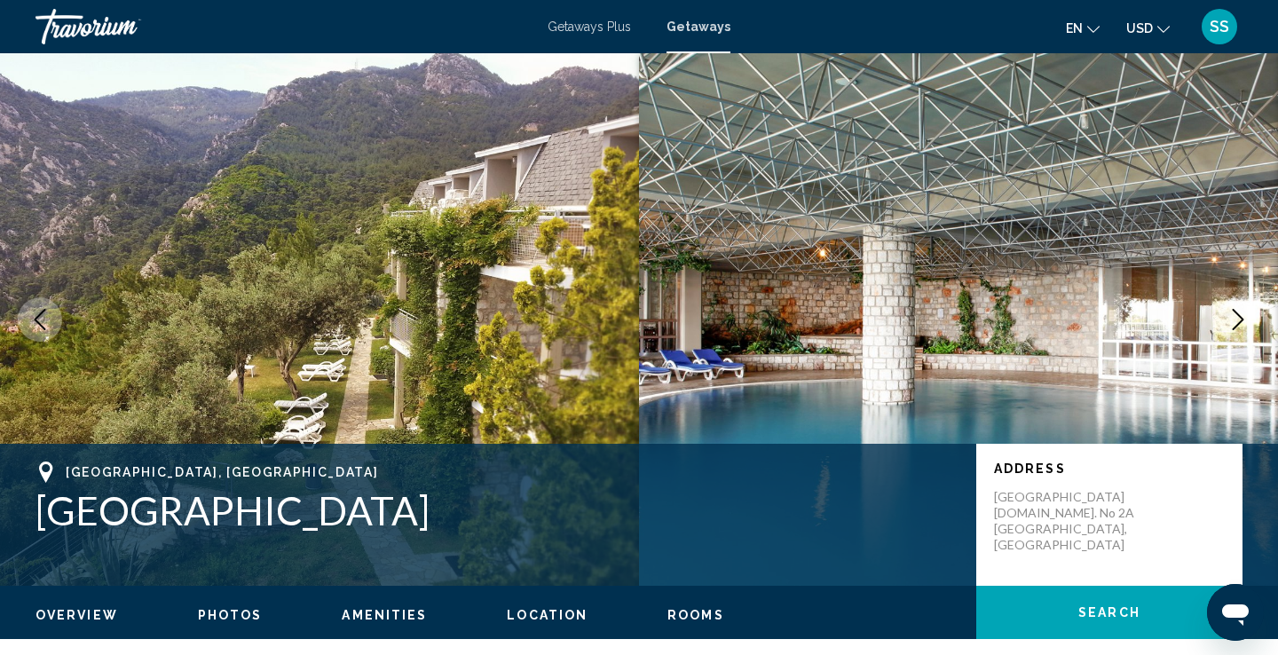
click at [1237, 313] on icon "Next image" at bounding box center [1239, 319] width 12 height 21
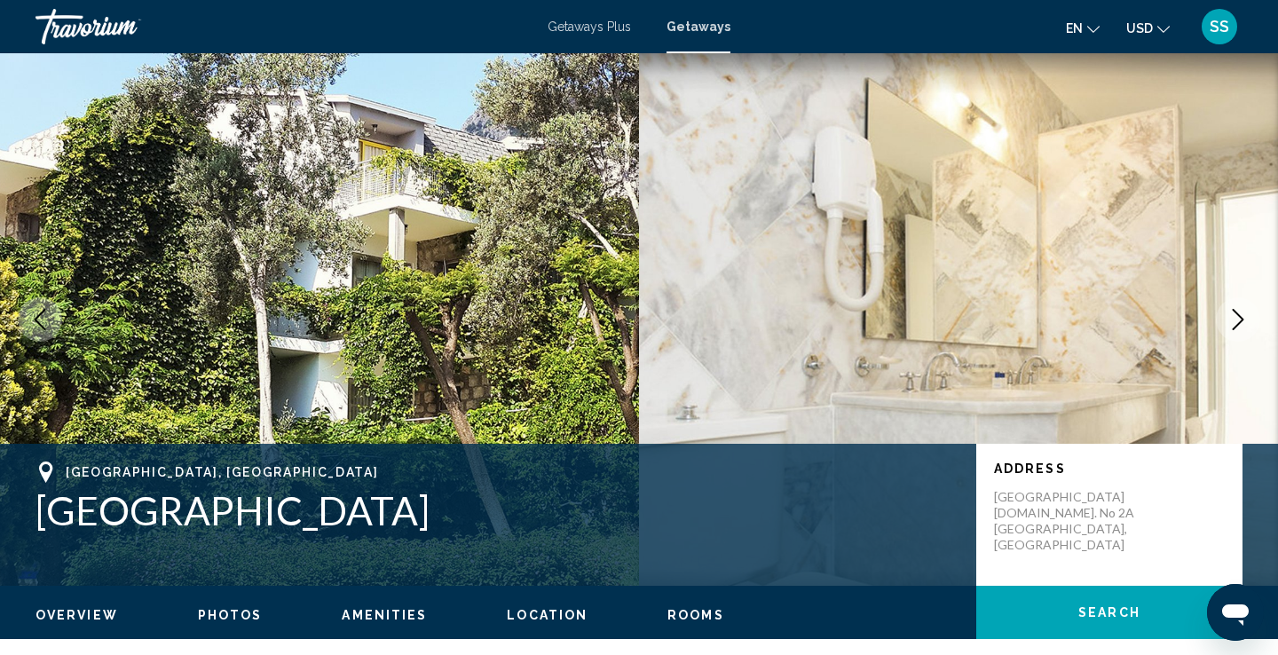
click at [1237, 313] on icon "Next image" at bounding box center [1239, 319] width 12 height 21
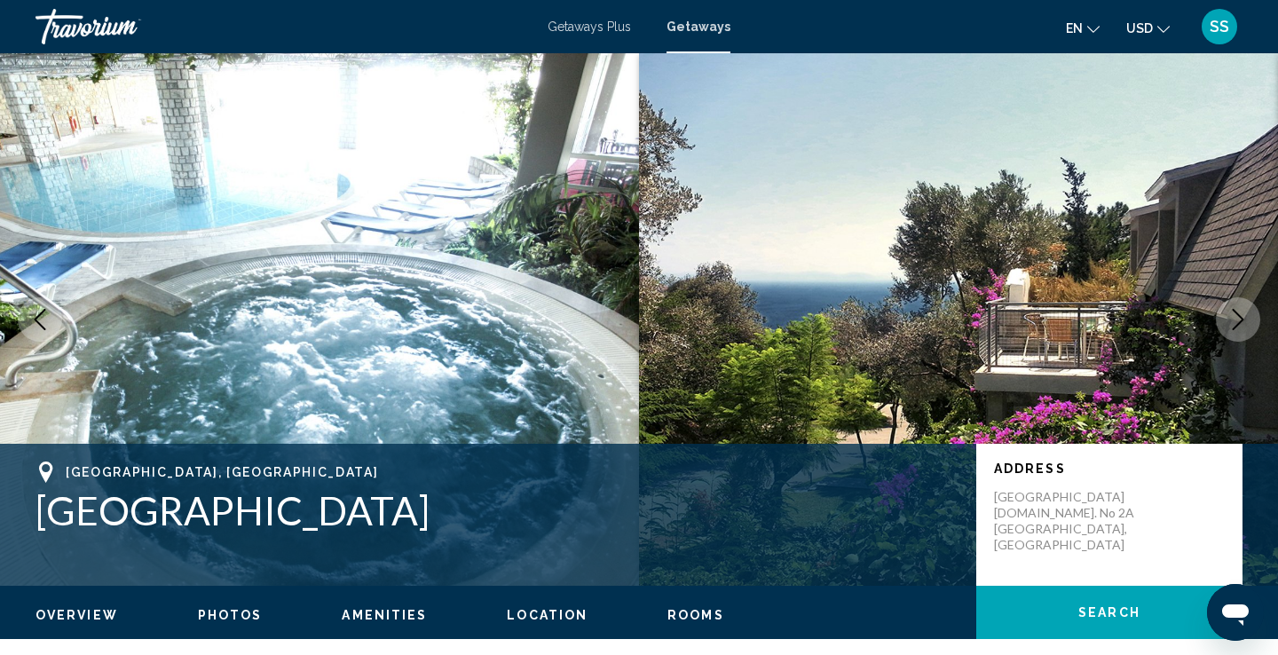
click at [1237, 313] on icon "Next image" at bounding box center [1239, 319] width 12 height 21
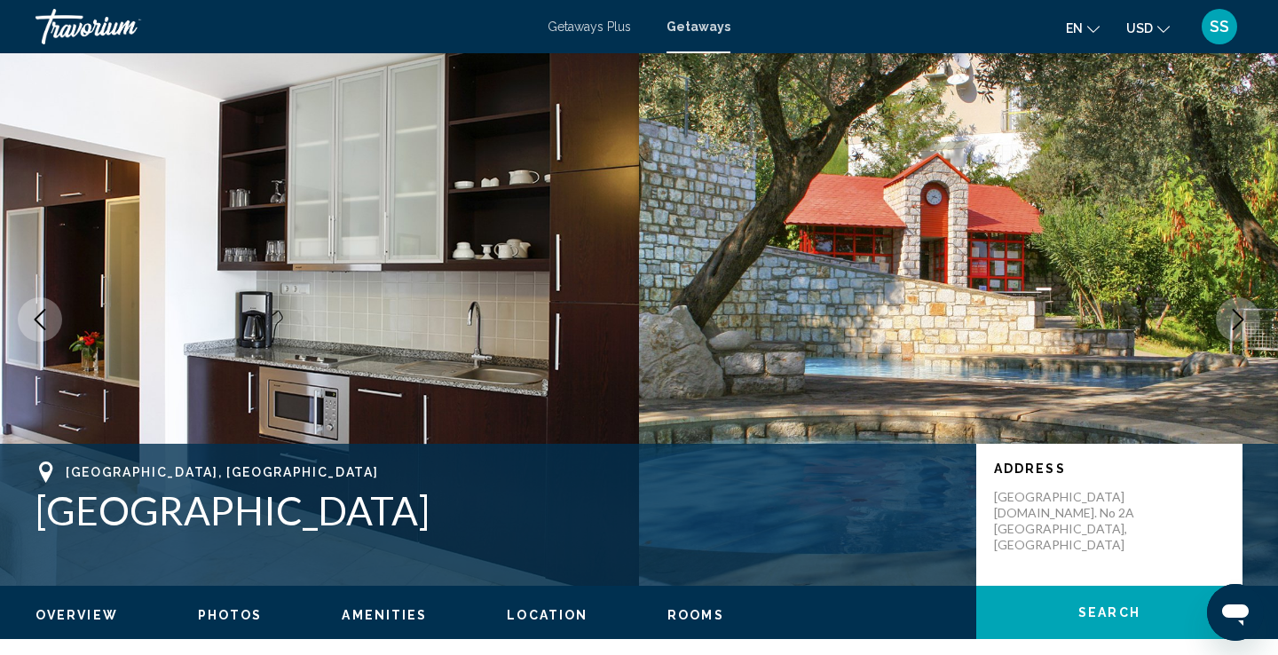
click at [1237, 313] on icon "Next image" at bounding box center [1239, 319] width 12 height 21
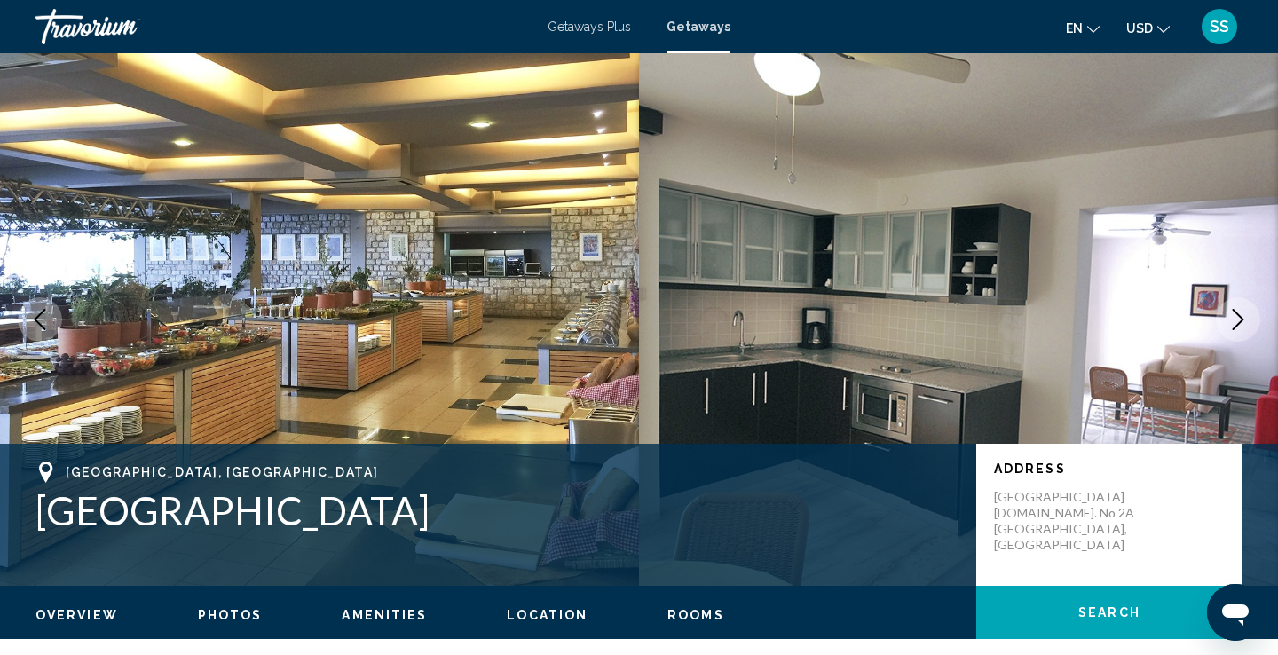
click at [1240, 320] on icon "Next image" at bounding box center [1238, 319] width 21 height 21
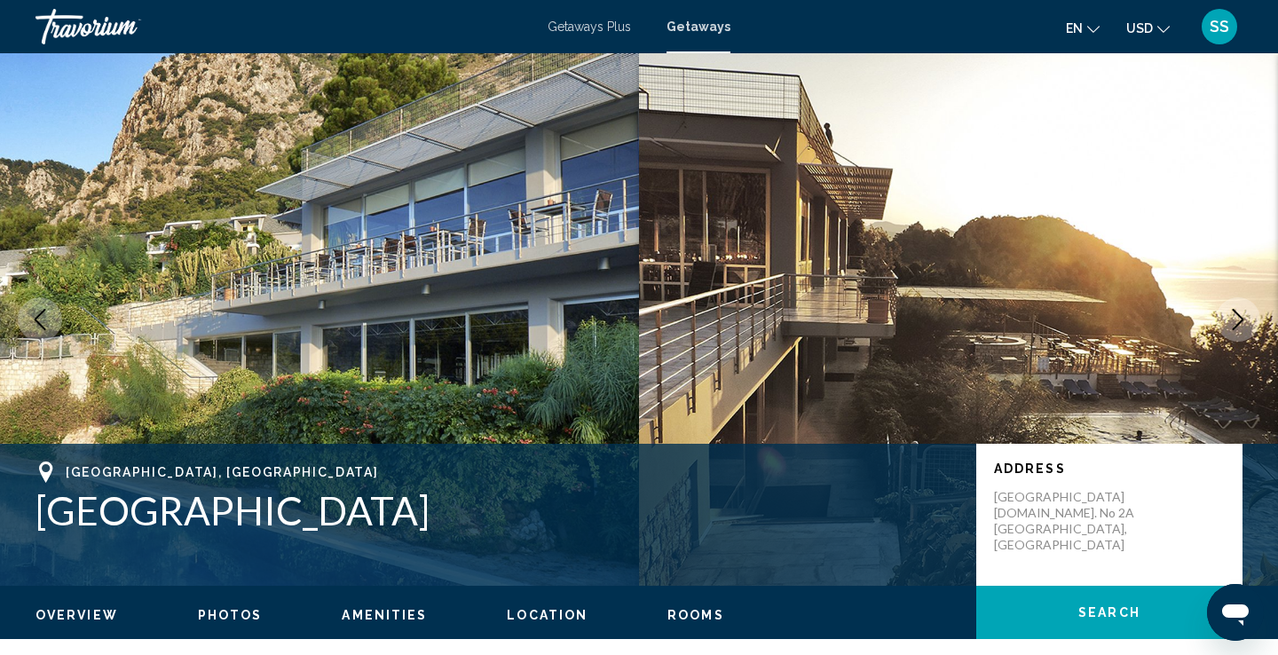
click at [836, 534] on div "[GEOGRAPHIC_DATA], [GEOGRAPHIC_DATA] Loryma Resort Address [GEOGRAPHIC_DATA] [D…" at bounding box center [639, 515] width 1278 height 107
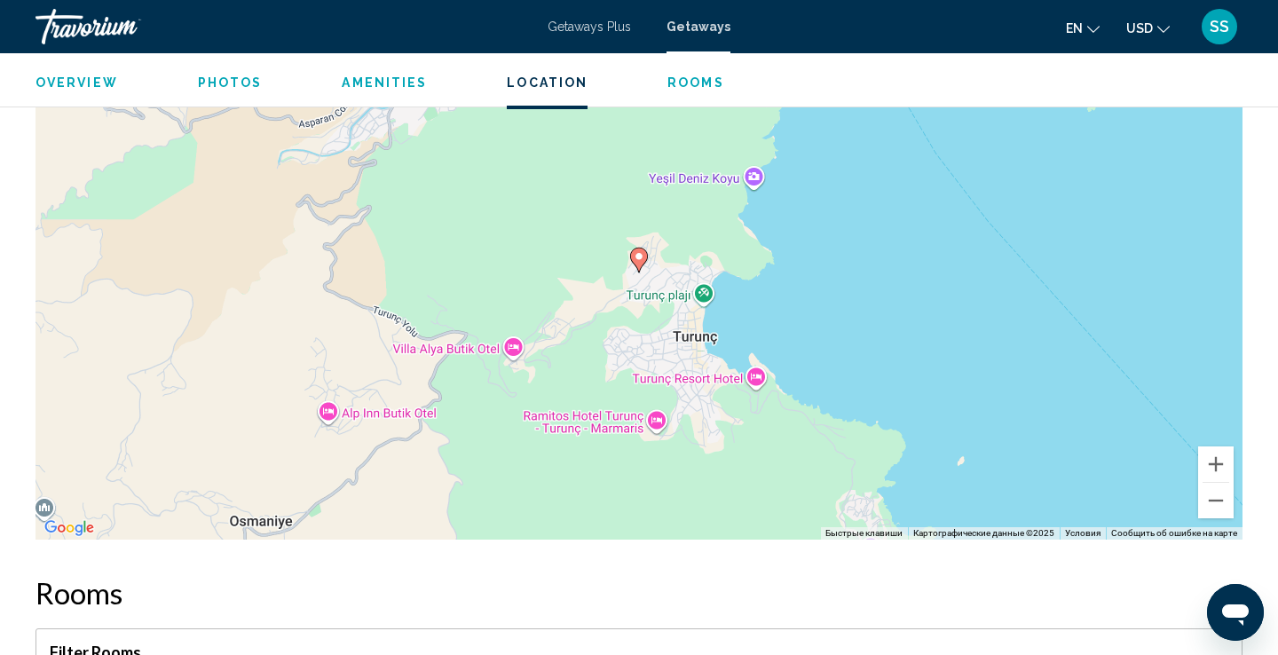
scroll to position [2645, 0]
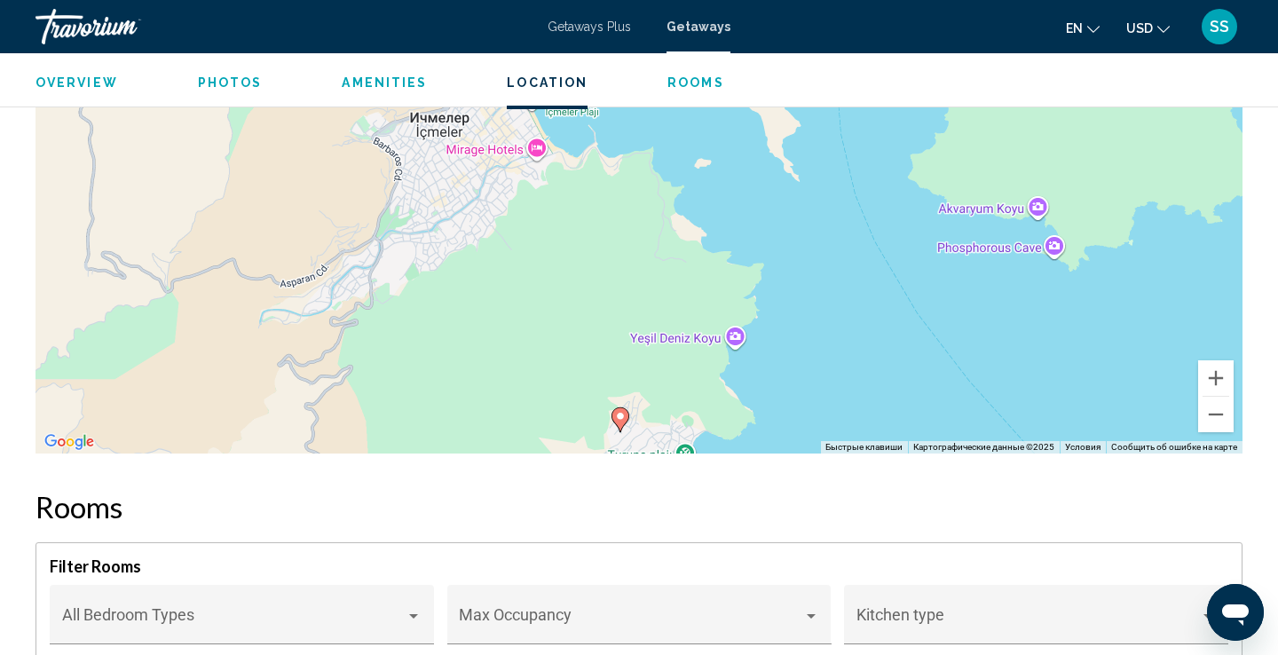
drag, startPoint x: 705, startPoint y: 158, endPoint x: 686, endPoint y: 411, distance: 253.7
click at [686, 411] on div "Чтобы активировать перетаскивание с помощью клавиатуры, нажмите Alt + Ввод. Пос…" at bounding box center [639, 187] width 1207 height 533
click at [1218, 404] on button "Уменьшить" at bounding box center [1216, 415] width 36 height 36
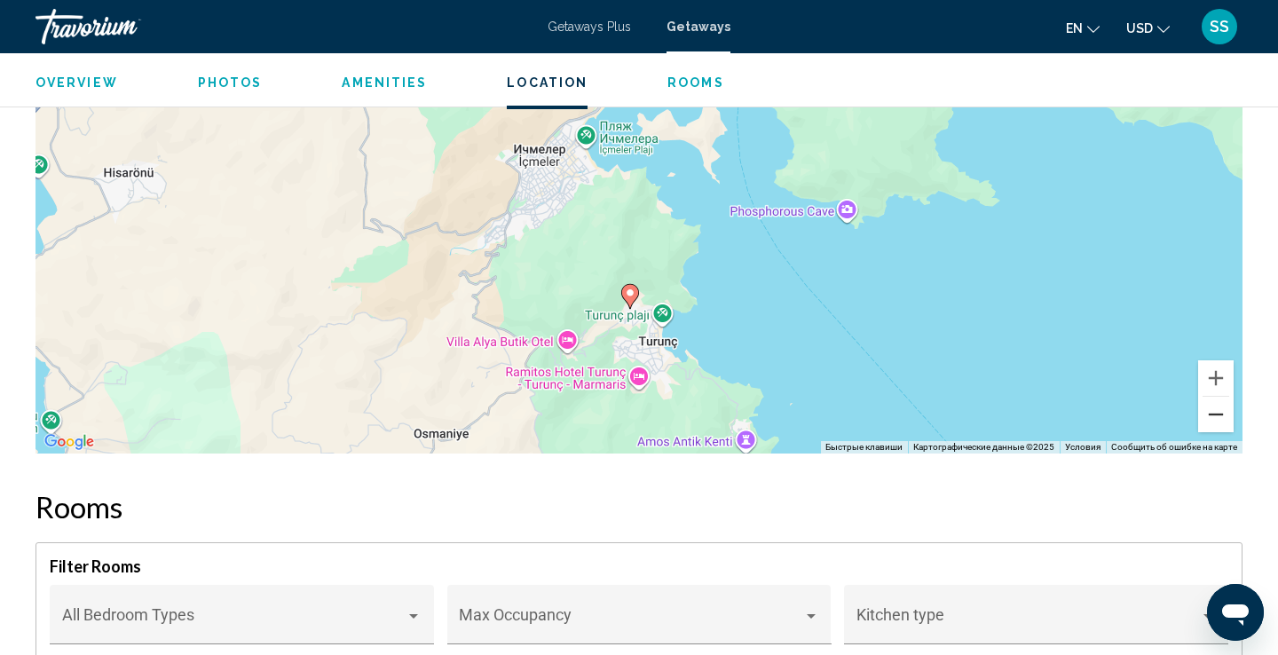
click at [1218, 404] on button "Уменьшить" at bounding box center [1216, 415] width 36 height 36
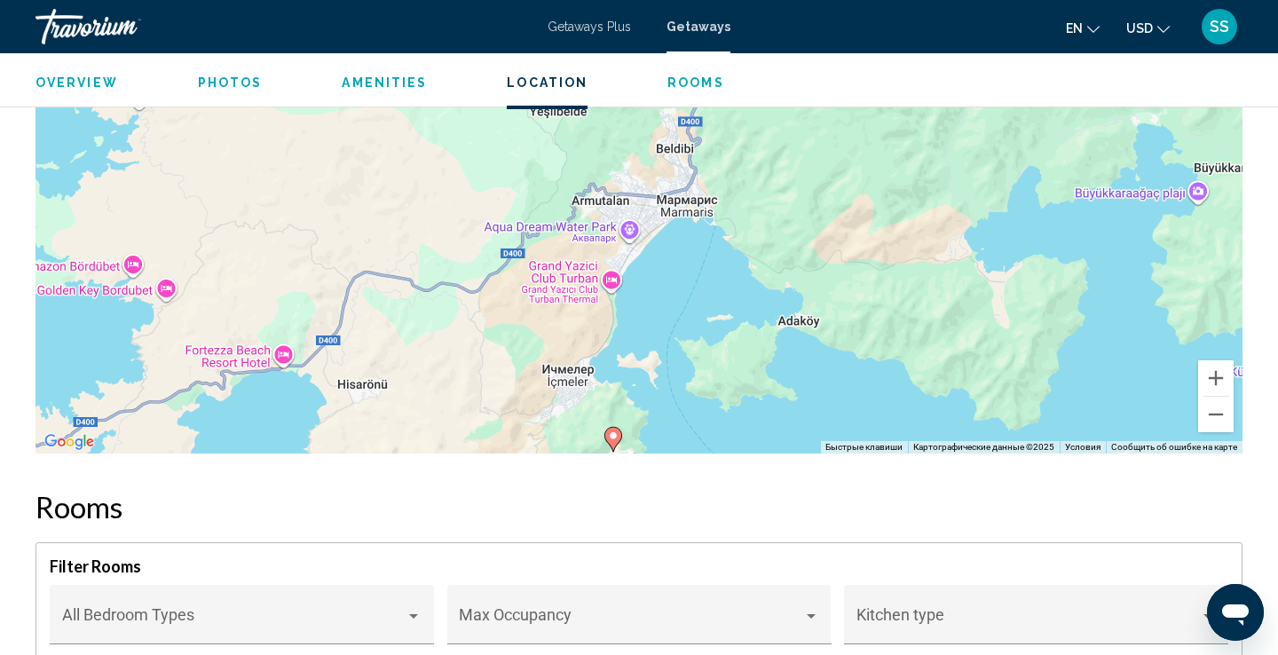
drag, startPoint x: 634, startPoint y: 173, endPoint x: 612, endPoint y: 380, distance: 207.9
click at [612, 380] on div "Чтобы активировать перетаскивание с помощью клавиатуры, нажмите Alt + Ввод. Пос…" at bounding box center [639, 187] width 1207 height 533
drag, startPoint x: 605, startPoint y: 405, endPoint x: 605, endPoint y: 394, distance: 10.7
click at [605, 400] on div "Чтобы активировать перетаскивание с помощью клавиатуры, нажмите Alt + Ввод. Пос…" at bounding box center [639, 187] width 1207 height 533
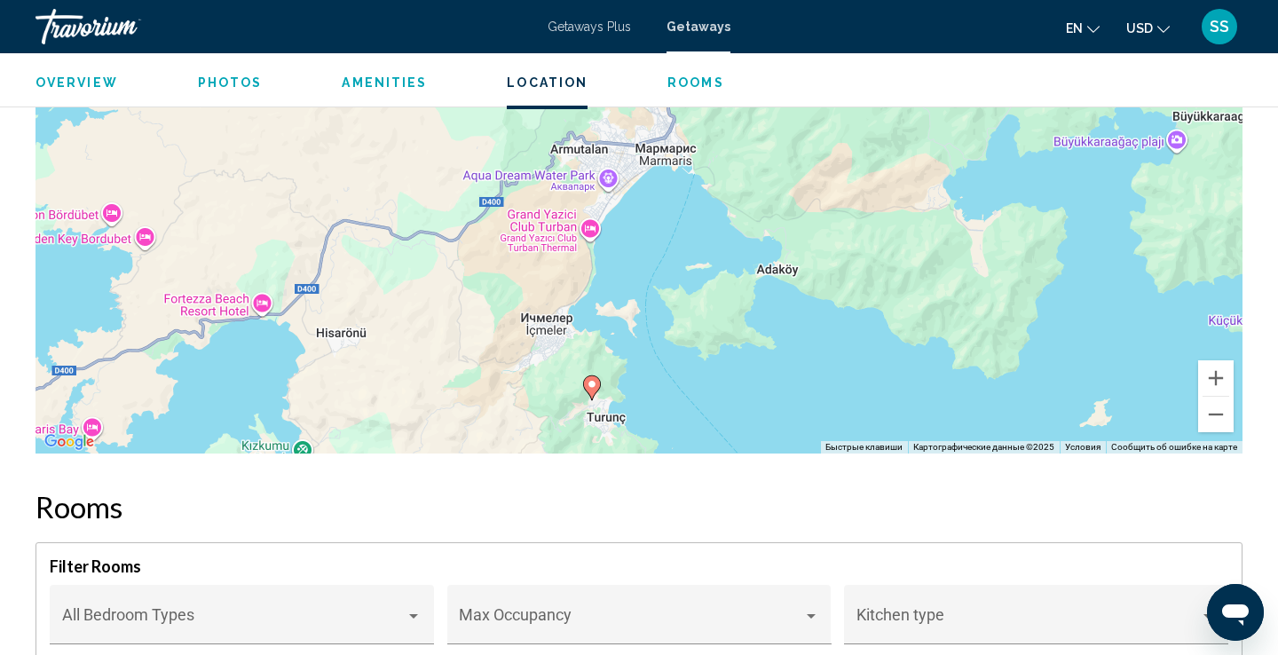
drag, startPoint x: 578, startPoint y: 363, endPoint x: 557, endPoint y: 311, distance: 56.5
click at [557, 311] on div "Чтобы активировать перетаскивание с помощью клавиатуры, нажмите Alt + Ввод. Пос…" at bounding box center [639, 187] width 1207 height 533
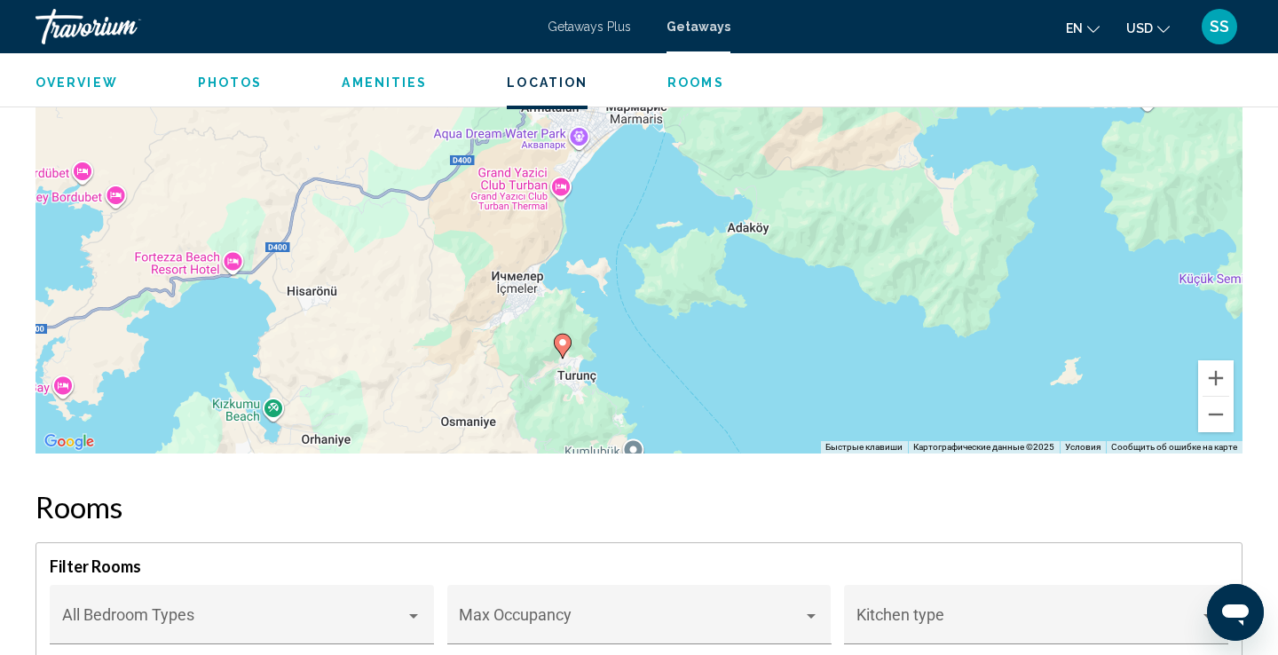
drag, startPoint x: 557, startPoint y: 352, endPoint x: 526, endPoint y: 310, distance: 52.2
click at [526, 310] on div "Чтобы активировать перетаскивание с помощью клавиатуры, нажмите Alt + Ввод. Пос…" at bounding box center [639, 187] width 1207 height 533
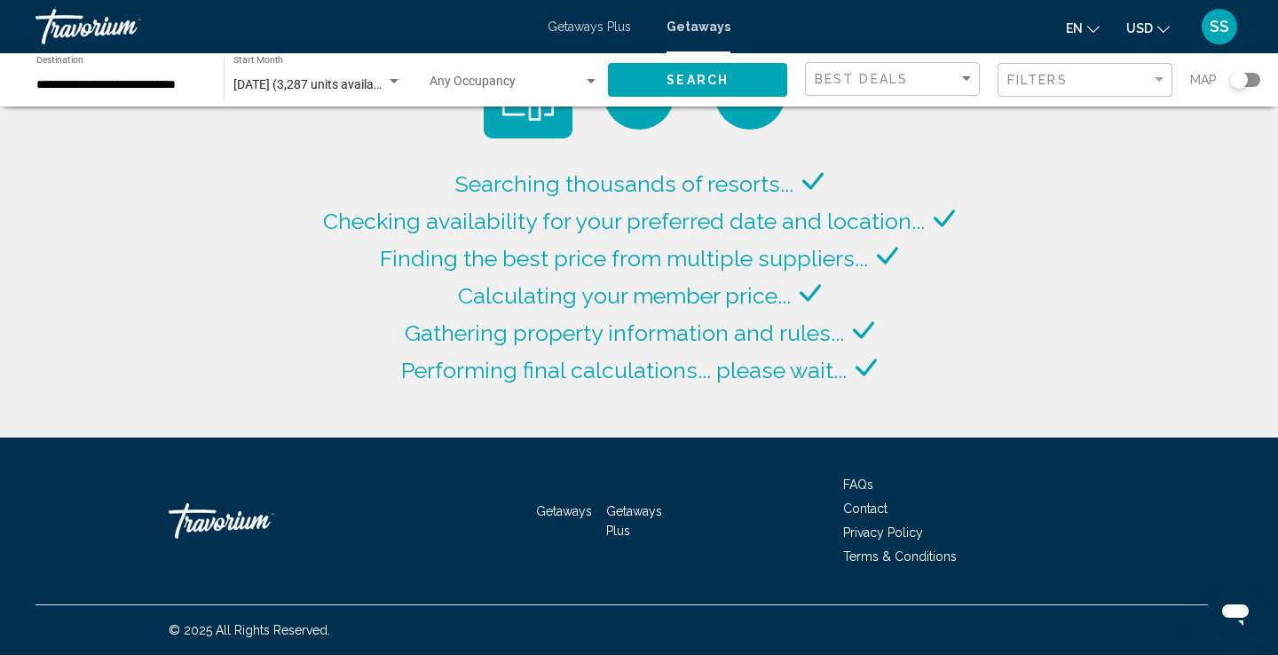
click at [332, 83] on span "[DATE] (3,287 units available)" at bounding box center [313, 84] width 161 height 14
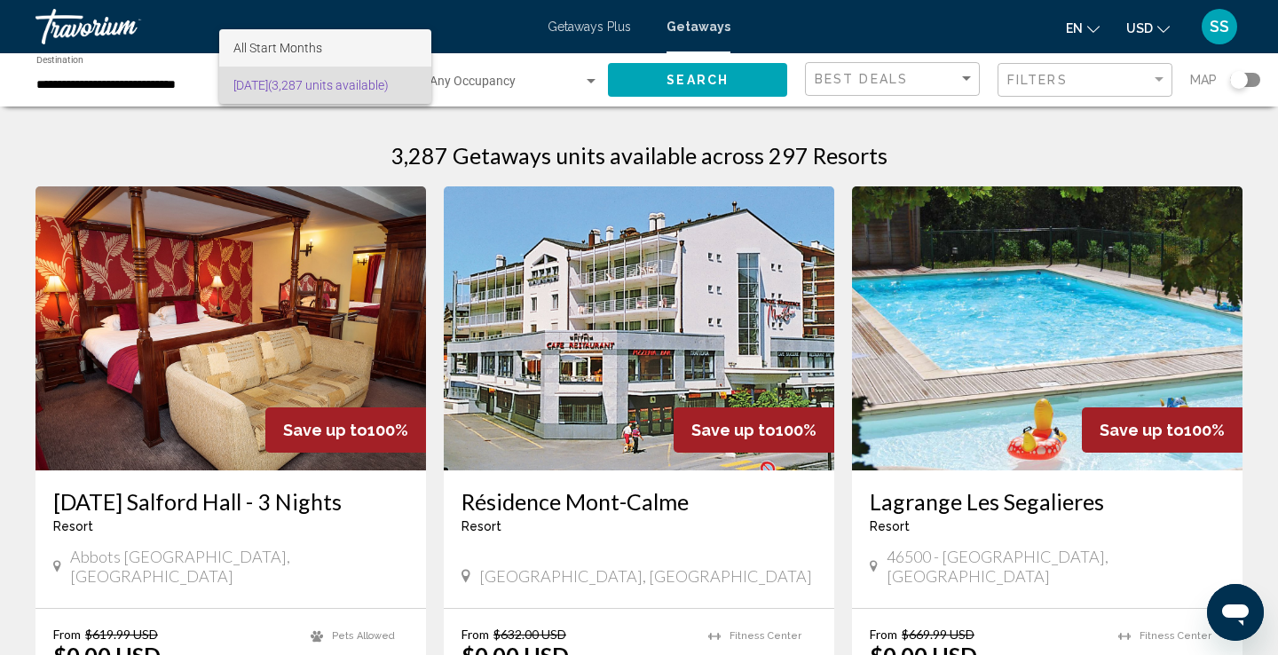
click at [328, 42] on span "All Start Months" at bounding box center [325, 47] width 184 height 37
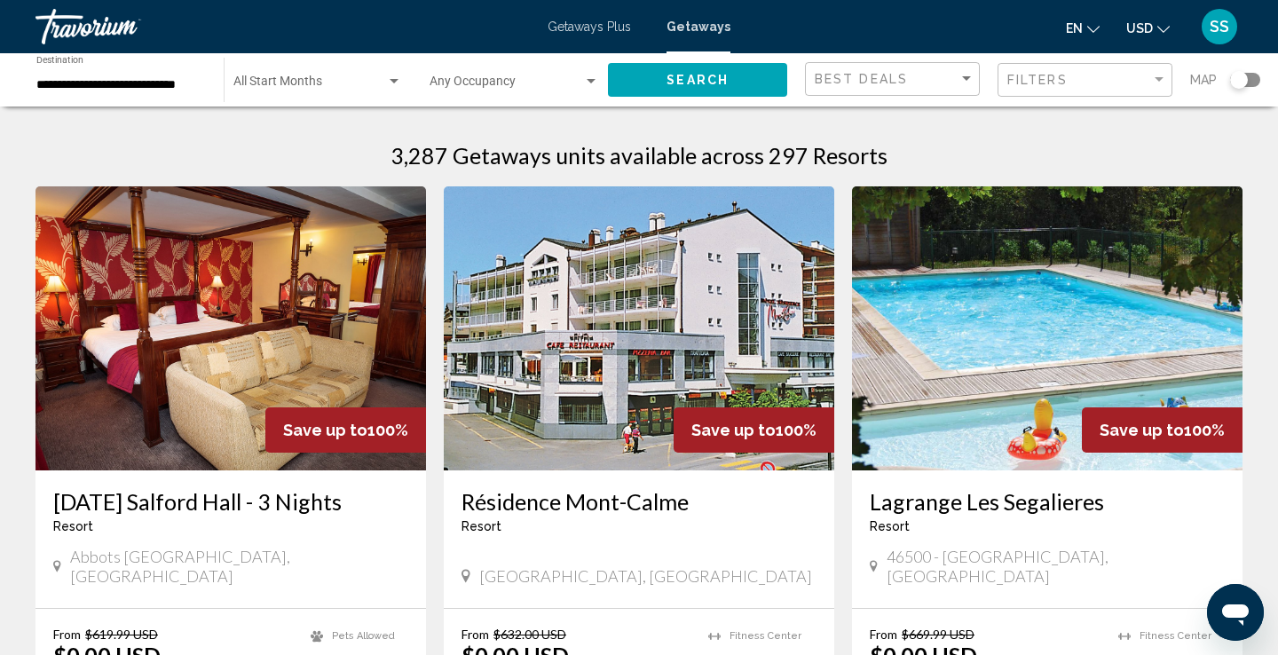
click at [361, 70] on div "Start Month All Start Months" at bounding box center [317, 80] width 169 height 49
click at [439, 548] on div at bounding box center [639, 327] width 1278 height 655
click at [889, 72] on span "Best Deals" at bounding box center [861, 79] width 93 height 14
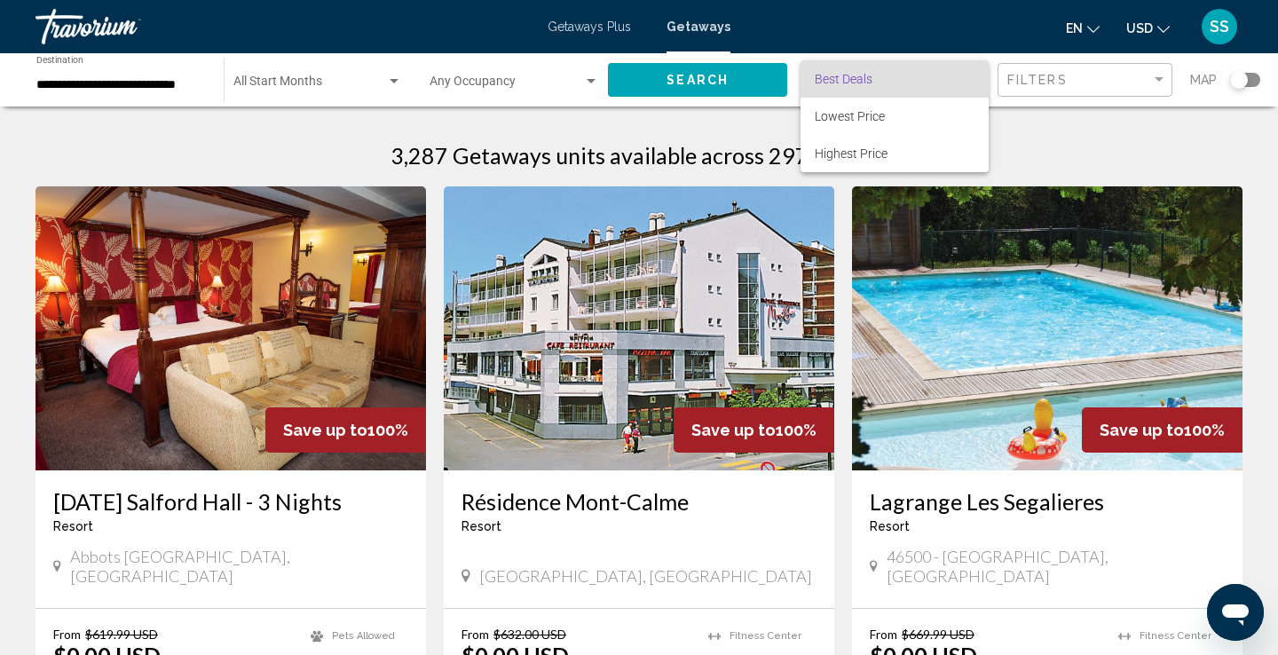
click at [1257, 78] on div at bounding box center [639, 327] width 1278 height 655
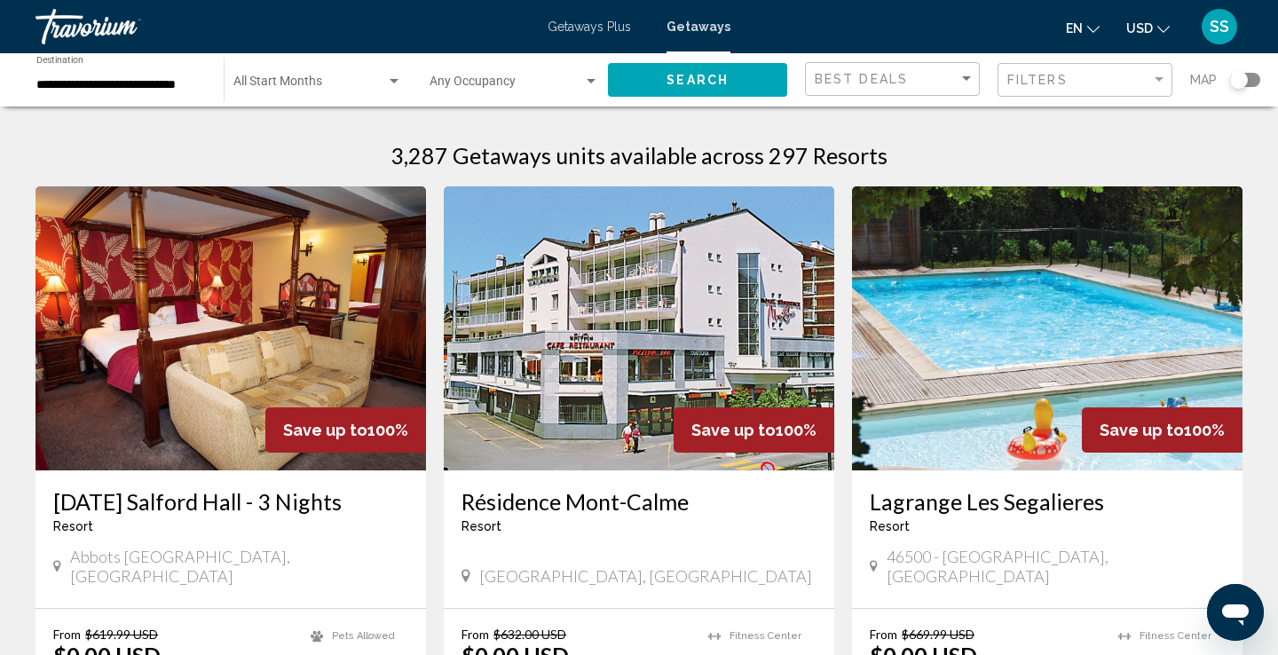
click at [1257, 78] on div "Search widget" at bounding box center [1245, 80] width 30 height 14
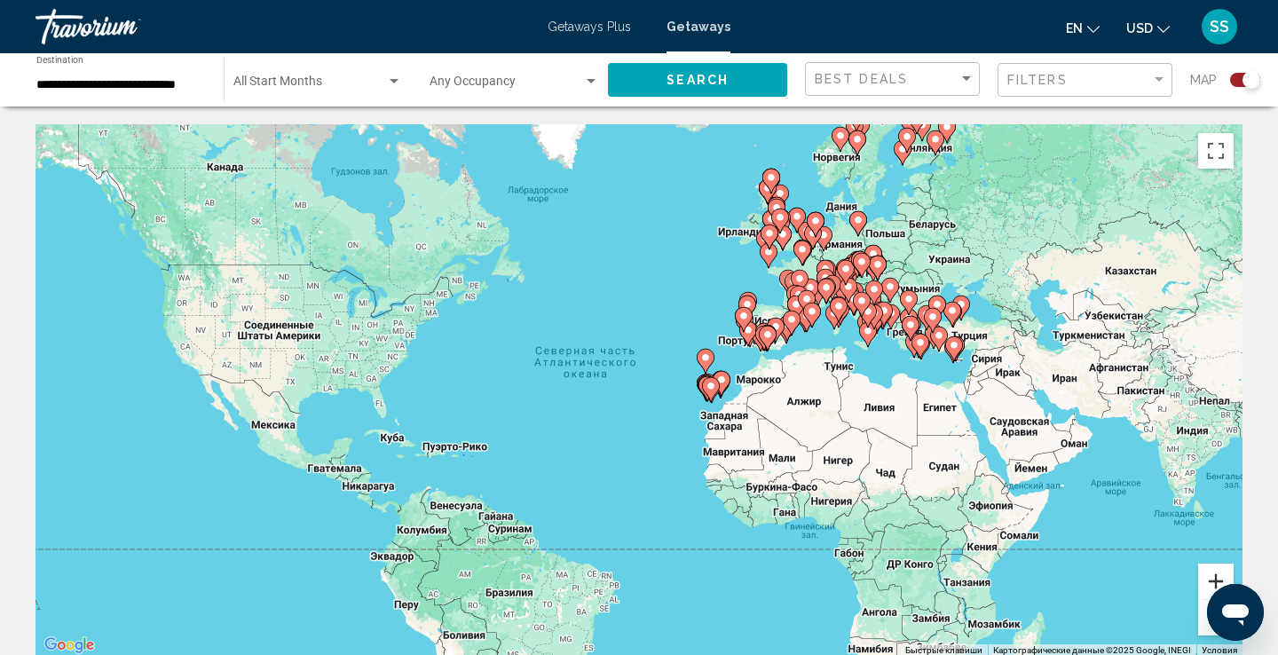
click at [1222, 569] on button "Увеличить" at bounding box center [1216, 582] width 36 height 36
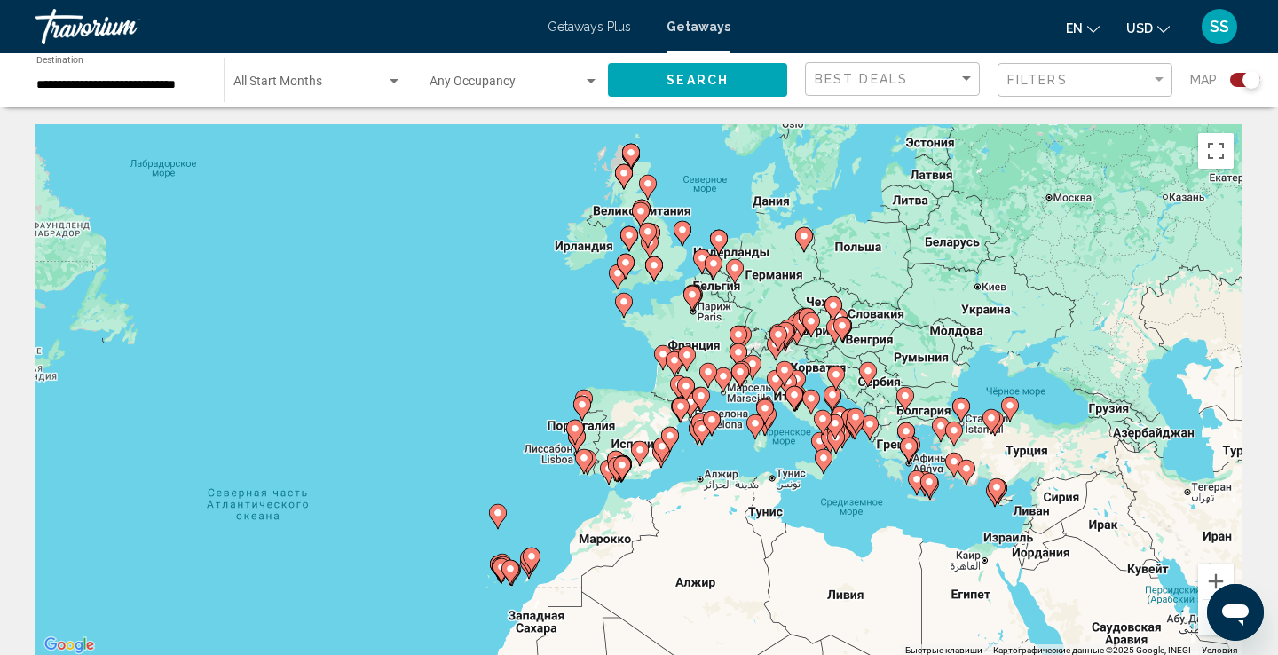
drag, startPoint x: 1067, startPoint y: 217, endPoint x: 794, endPoint y: 384, distance: 320.0
click at [794, 385] on gmp-advanced-marker "Main content" at bounding box center [795, 398] width 18 height 27
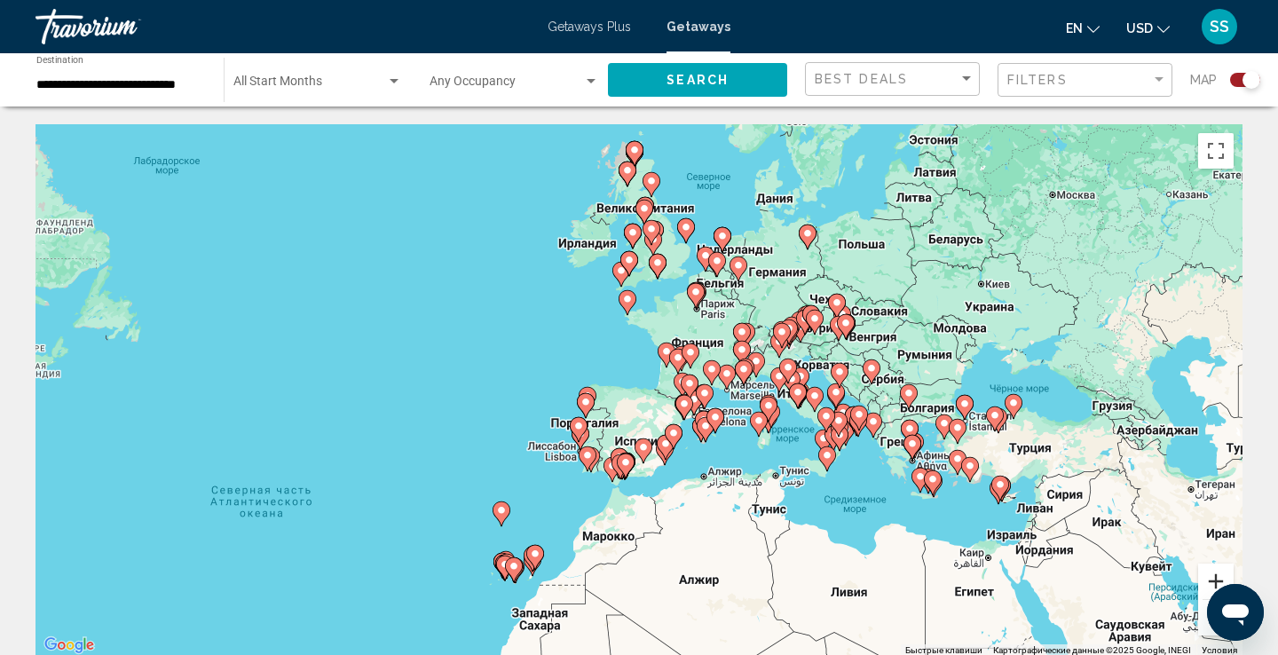
click at [1212, 581] on button "Увеличить" at bounding box center [1216, 582] width 36 height 36
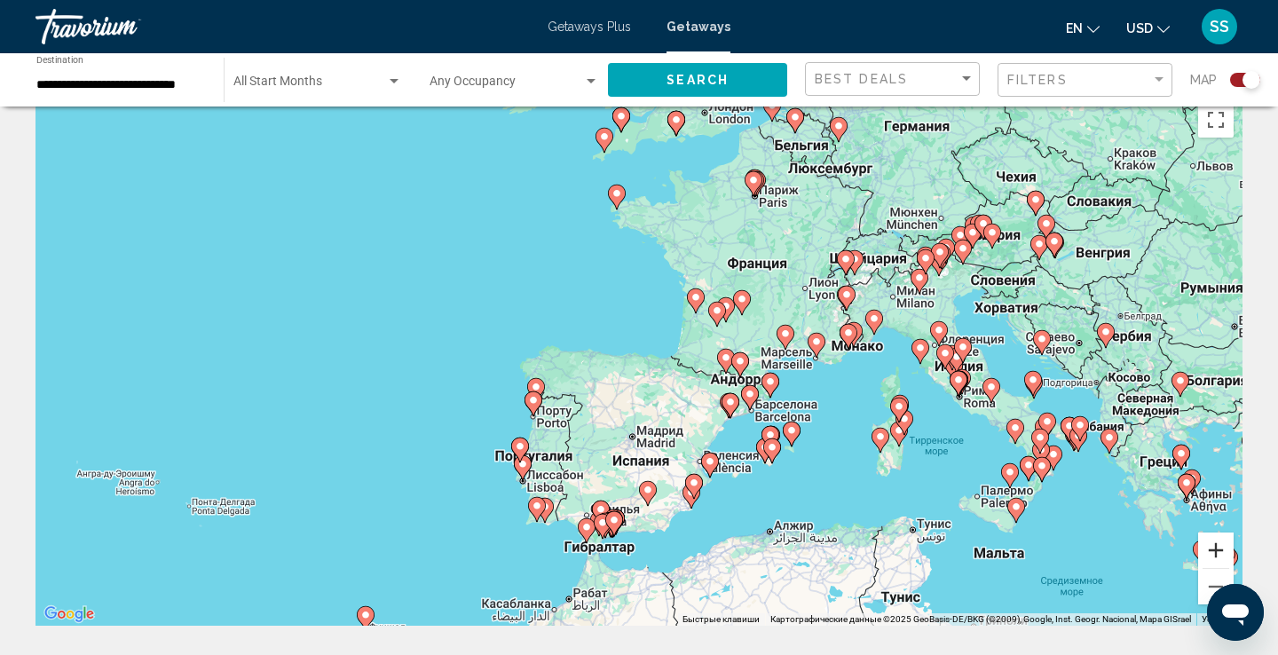
scroll to position [30, 0]
click at [1220, 554] on button "Увеличить" at bounding box center [1216, 551] width 36 height 36
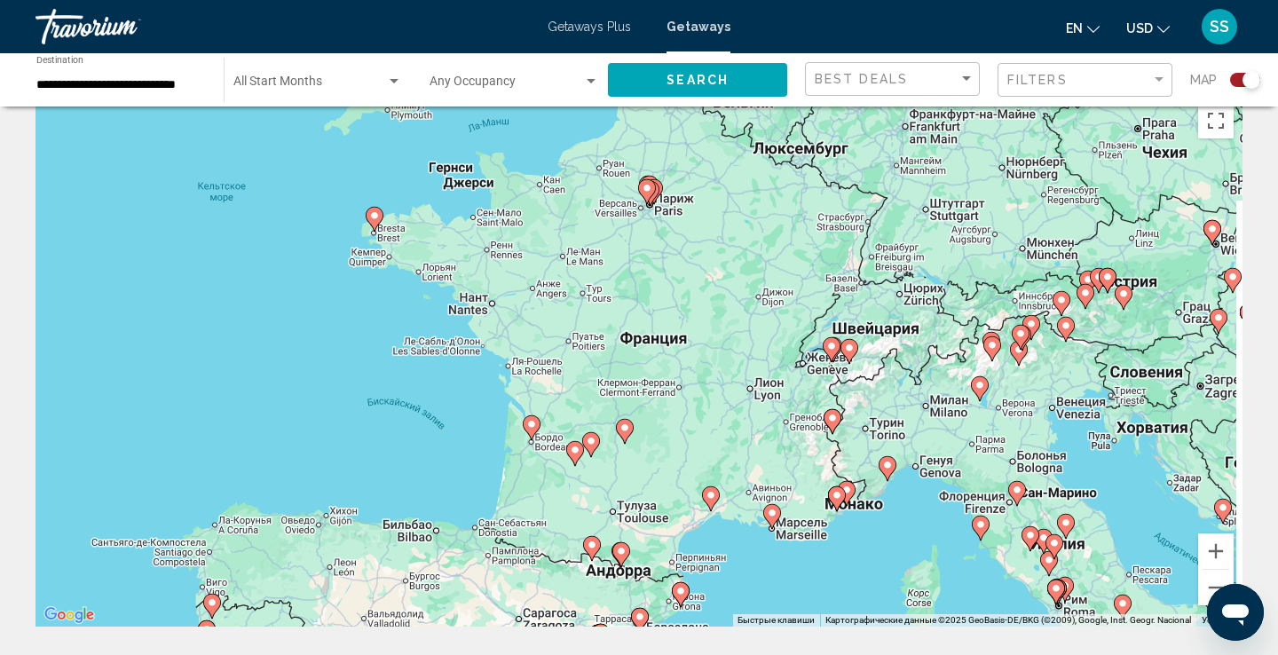
drag, startPoint x: 1100, startPoint y: 223, endPoint x: 758, endPoint y: 453, distance: 411.9
click at [758, 453] on div "Чтобы активировать перетаскивание с помощью клавиатуры, нажмите Alt + Ввод. Пос…" at bounding box center [639, 360] width 1207 height 533
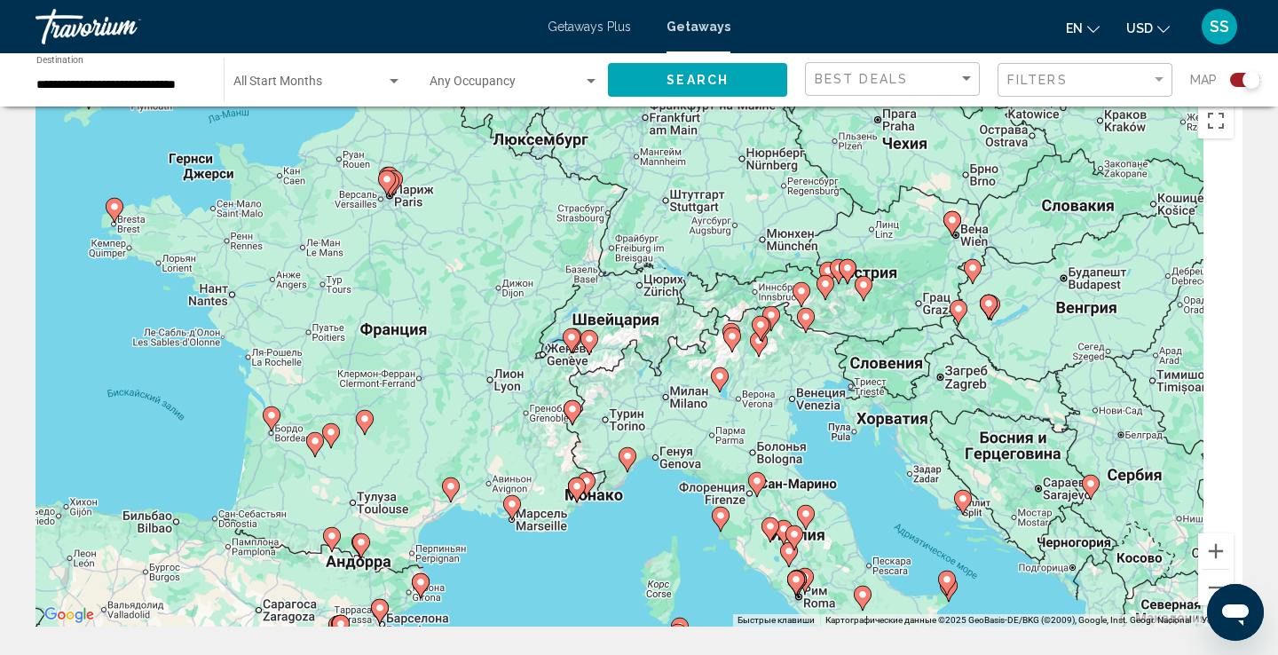
drag, startPoint x: 958, startPoint y: 323, endPoint x: 696, endPoint y: 313, distance: 262.0
click at [696, 313] on div "Чтобы активировать перетаскивание с помощью клавиатуры, нажмите Alt + Ввод. Пос…" at bounding box center [639, 360] width 1207 height 533
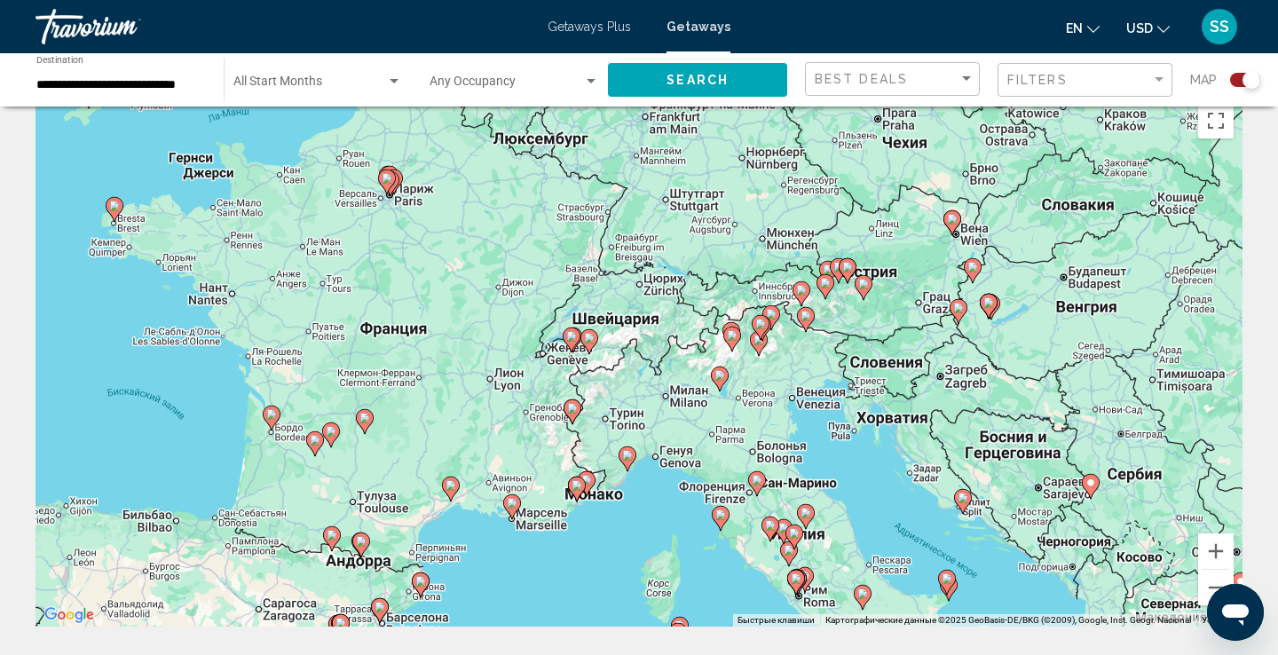
click at [1087, 483] on image "Main content" at bounding box center [1091, 483] width 11 height 11
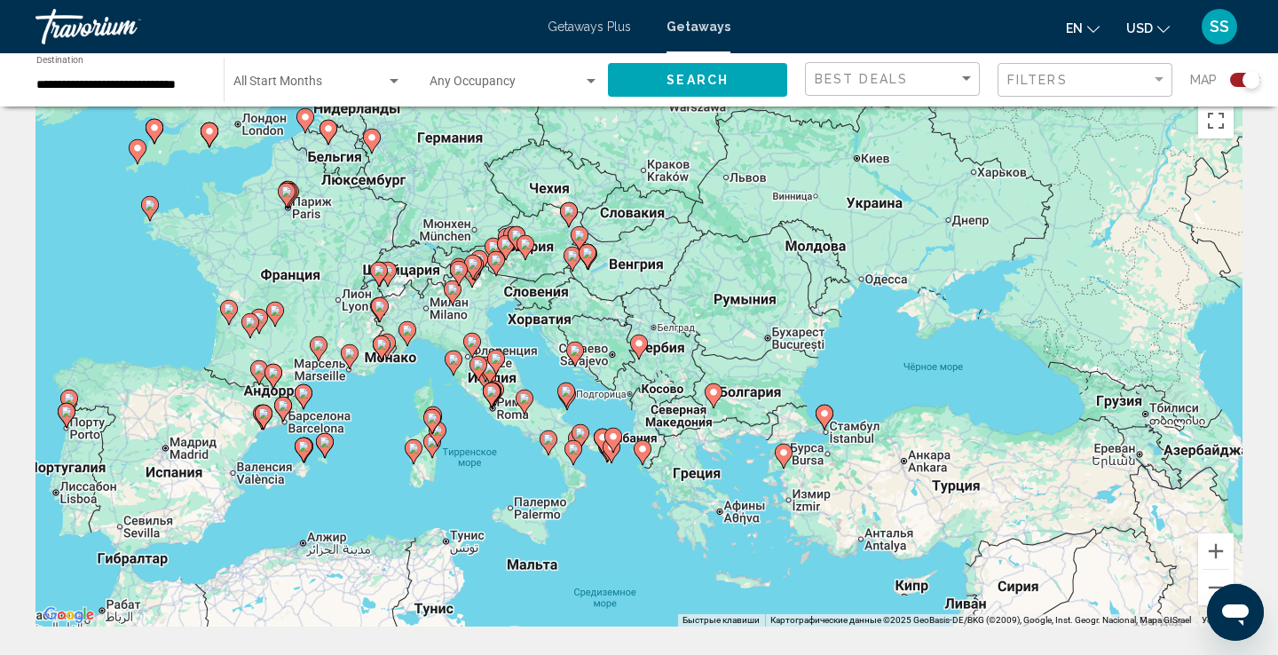
click at [643, 346] on image "Main content" at bounding box center [639, 343] width 11 height 11
type input "**********"
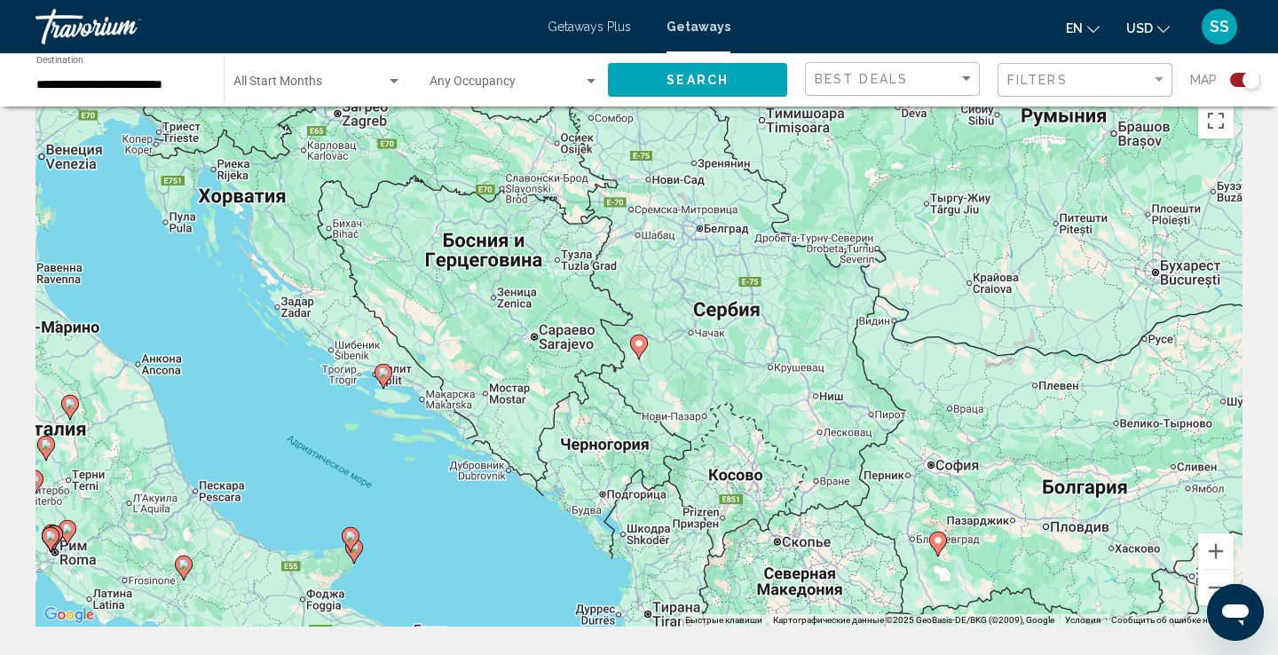
click at [641, 345] on image "Main content" at bounding box center [639, 343] width 11 height 11
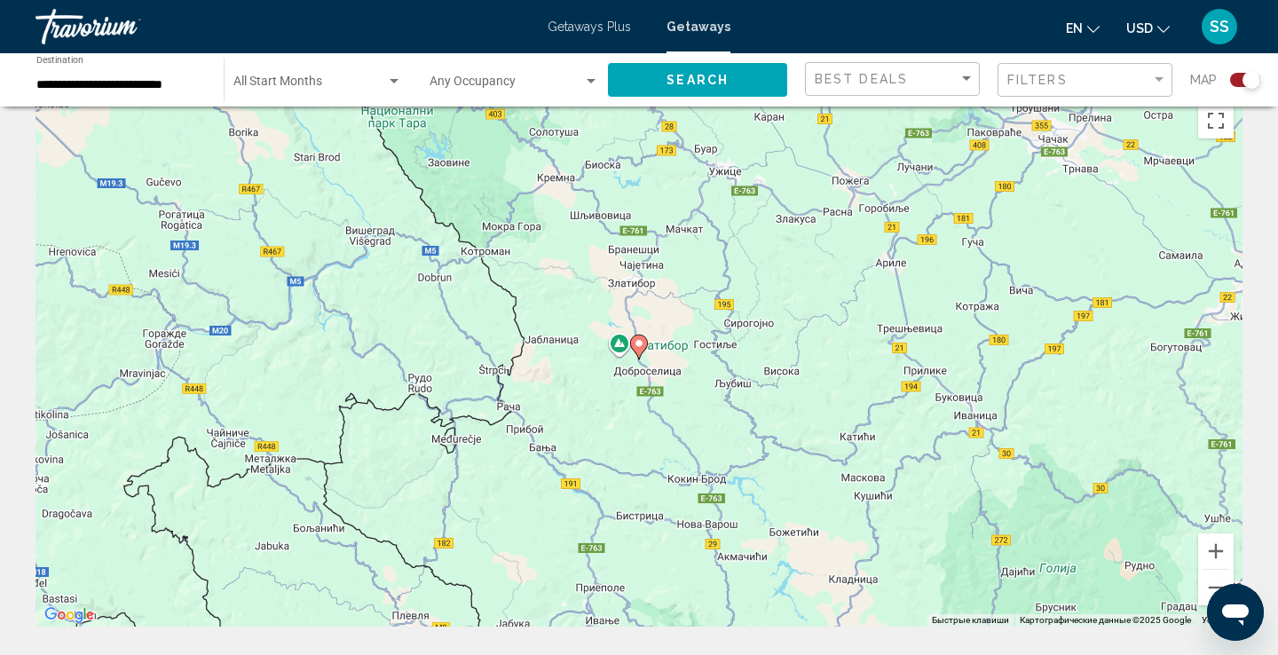
click at [640, 342] on image "Main content" at bounding box center [639, 343] width 11 height 11
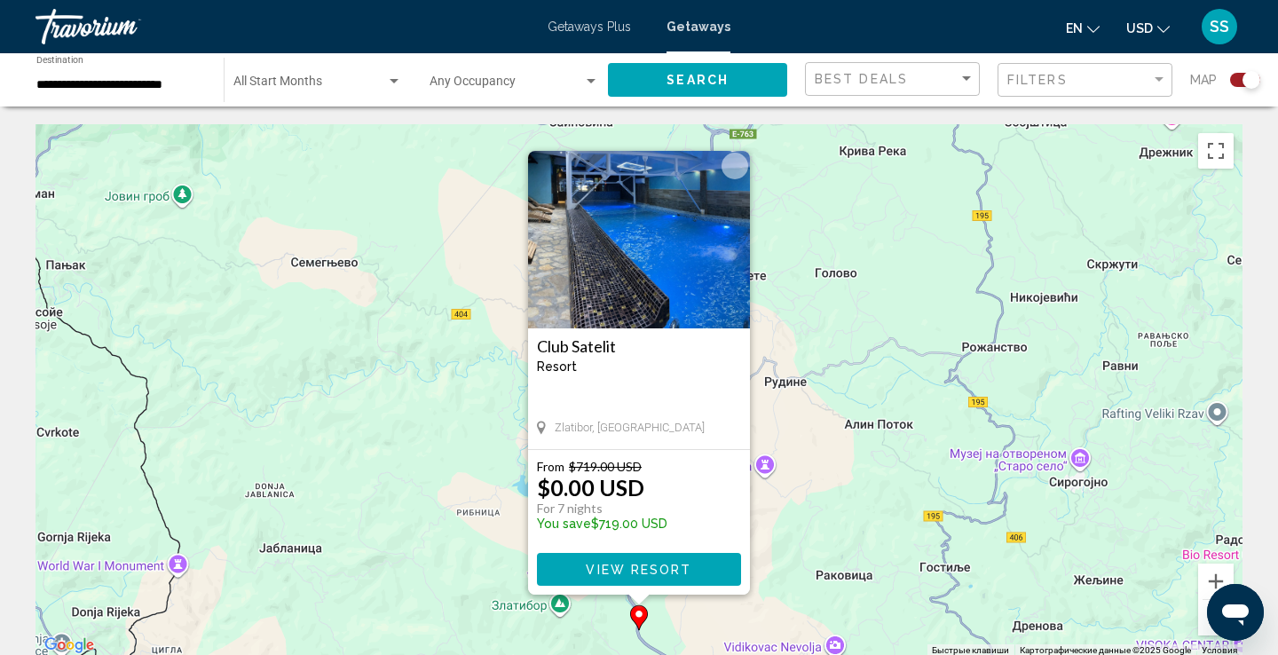
click at [607, 565] on span "View Resort" at bounding box center [639, 570] width 106 height 14
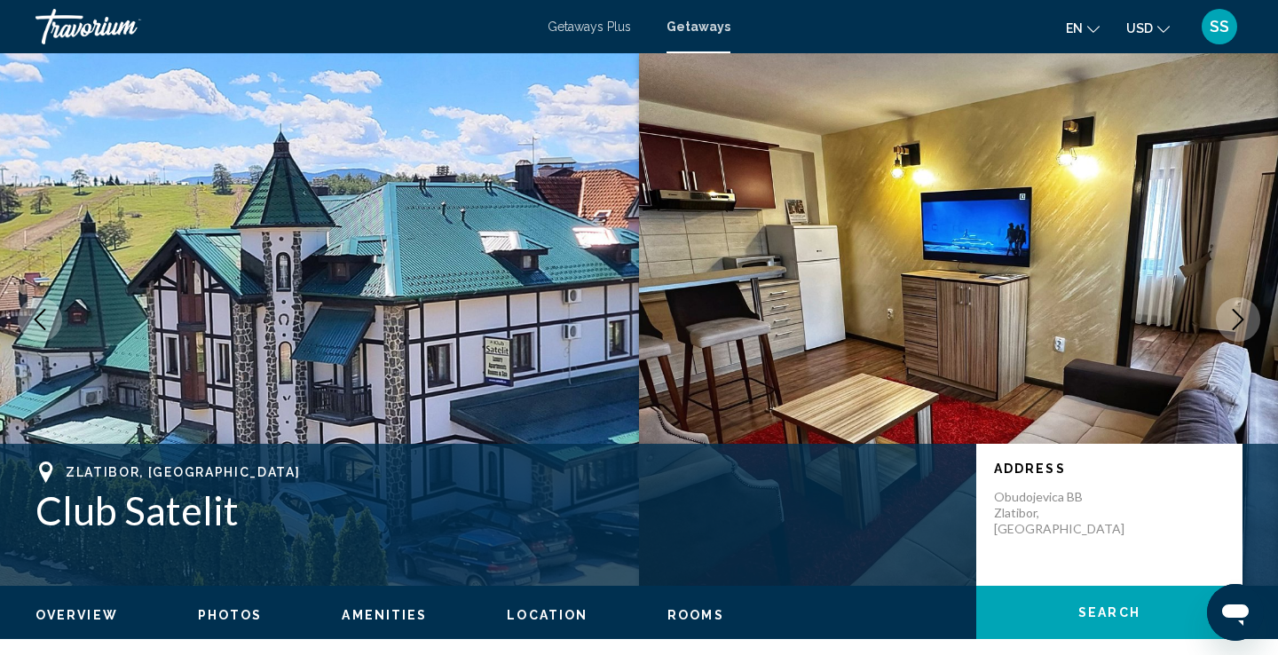
click at [1234, 318] on icon "Next image" at bounding box center [1238, 319] width 21 height 21
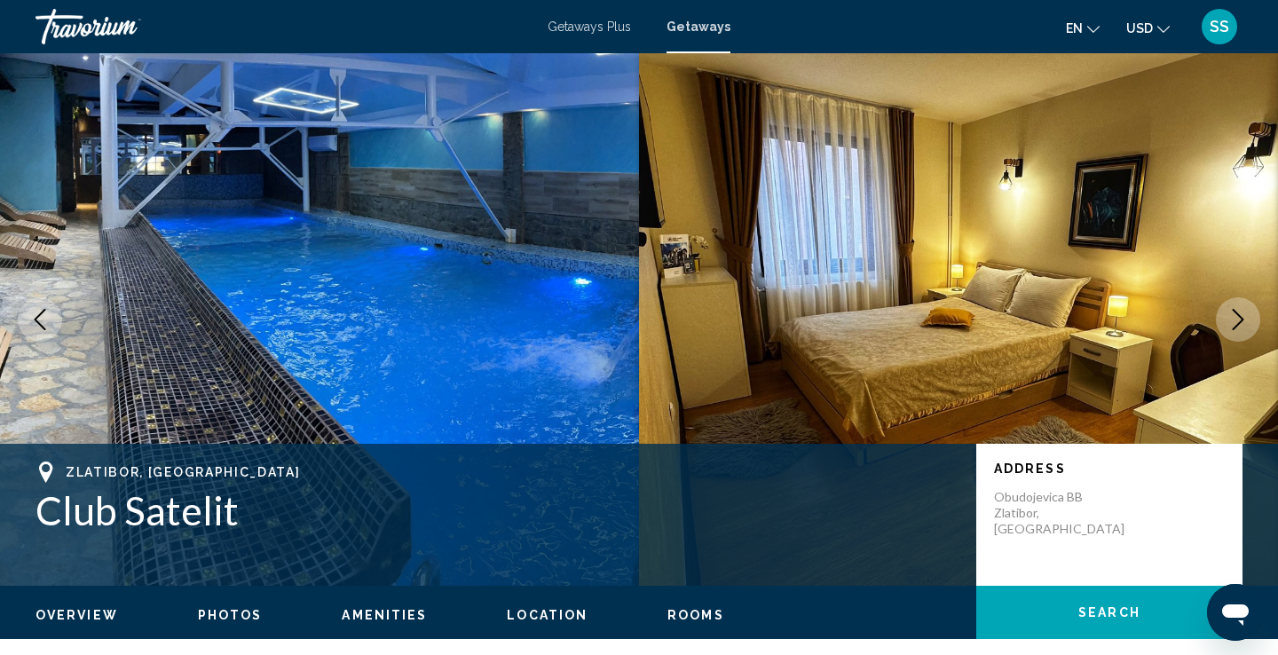
click at [1234, 318] on icon "Next image" at bounding box center [1238, 319] width 21 height 21
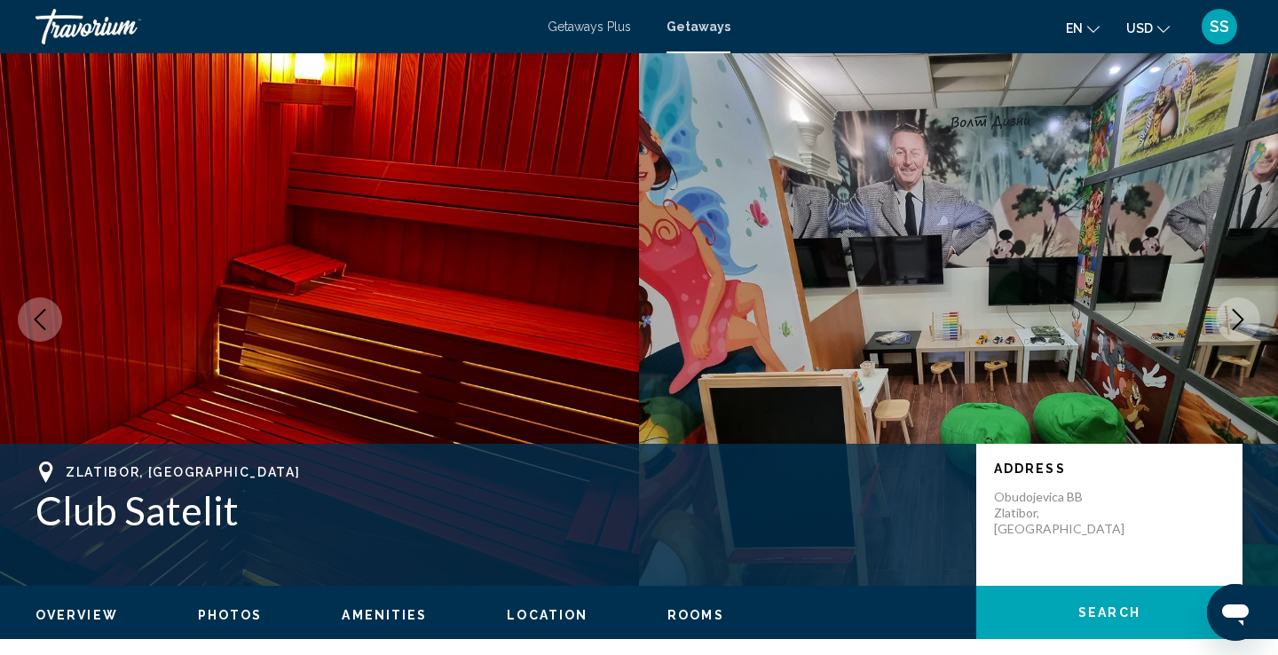
click at [1234, 318] on icon "Next image" at bounding box center [1238, 319] width 21 height 21
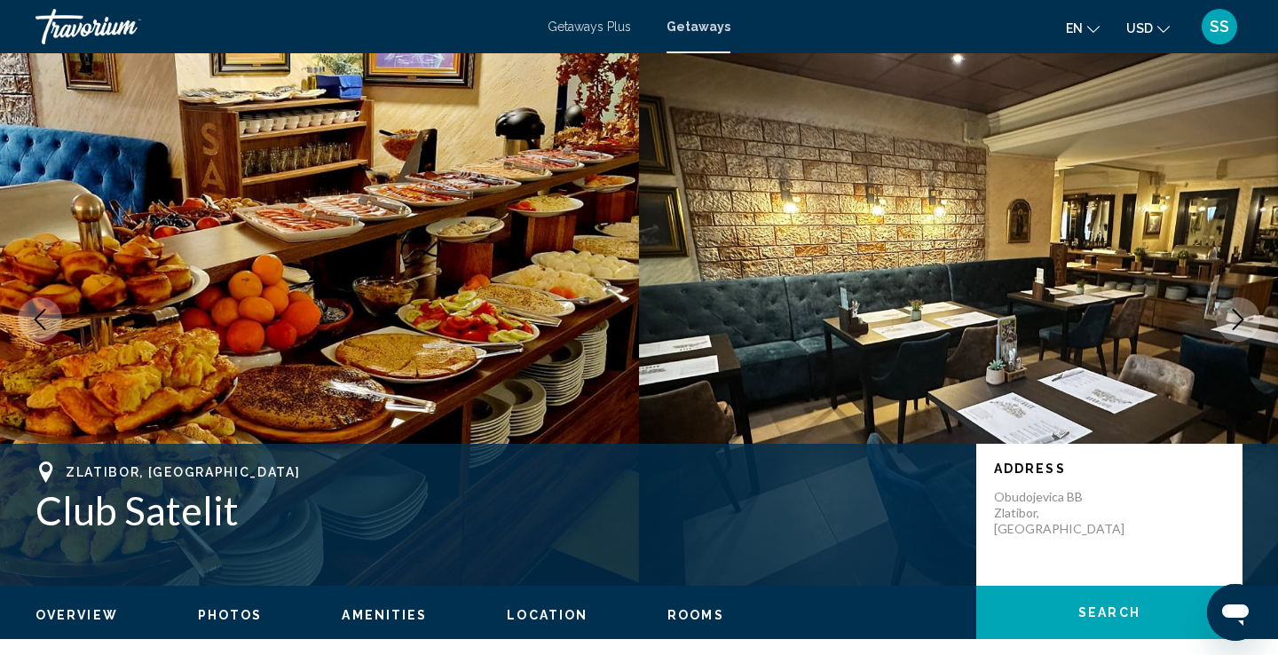
click at [1234, 318] on icon "Next image" at bounding box center [1238, 319] width 21 height 21
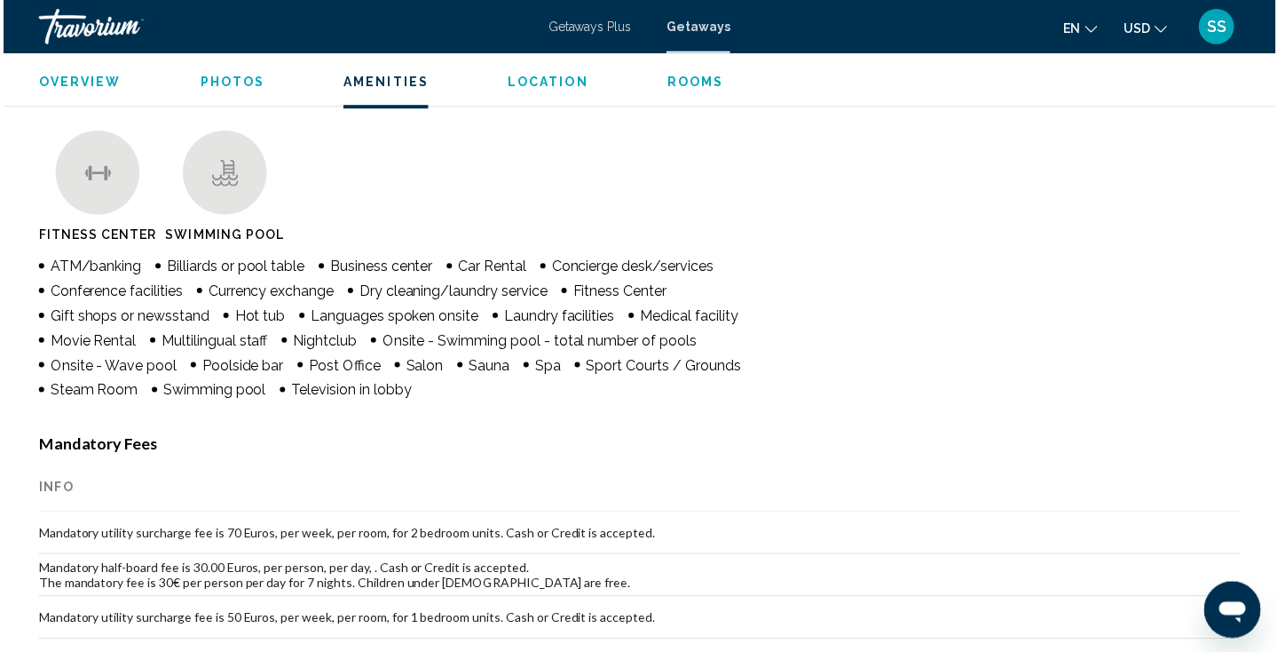
scroll to position [1314, 0]
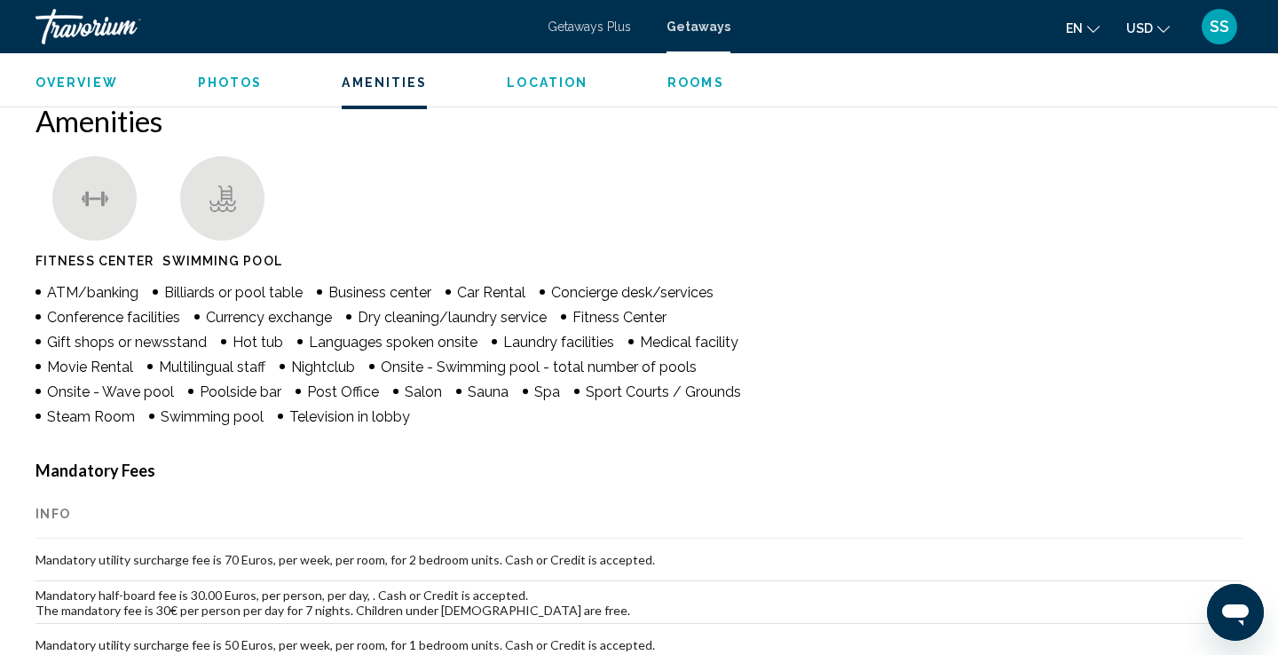
drag, startPoint x: 777, startPoint y: 425, endPoint x: 283, endPoint y: 15, distance: 641.7
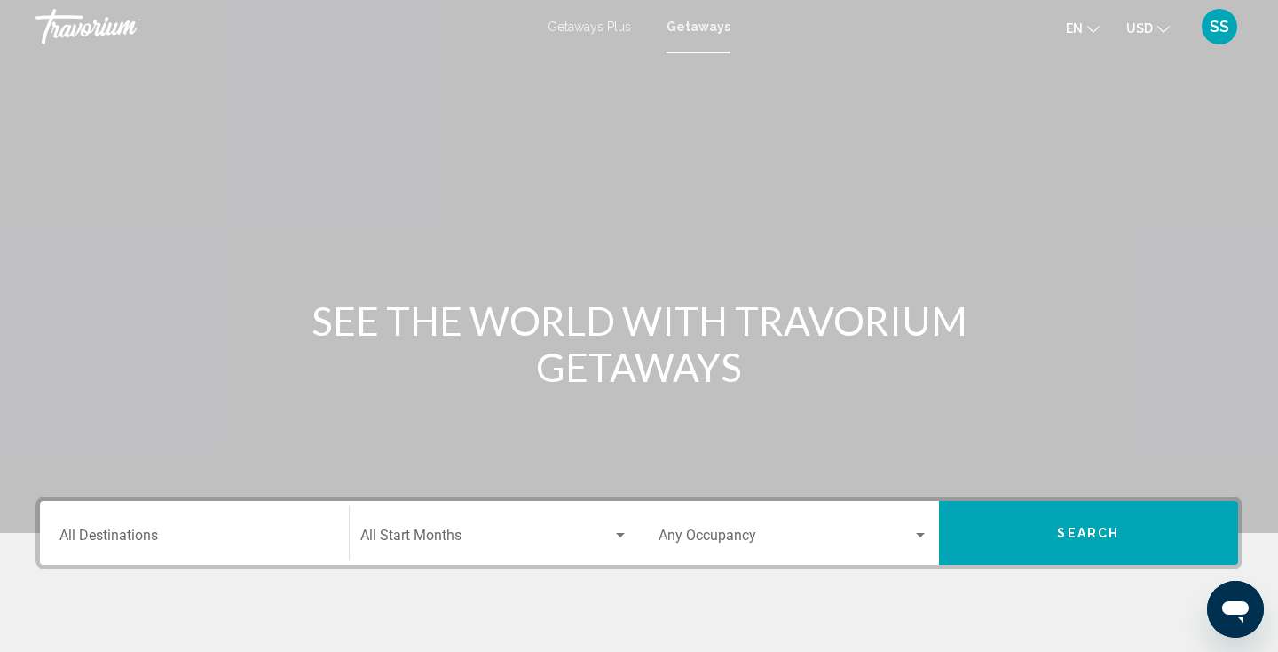
drag, startPoint x: 546, startPoint y: 281, endPoint x: 596, endPoint y: 140, distance: 148.8
click at [596, 140] on div "Main content" at bounding box center [639, 266] width 1278 height 533
drag, startPoint x: 582, startPoint y: 170, endPoint x: 486, endPoint y: 342, distance: 197.1
click at [503, 278] on div "Main content" at bounding box center [639, 266] width 1278 height 533
click at [204, 533] on input "Destination All Destinations" at bounding box center [194, 539] width 270 height 16
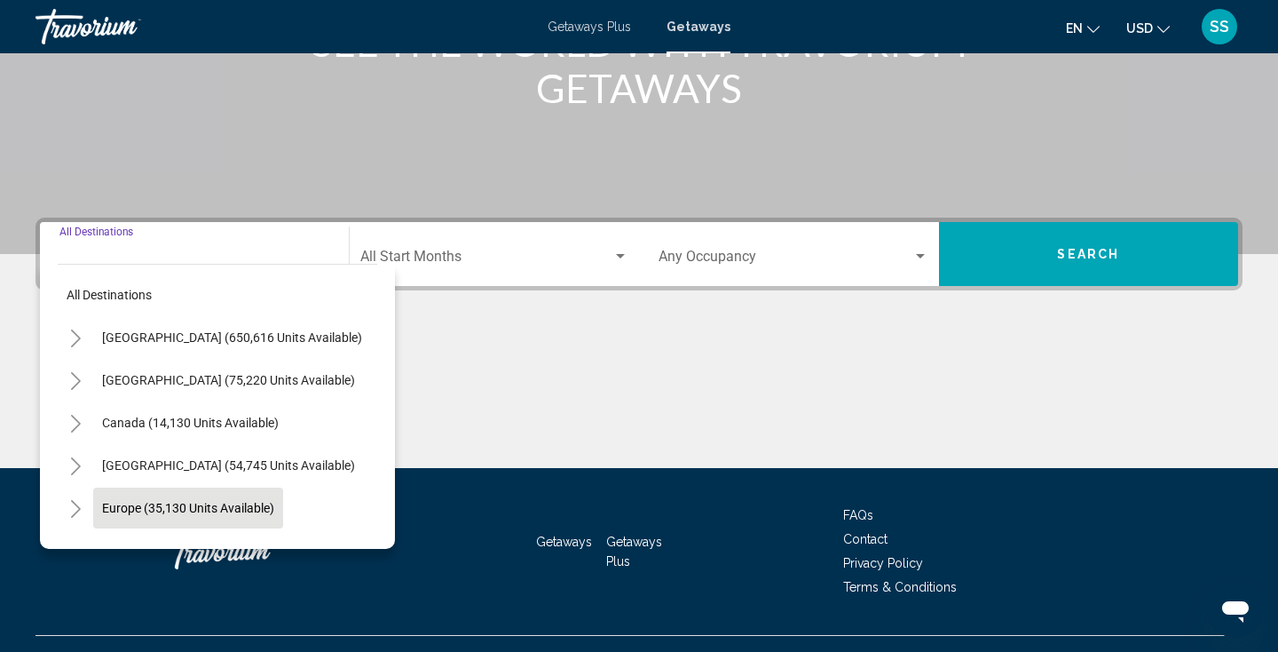
scroll to position [276, 0]
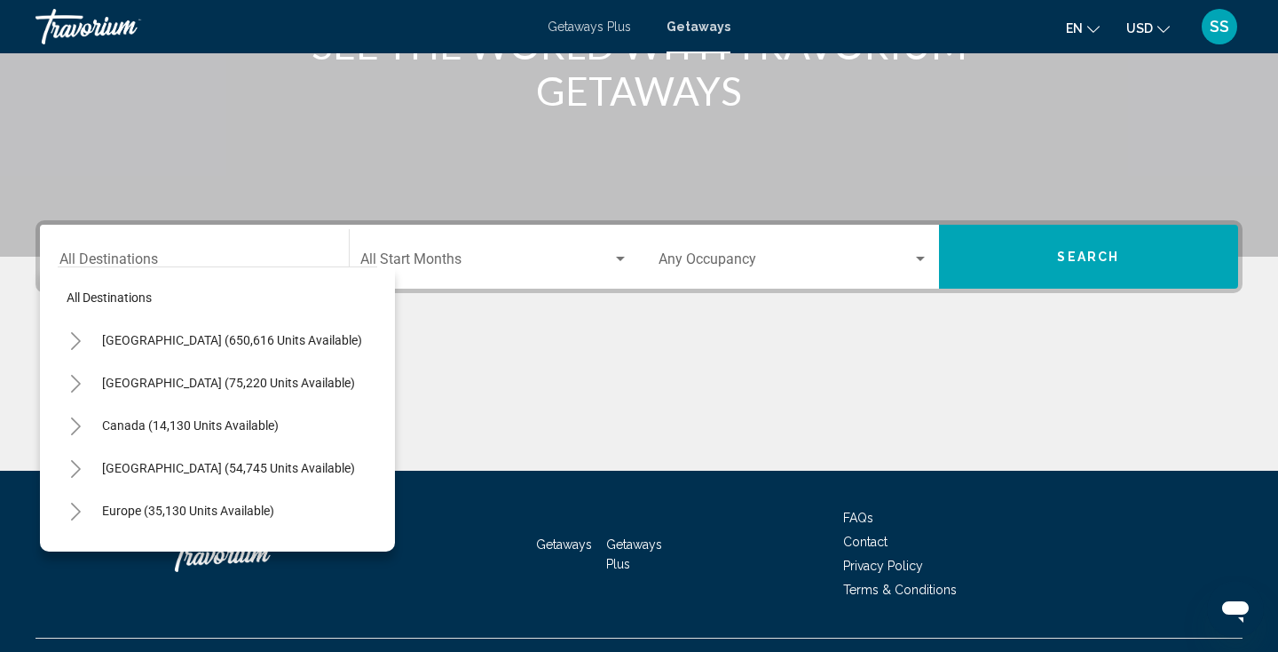
drag, startPoint x: 377, startPoint y: 391, endPoint x: 360, endPoint y: 502, distance: 111.4
click at [360, 502] on div "All destinations [GEOGRAPHIC_DATA] (650,616 units available) [GEOGRAPHIC_DATA] …" at bounding box center [217, 408] width 355 height 285
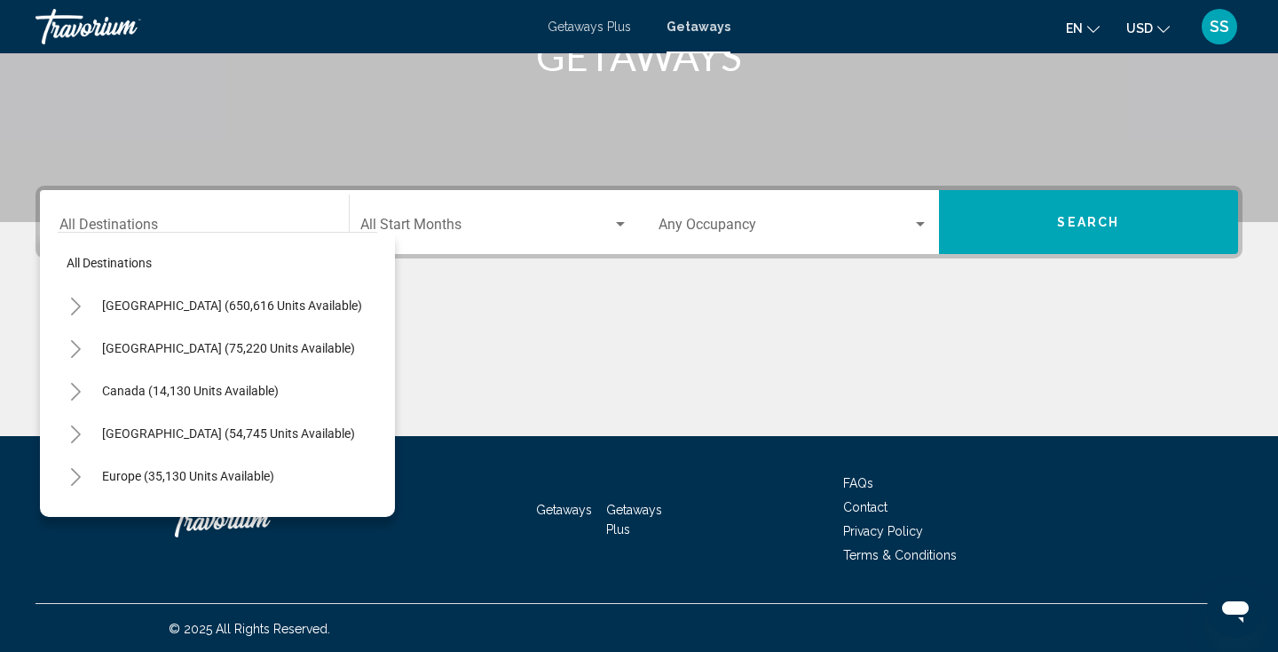
scroll to position [312, 0]
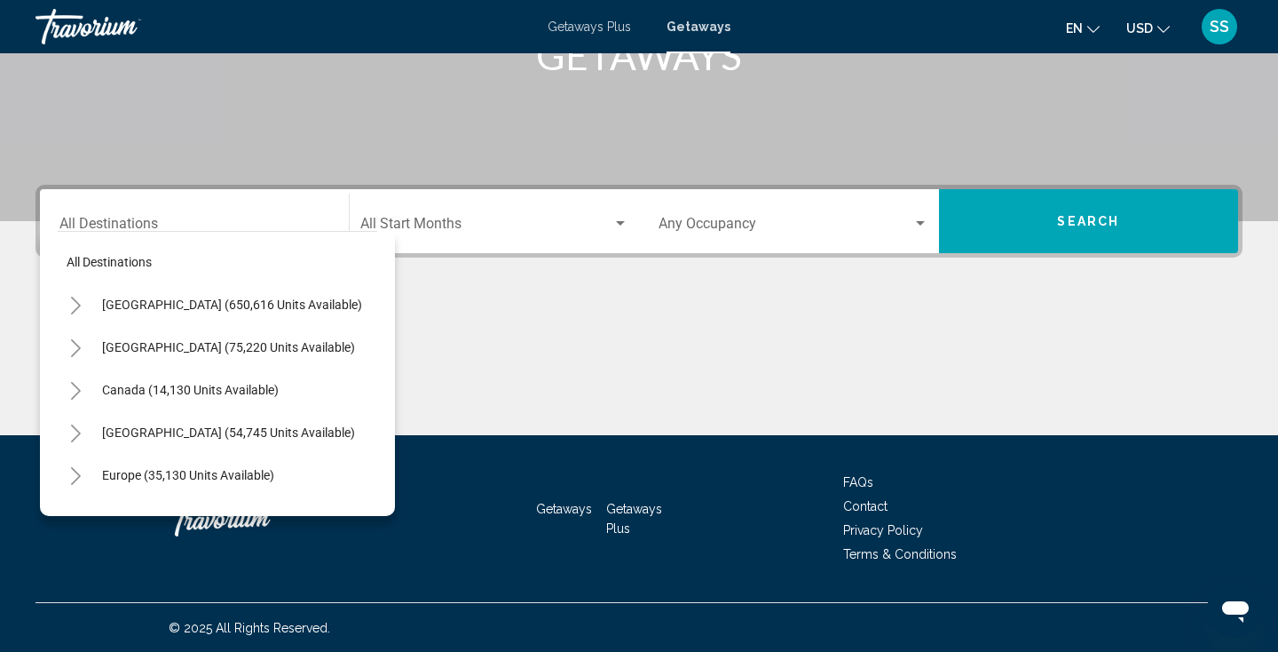
click at [374, 375] on div "Canada (14,130 units available)" at bounding box center [218, 389] width 320 height 43
click at [374, 375] on div "All destinations [GEOGRAPHIC_DATA] (650,616 units available) [GEOGRAPHIC_DATA] …" at bounding box center [218, 369] width 320 height 275
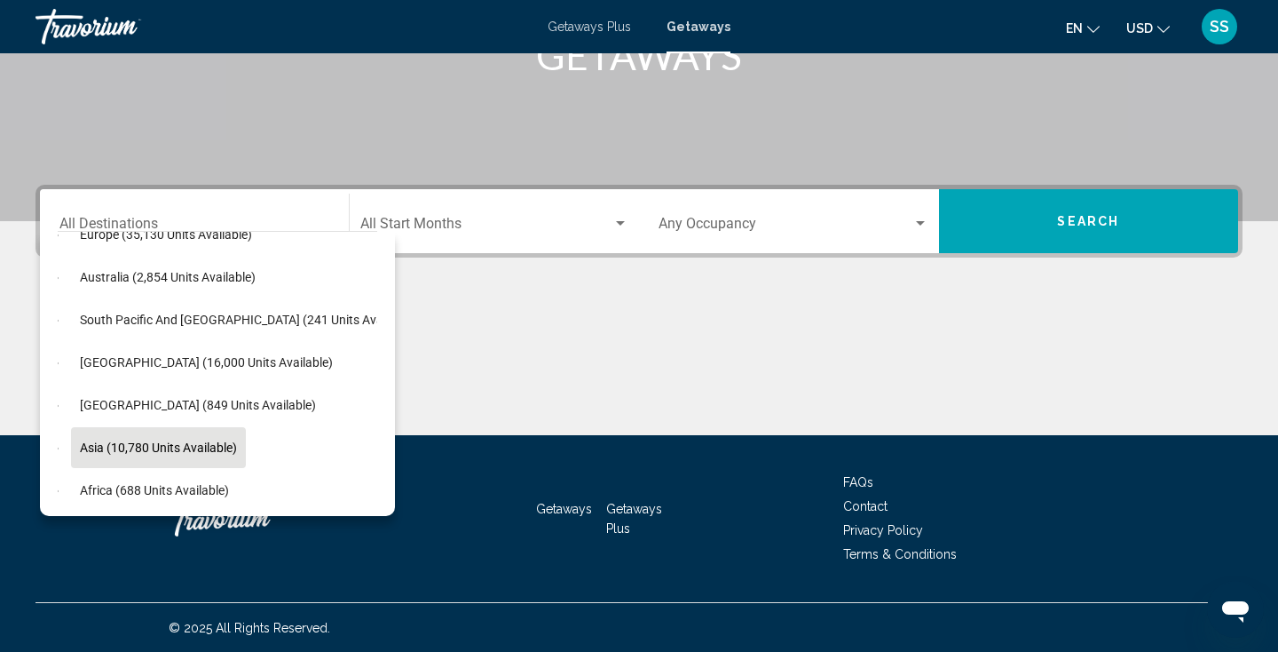
click at [205, 444] on span "Asia (10,780 units available)" at bounding box center [158, 447] width 157 height 14
type input "**********"
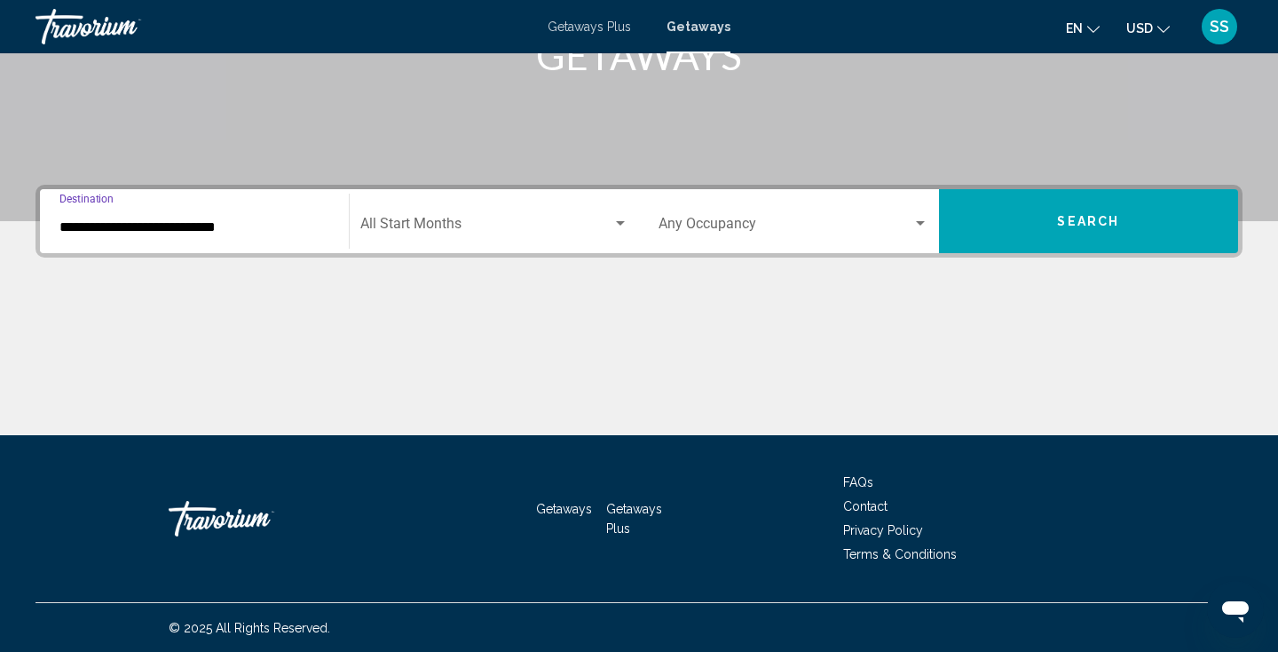
click at [451, 215] on div "Start Month All Start Months" at bounding box center [494, 222] width 269 height 56
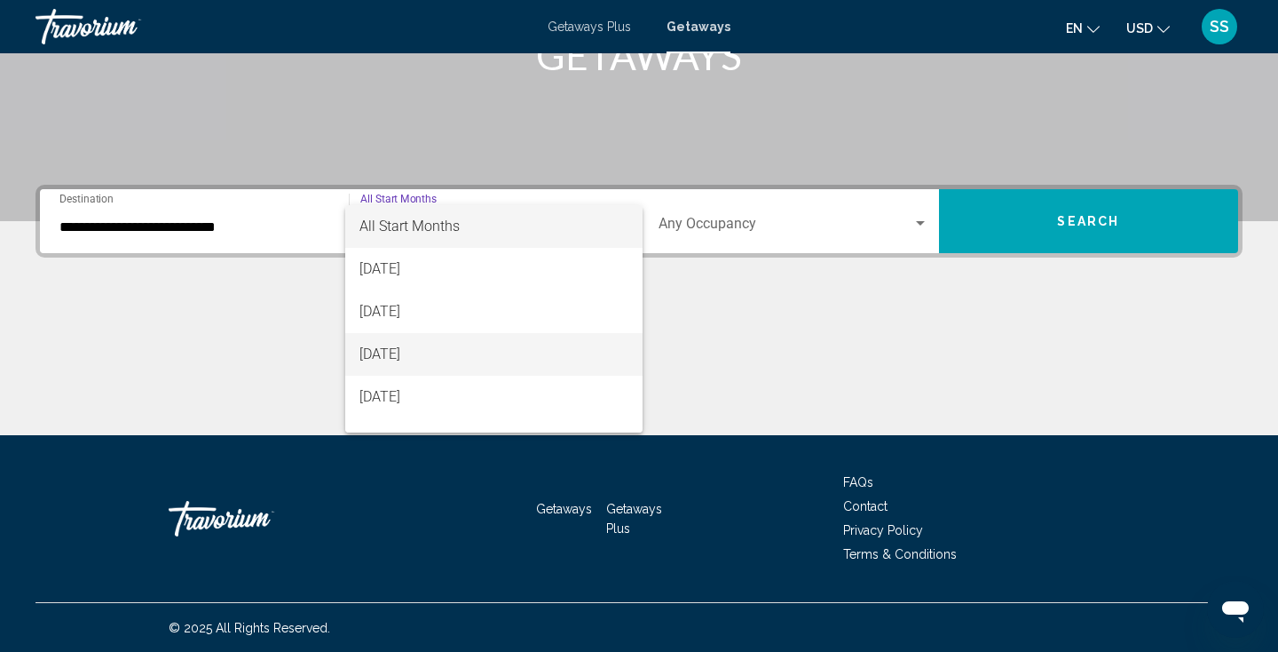
click at [444, 352] on span "[DATE]" at bounding box center [494, 354] width 269 height 43
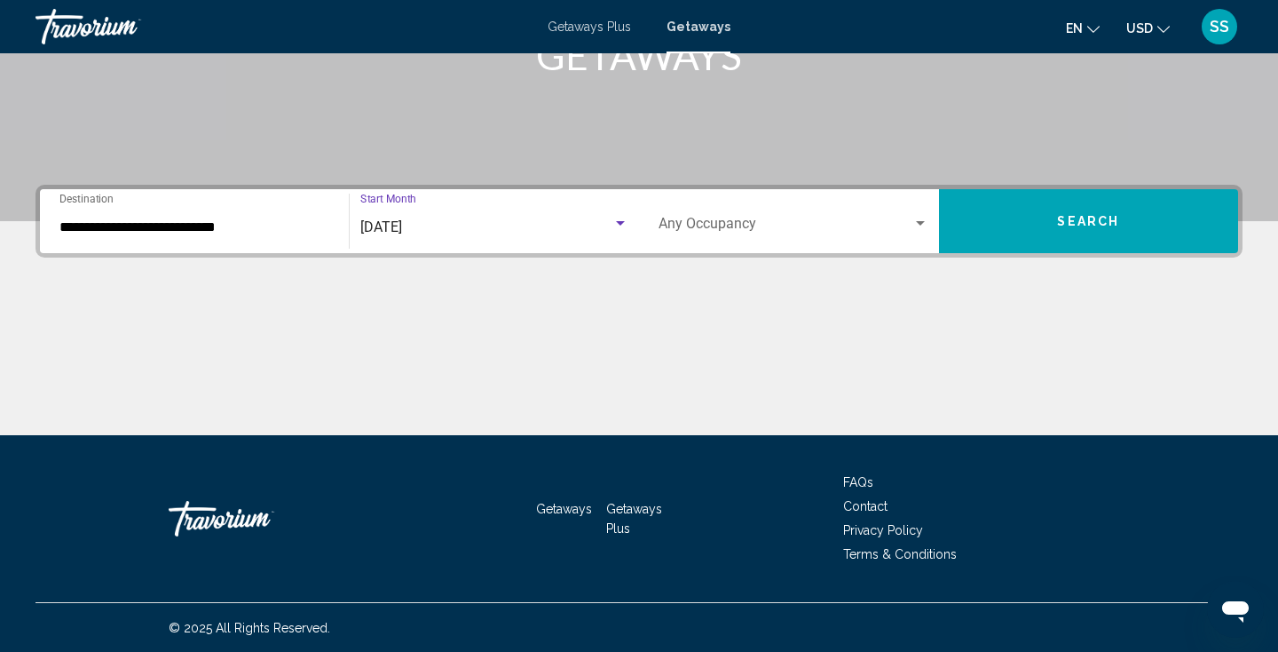
click at [867, 221] on span "Search widget" at bounding box center [786, 227] width 254 height 16
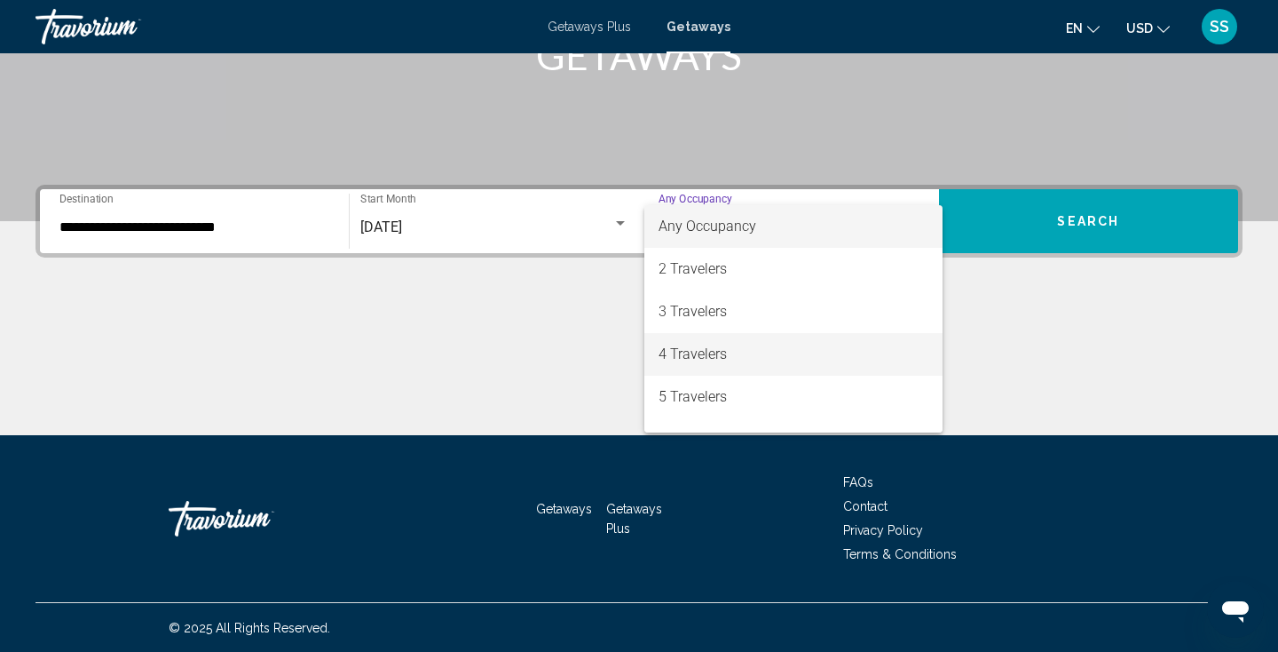
click at [755, 345] on span "4 Travelers" at bounding box center [794, 354] width 270 height 43
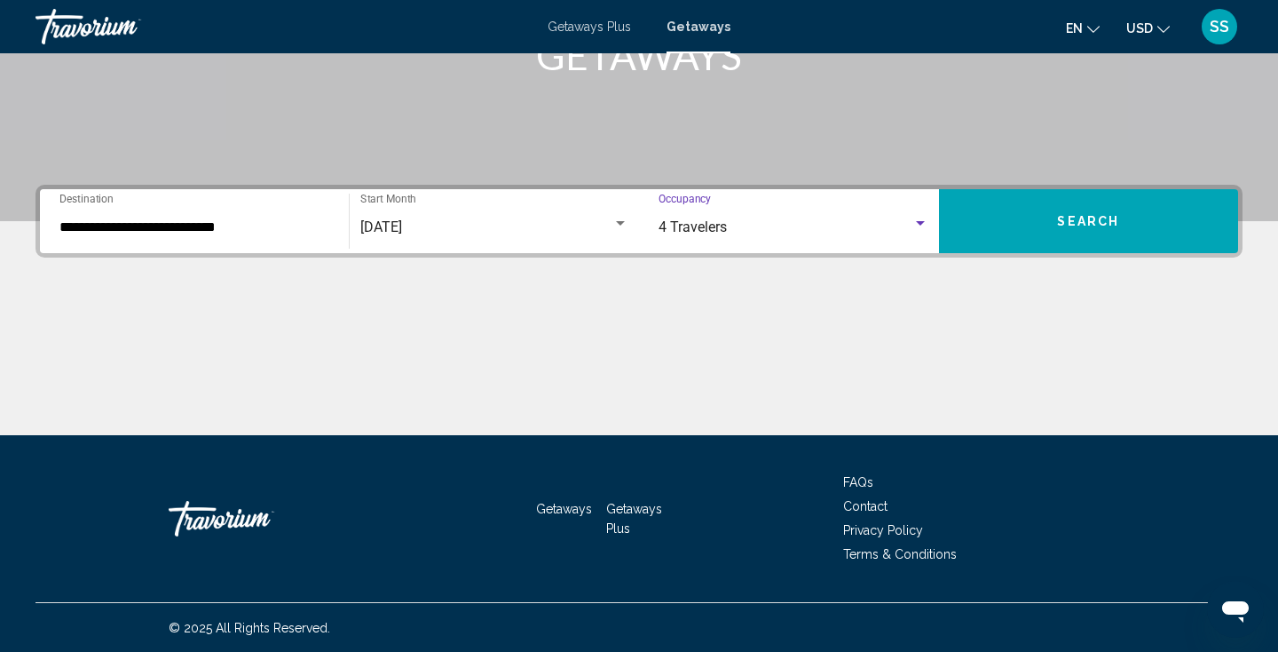
click at [1079, 223] on span "Search" at bounding box center [1088, 222] width 62 height 14
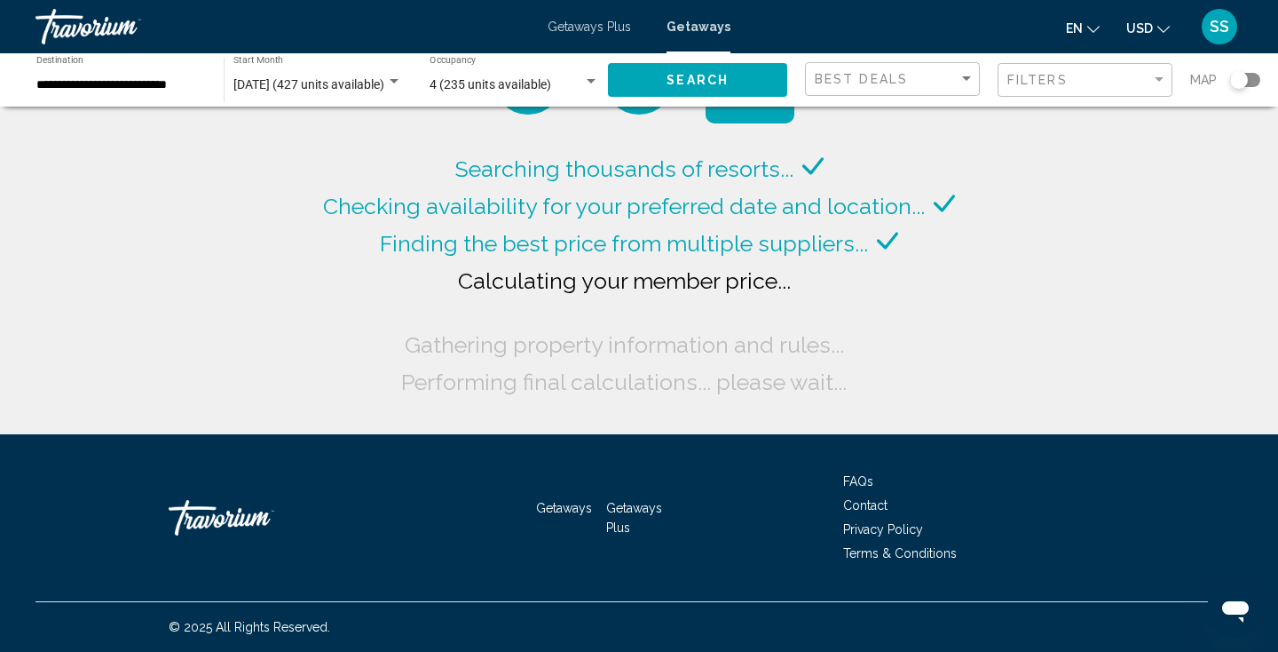
click at [1252, 83] on div "Search widget" at bounding box center [1245, 80] width 30 height 14
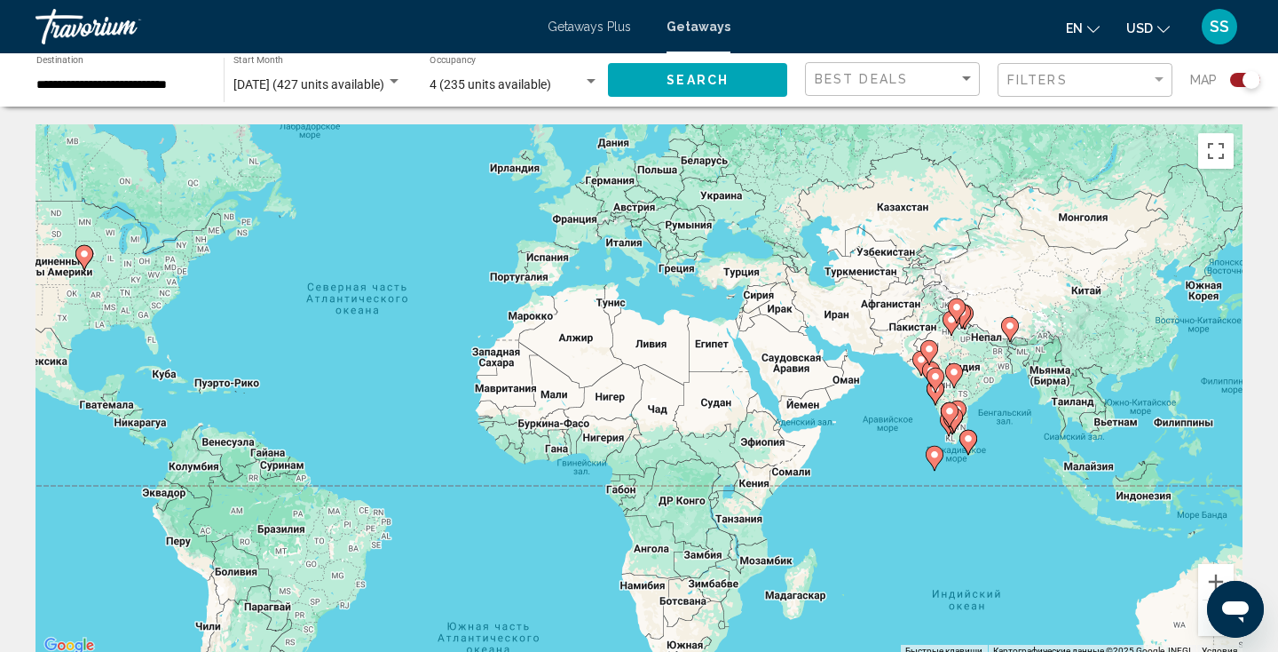
drag, startPoint x: 1081, startPoint y: 365, endPoint x: 739, endPoint y: 289, distance: 350.0
click at [739, 289] on div "Чтобы активировать перетаскивание с помощью клавиатуры, нажмите Alt + Ввод. Пос…" at bounding box center [639, 390] width 1207 height 533
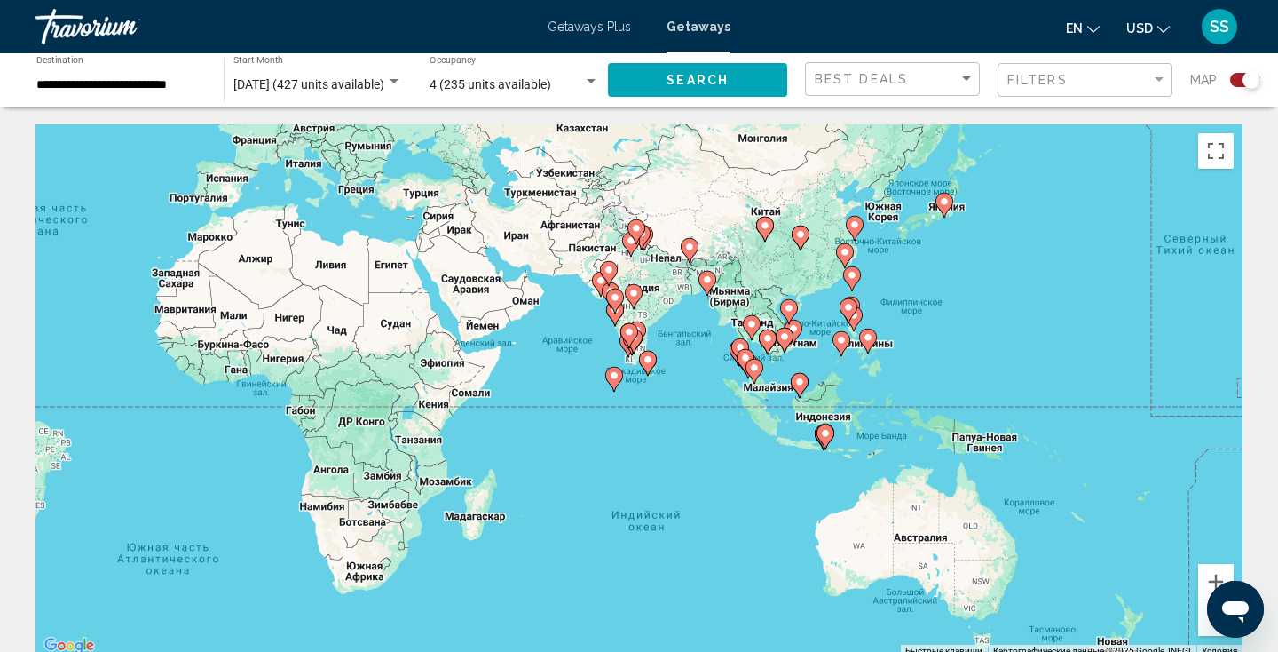
drag, startPoint x: 994, startPoint y: 454, endPoint x: 730, endPoint y: 352, distance: 283.2
click at [730, 352] on div "Чтобы активировать перетаскивание с помощью клавиатуры, нажмите Alt + Ввод. Пос…" at bounding box center [639, 390] width 1207 height 533
click at [946, 202] on image "Main content" at bounding box center [943, 200] width 11 height 11
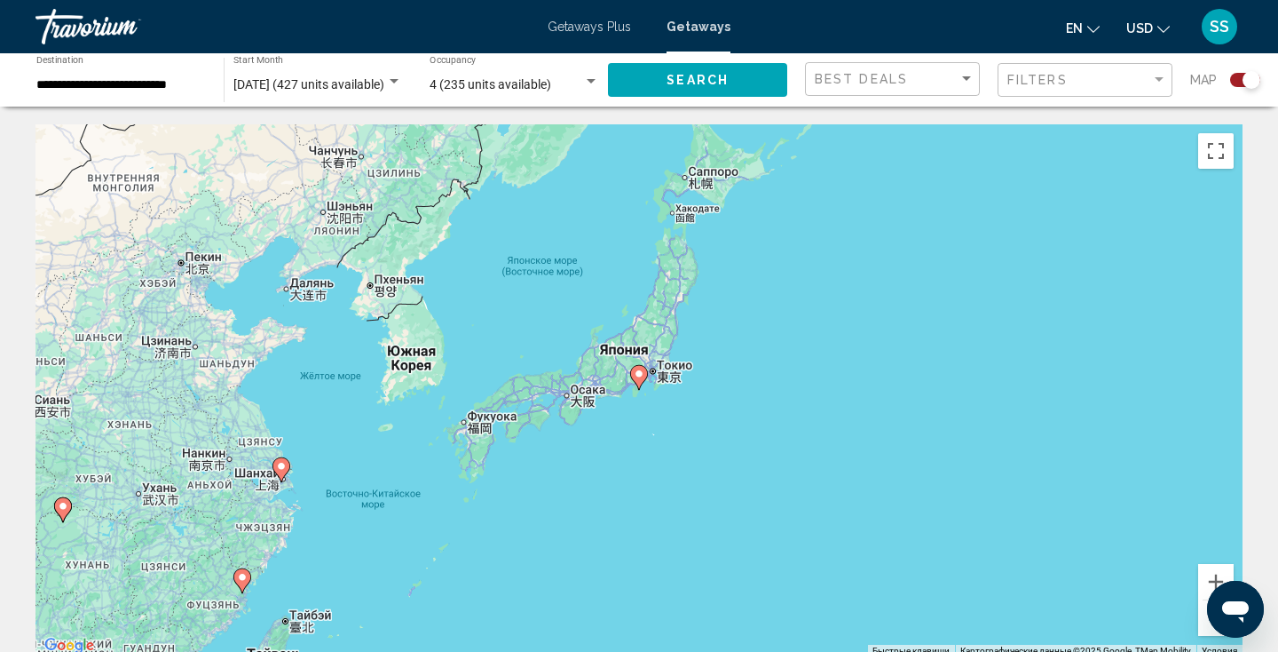
click at [636, 376] on image "Main content" at bounding box center [639, 373] width 11 height 11
type input "**********"
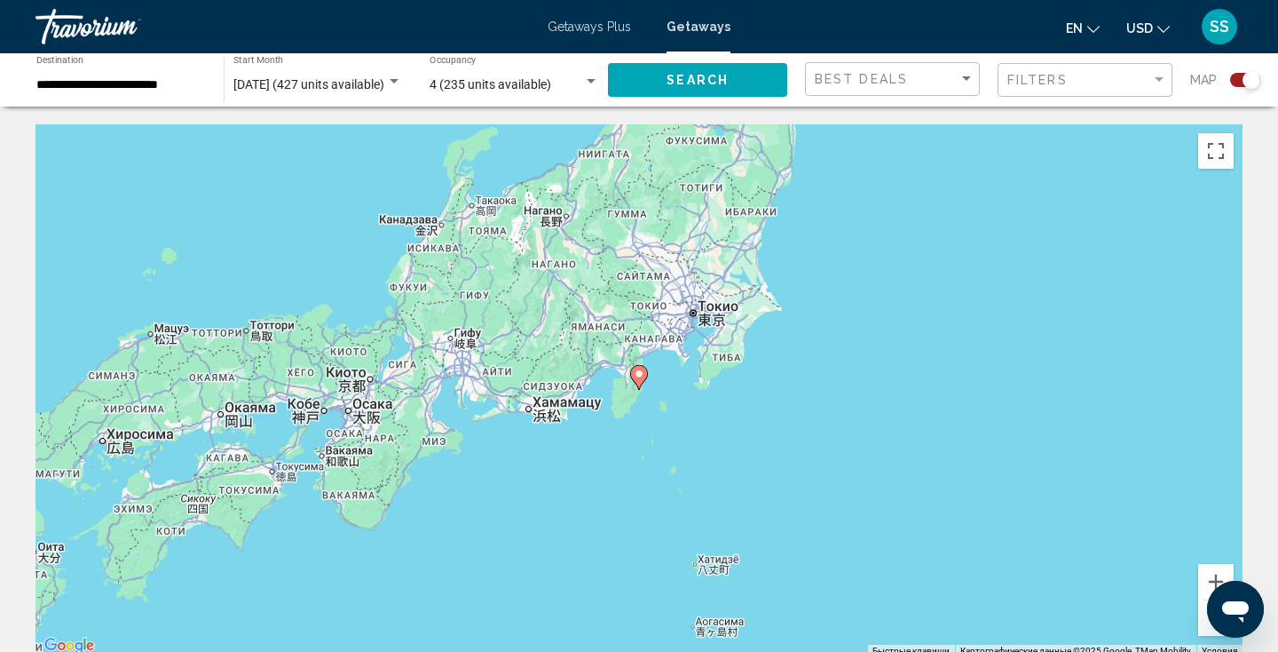
click at [636, 376] on image "Main content" at bounding box center [639, 373] width 11 height 11
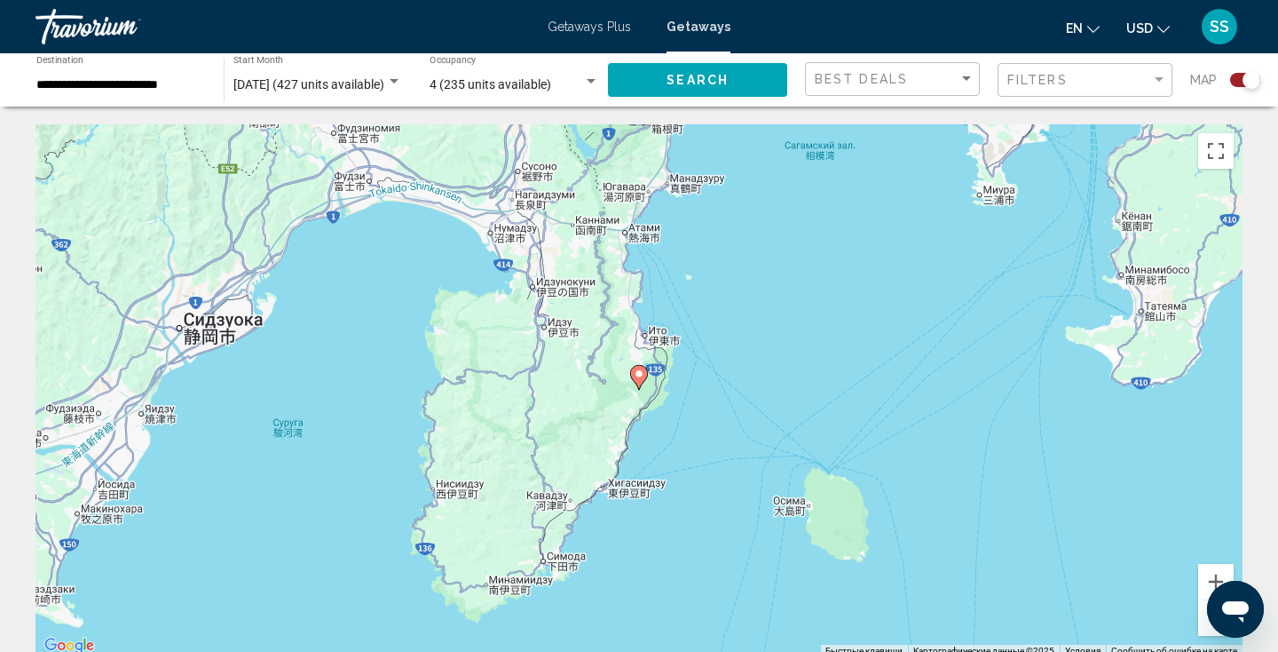
click at [636, 376] on image "Main content" at bounding box center [639, 373] width 11 height 11
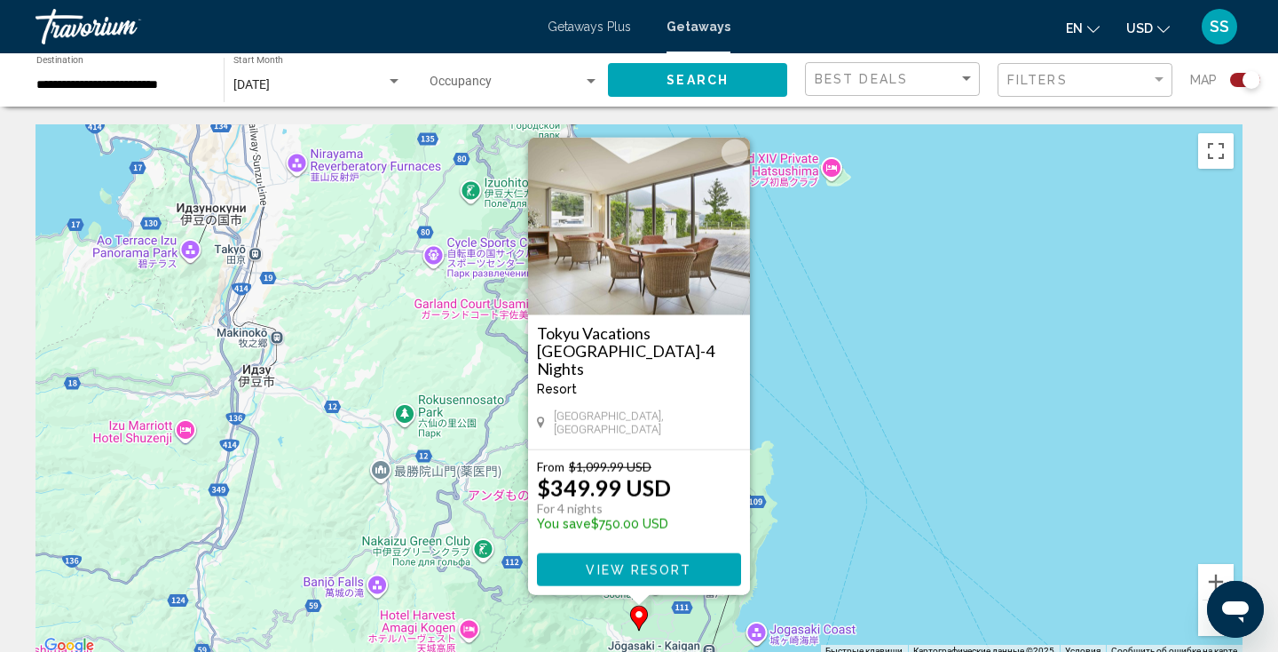
click at [806, 406] on div "Чтобы активировать перетаскивание с помощью клавиатуры, нажмите Alt + Ввод. Пос…" at bounding box center [639, 390] width 1207 height 533
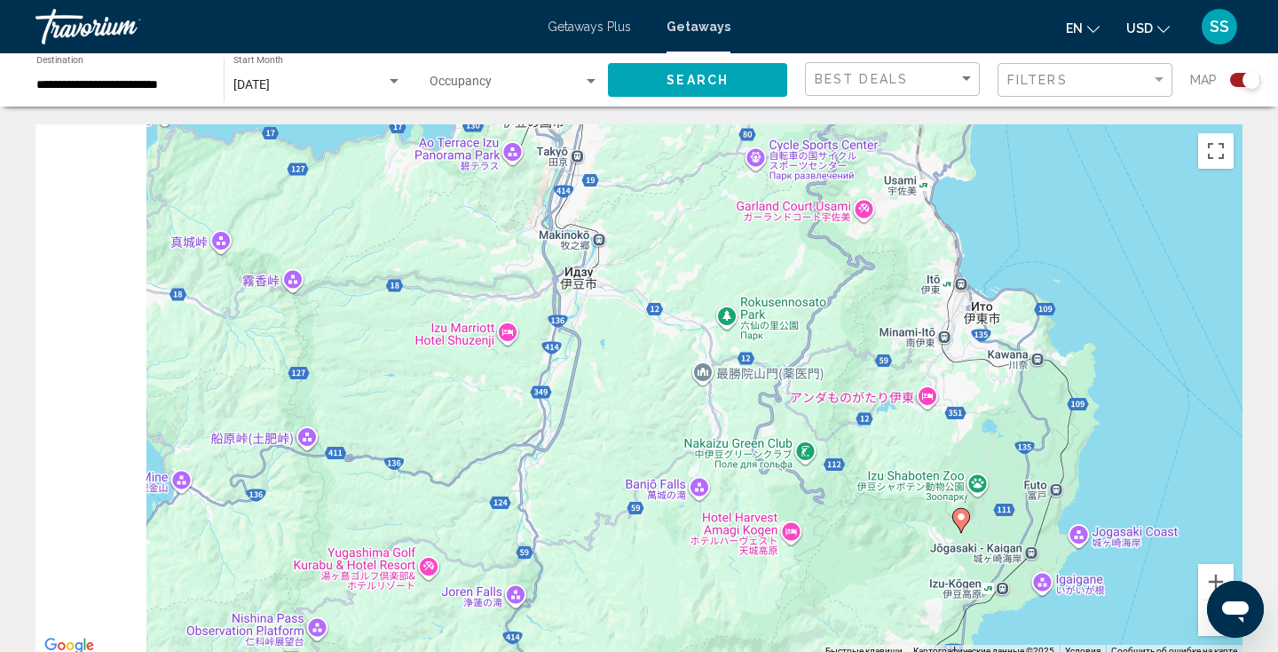
drag, startPoint x: 421, startPoint y: 297, endPoint x: 750, endPoint y: 197, distance: 344.3
click at [750, 197] on div "Чтобы активировать перетаскивание с помощью клавиатуры, нажмите Alt + Ввод. Пос…" at bounding box center [639, 390] width 1207 height 533
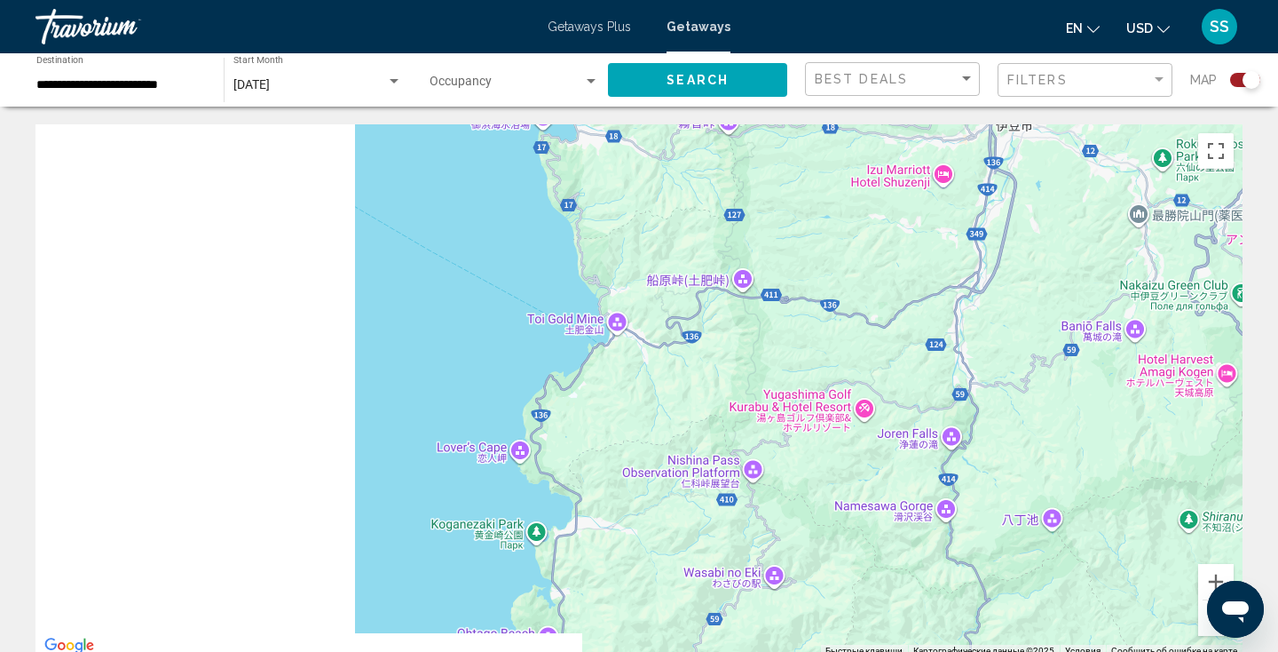
drag, startPoint x: 634, startPoint y: 391, endPoint x: 1063, endPoint y: 230, distance: 459.0
click at [1063, 230] on div "Чтобы активировать перетаскивание с помощью клавиатуры, нажмите Alt + Ввод. Пос…" at bounding box center [639, 390] width 1207 height 533
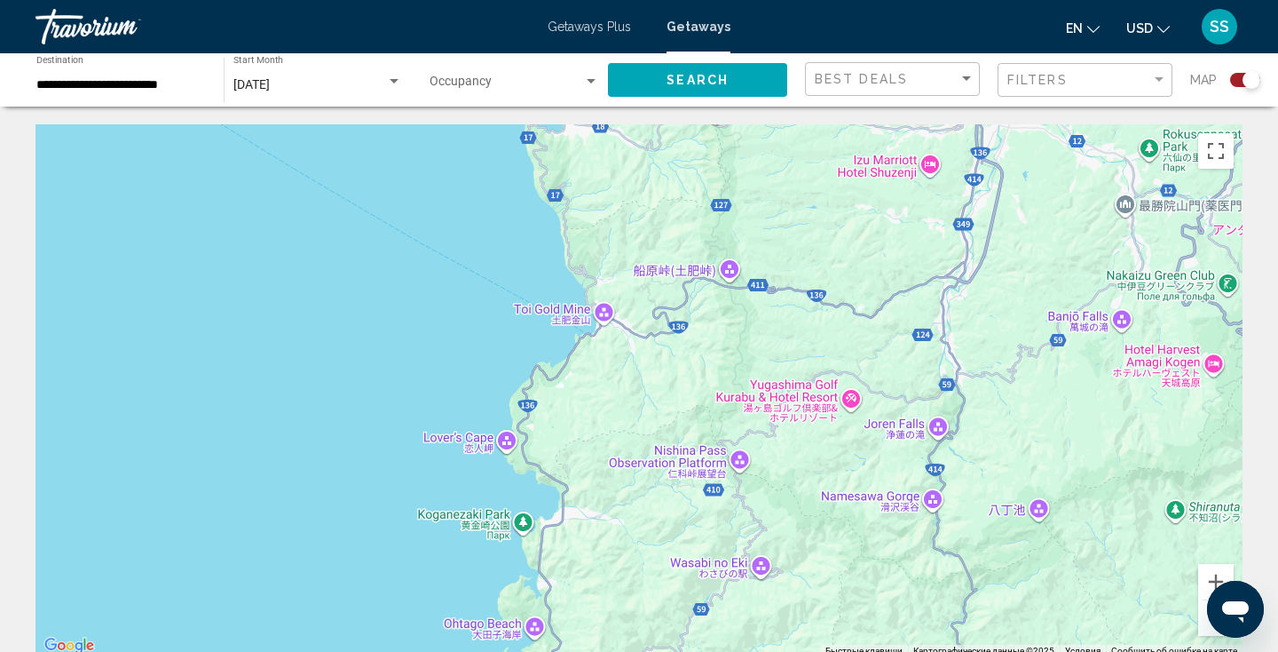
click at [1202, 618] on button "Уменьшить" at bounding box center [1216, 618] width 36 height 36
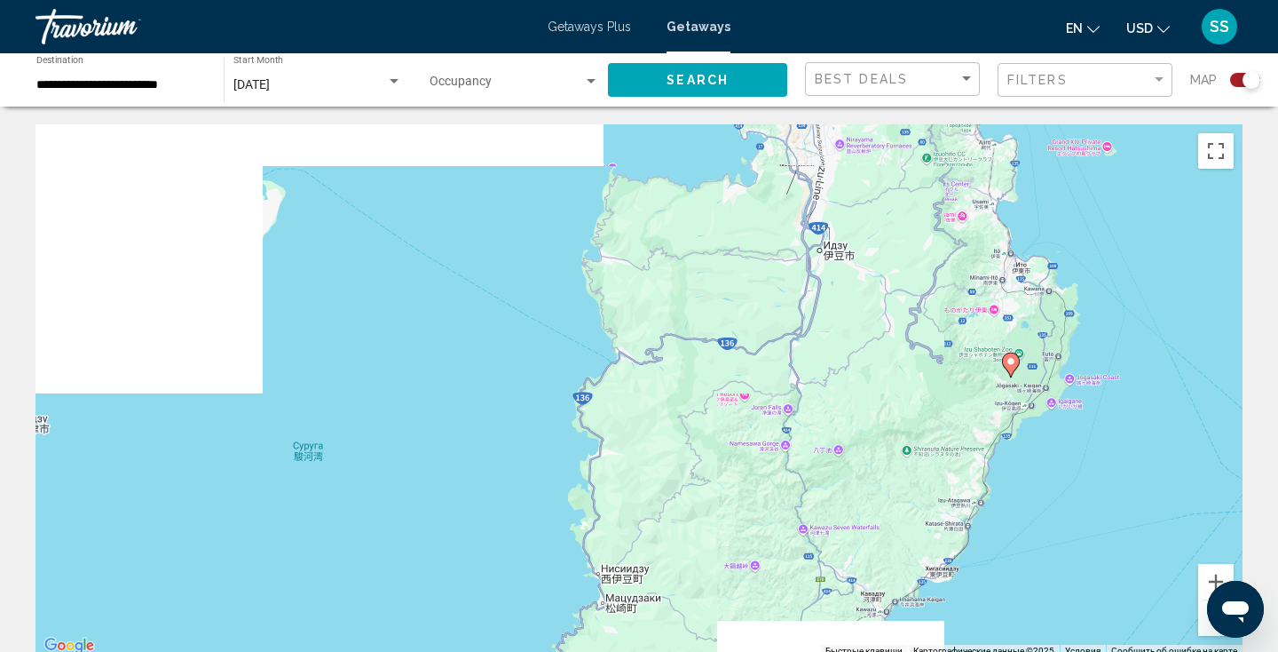
click at [1202, 618] on button "Уменьшить" at bounding box center [1216, 618] width 36 height 36
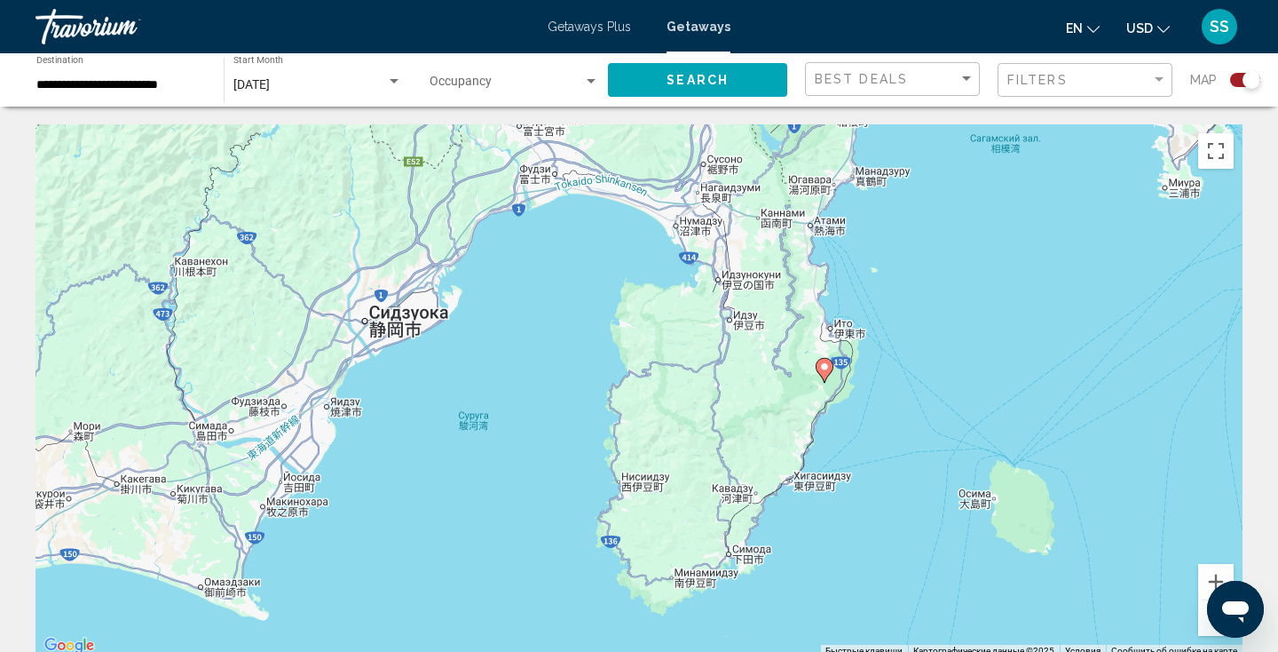
click at [1202, 618] on button "Уменьшить" at bounding box center [1216, 618] width 36 height 36
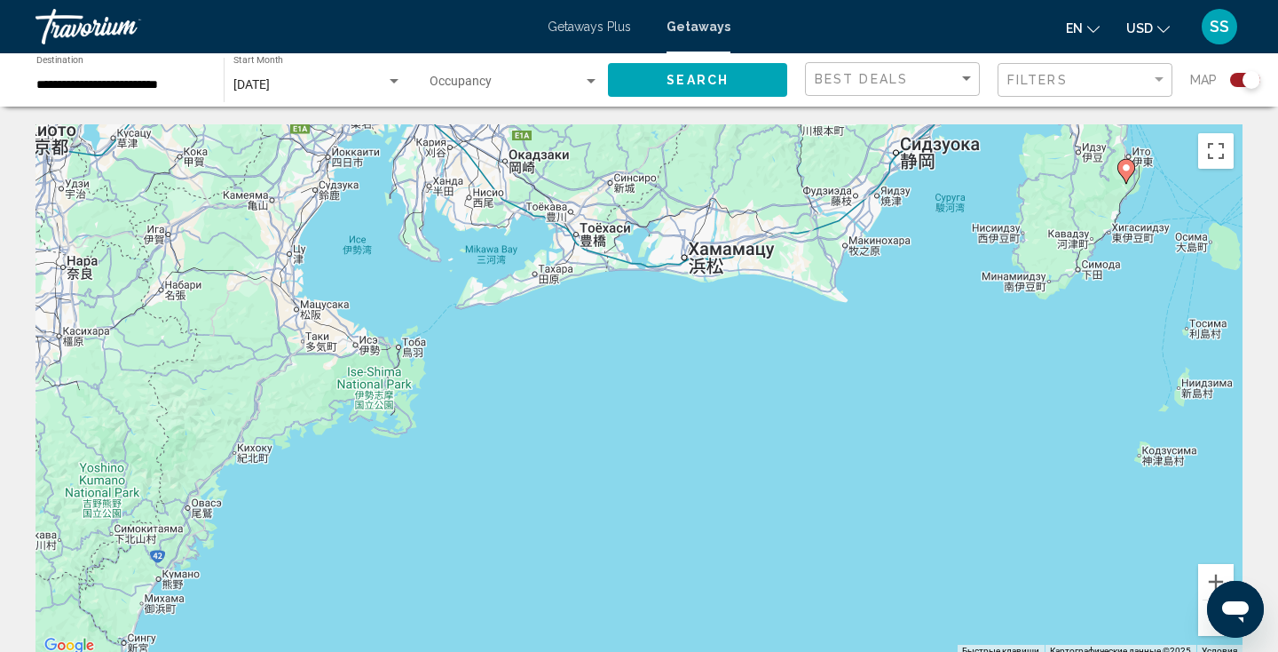
drag, startPoint x: 517, startPoint y: 402, endPoint x: 912, endPoint y: 195, distance: 445.9
click at [912, 195] on div "Чтобы активировать перетаскивание с помощью клавиатуры, нажмите Alt + Ввод. Пос…" at bounding box center [639, 390] width 1207 height 533
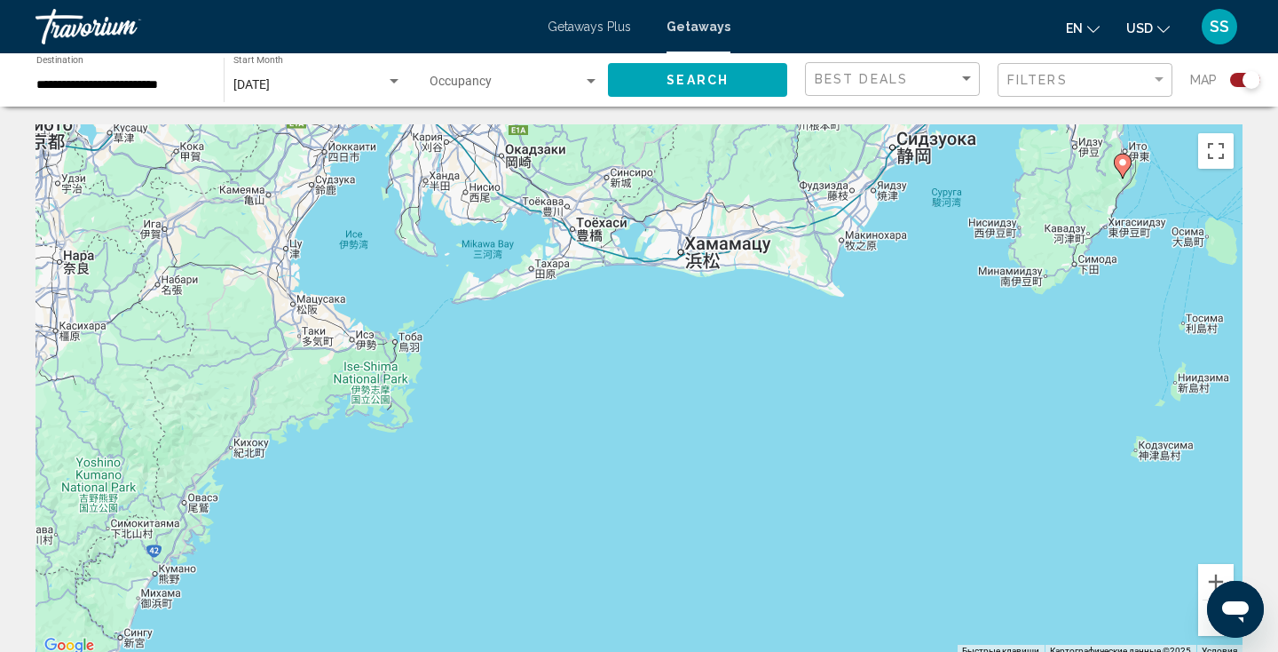
click at [1209, 620] on div "Открыть окно обмена сообщениями" at bounding box center [1235, 608] width 53 height 53
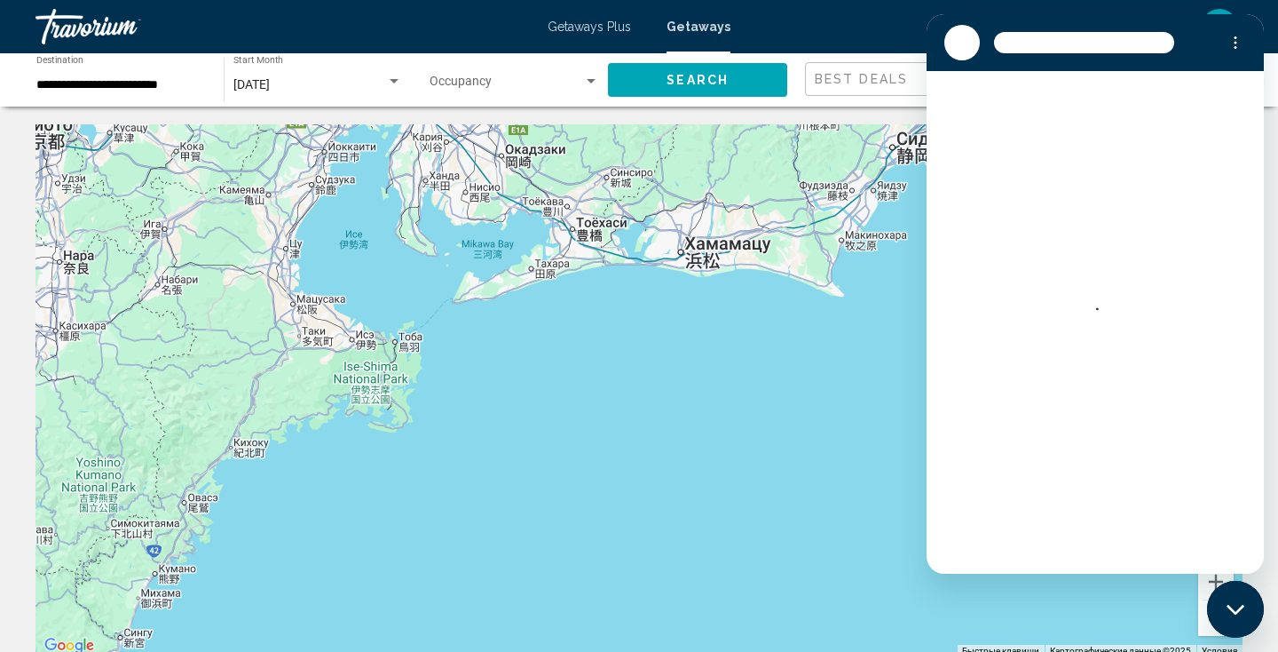
click at [1207, 614] on button "Закрыть окно обмена сообщениями" at bounding box center [1235, 609] width 57 height 57
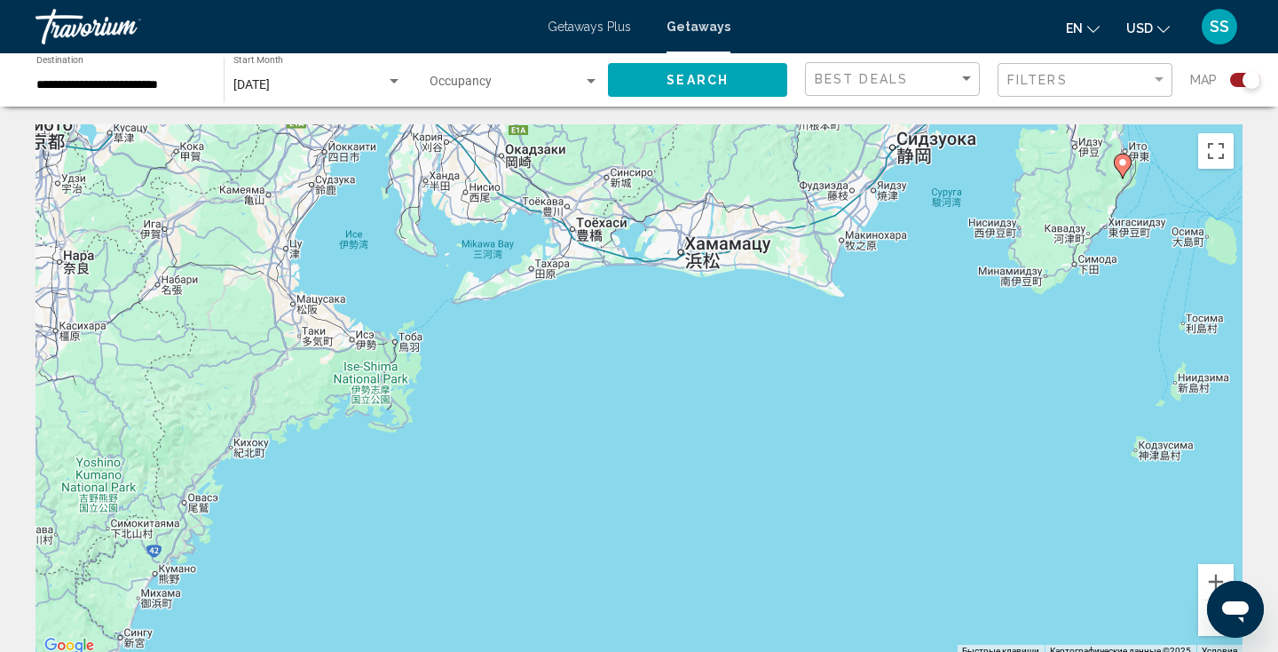
click at [1207, 614] on button "Открыть окно обмена сообщениями" at bounding box center [1235, 609] width 57 height 57
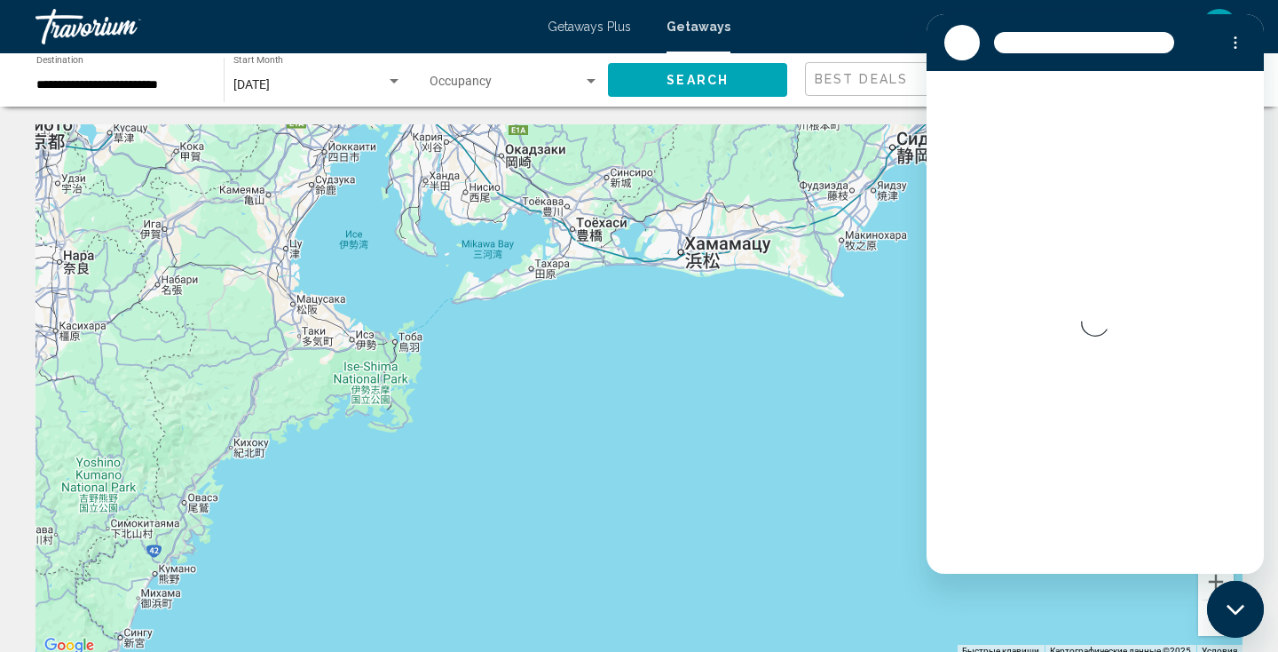
click at [1204, 618] on button "Уменьшить" at bounding box center [1216, 618] width 36 height 36
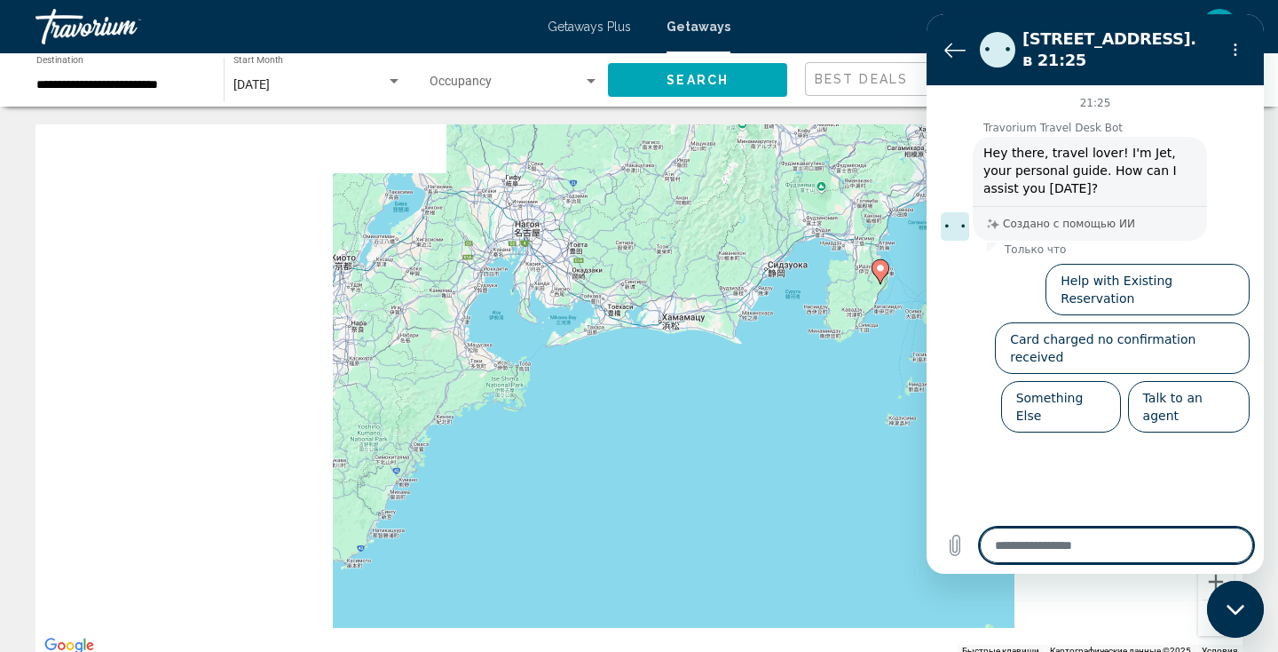
type textarea "*"
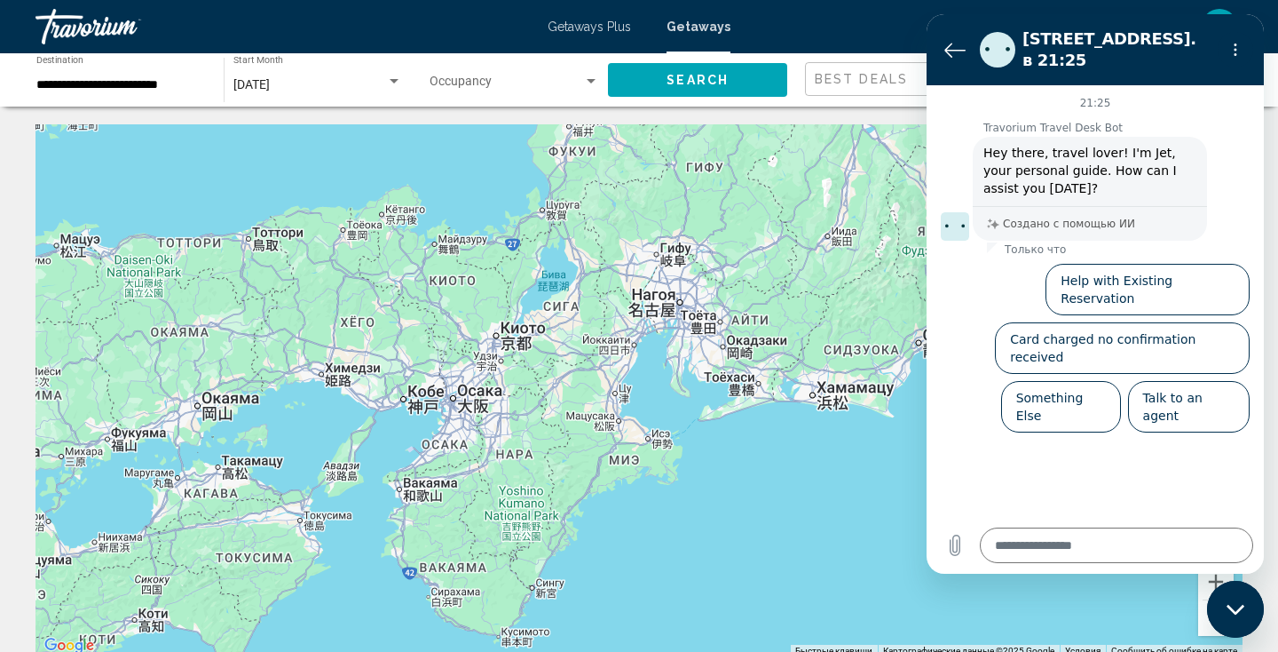
drag, startPoint x: 1651, startPoint y: 287, endPoint x: 1013, endPoint y: 383, distance: 645.5
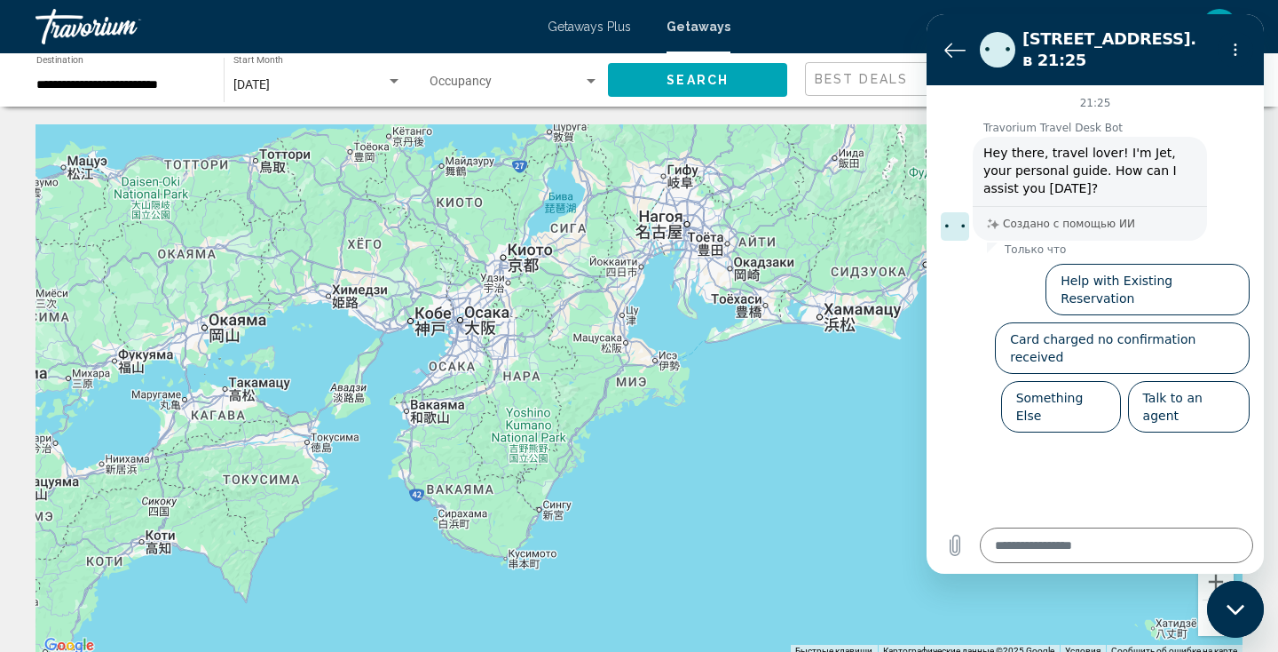
drag, startPoint x: 707, startPoint y: 277, endPoint x: 1277, endPoint y: 281, distance: 569.9
click at [1277, 281] on html "**********" at bounding box center [639, 326] width 1278 height 652
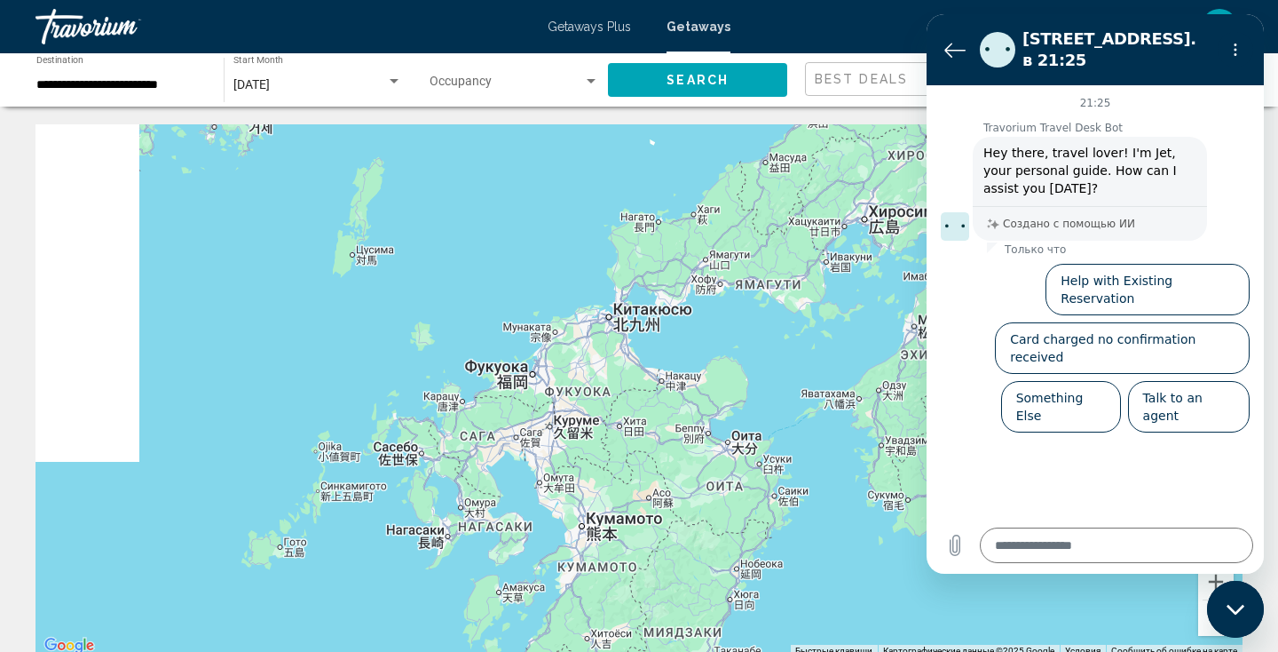
drag, startPoint x: 241, startPoint y: 349, endPoint x: 748, endPoint y: 177, distance: 535.3
click at [748, 177] on div "Чтобы активировать перетаскивание с помощью клавиатуры, нажмите Alt + Ввод. Пос…" at bounding box center [639, 390] width 1207 height 533
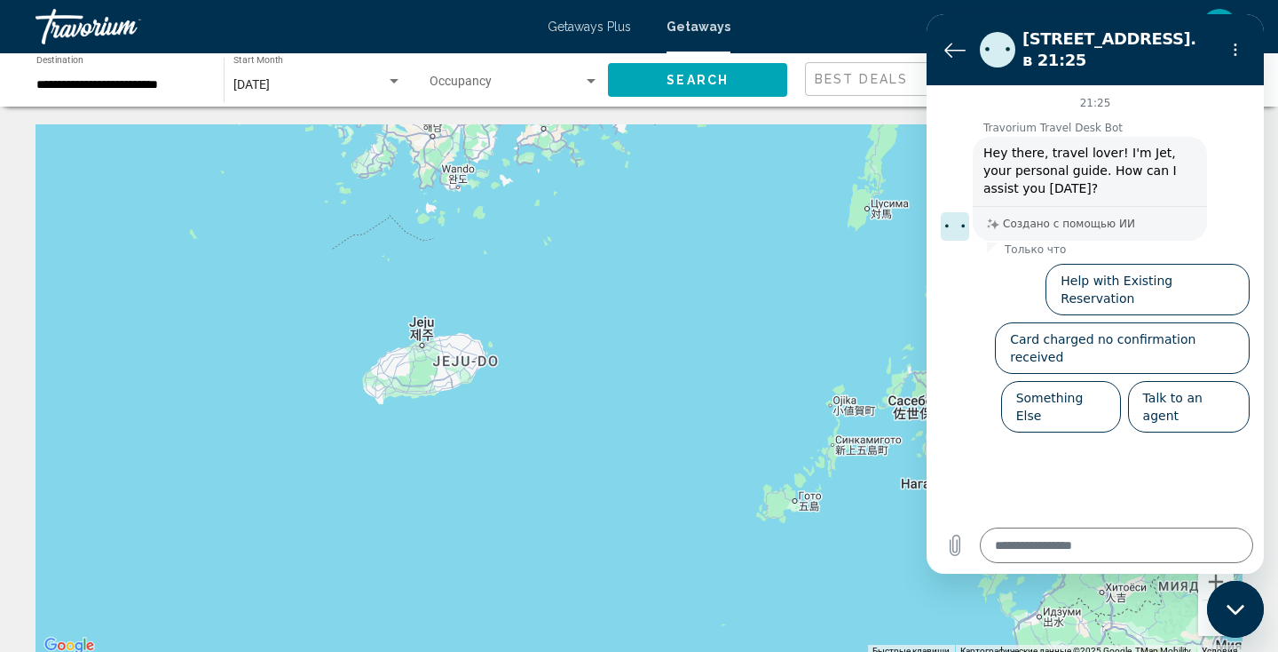
drag, startPoint x: 146, startPoint y: 349, endPoint x: 667, endPoint y: 304, distance: 523.0
click at [667, 304] on div "Main content" at bounding box center [639, 390] width 1207 height 533
click at [957, 43] on icon "Вернуться к списку разговоров" at bounding box center [955, 49] width 20 height 13
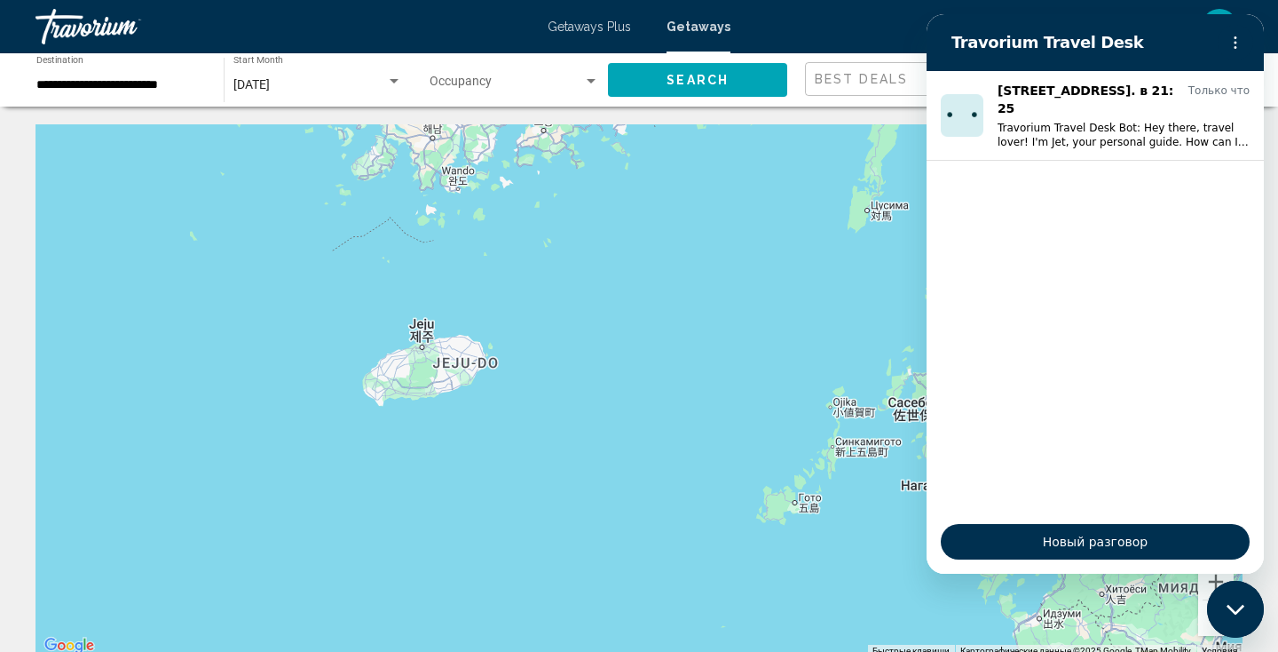
click at [1211, 628] on button "Уменьшить" at bounding box center [1216, 618] width 36 height 36
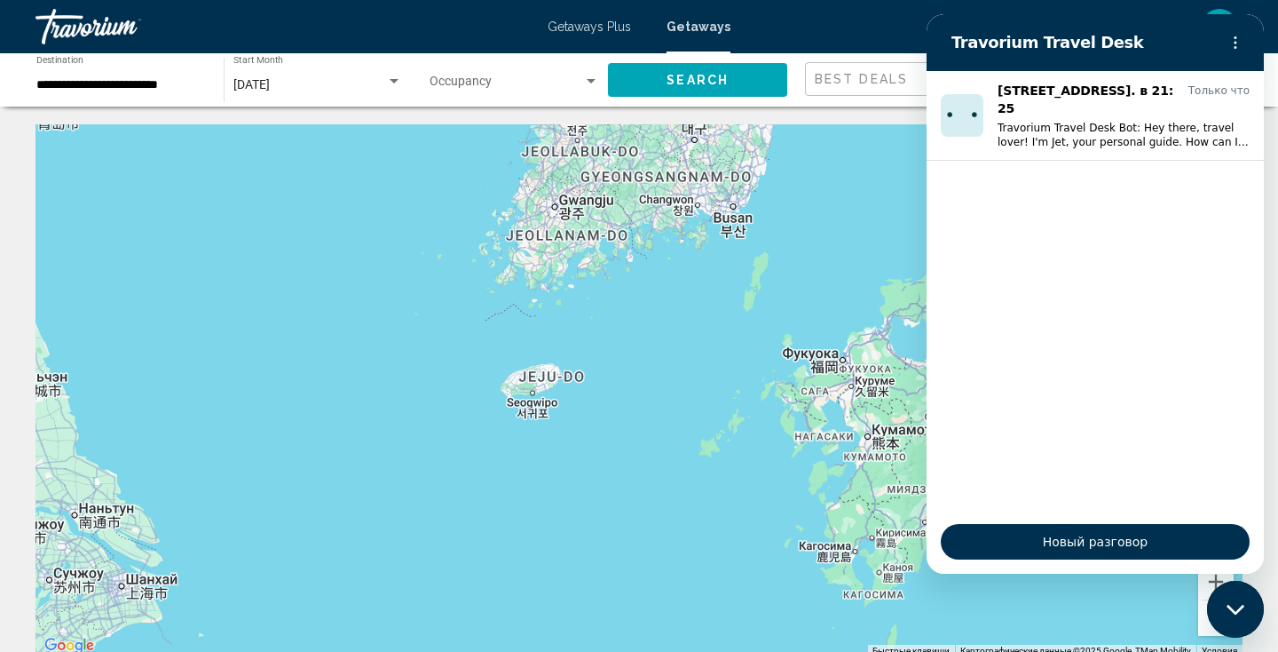
click at [1211, 628] on button "Уменьшить" at bounding box center [1216, 618] width 36 height 36
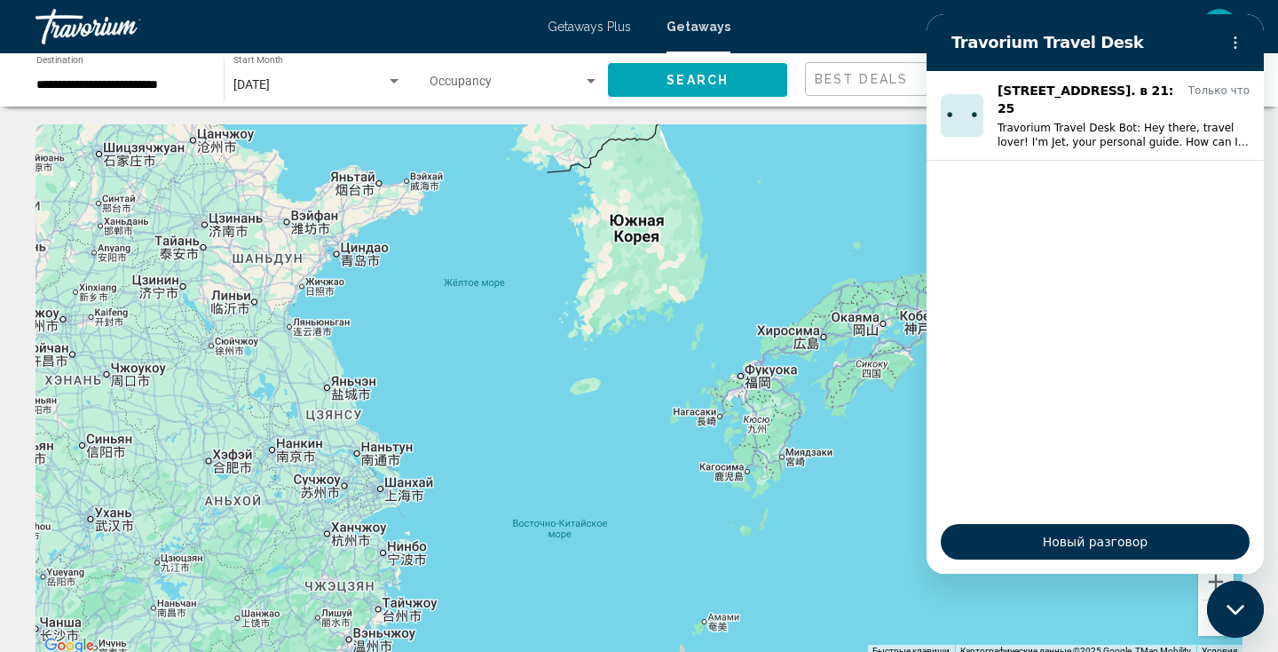
click at [1211, 628] on button "Уменьшить" at bounding box center [1216, 618] width 36 height 36
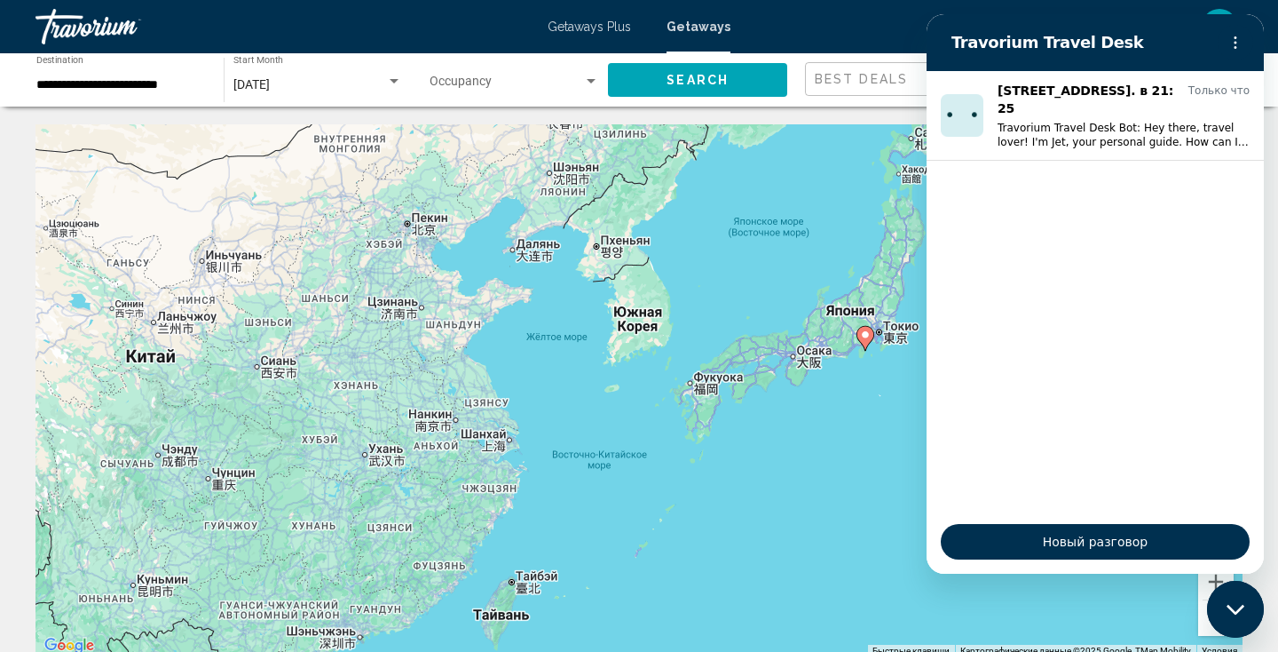
click at [1209, 620] on div "Закрыть окно обмена сообщениями" at bounding box center [1235, 608] width 53 height 53
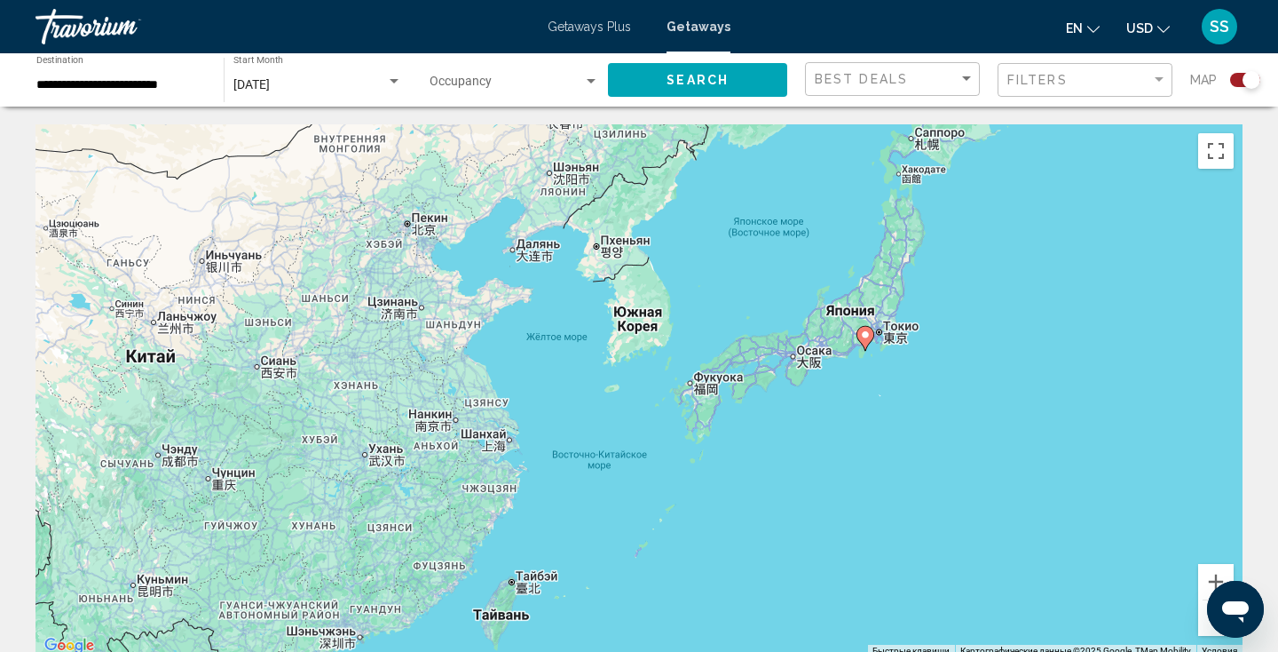
click at [1200, 620] on button "Уменьшить" at bounding box center [1216, 618] width 36 height 36
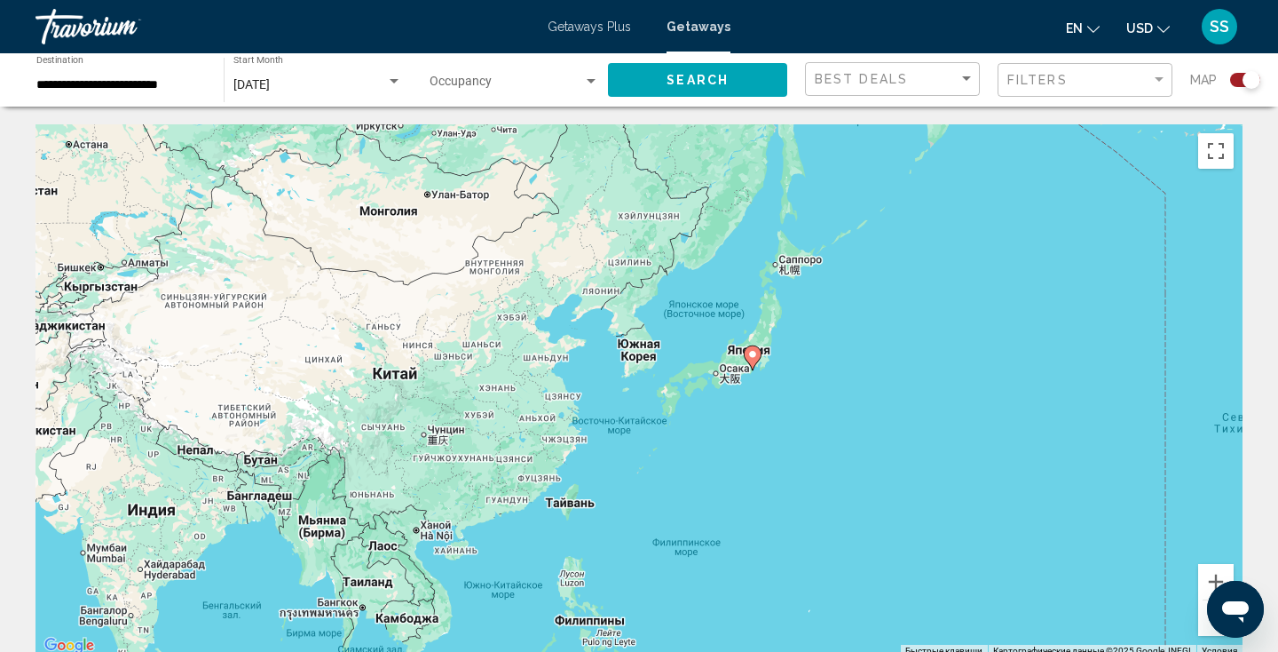
click at [1200, 620] on button "Уменьшить" at bounding box center [1216, 618] width 36 height 36
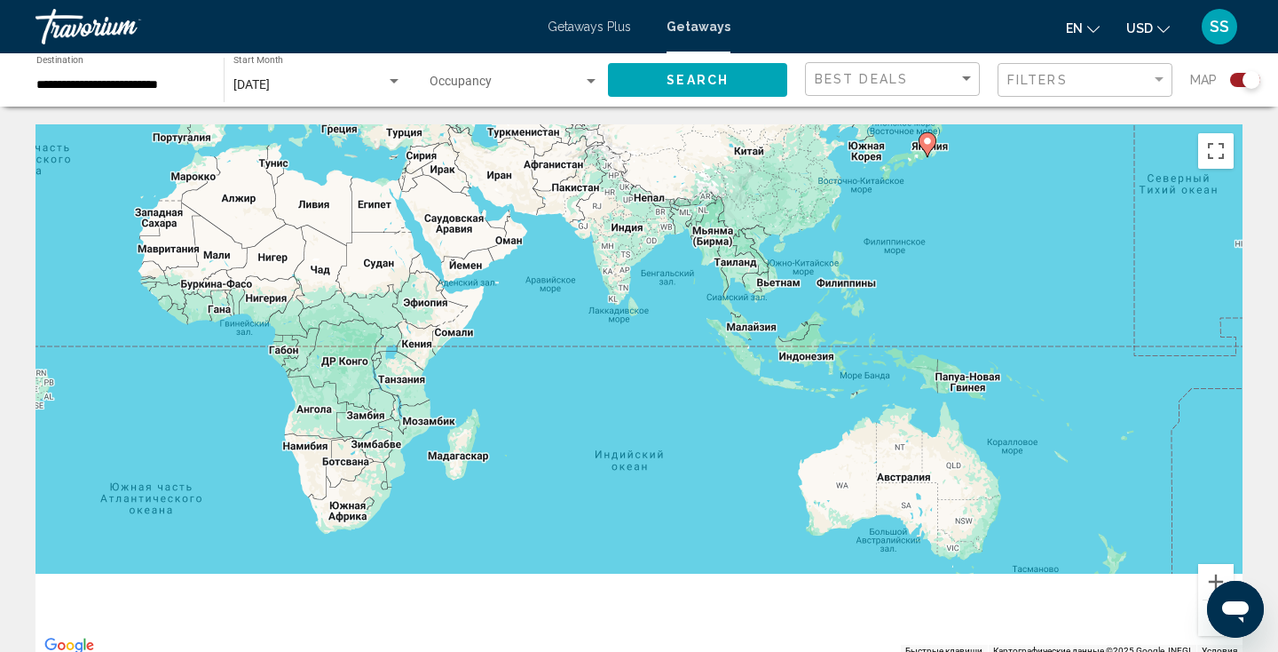
drag, startPoint x: 417, startPoint y: 447, endPoint x: 651, endPoint y: 225, distance: 322.7
click at [651, 225] on div "Чтобы активировать перетаскивание с помощью клавиатуры, нажмите Alt + Ввод. Пос…" at bounding box center [639, 390] width 1207 height 533
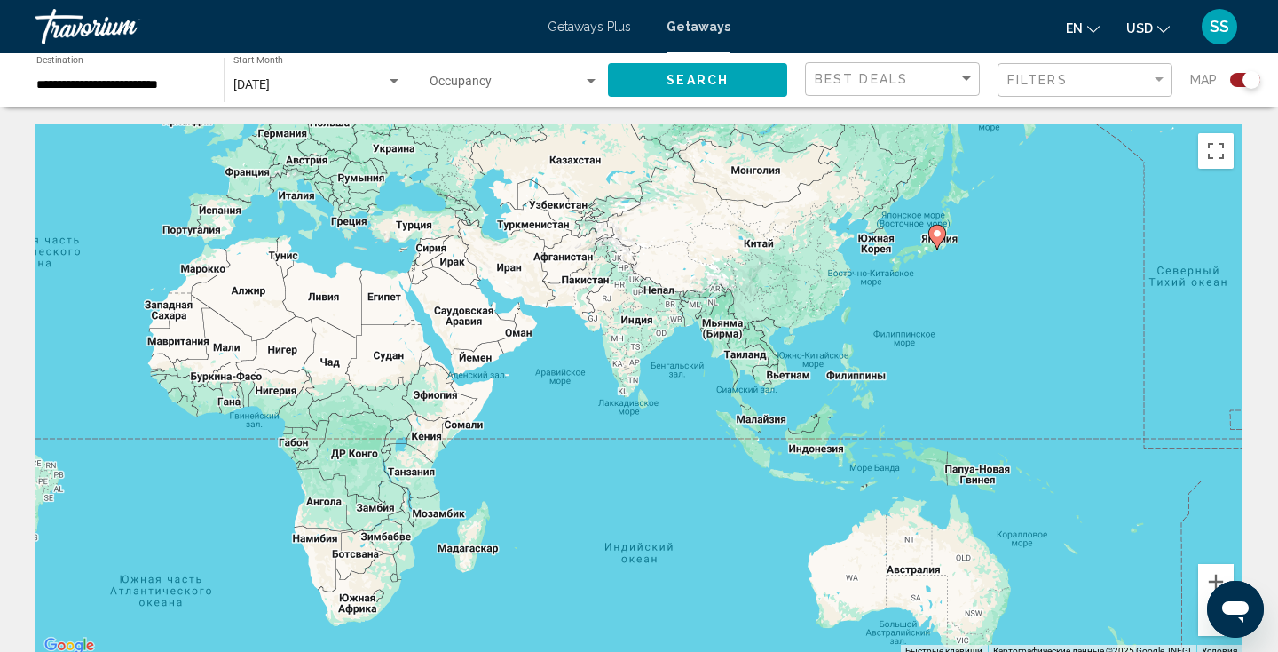
drag, startPoint x: 597, startPoint y: 357, endPoint x: 605, endPoint y: 453, distance: 96.2
click at [605, 453] on div "Чтобы активировать перетаскивание с помощью клавиатуры, нажмите Alt + Ввод. Пос…" at bounding box center [639, 390] width 1207 height 533
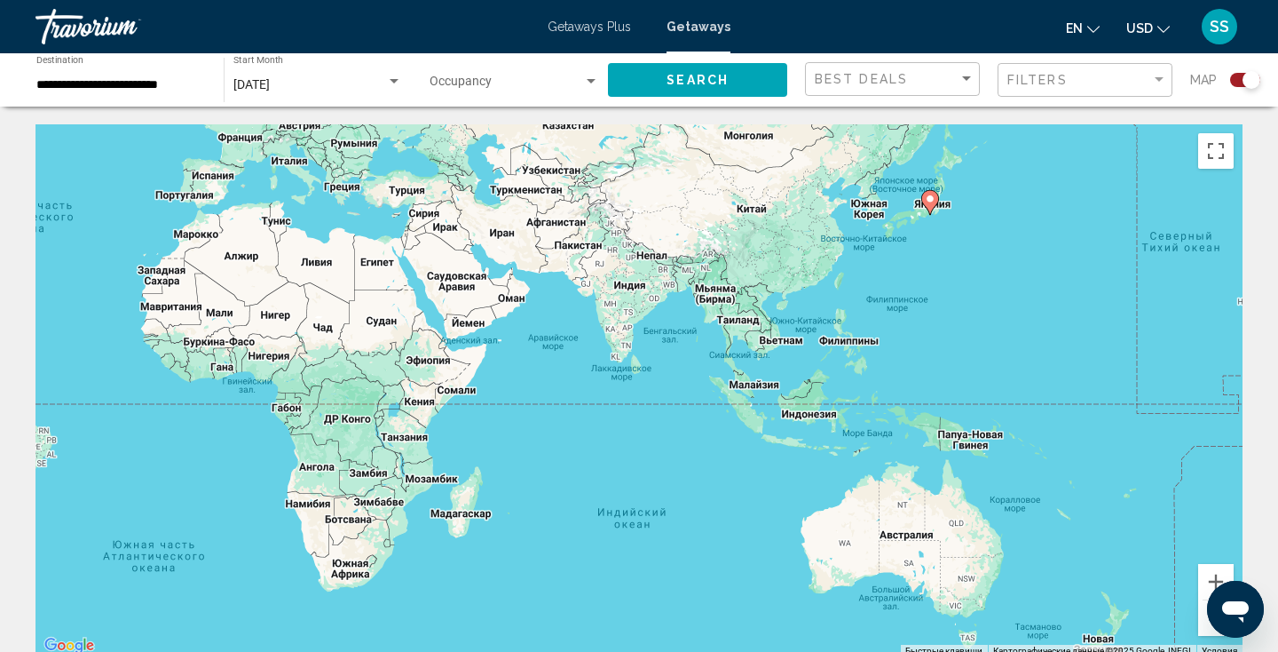
click at [129, 85] on input "**********" at bounding box center [121, 85] width 170 height 14
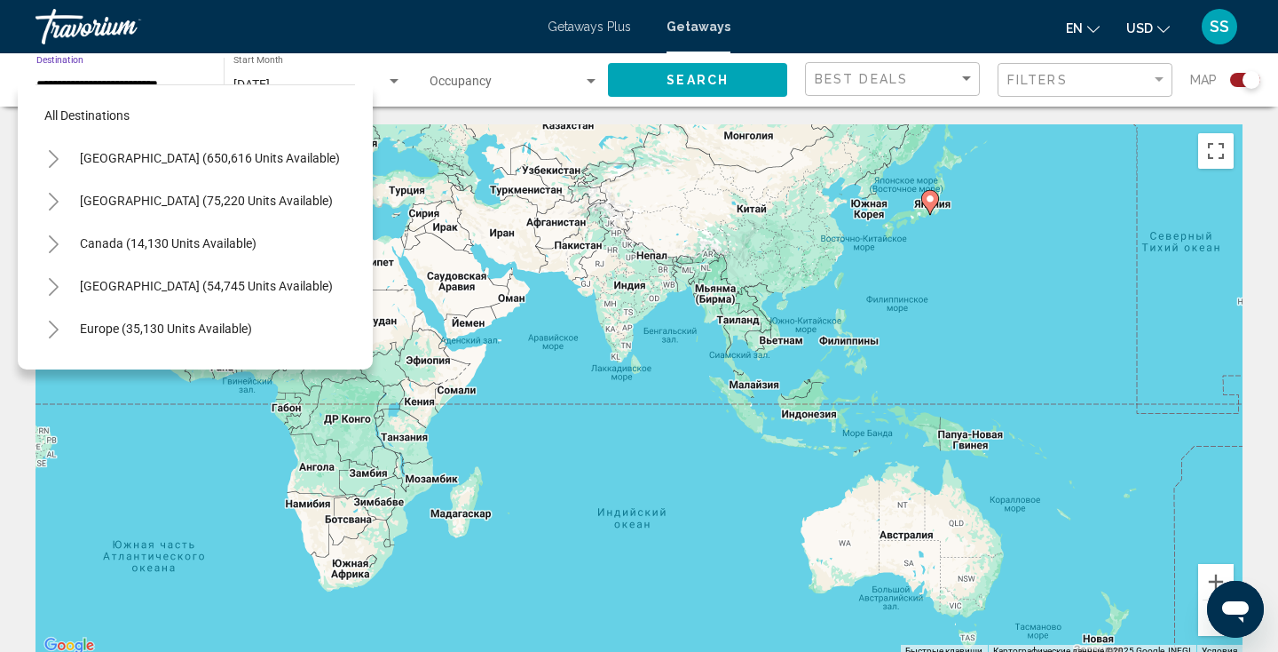
scroll to position [574, 0]
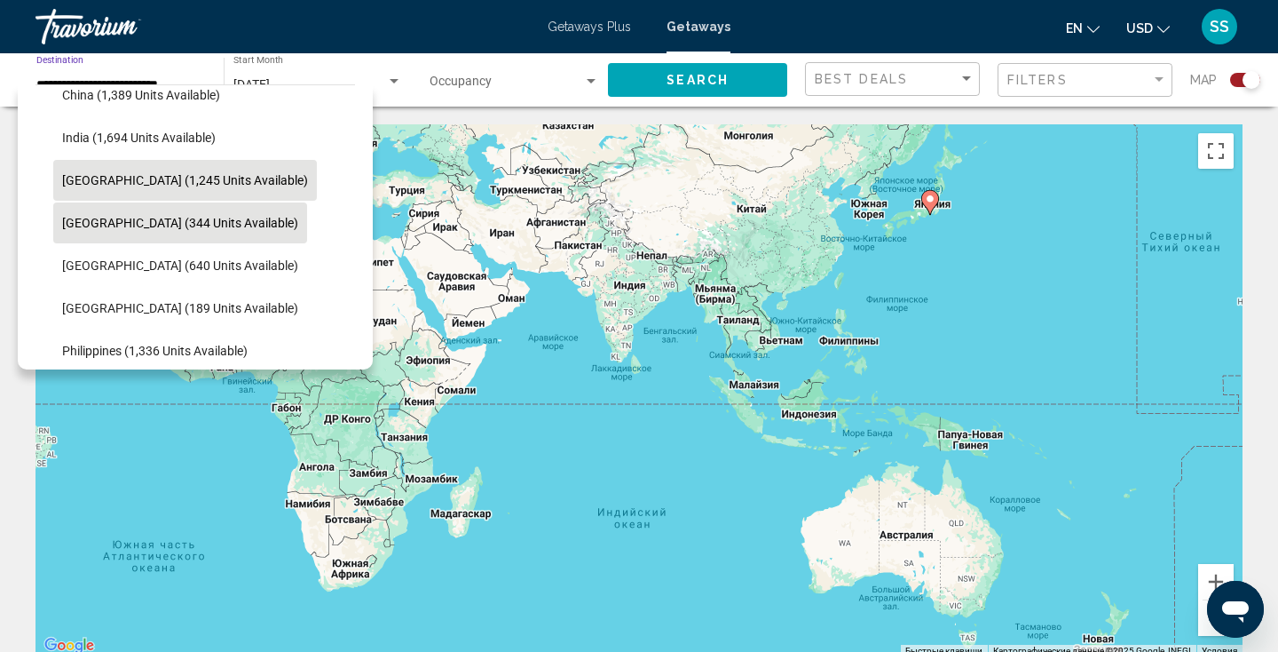
click at [102, 178] on span "[GEOGRAPHIC_DATA] (1,245 units available)" at bounding box center [185, 180] width 246 height 14
type input "**********"
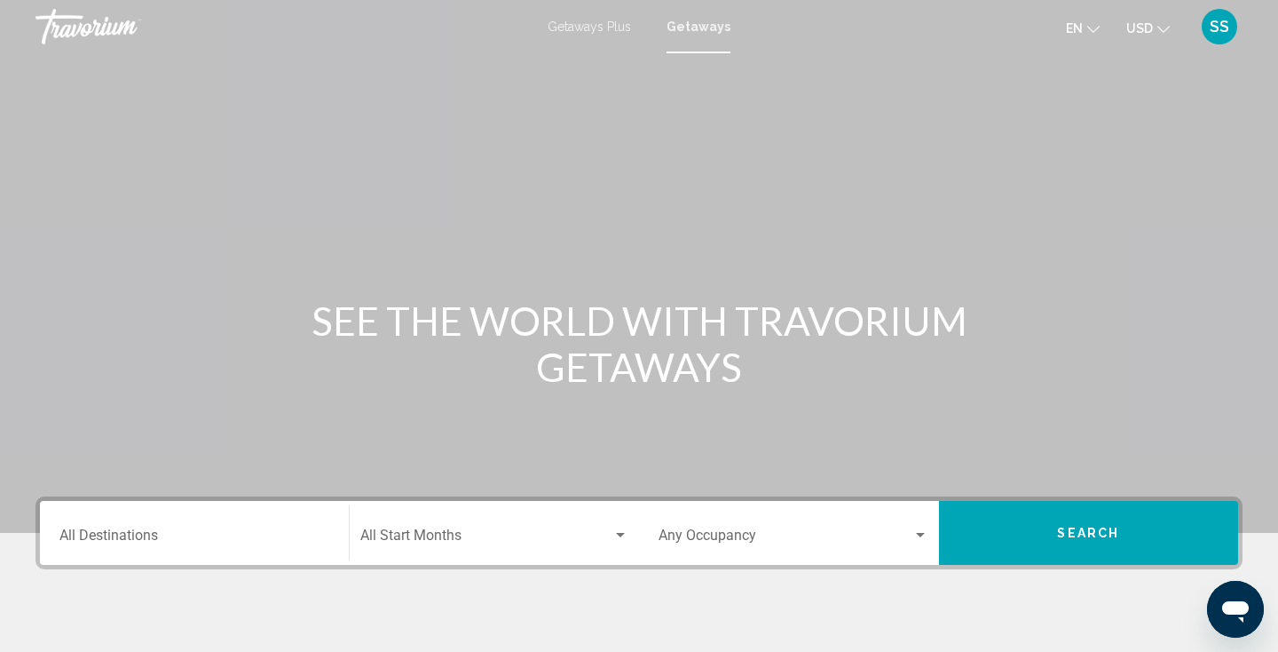
click at [170, 525] on div "Destination All Destinations" at bounding box center [194, 533] width 270 height 56
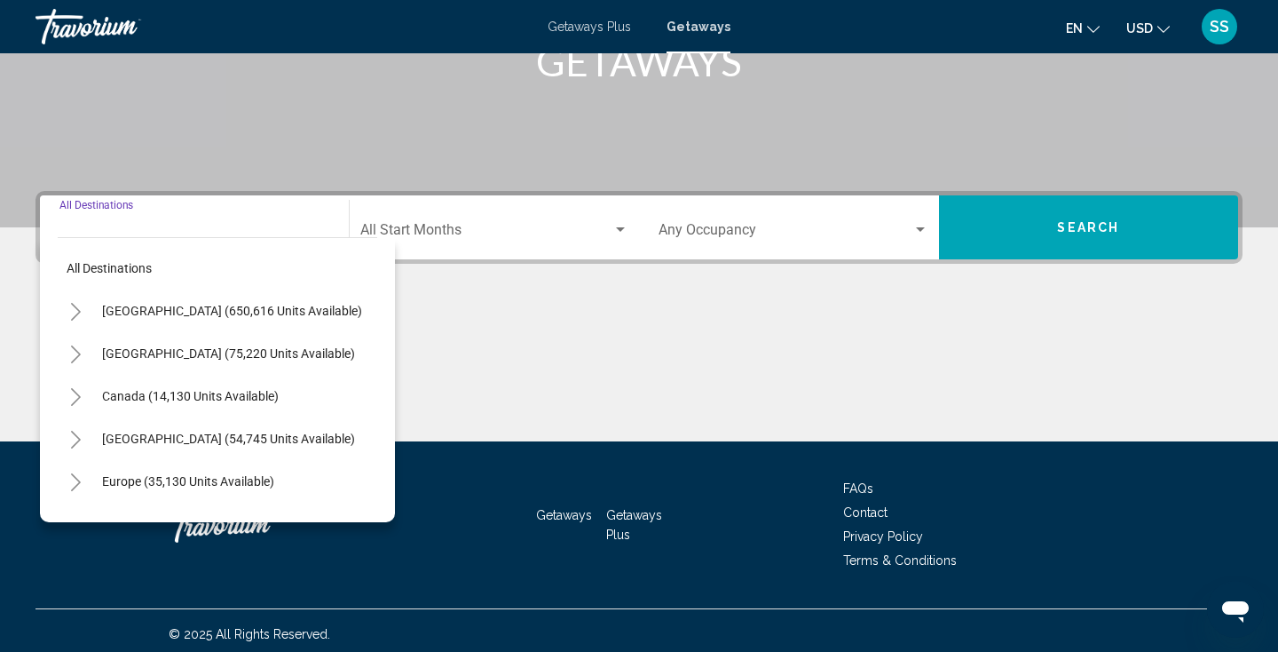
scroll to position [312, 0]
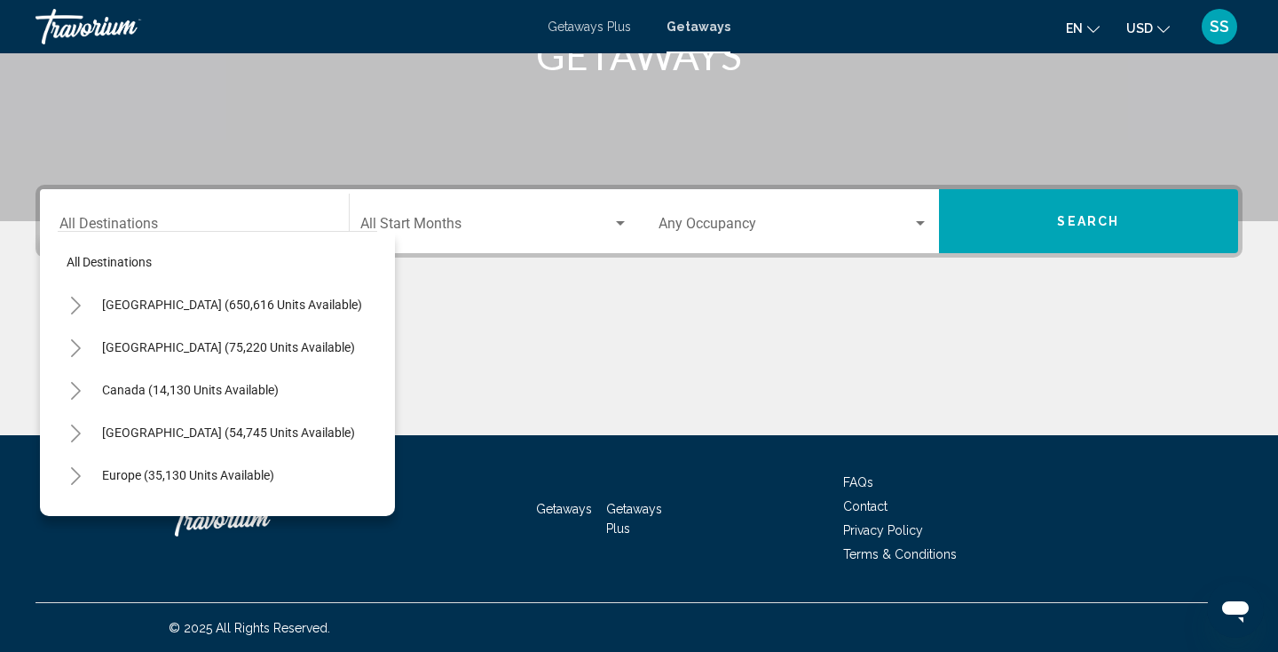
click at [365, 376] on div "Canada (14,130 units available)" at bounding box center [218, 389] width 320 height 43
click at [369, 402] on div "Canada (14,130 units available)" at bounding box center [218, 389] width 320 height 43
click at [369, 401] on div "Canada (14,130 units available)" at bounding box center [218, 389] width 320 height 43
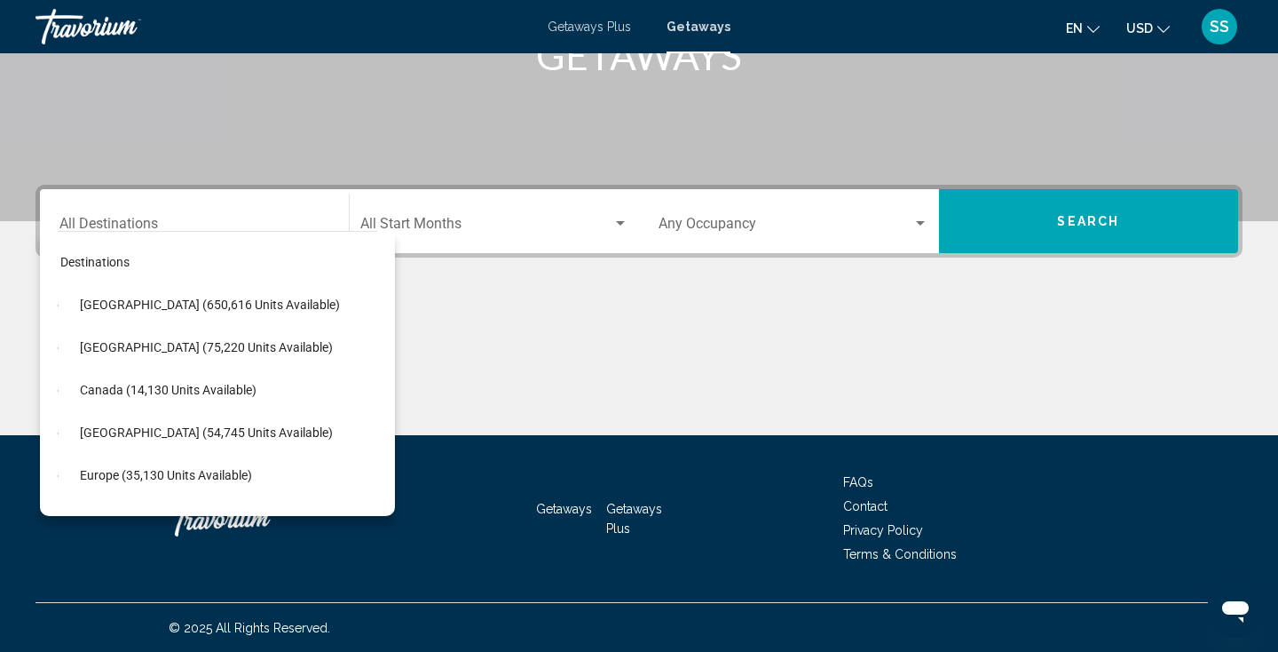
drag, startPoint x: 372, startPoint y: 335, endPoint x: 367, endPoint y: 456, distance: 121.7
click at [367, 456] on div "All destinations [GEOGRAPHIC_DATA] (650,616 units available) [GEOGRAPHIC_DATA] …" at bounding box center [218, 369] width 320 height 275
drag, startPoint x: 372, startPoint y: 490, endPoint x: 370, endPoint y: 476, distance: 14.3
click at [370, 476] on div "All destinations [GEOGRAPHIC_DATA] (650,616 units available) [GEOGRAPHIC_DATA] …" at bounding box center [218, 369] width 320 height 275
drag, startPoint x: 373, startPoint y: 350, endPoint x: 377, endPoint y: 454, distance: 104.0
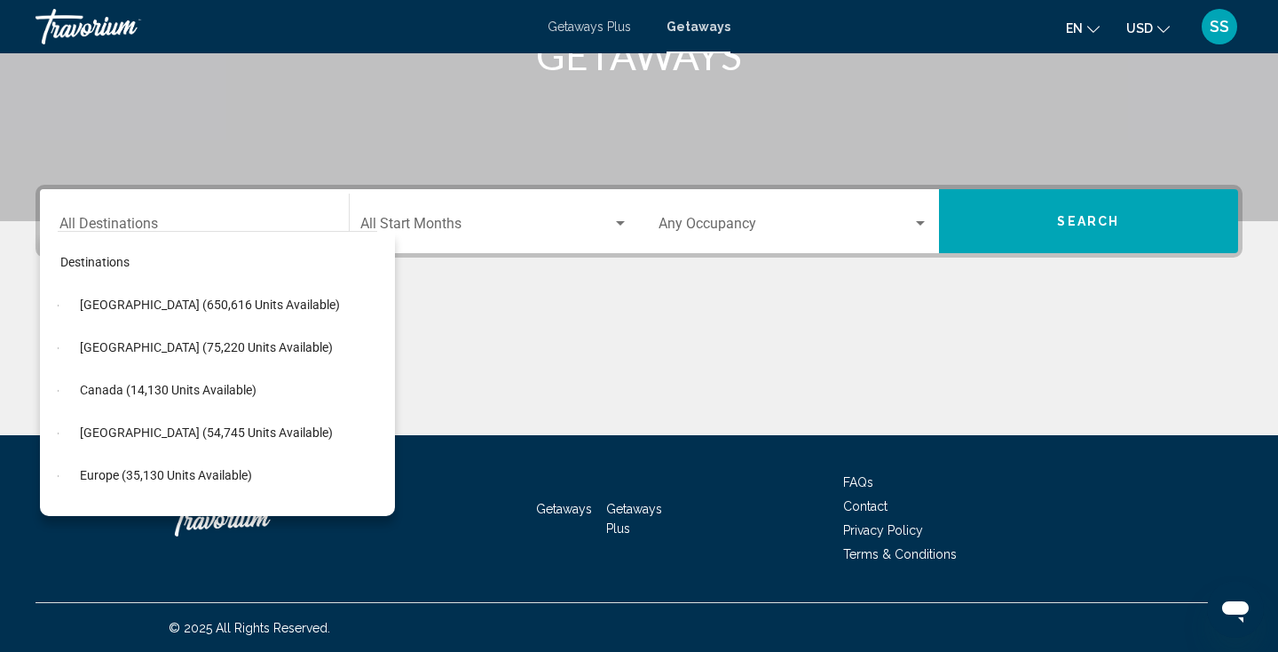
click at [377, 454] on div "All destinations [GEOGRAPHIC_DATA] (650,616 units available) [GEOGRAPHIC_DATA] …" at bounding box center [217, 373] width 355 height 285
drag, startPoint x: 373, startPoint y: 354, endPoint x: 367, endPoint y: 507, distance: 152.8
click at [367, 507] on div "All destinations [GEOGRAPHIC_DATA] (650,616 units available) [GEOGRAPHIC_DATA] …" at bounding box center [217, 373] width 355 height 285
click at [225, 463] on button "Europe (35,130 units available)" at bounding box center [166, 474] width 190 height 41
type input "**********"
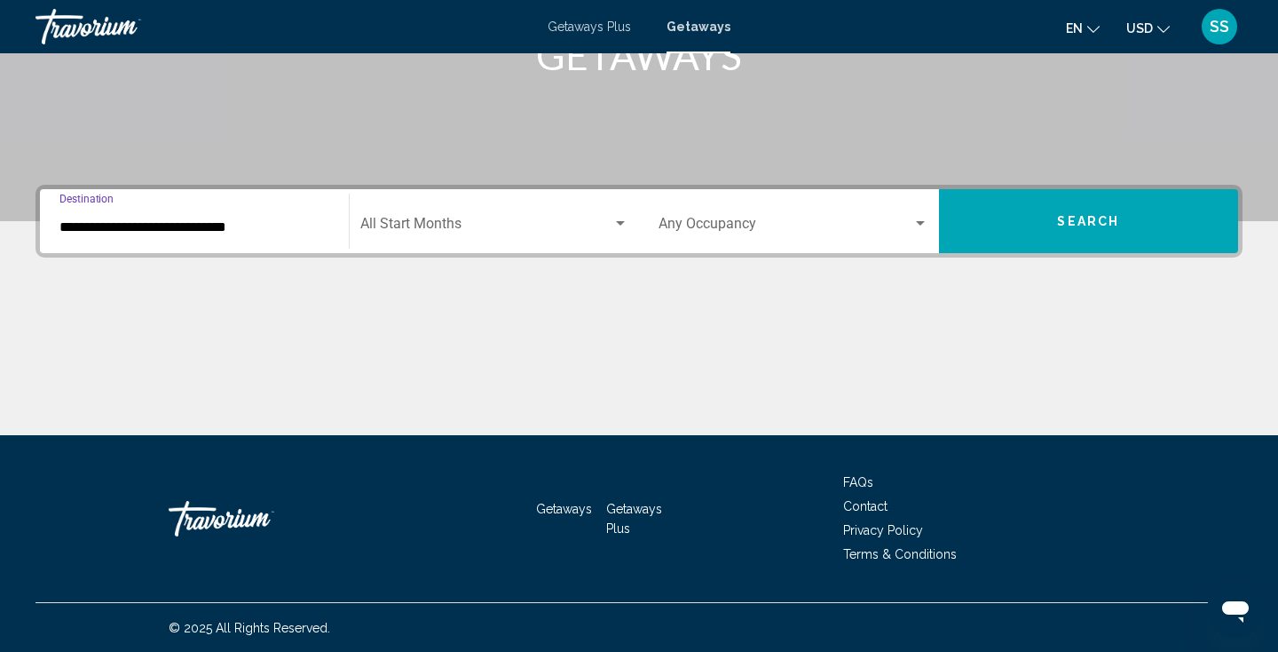
click at [990, 217] on button "Search" at bounding box center [1089, 221] width 300 height 64
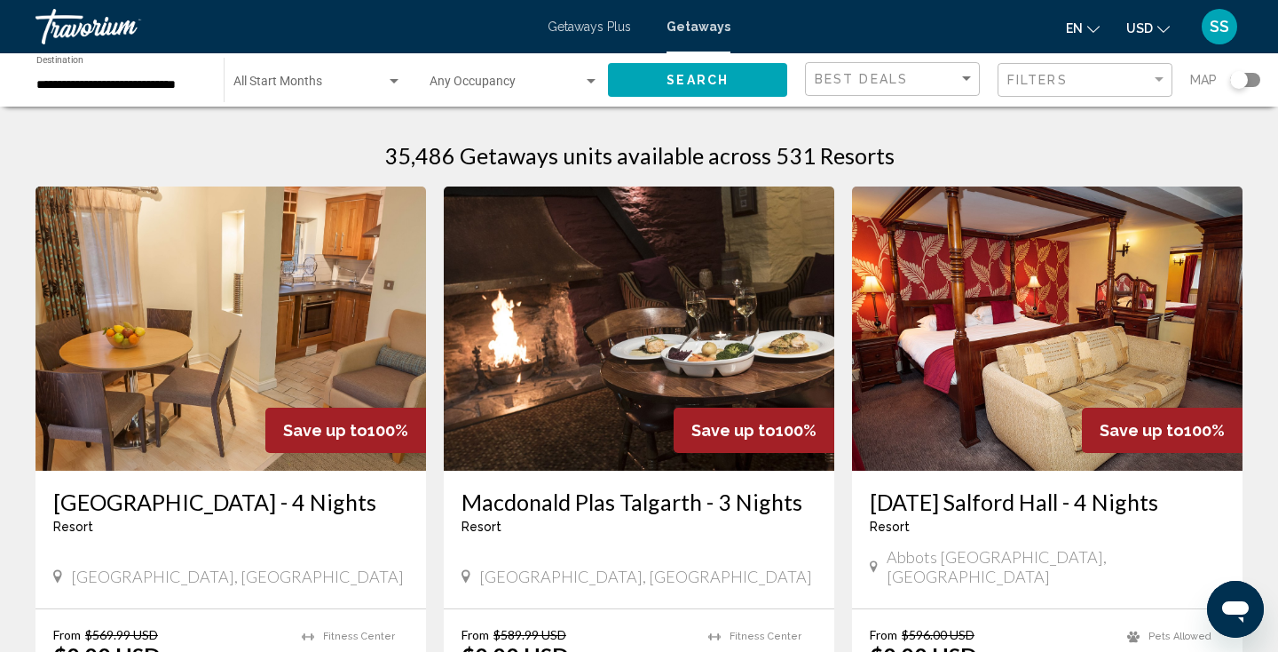
click at [1256, 82] on div "Search widget" at bounding box center [1245, 80] width 30 height 14
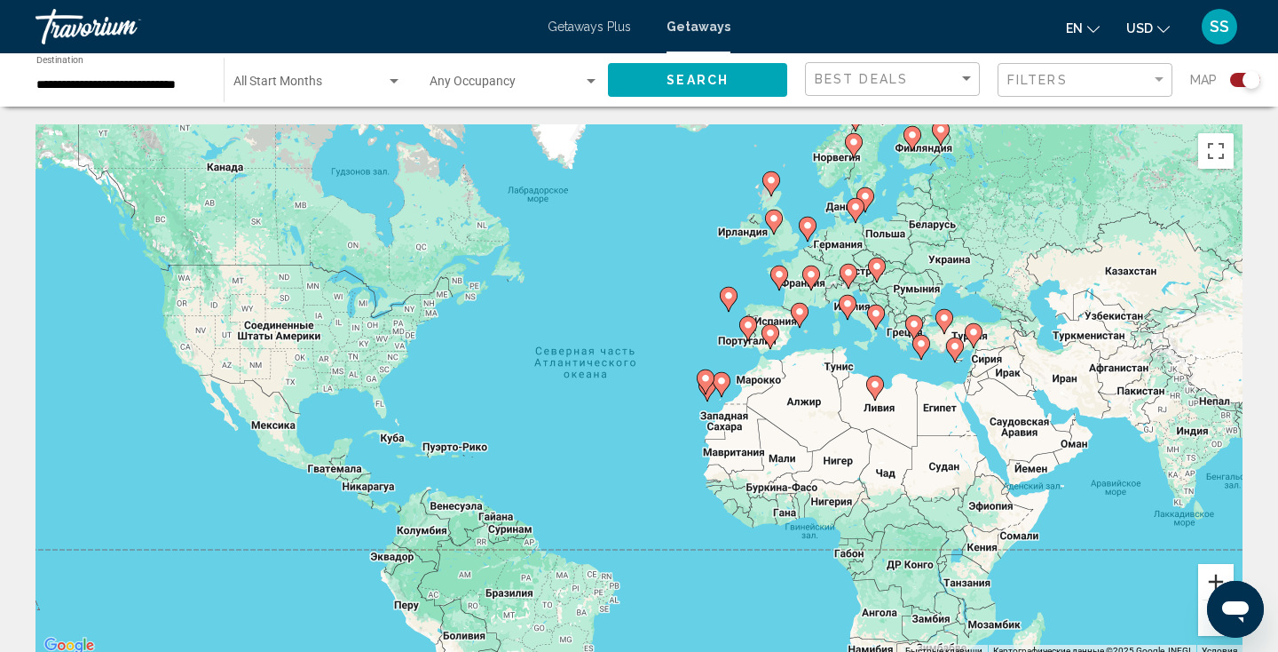
click at [1221, 572] on button "Увеличить" at bounding box center [1216, 582] width 36 height 36
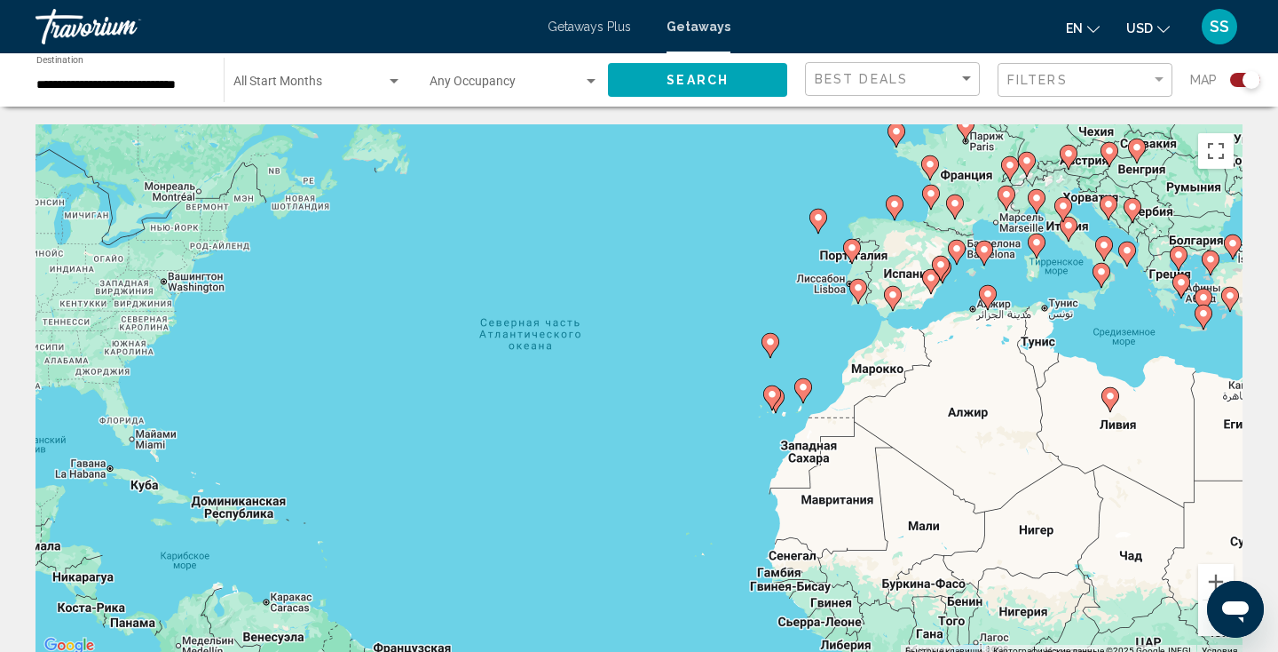
click at [1205, 618] on button "Уменьшить" at bounding box center [1216, 618] width 36 height 36
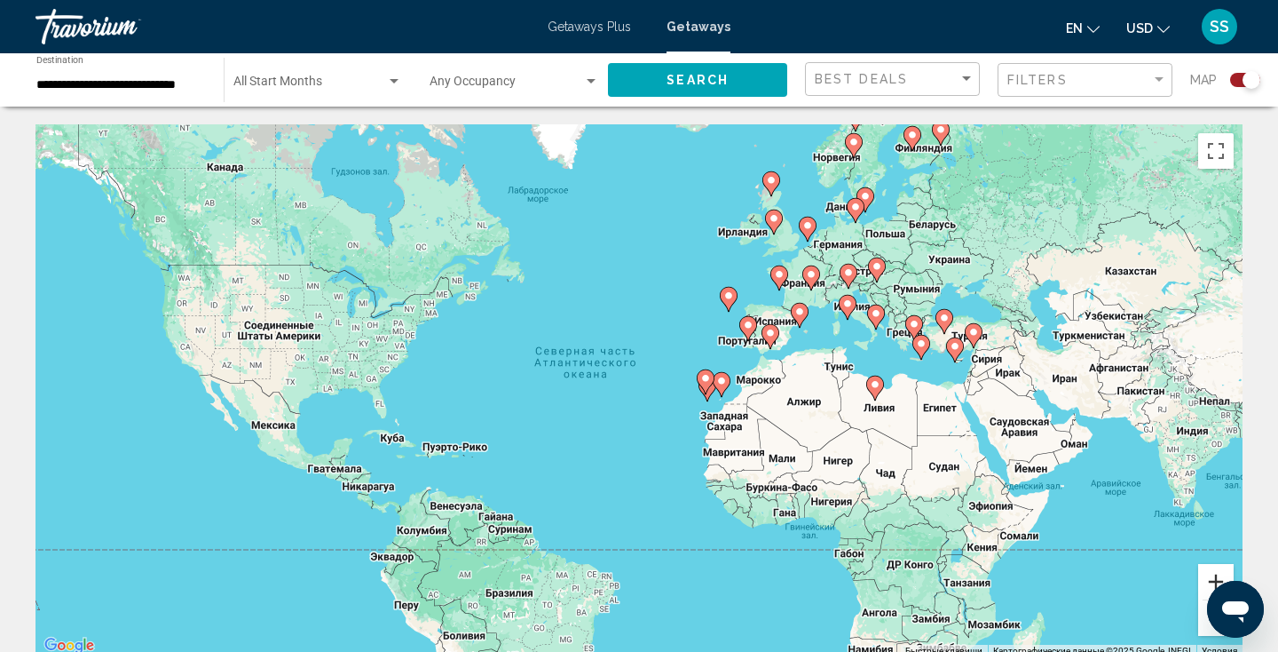
click at [1220, 569] on button "Увеличить" at bounding box center [1216, 582] width 36 height 36
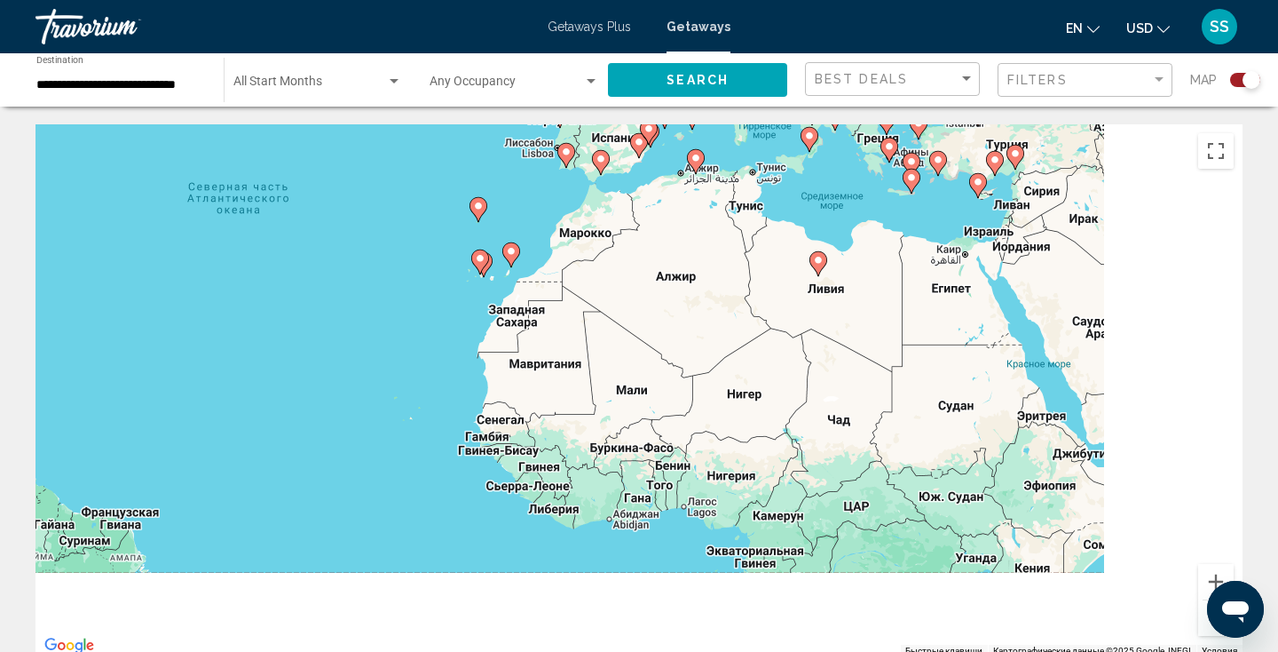
drag, startPoint x: 1041, startPoint y: 506, endPoint x: 734, endPoint y: 359, distance: 340.6
click at [734, 359] on div "Чтобы активировать перетаскивание с помощью клавиатуры, нажмите Alt + Ввод. Пос…" at bounding box center [639, 390] width 1207 height 533
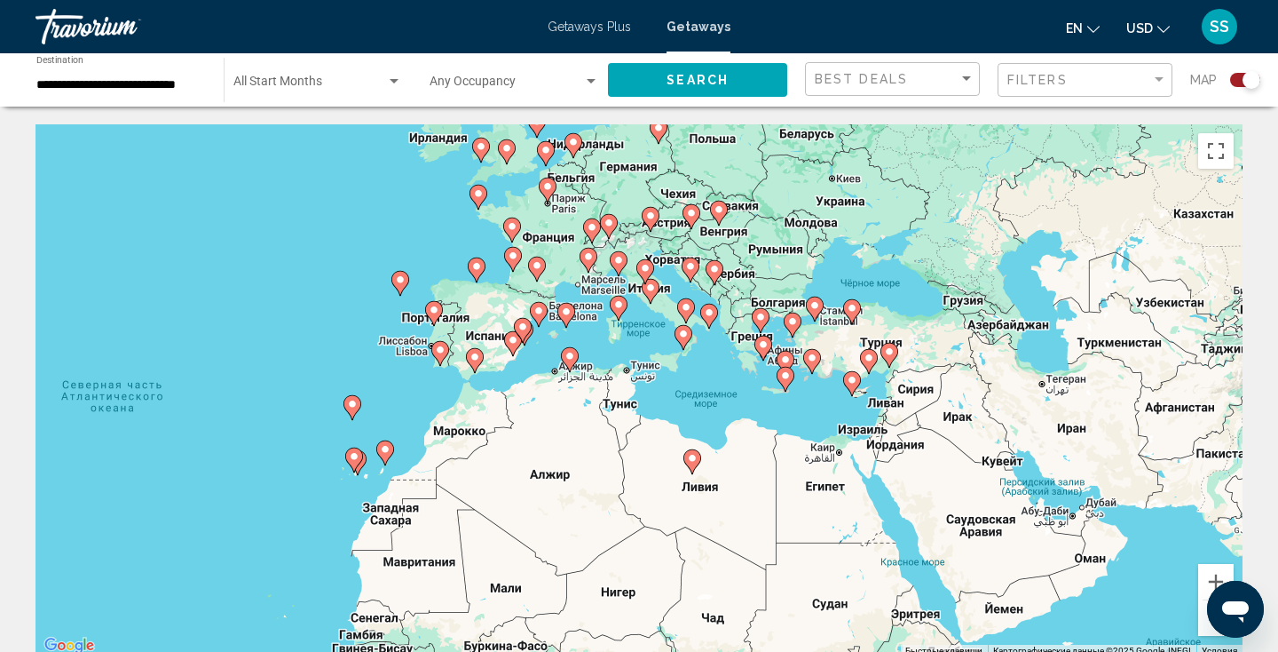
drag, startPoint x: 909, startPoint y: 440, endPoint x: 786, endPoint y: 651, distance: 243.9
click at [786, 651] on div "Чтобы активировать перетаскивание с помощью клавиатуры, нажмите Alt + Ввод. Пос…" at bounding box center [639, 390] width 1207 height 533
click at [786, 369] on icon "Main content" at bounding box center [786, 378] width 16 height 23
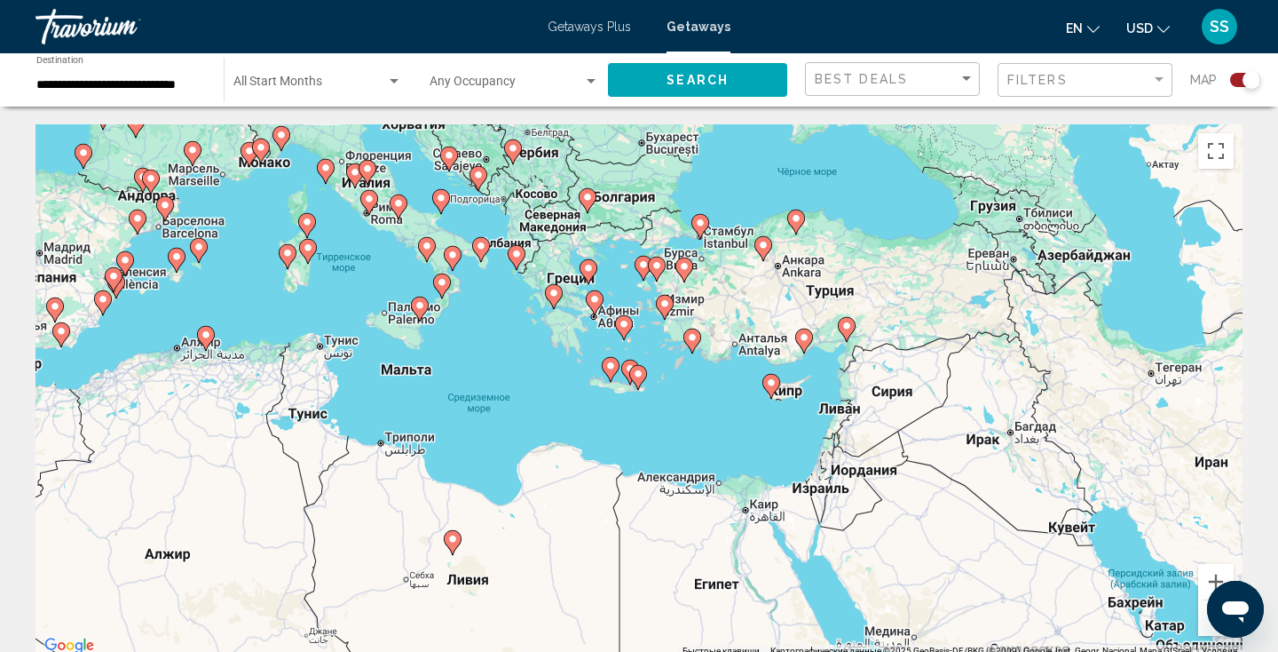
click at [638, 373] on image "Main content" at bounding box center [638, 373] width 11 height 11
type input "**********"
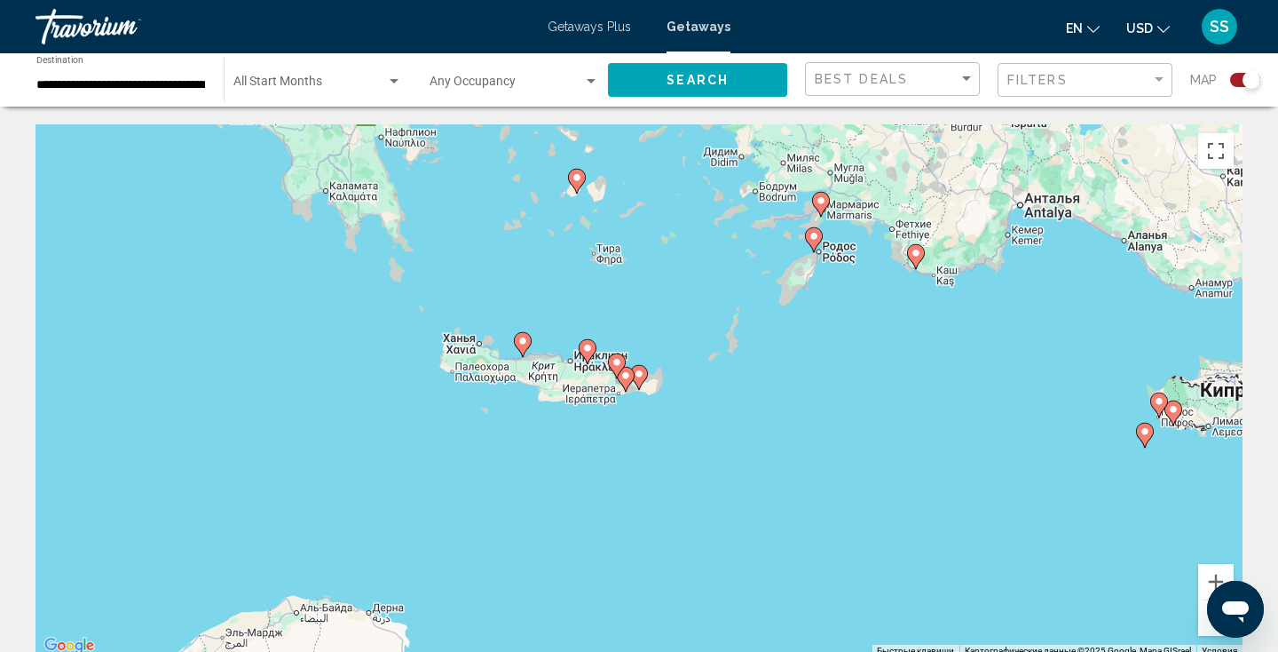
click at [814, 233] on image "Main content" at bounding box center [814, 236] width 11 height 11
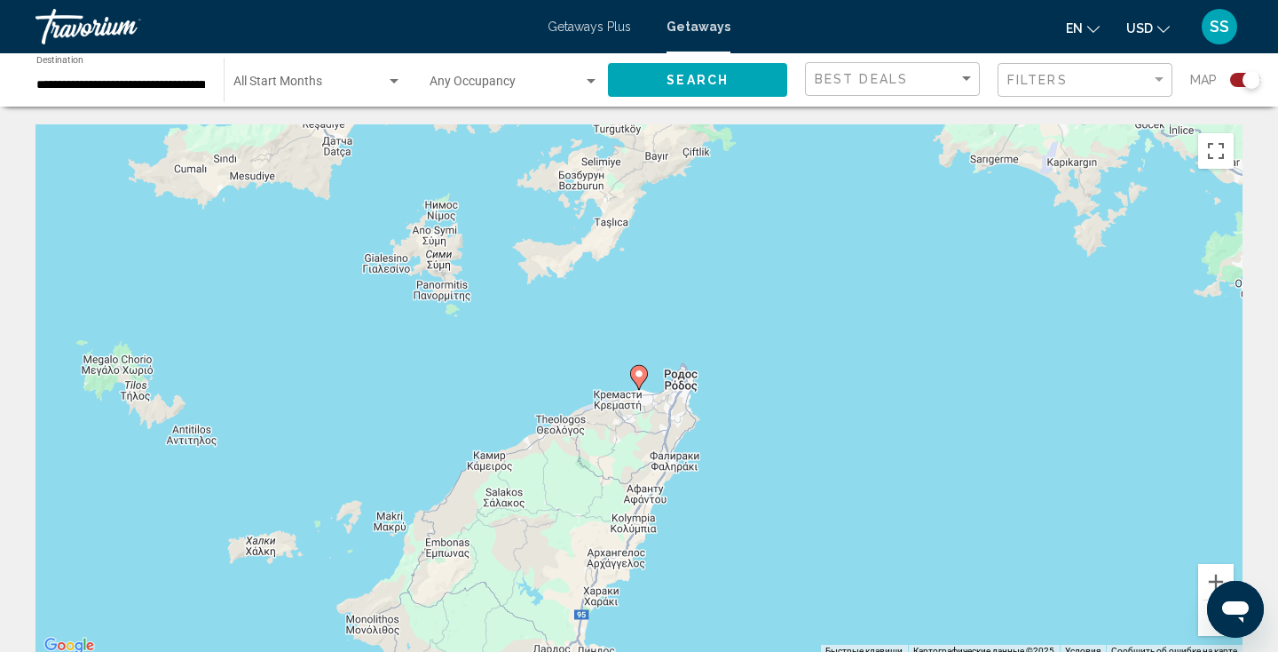
click at [638, 368] on image "Main content" at bounding box center [639, 373] width 11 height 11
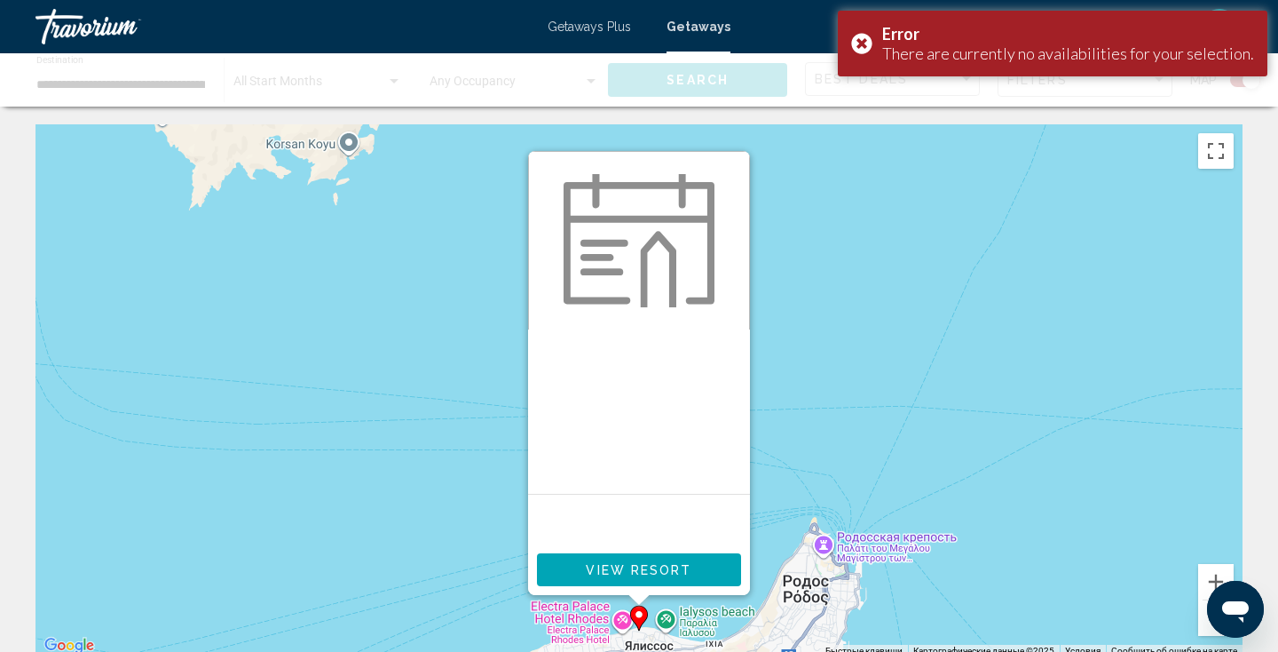
click at [723, 361] on div "Main content" at bounding box center [639, 411] width 222 height 164
